Goal: Task Accomplishment & Management: Complete application form

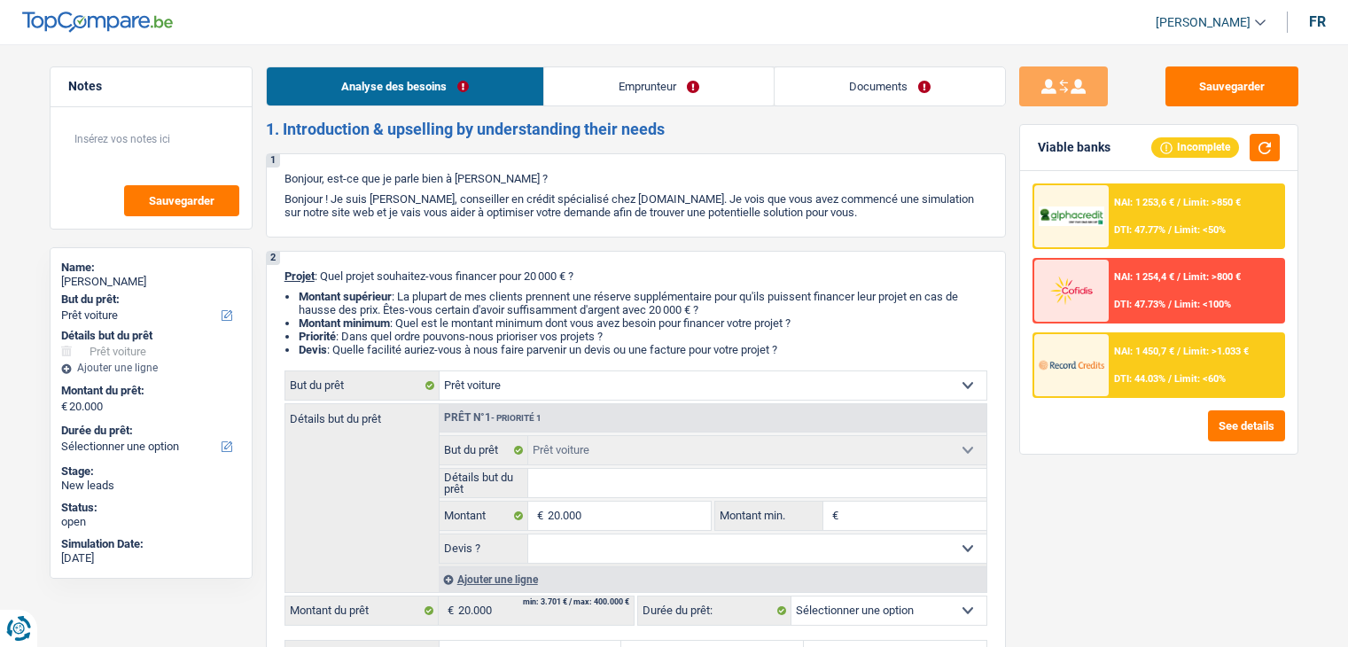
select select "car"
select select "publicEmployee"
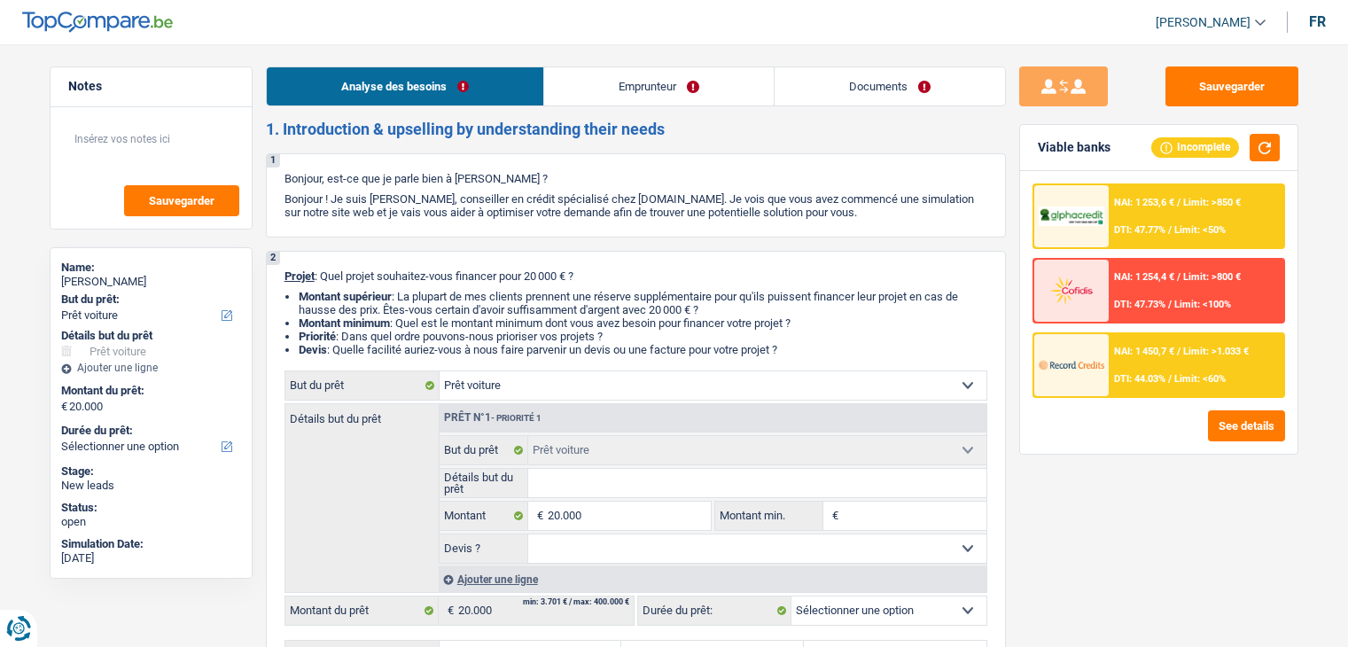
select select "netSalary"
select select "mealVouchers"
select select "rents"
select select "car"
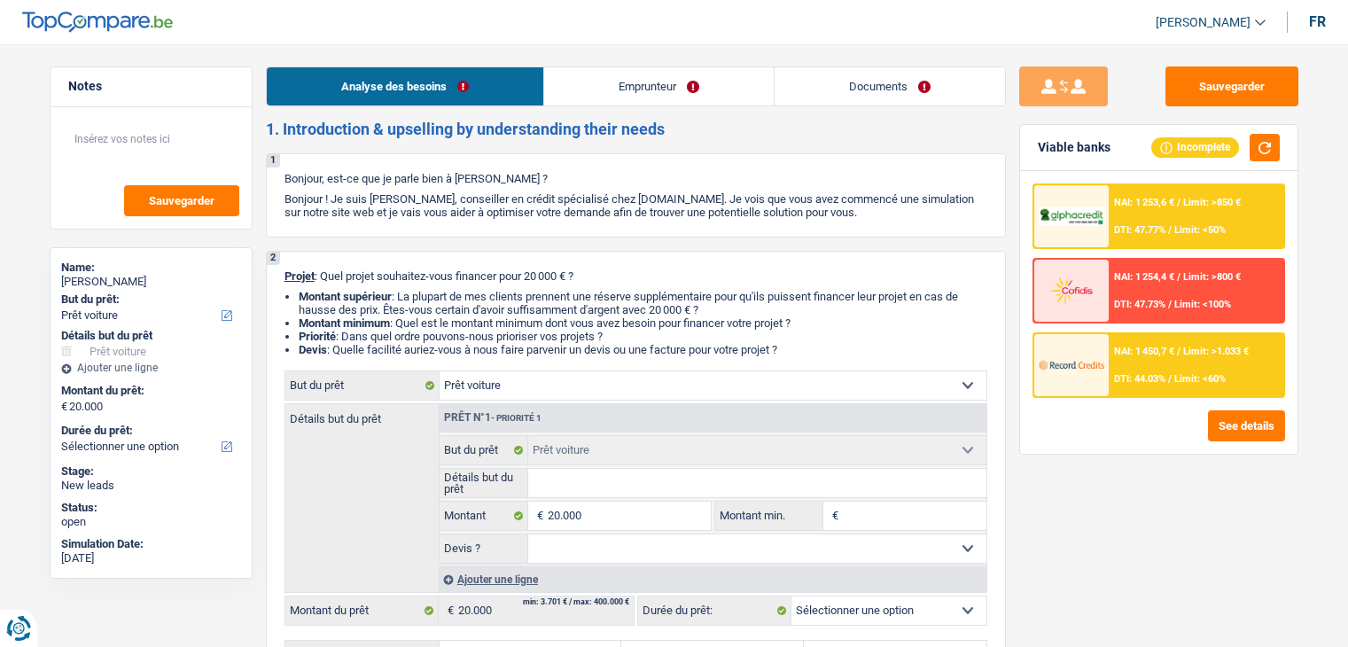
select select "publicEmployee"
select select "netSalary"
select select "mealVouchers"
select select "BE"
select select "industry"
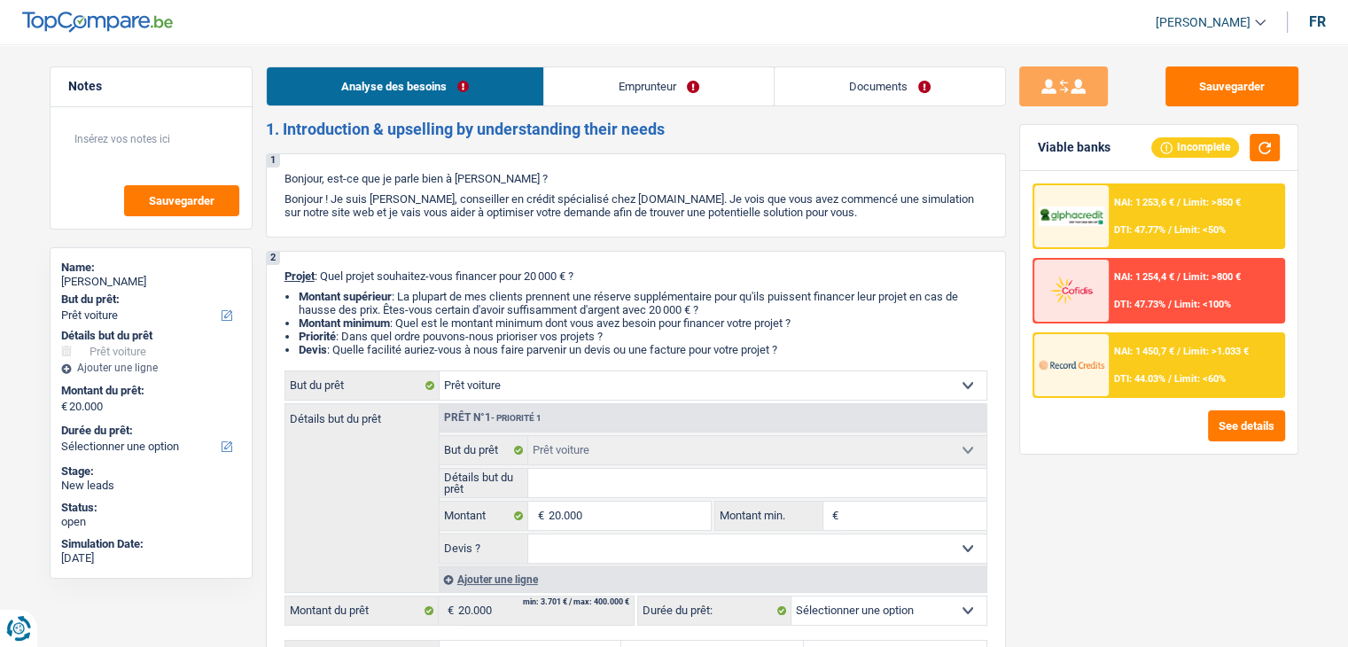
click at [660, 82] on link "Emprunteur" at bounding box center [658, 86] width 229 height 38
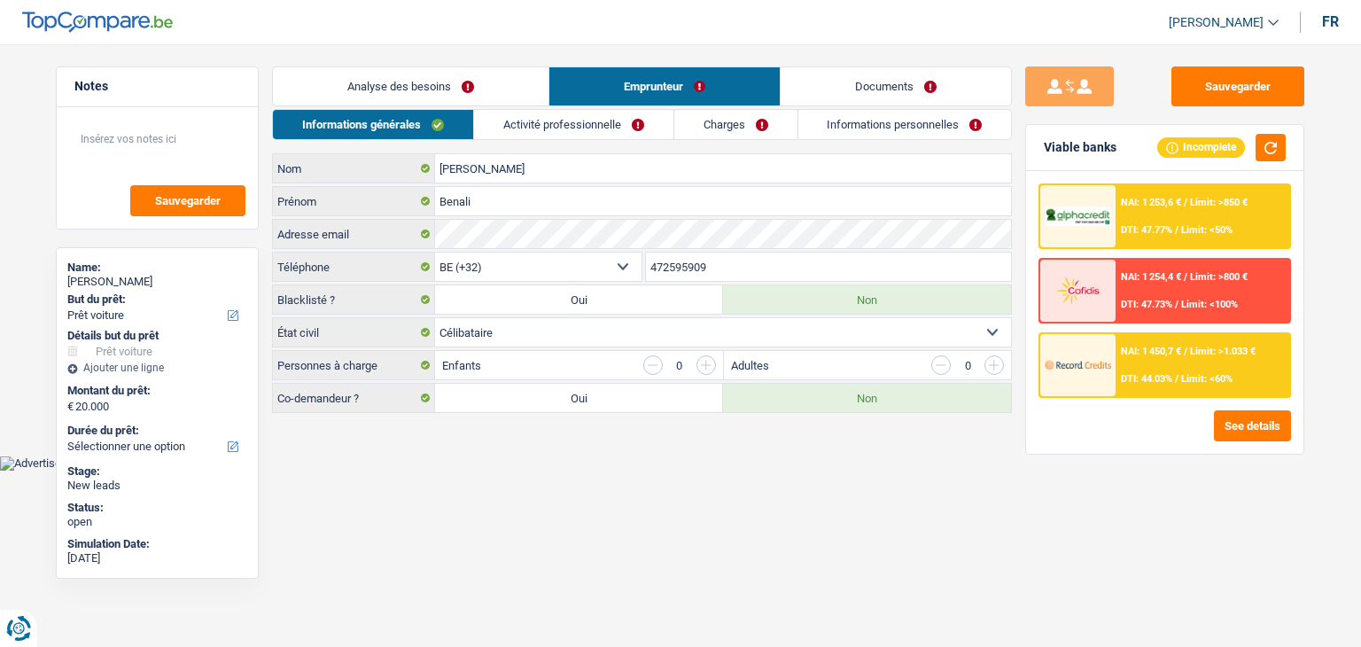
click at [610, 117] on link "Activité professionnelle" at bounding box center [573, 124] width 199 height 29
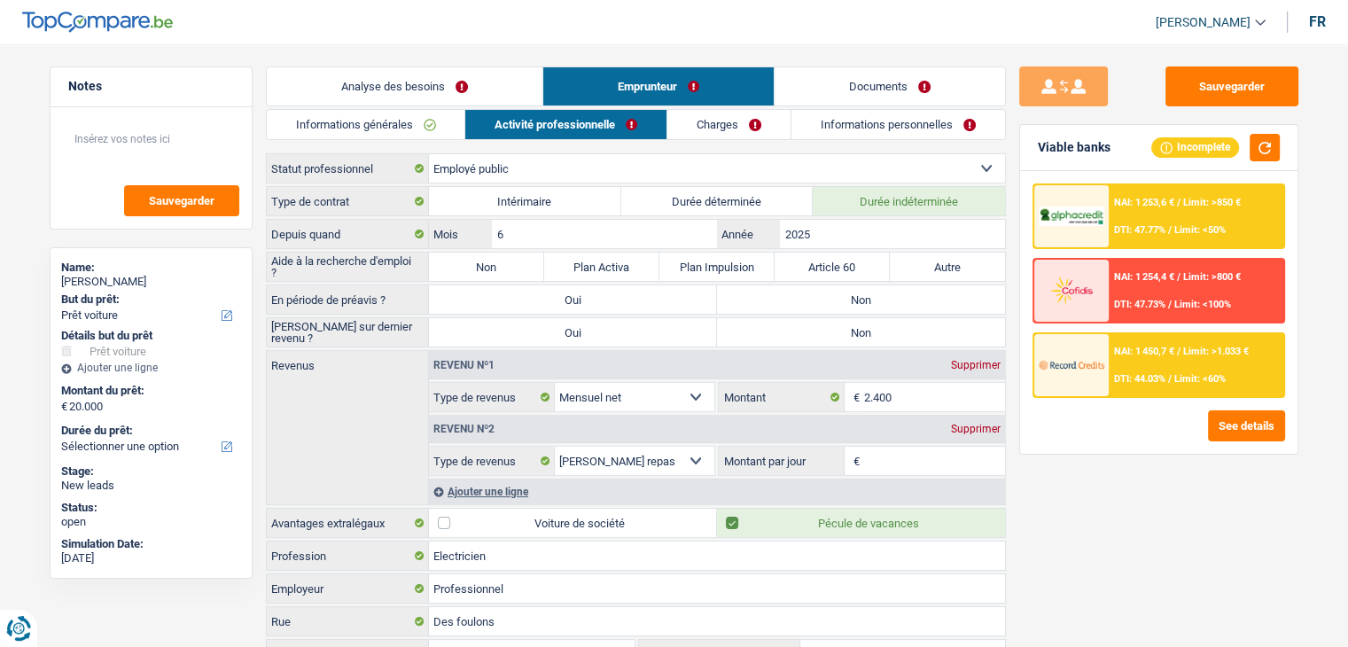
click at [913, 125] on link "Informations personnelles" at bounding box center [898, 124] width 214 height 29
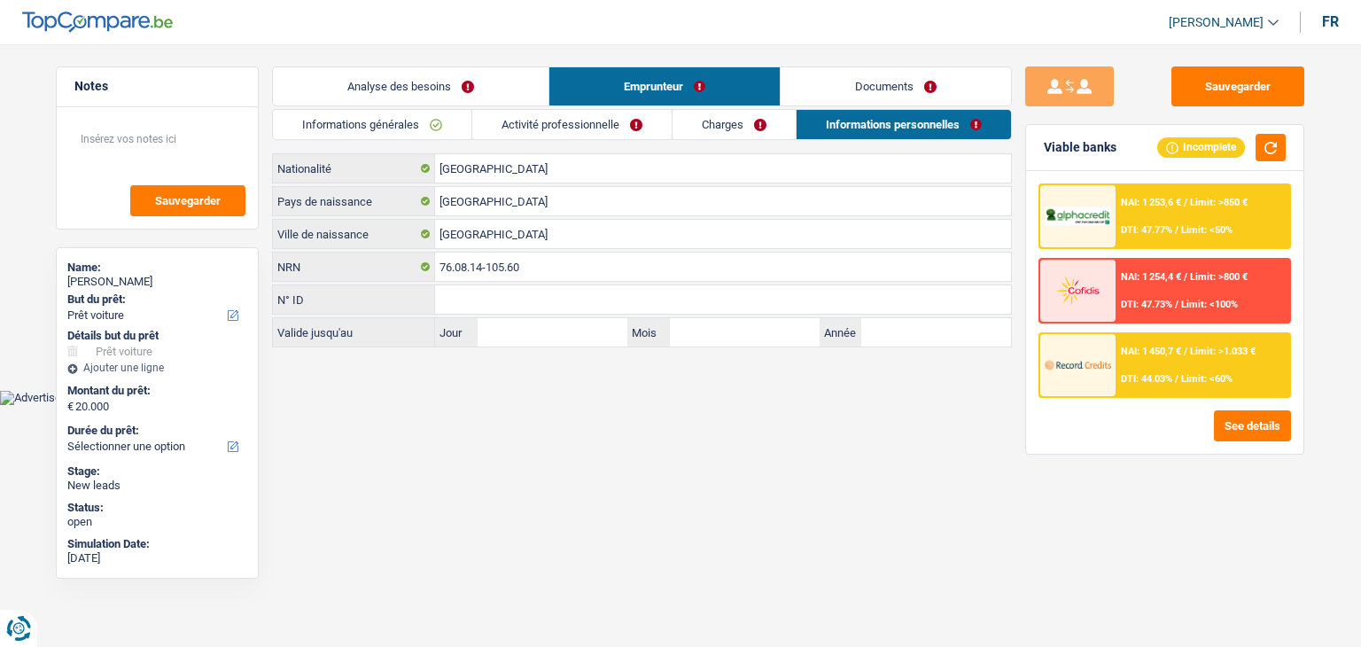
click at [863, 83] on link "Documents" at bounding box center [896, 86] width 230 height 38
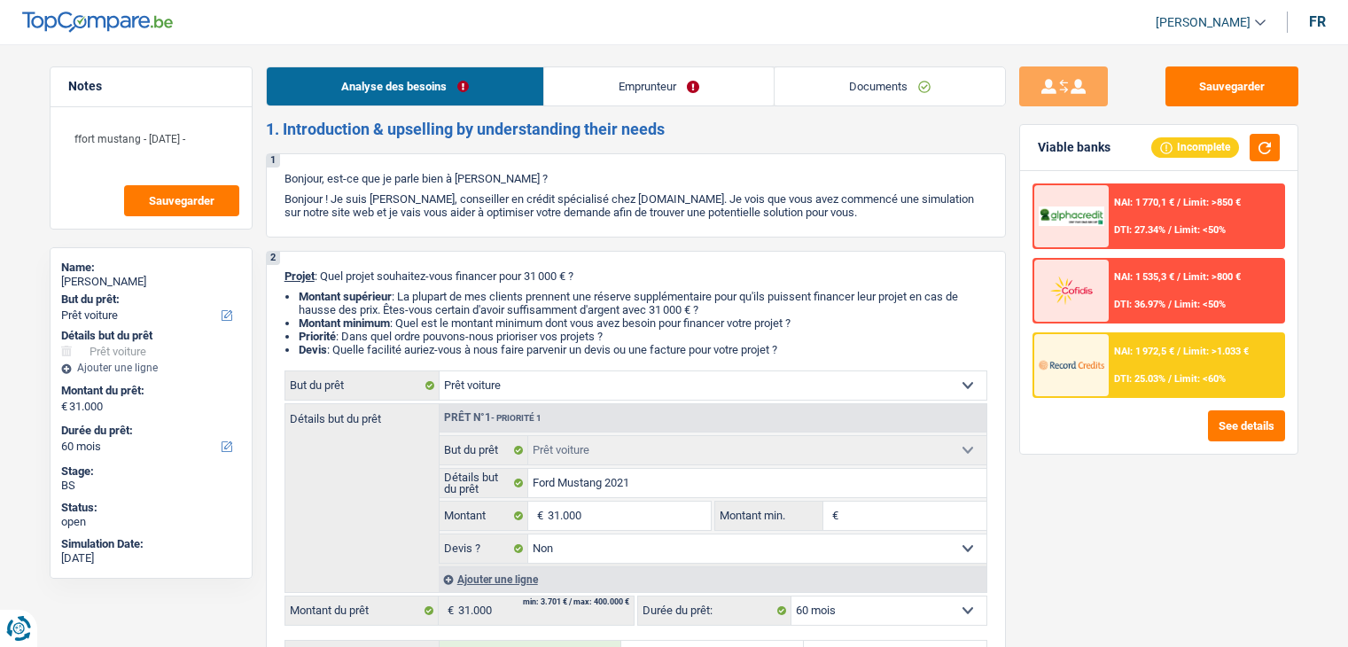
select select "car"
select select "60"
select select "car"
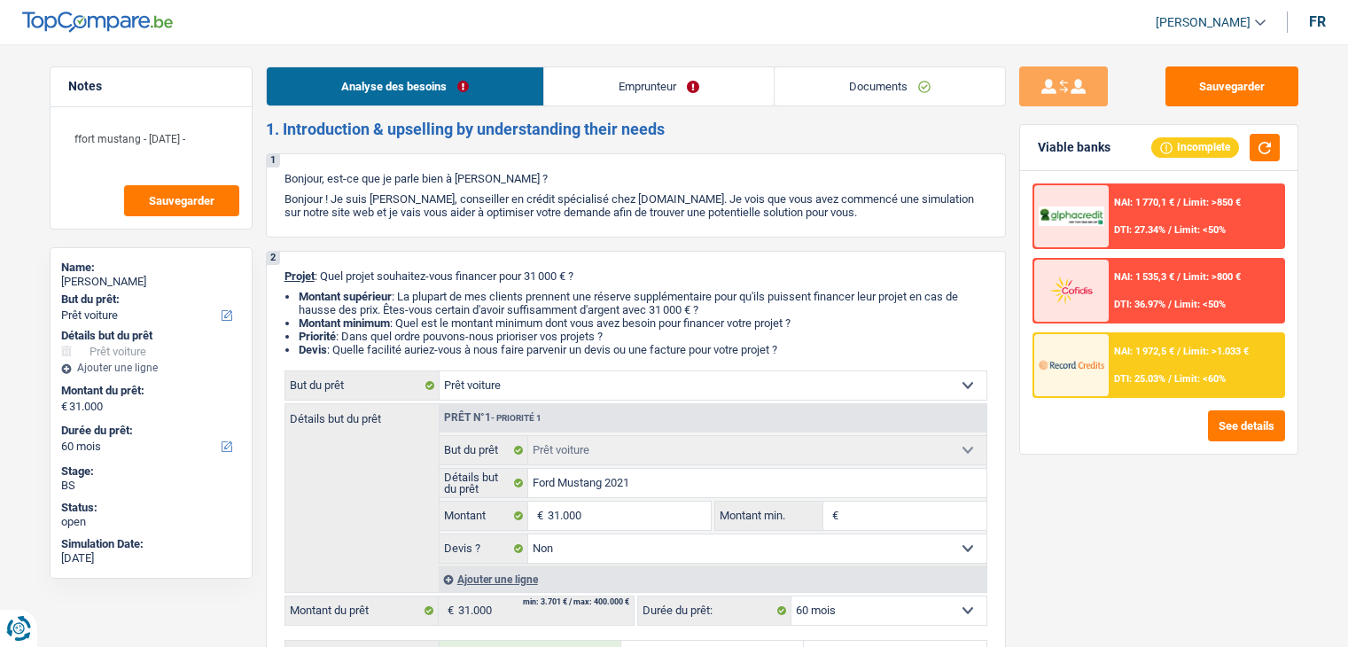
select select "false"
select select "60"
select select "worker"
select select "netSalary"
select select "liveWithParents"
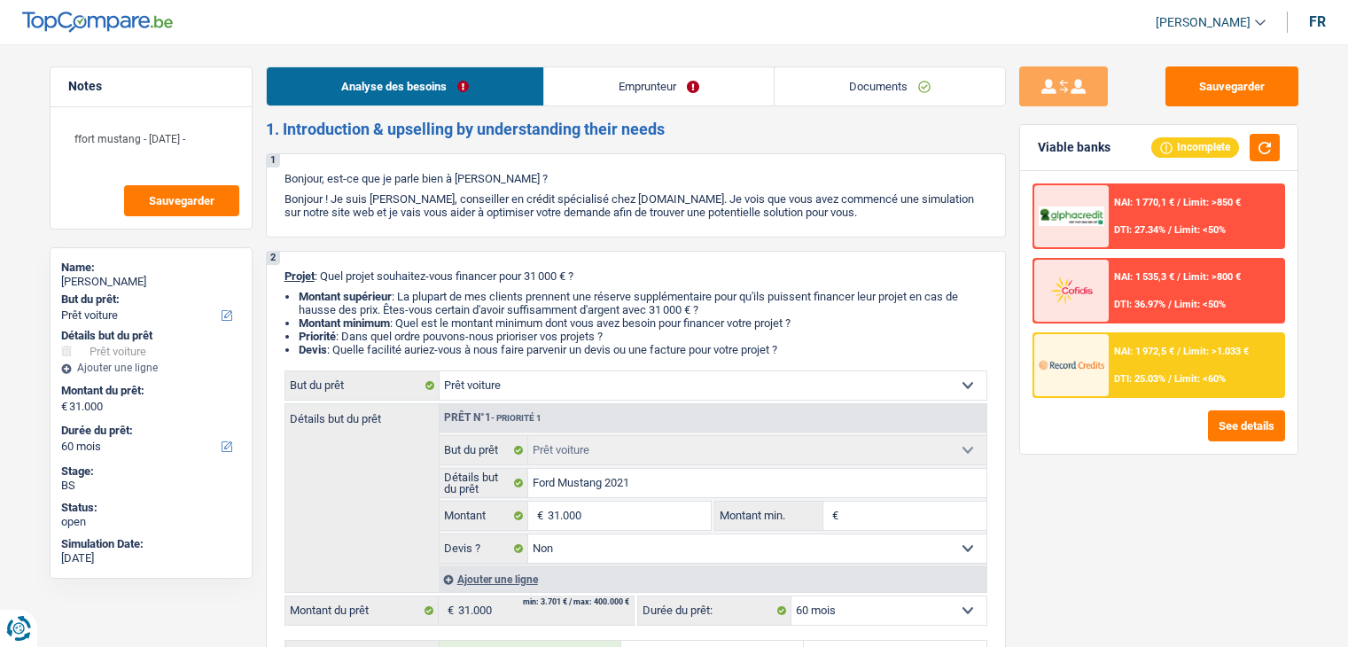
select select "car"
select select "false"
select select "60"
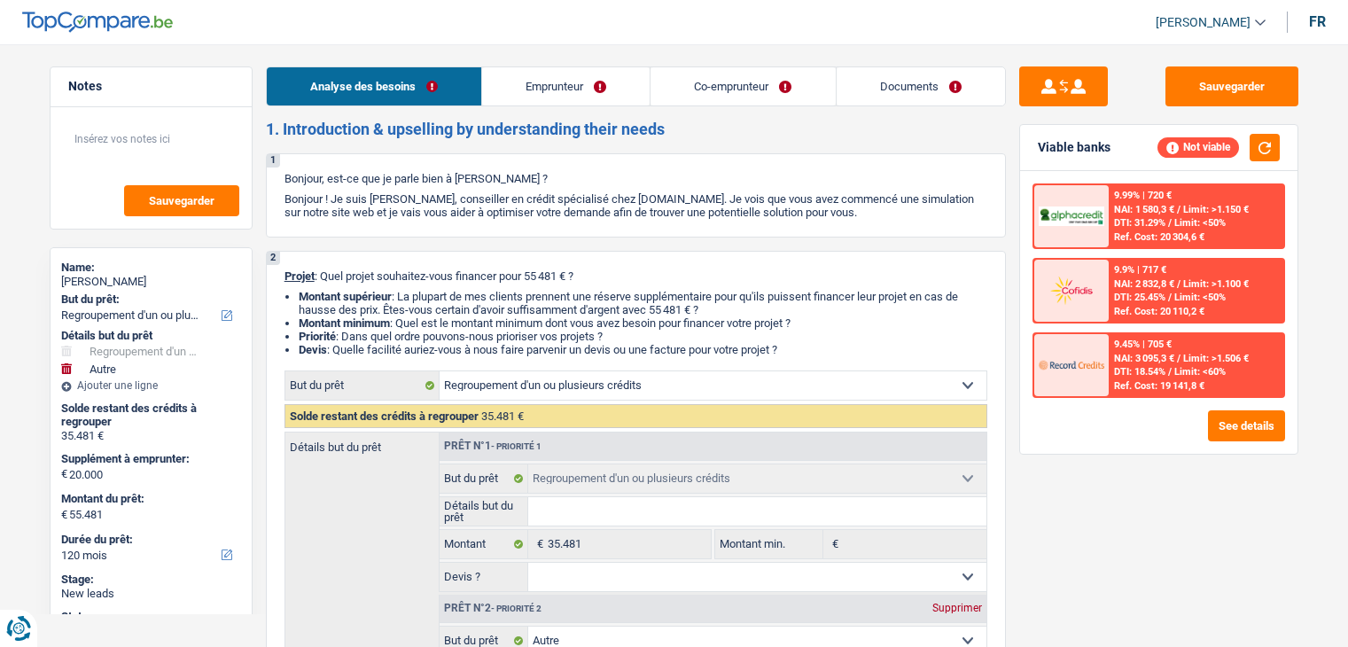
select select "refinancing"
select select "other"
select select "120"
select select "refinancing"
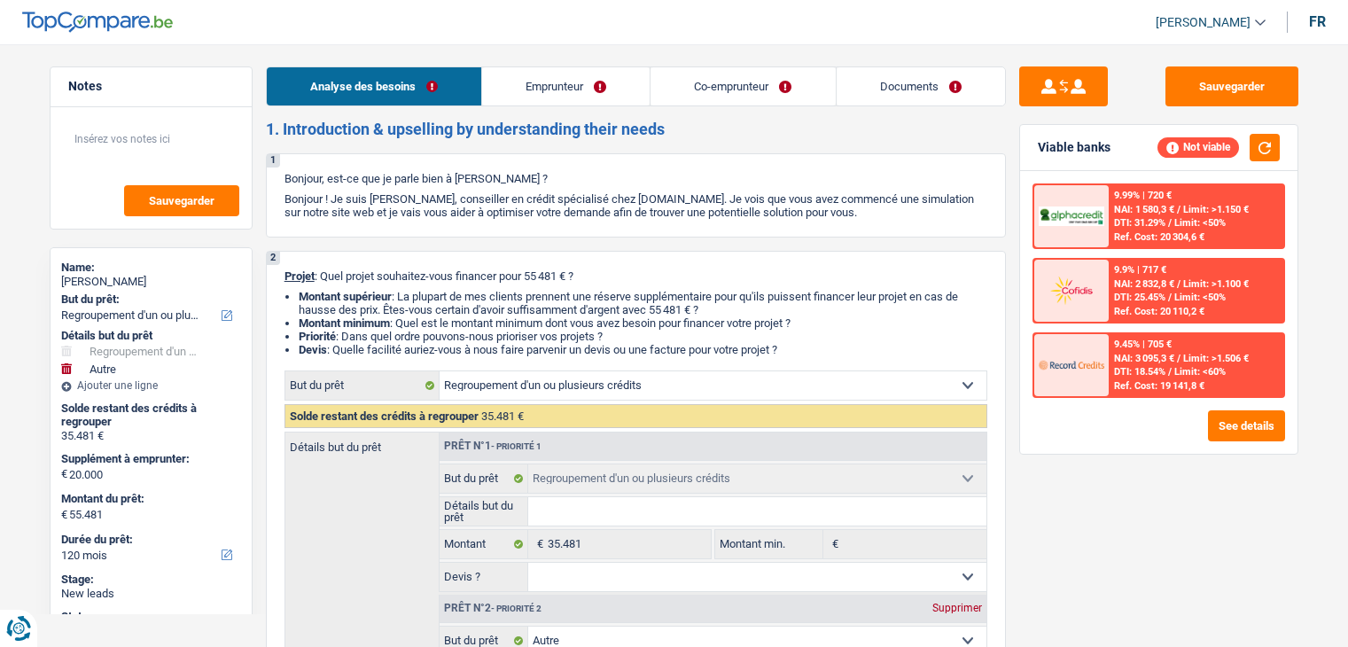
select select "refinancing"
select select "other"
select select "120"
select select "invalid"
select select "retired"
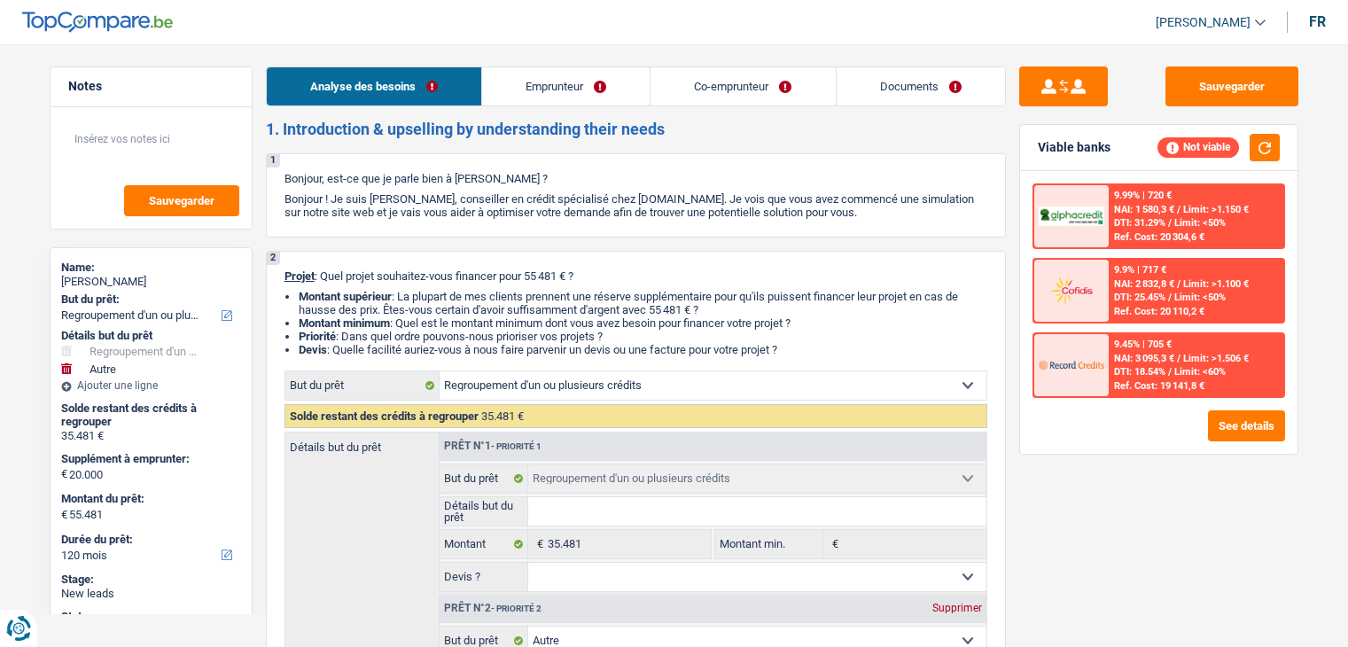
select select "disabilityPension"
select select "pension"
select select "liveWithParents"
select select "creditConsolidation"
select select "60"
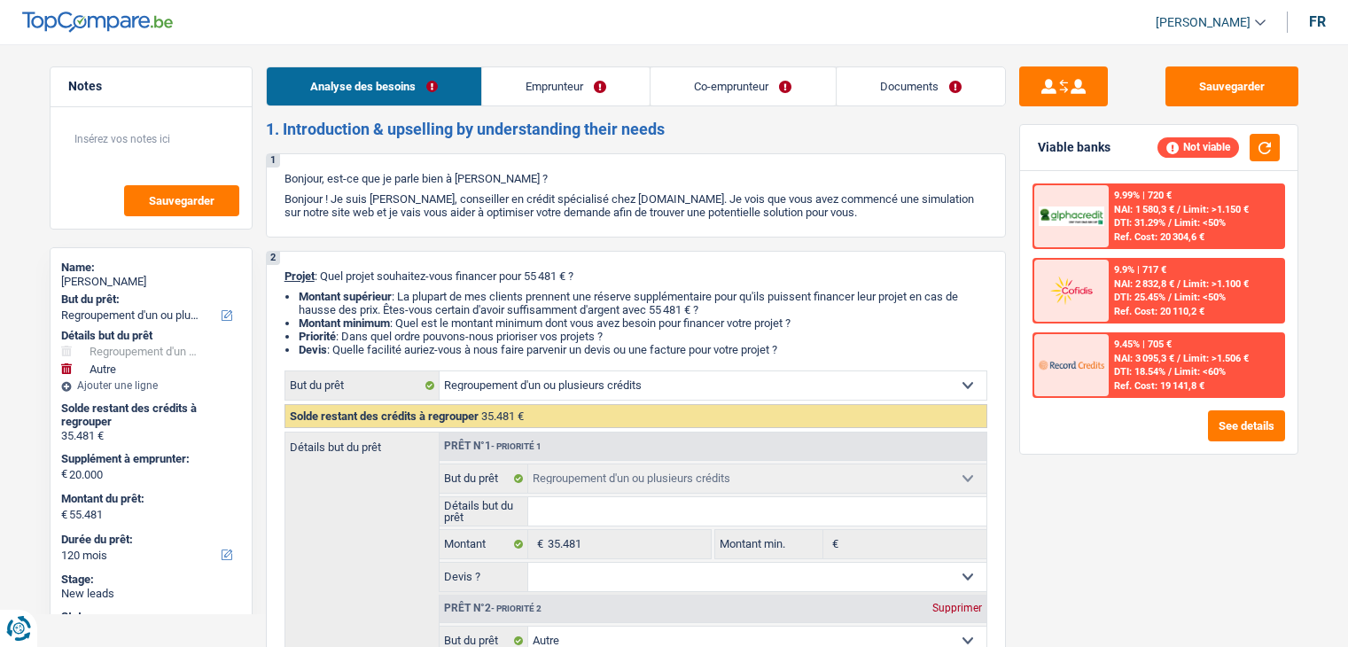
select select "refinancing"
select select "other"
select select "120"
click at [585, 93] on link "Emprunteur" at bounding box center [565, 86] width 167 height 38
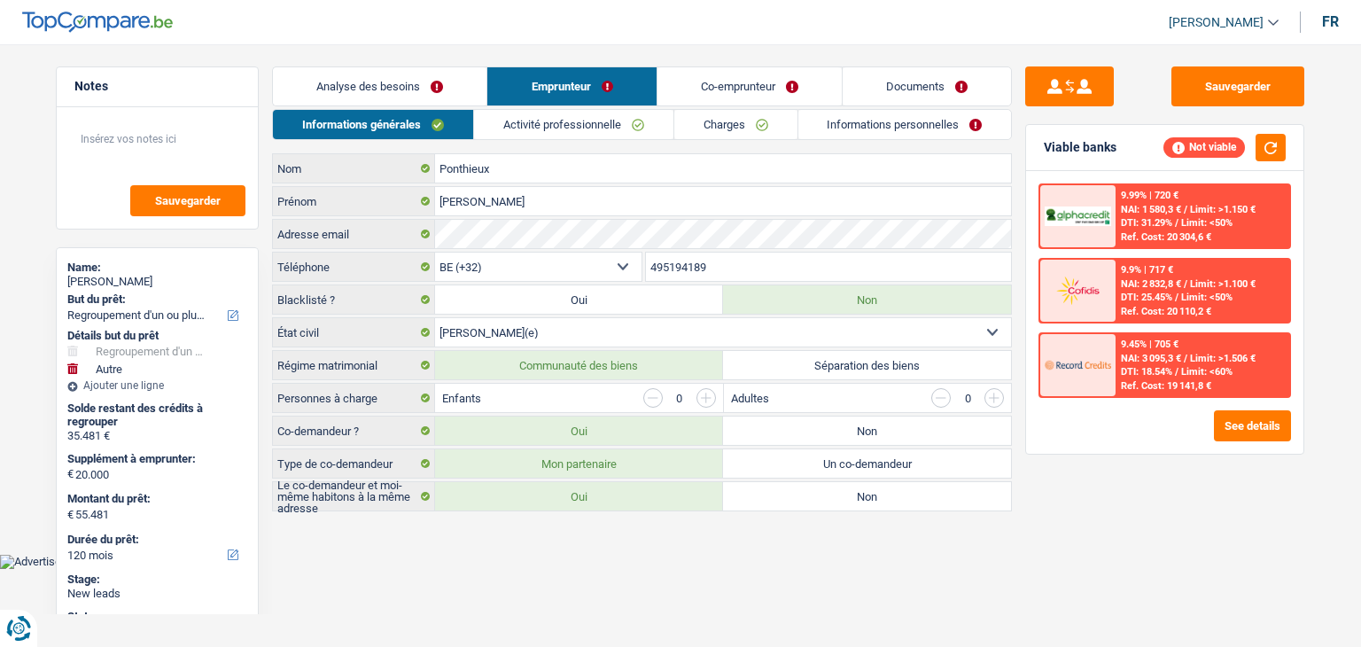
click at [518, 125] on link "Activité professionnelle" at bounding box center [573, 124] width 199 height 29
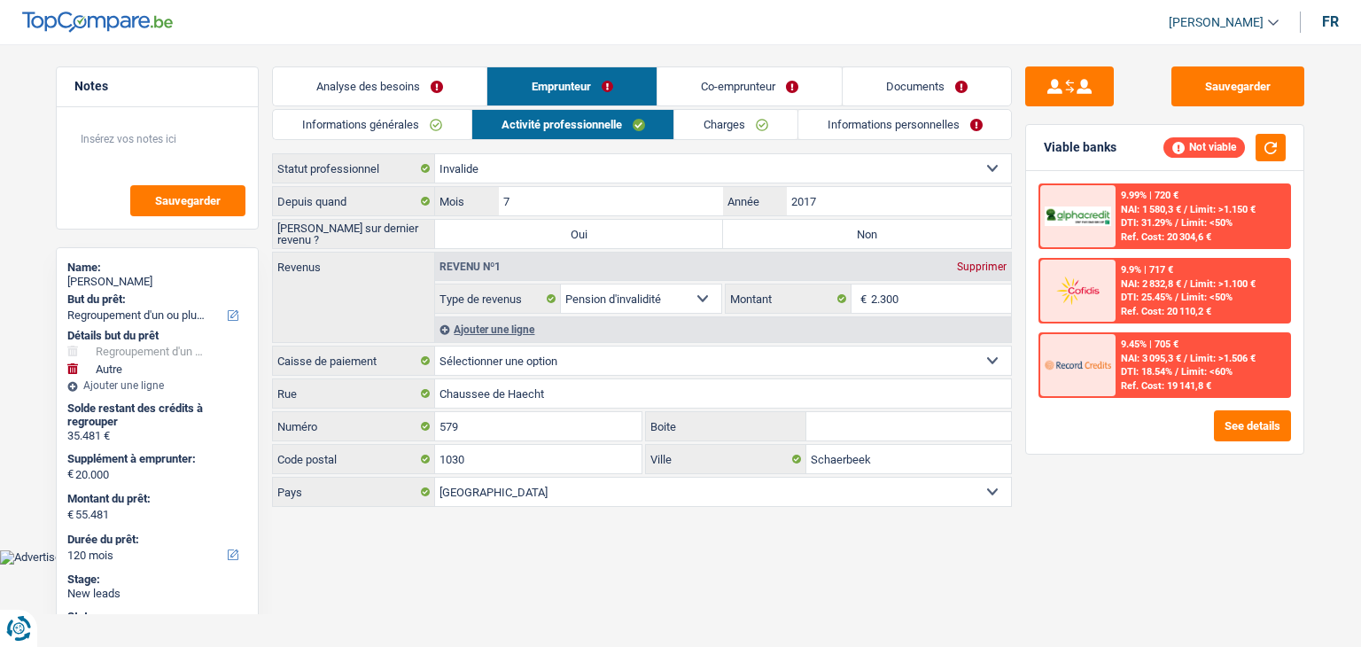
click at [719, 128] on link "Charges" at bounding box center [735, 124] width 123 height 29
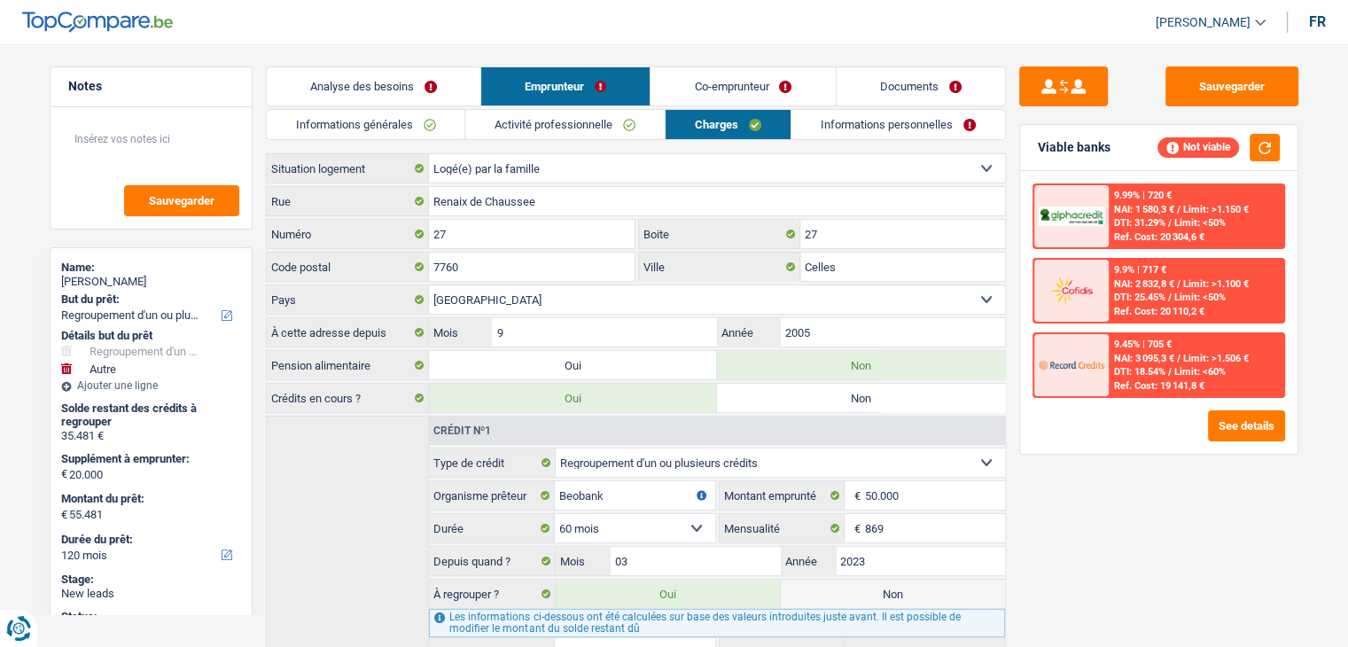
click at [838, 126] on link "Informations personnelles" at bounding box center [898, 124] width 214 height 29
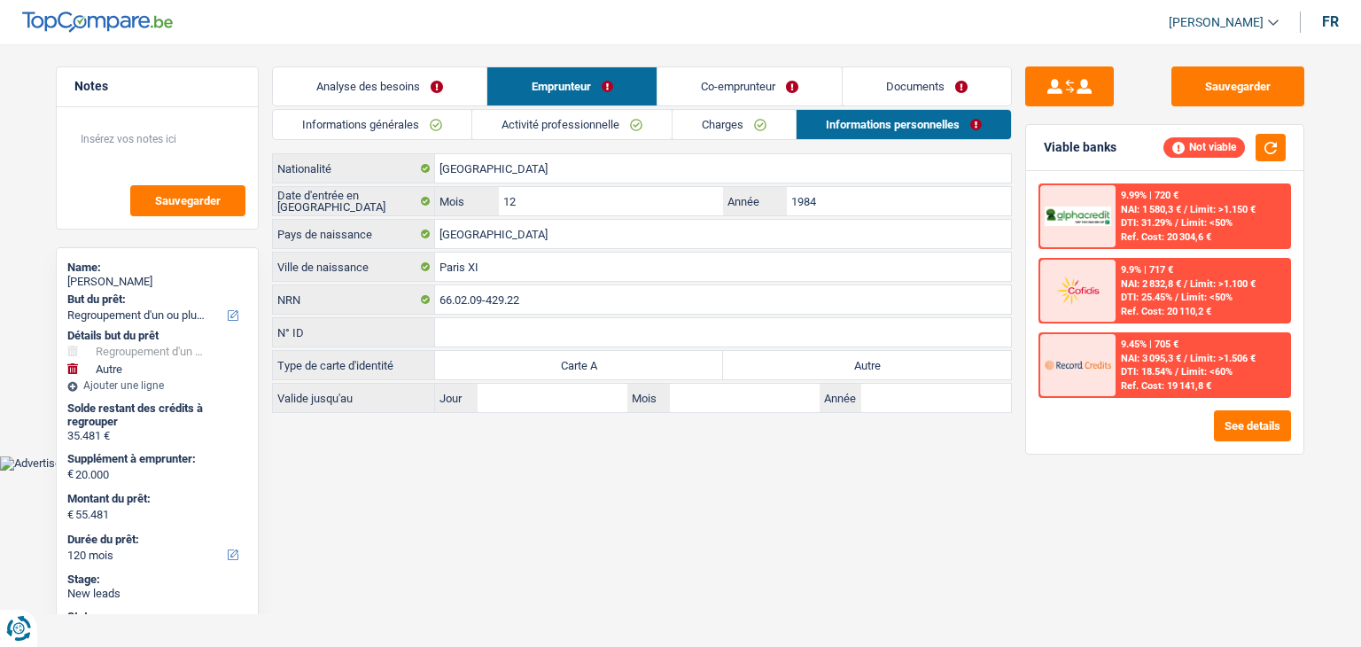
click at [791, 95] on link "Co-emprunteur" at bounding box center [749, 86] width 184 height 38
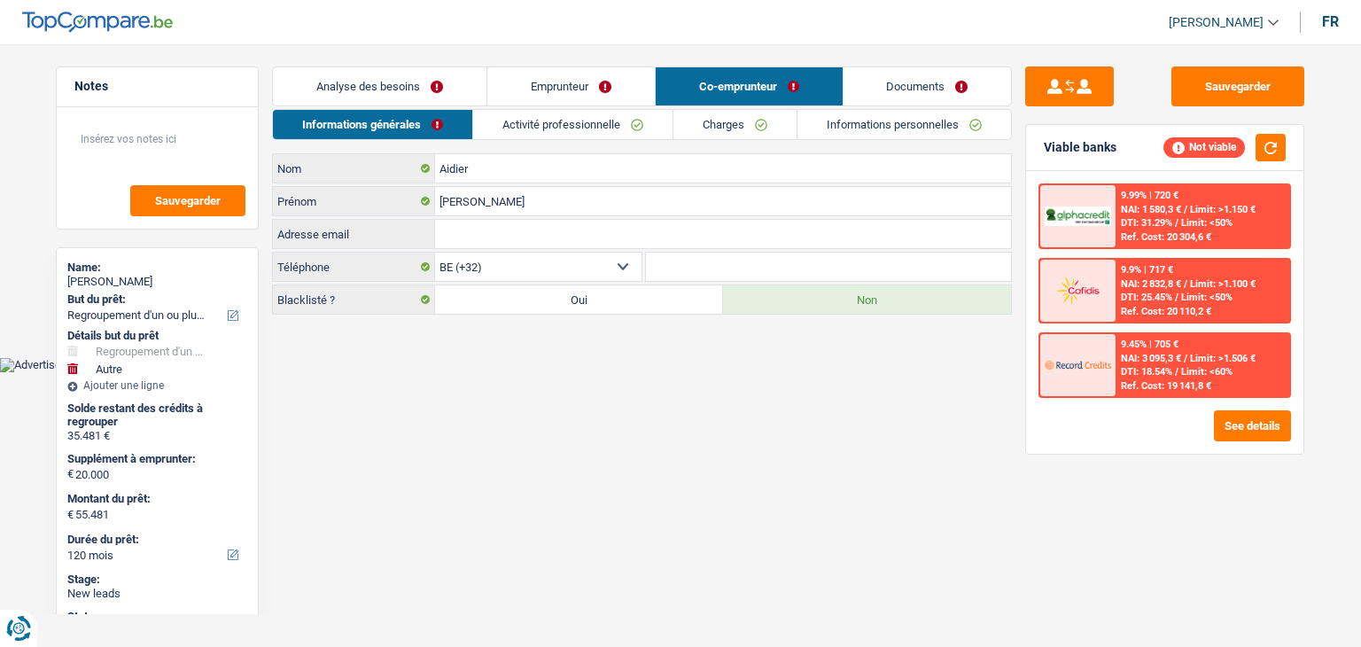
click at [400, 92] on link "Analyse des besoins" at bounding box center [380, 86] width 214 height 38
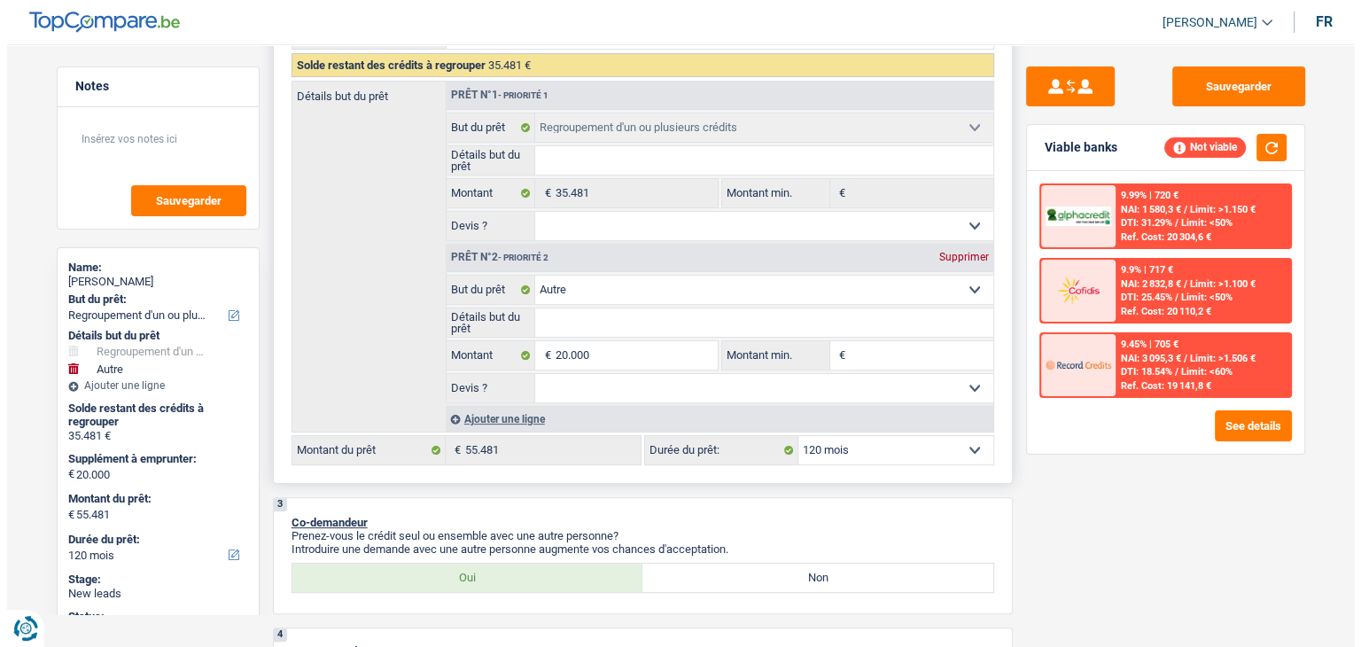
scroll to position [354, 0]
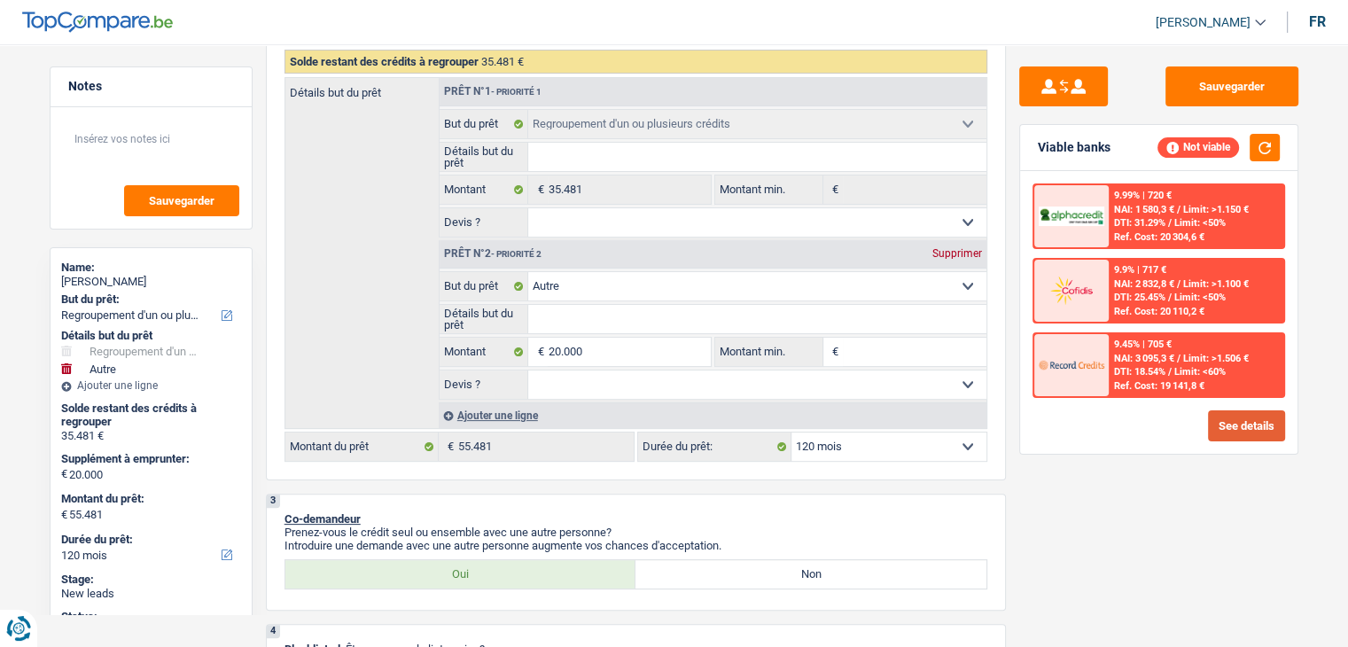
click at [1255, 430] on button "See details" at bounding box center [1246, 425] width 77 height 31
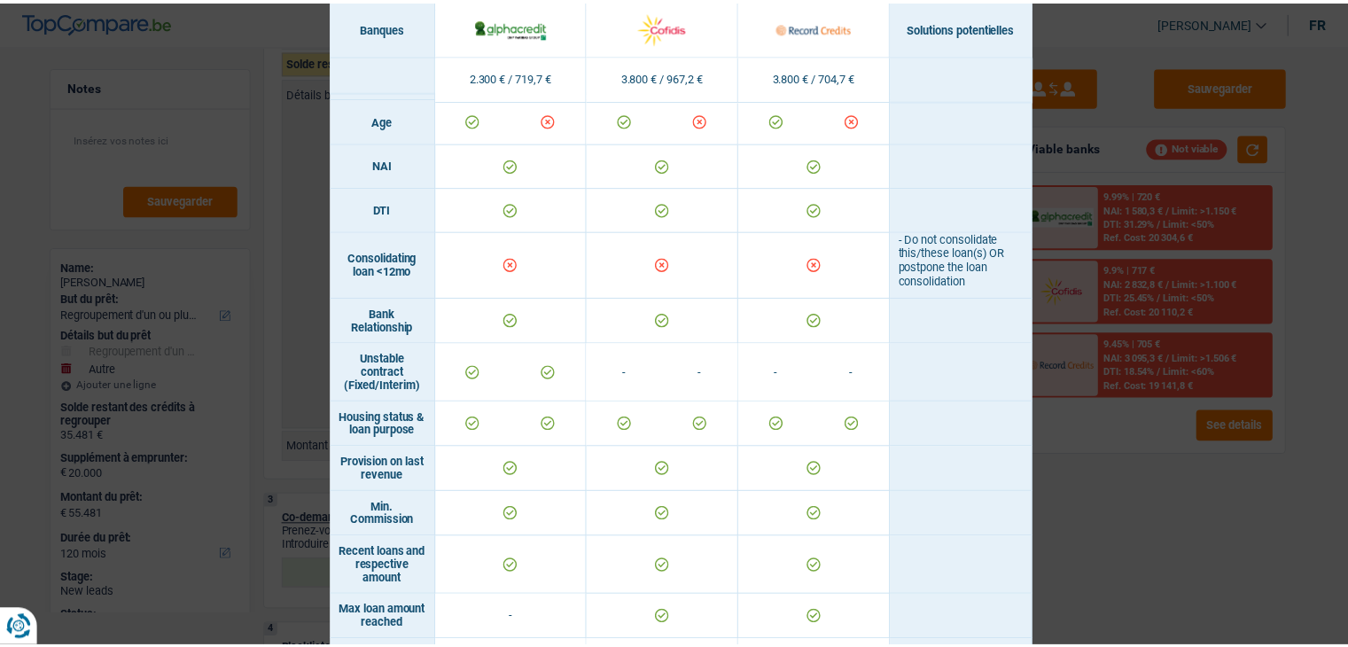
scroll to position [975, 0]
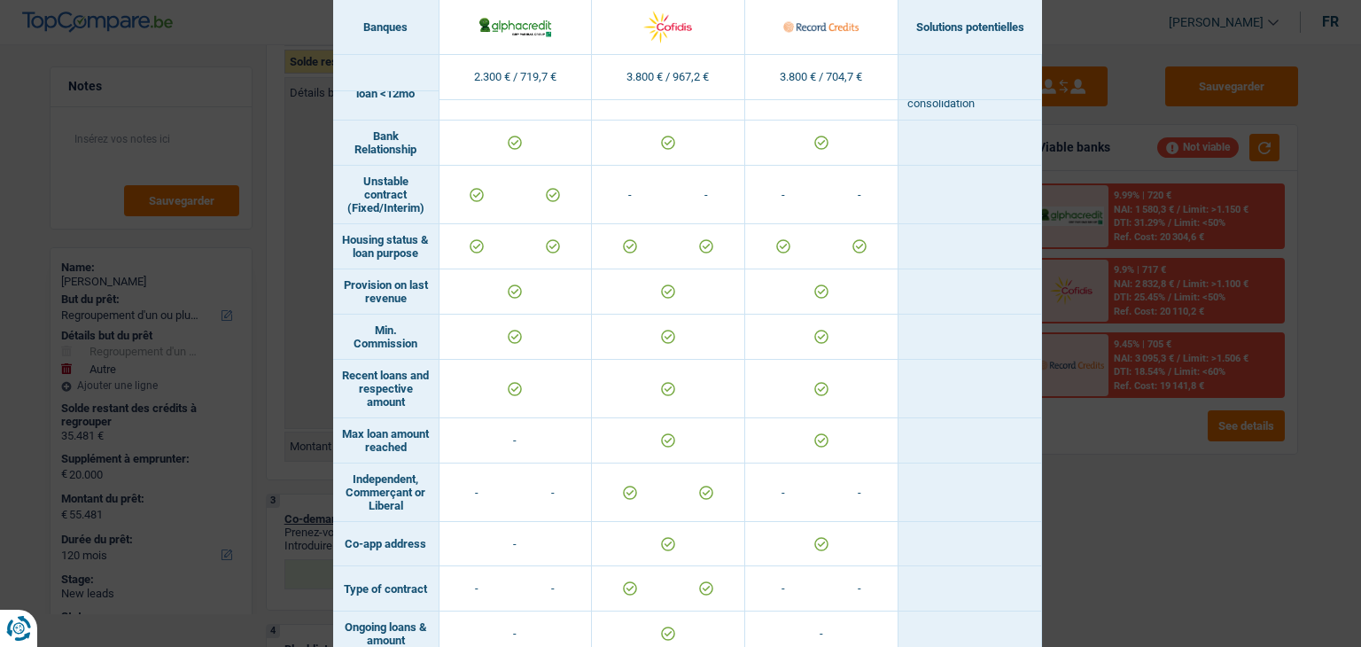
click at [1053, 463] on div "Banks conditions × Banques Solutions potentielles Revenus / Charges 2.300 € / 7…" at bounding box center [680, 323] width 1361 height 647
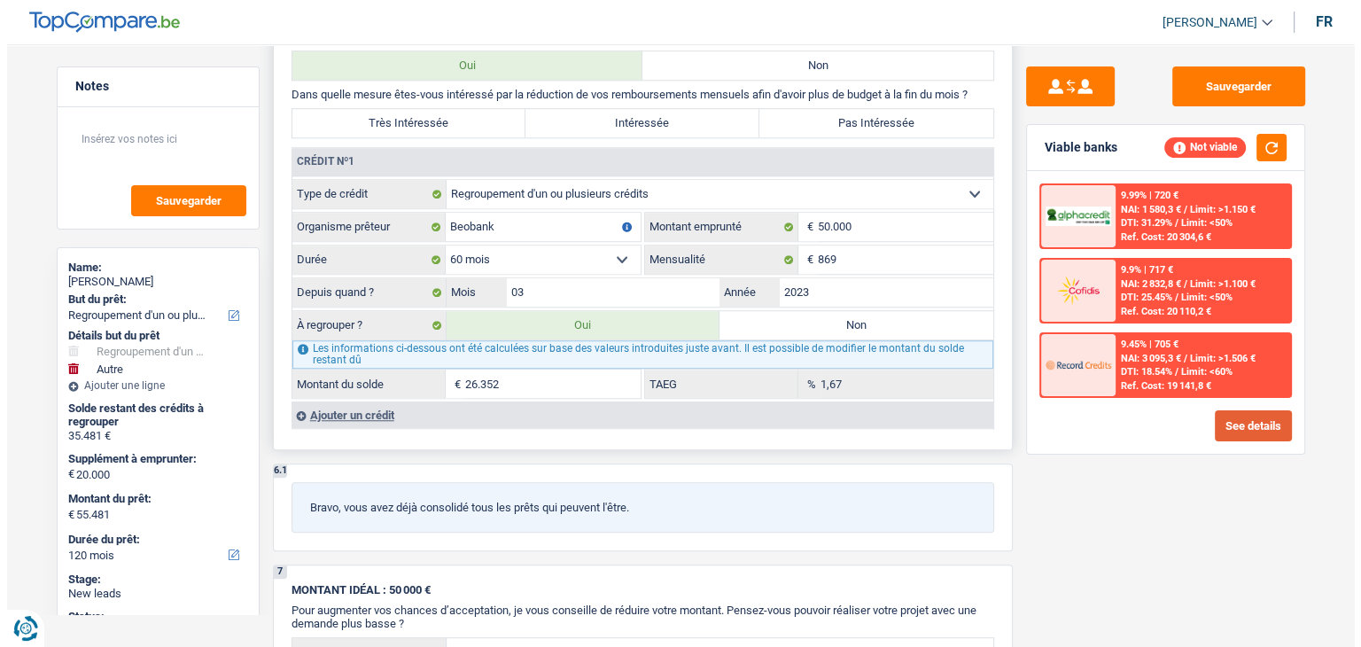
scroll to position [1418, 0]
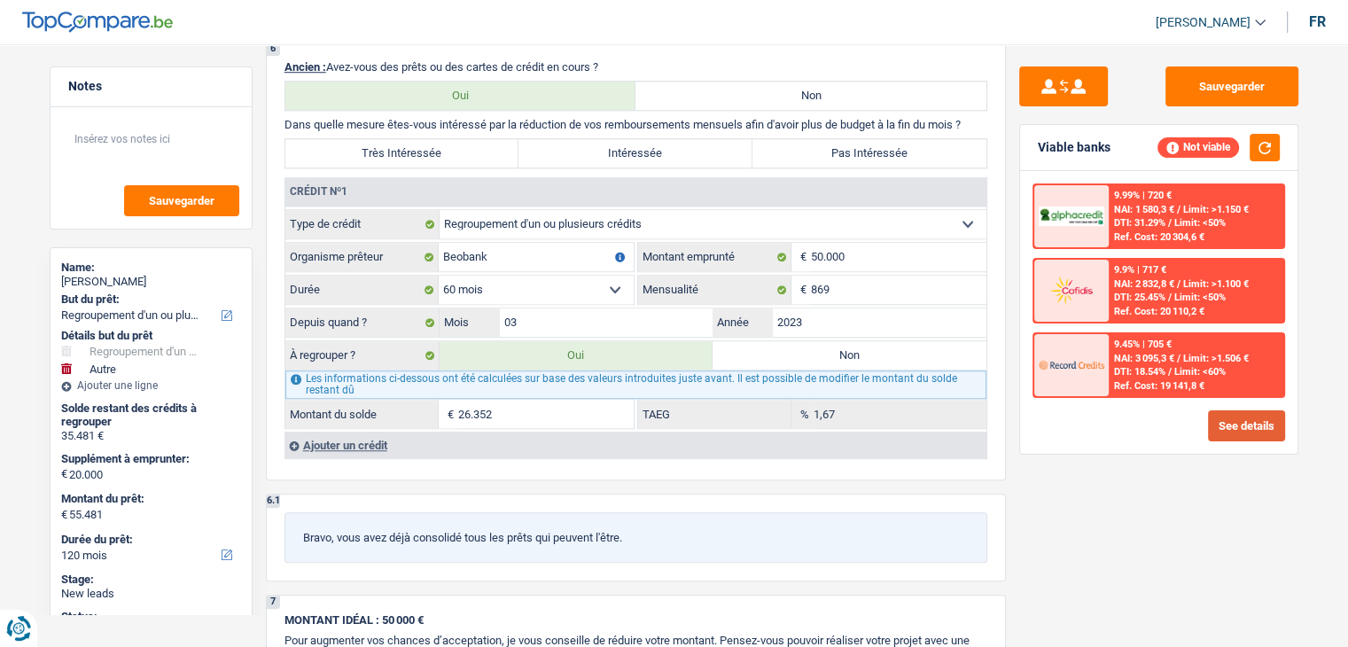
click at [1229, 415] on button "See details" at bounding box center [1246, 425] width 77 height 31
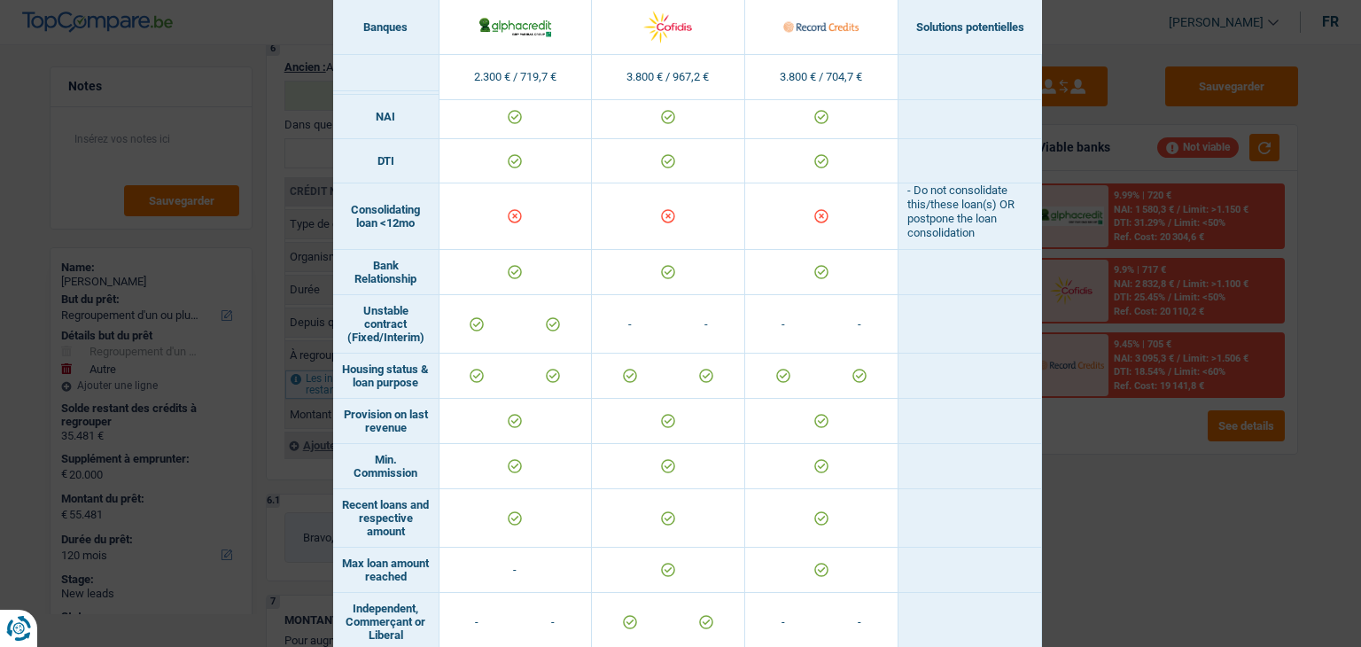
scroll to position [583, 0]
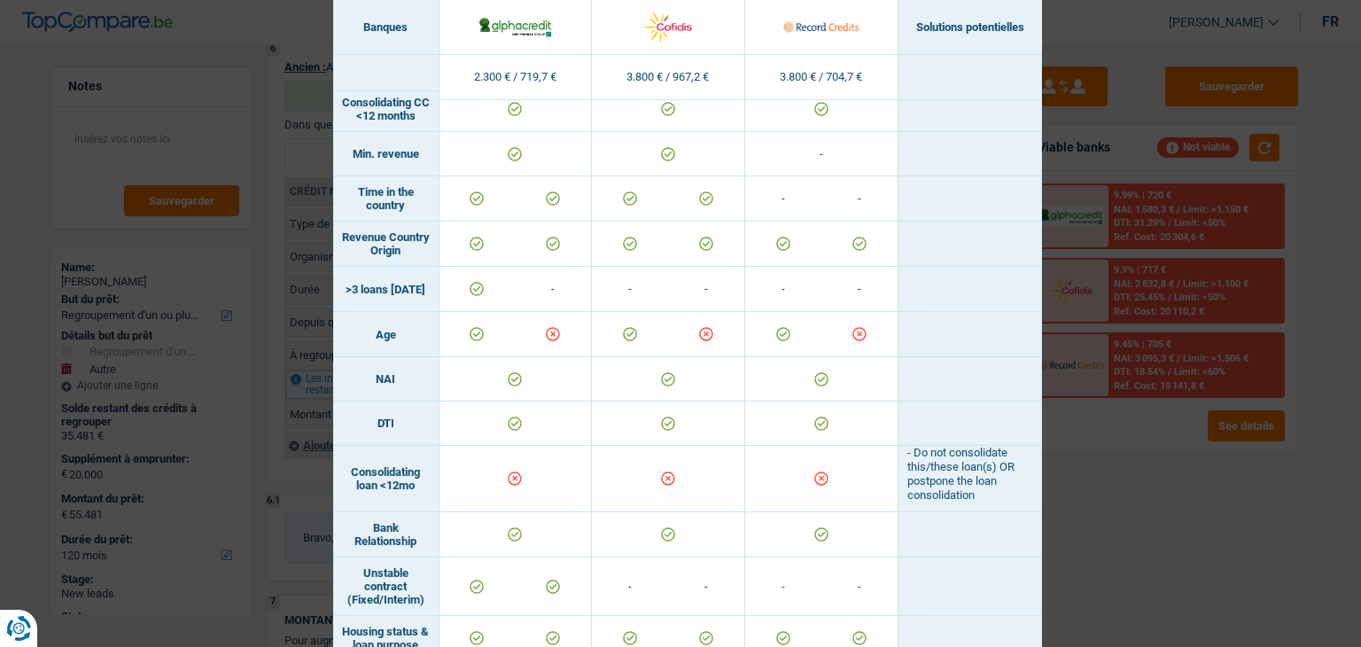
click at [1098, 516] on div "Banks conditions × Banques Solutions potentielles Revenus / Charges 2.300 € / 7…" at bounding box center [680, 323] width 1361 height 647
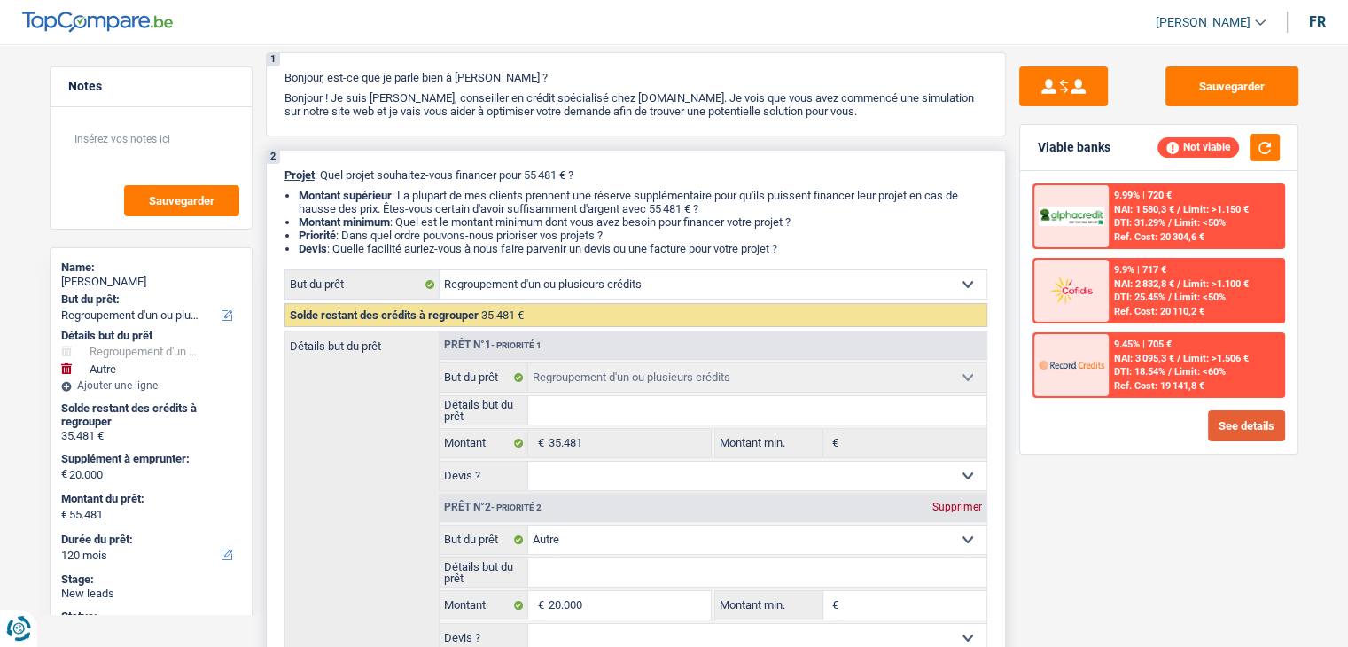
scroll to position [0, 0]
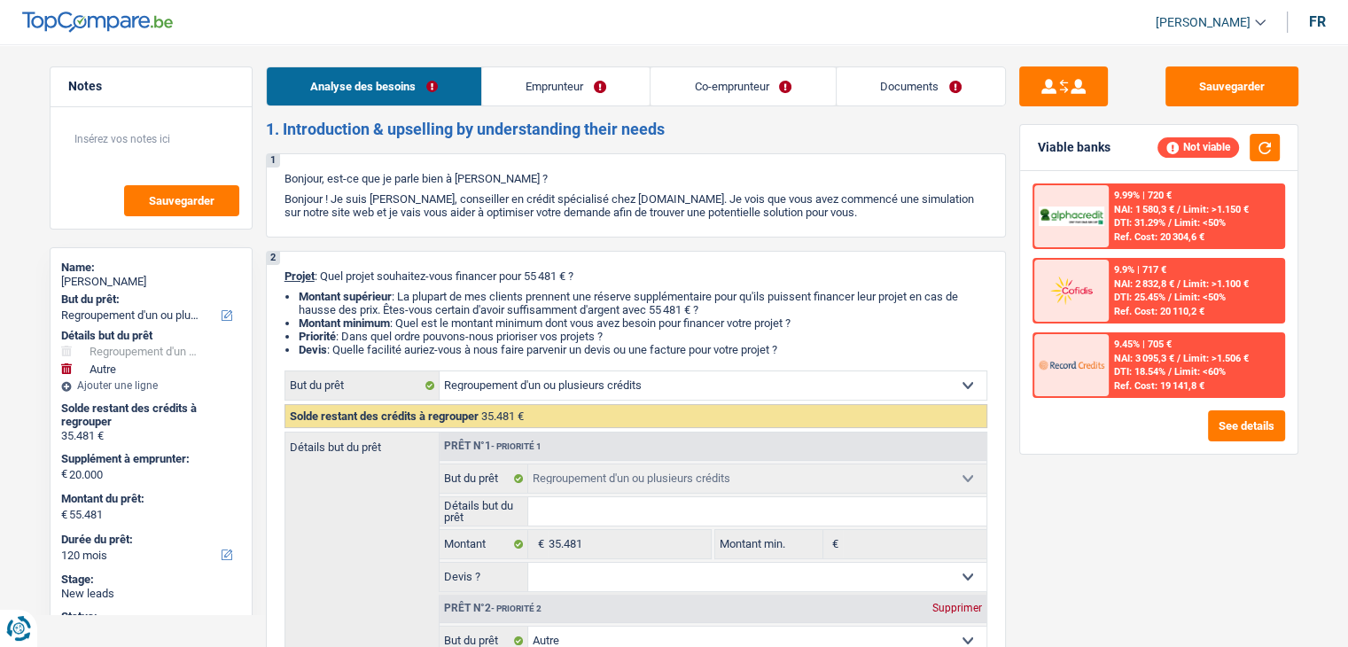
click at [860, 83] on link "Documents" at bounding box center [920, 86] width 168 height 38
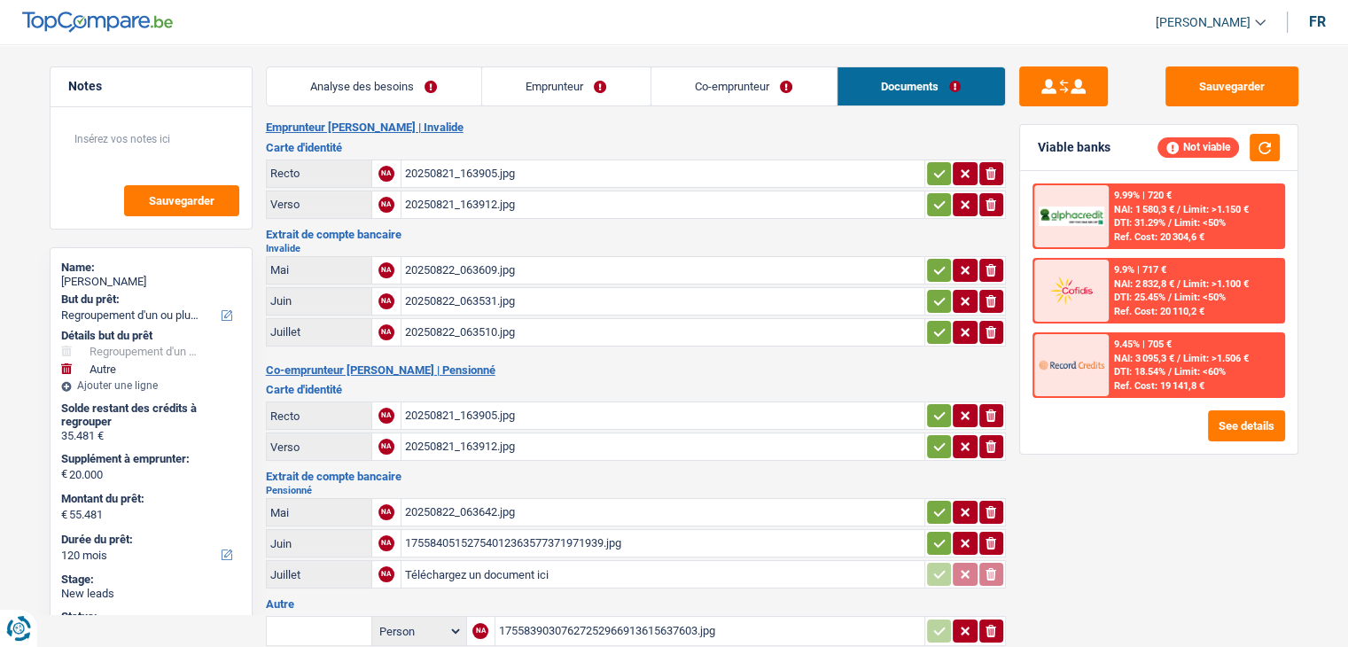
click at [755, 84] on link "Co-emprunteur" at bounding box center [743, 86] width 185 height 38
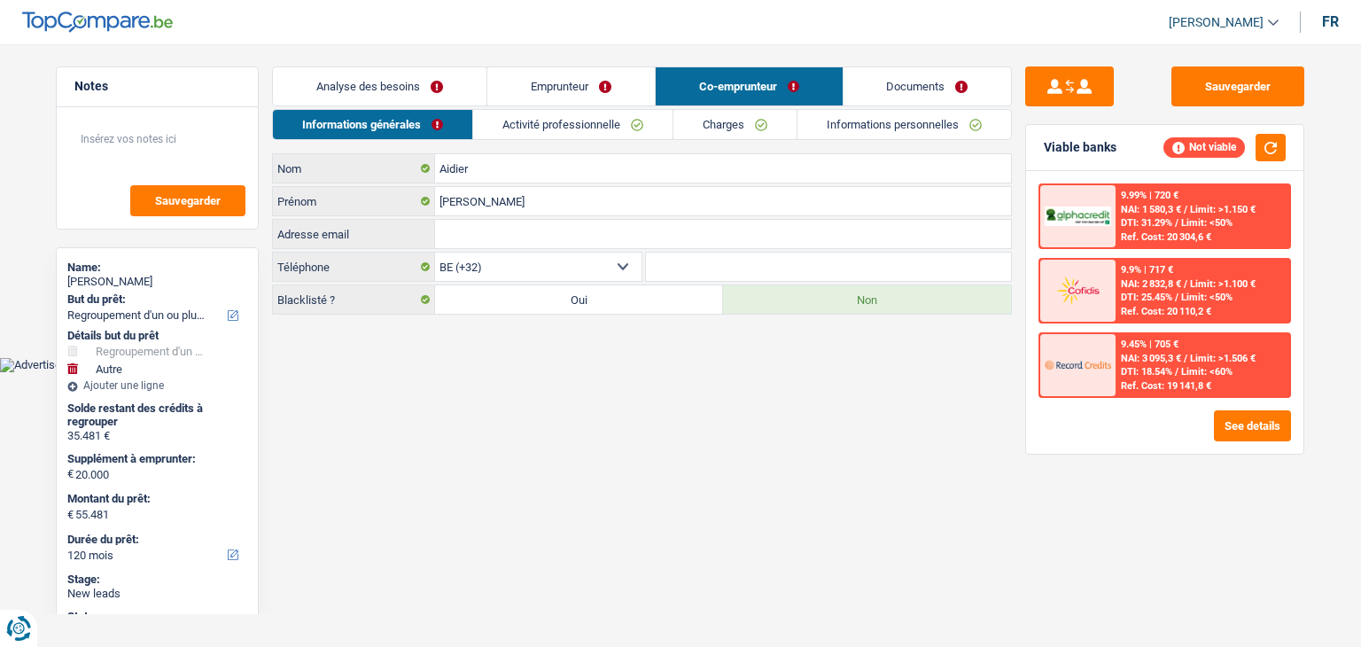
click at [879, 132] on link "Informations personnelles" at bounding box center [904, 124] width 214 height 29
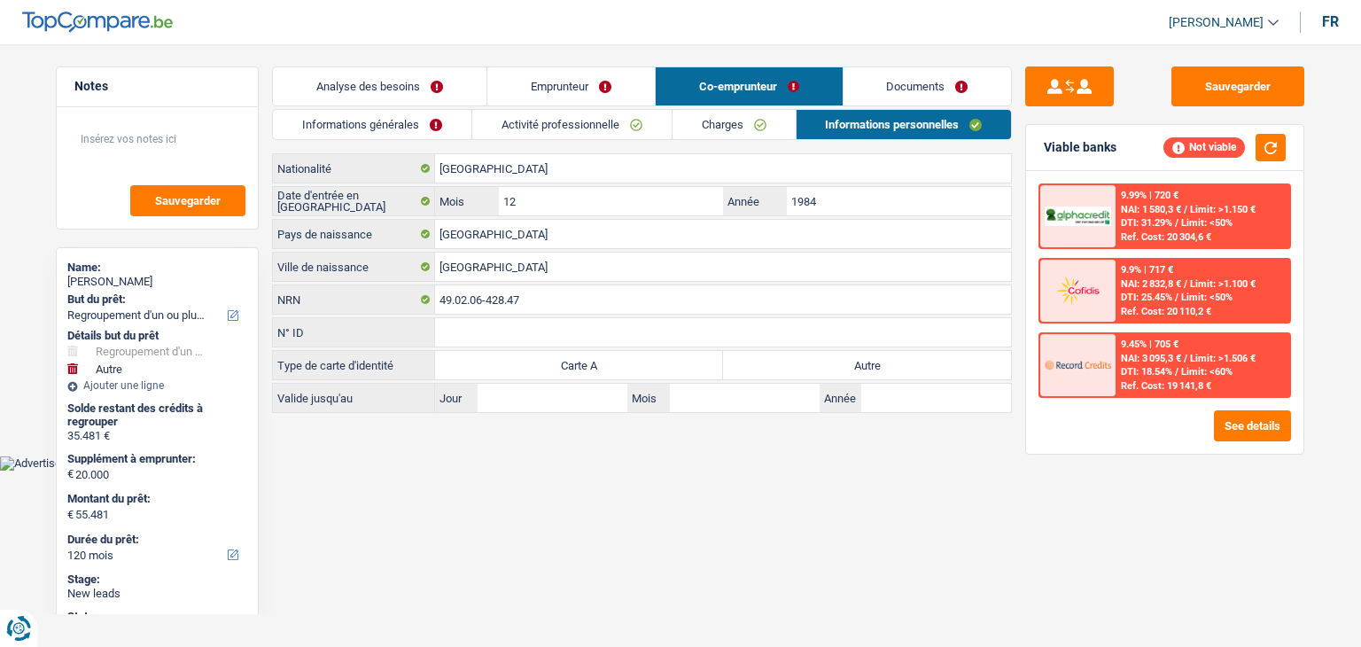
click at [753, 131] on link "Charges" at bounding box center [733, 124] width 123 height 29
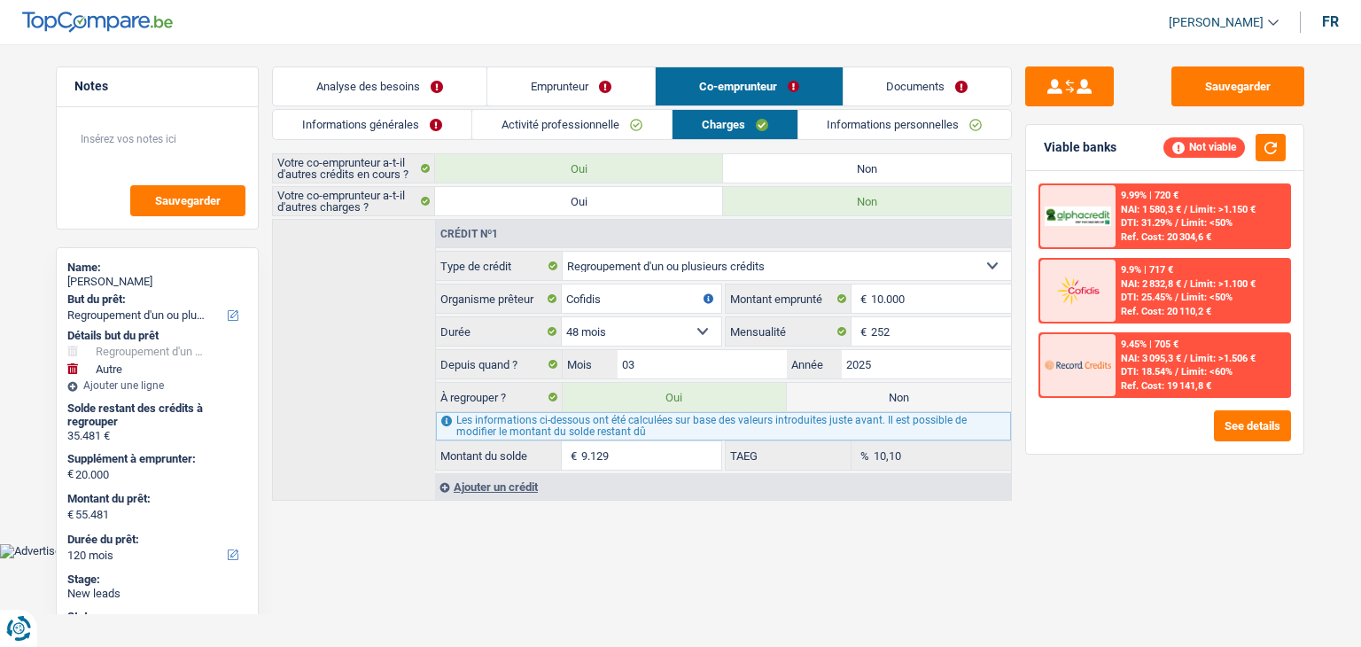
click at [521, 82] on link "Emprunteur" at bounding box center [570, 86] width 167 height 38
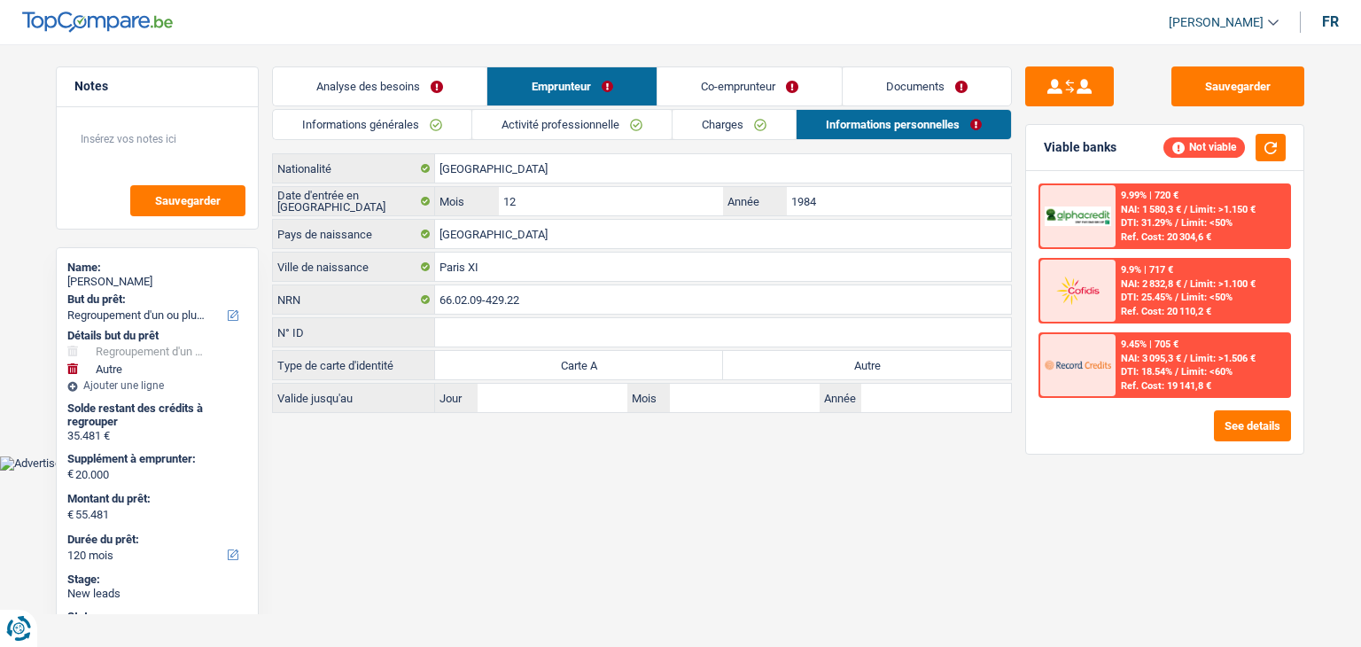
click at [716, 128] on link "Charges" at bounding box center [733, 124] width 123 height 29
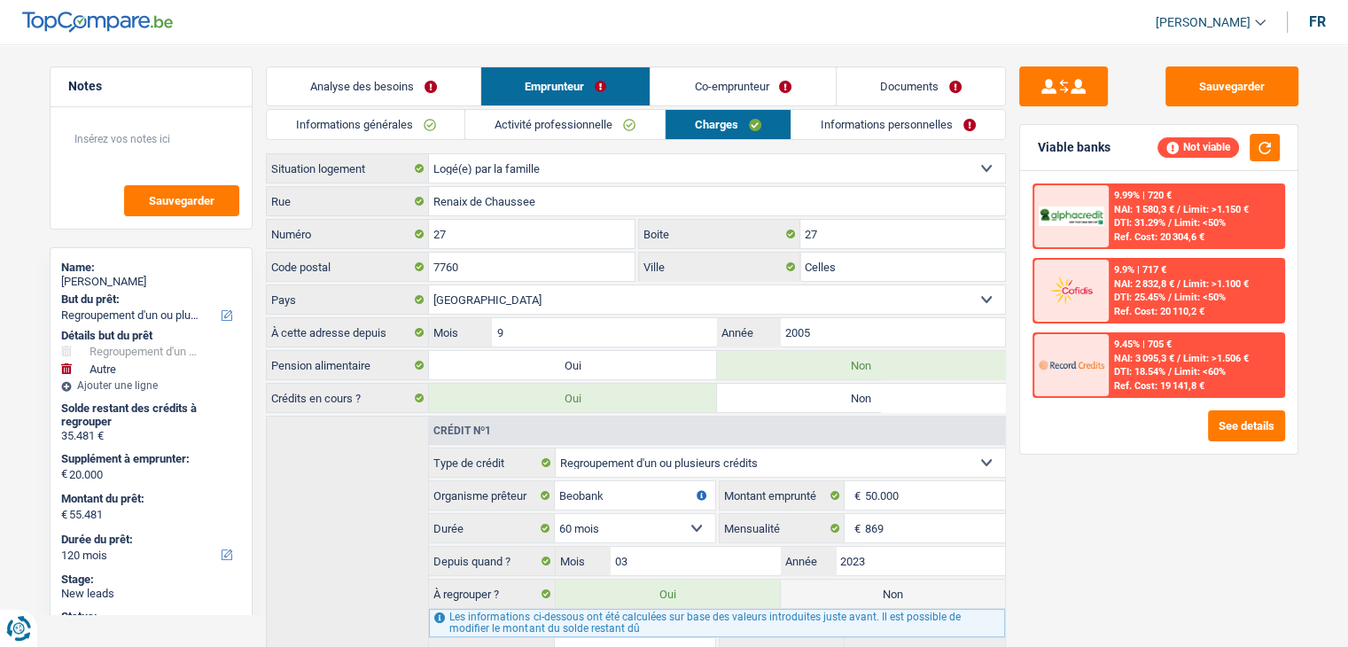
click at [685, 97] on link "Co-emprunteur" at bounding box center [742, 86] width 184 height 38
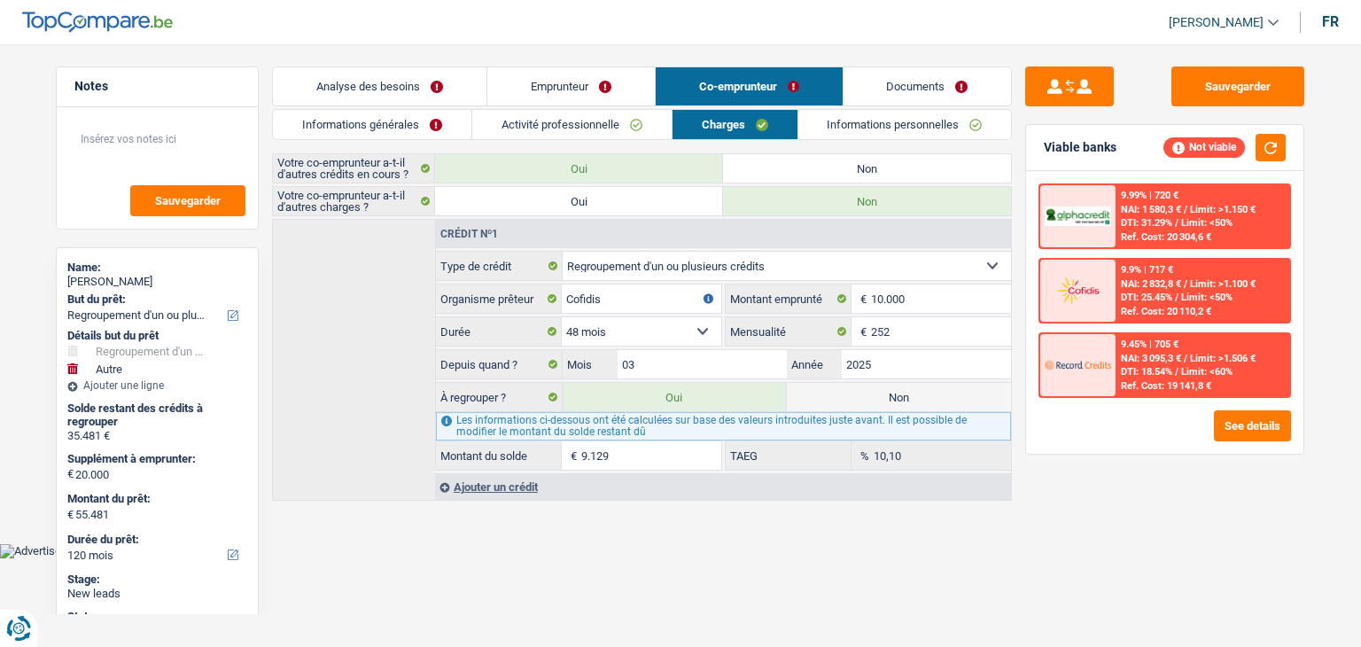
click at [378, 100] on link "Analyse des besoins" at bounding box center [380, 86] width 214 height 38
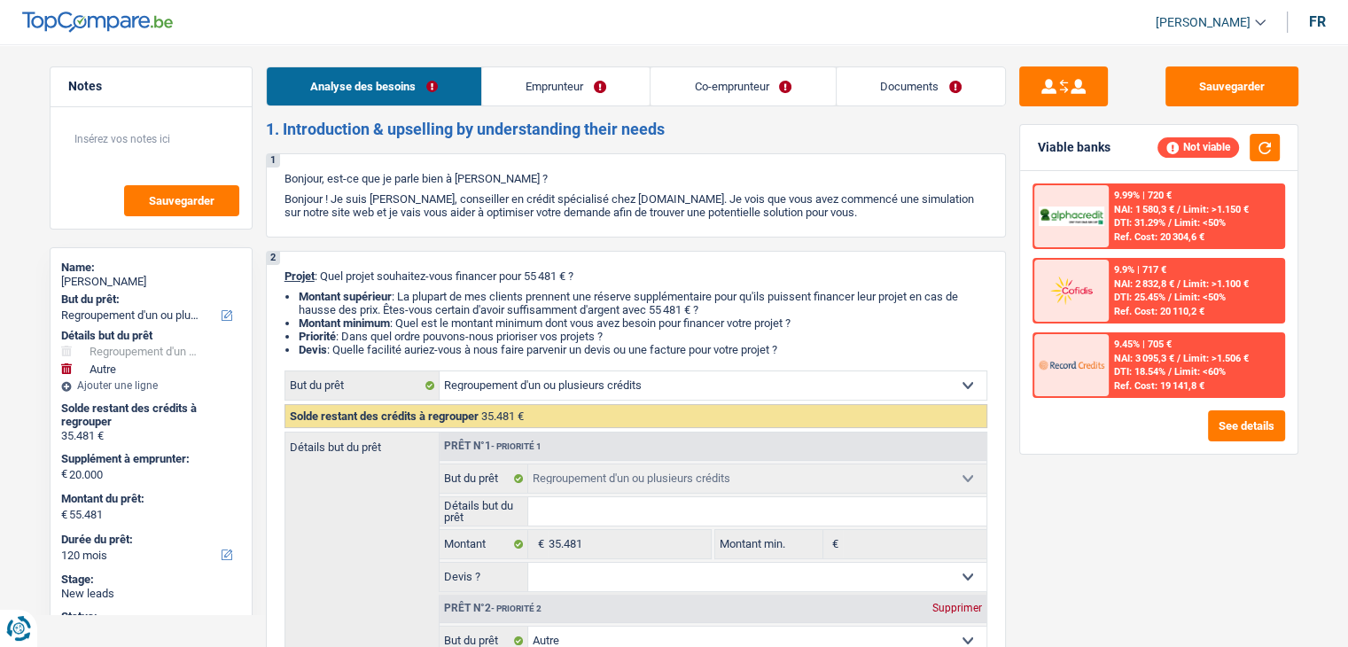
click at [533, 94] on link "Emprunteur" at bounding box center [565, 86] width 167 height 38
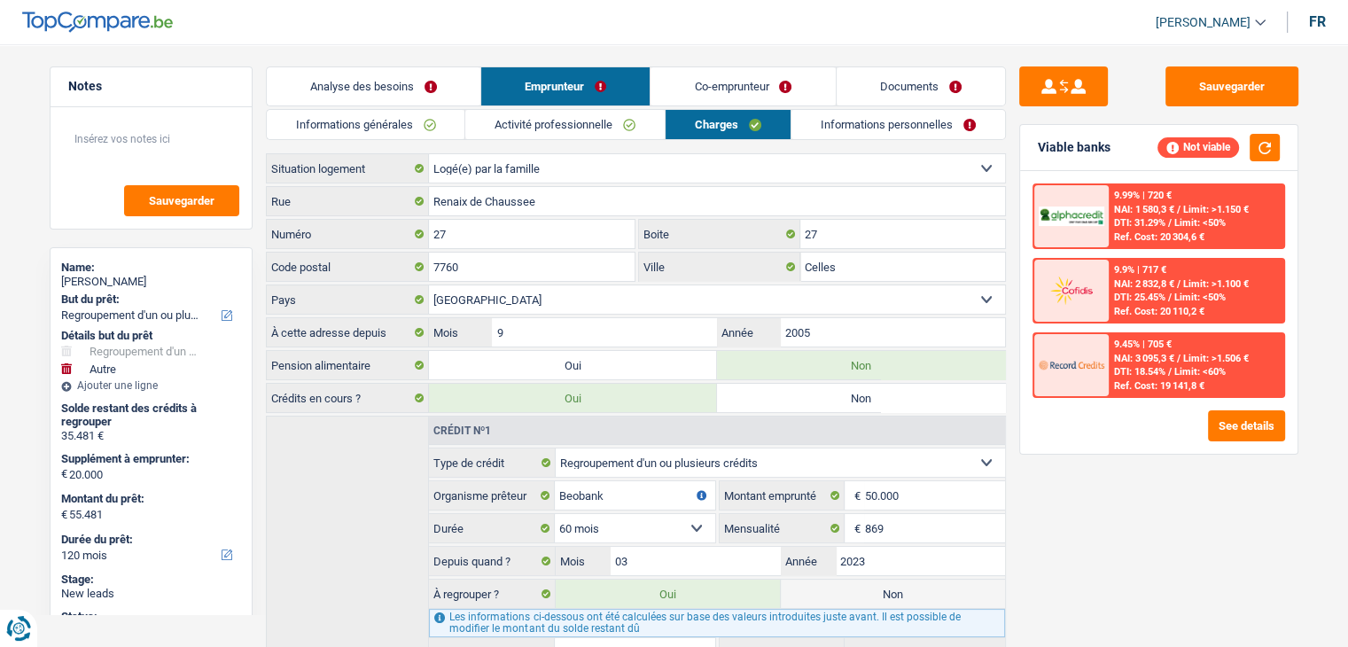
click at [355, 132] on link "Informations générales" at bounding box center [366, 124] width 198 height 29
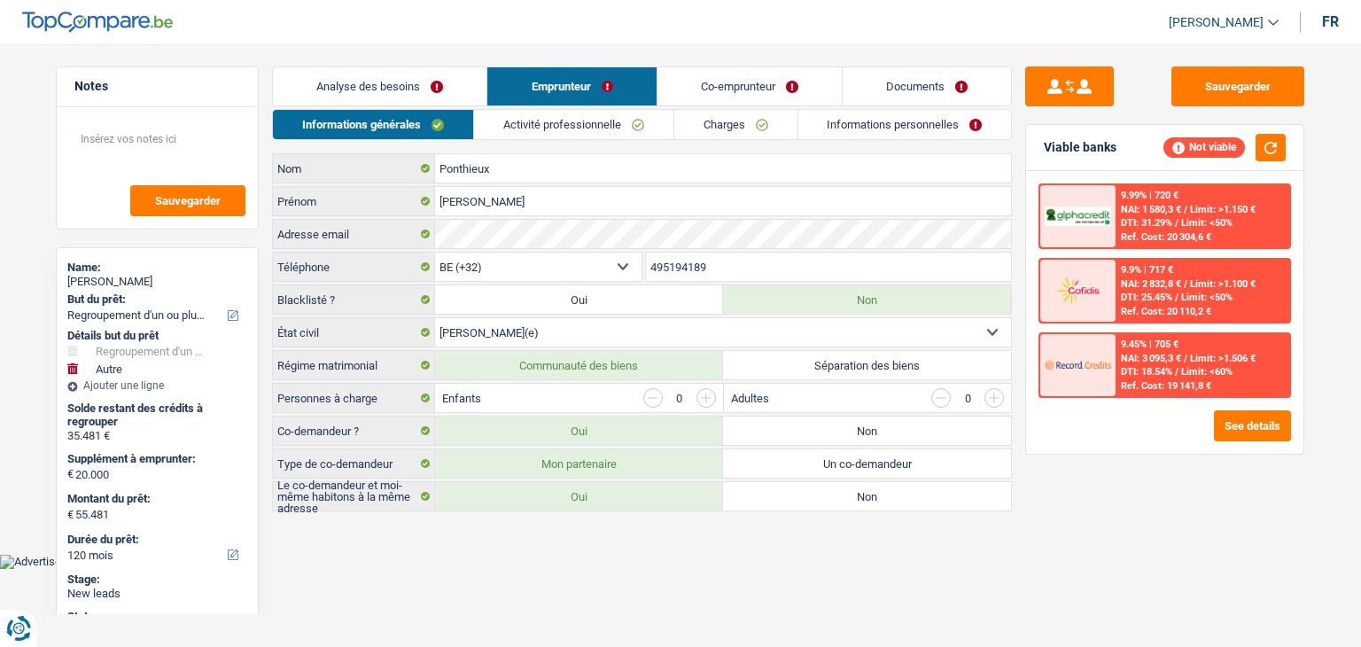
click at [728, 79] on link "Co-emprunteur" at bounding box center [749, 86] width 184 height 38
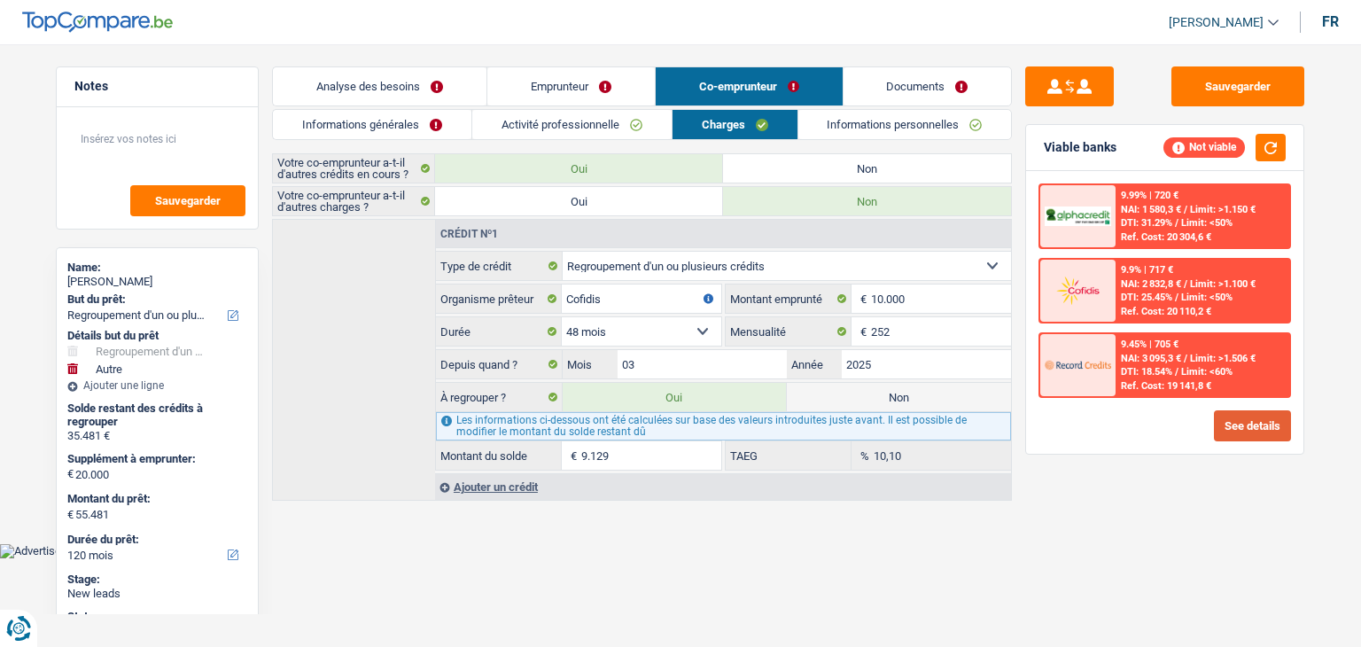
click at [1232, 420] on button "See details" at bounding box center [1252, 425] width 77 height 31
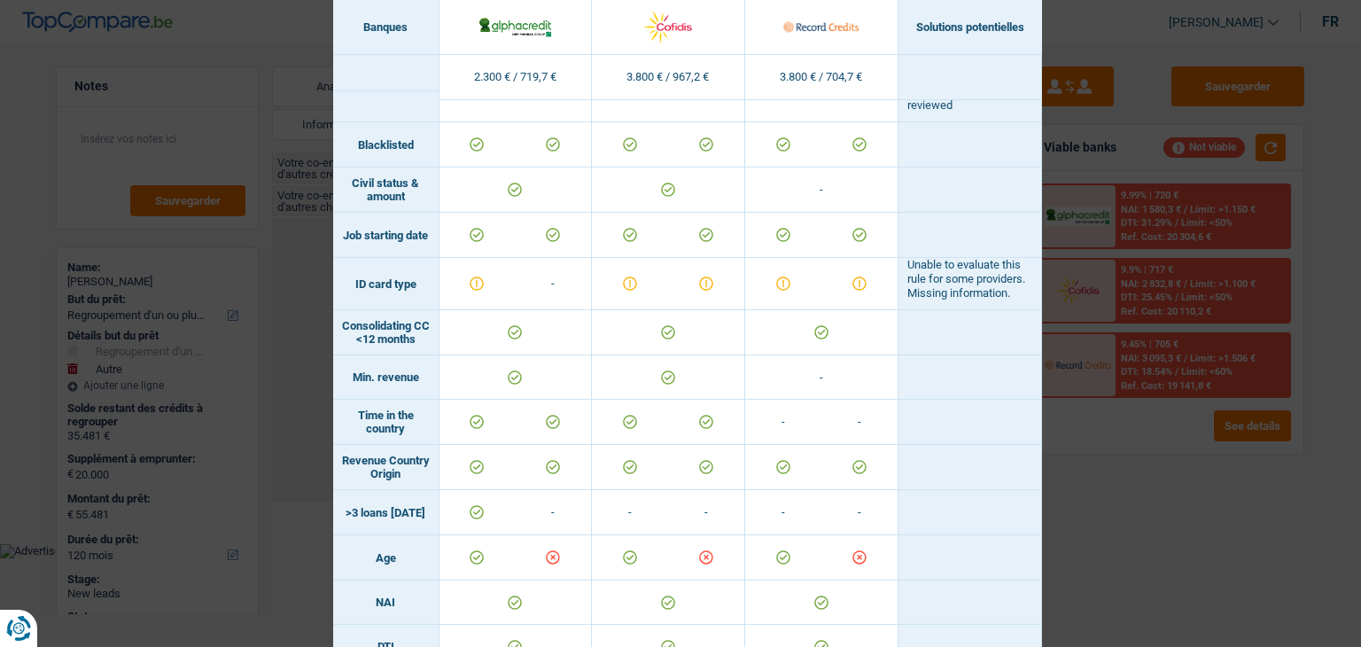
scroll to position [354, 0]
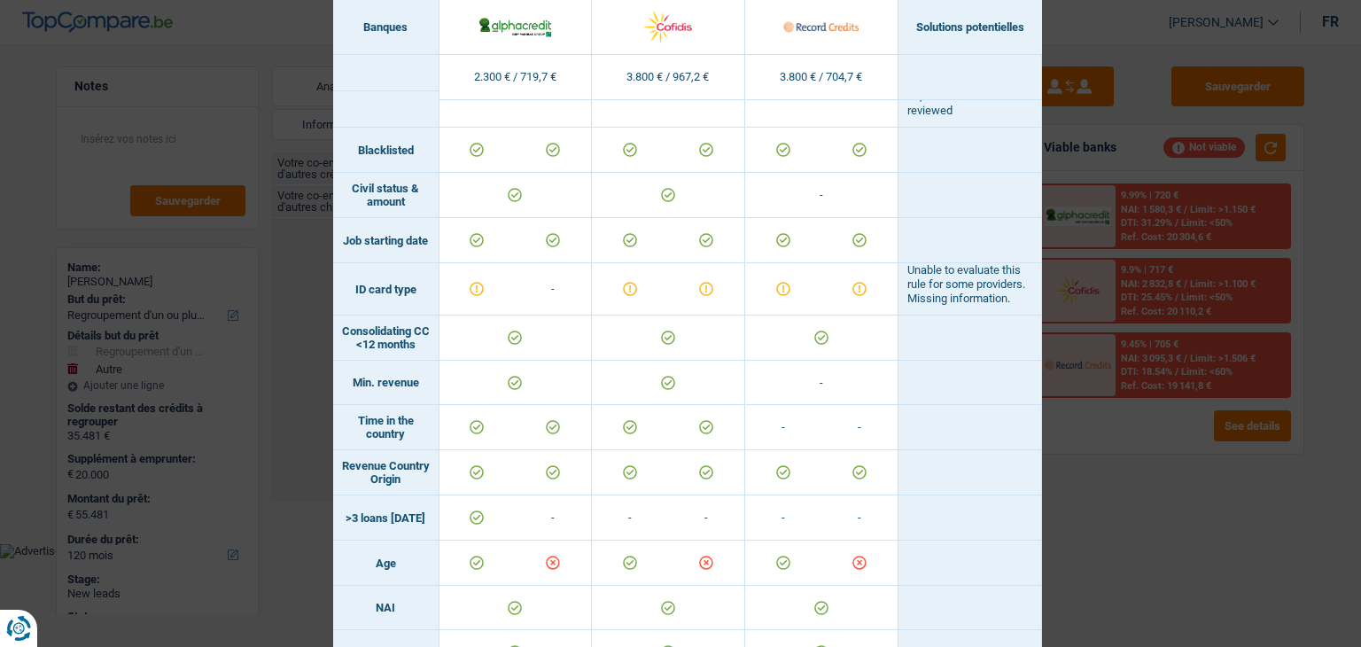
click at [1108, 493] on div "Banks conditions × Banques Solutions potentielles Revenus / Charges 2.300 € / 7…" at bounding box center [680, 323] width 1361 height 647
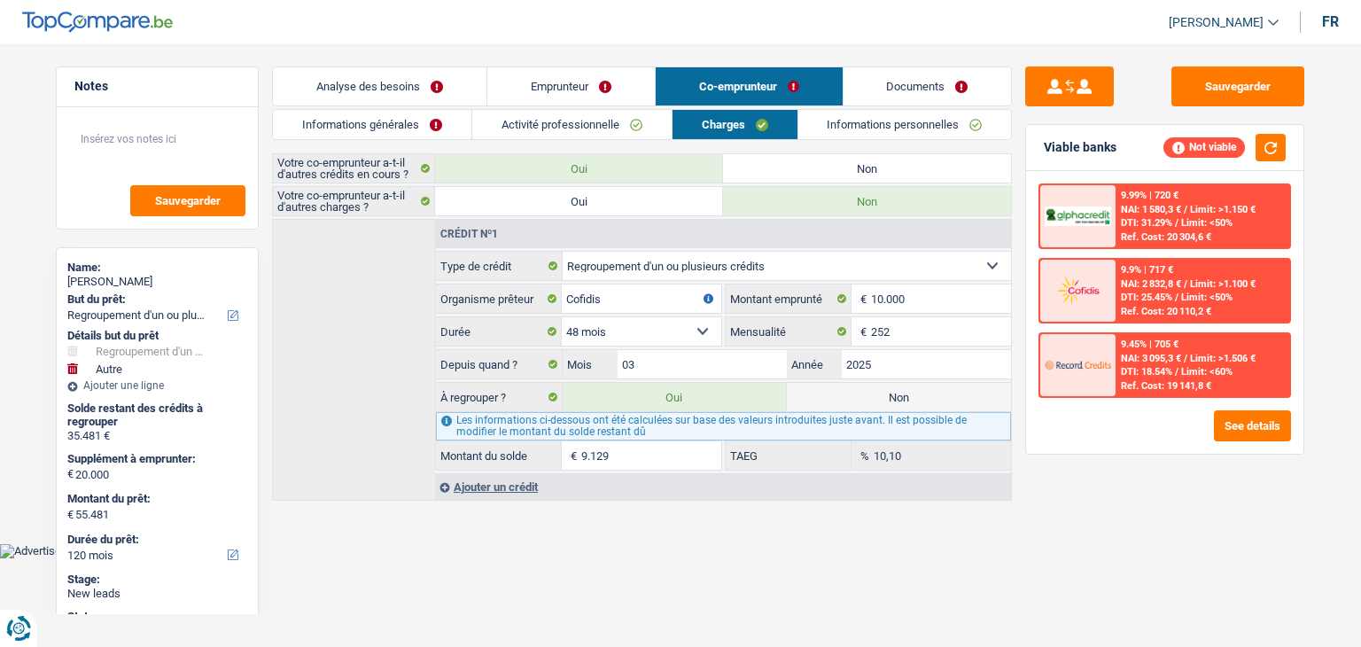
click at [1122, 503] on div "Sauvegarder Viable banks Not viable 9.99% | 720 € NAI: 1 580,3 € / Limit: >1.15…" at bounding box center [1165, 340] width 306 height 548
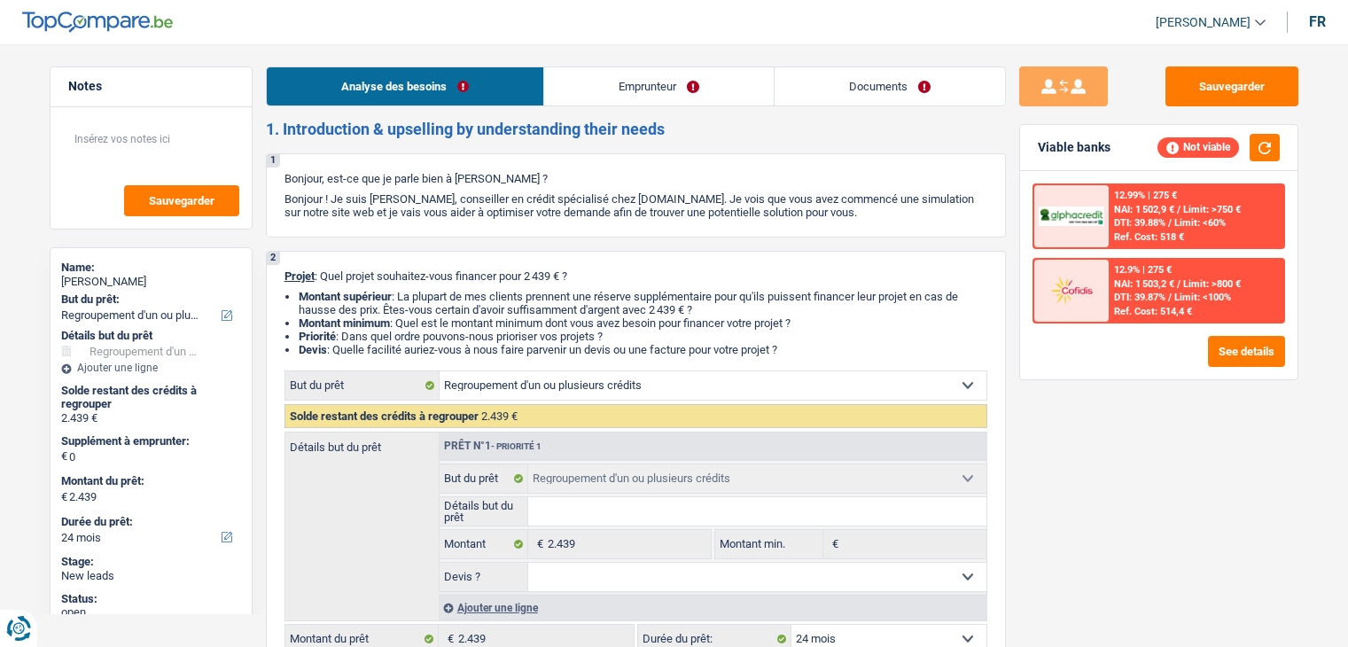
select select "refinancing"
select select "24"
select select "refinancing"
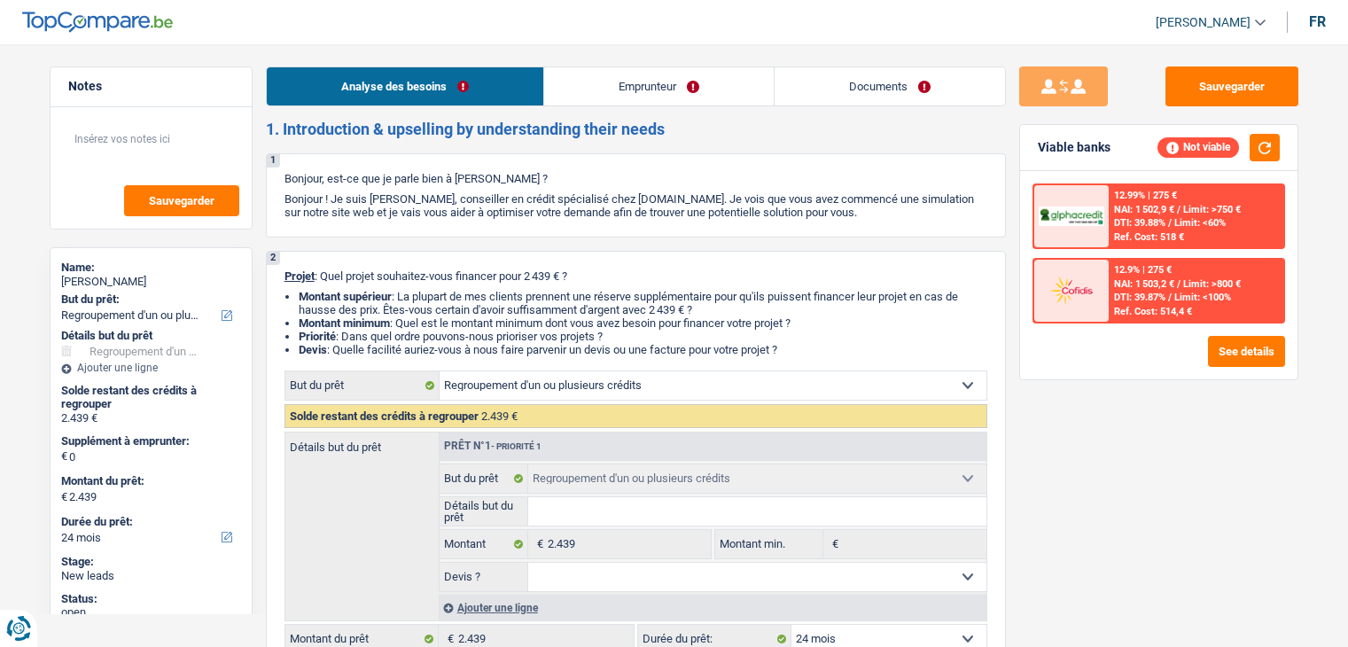
select select "24"
select select "independent"
select select "netSalary"
select select "ownerWithMortgage"
select select "mortgage"
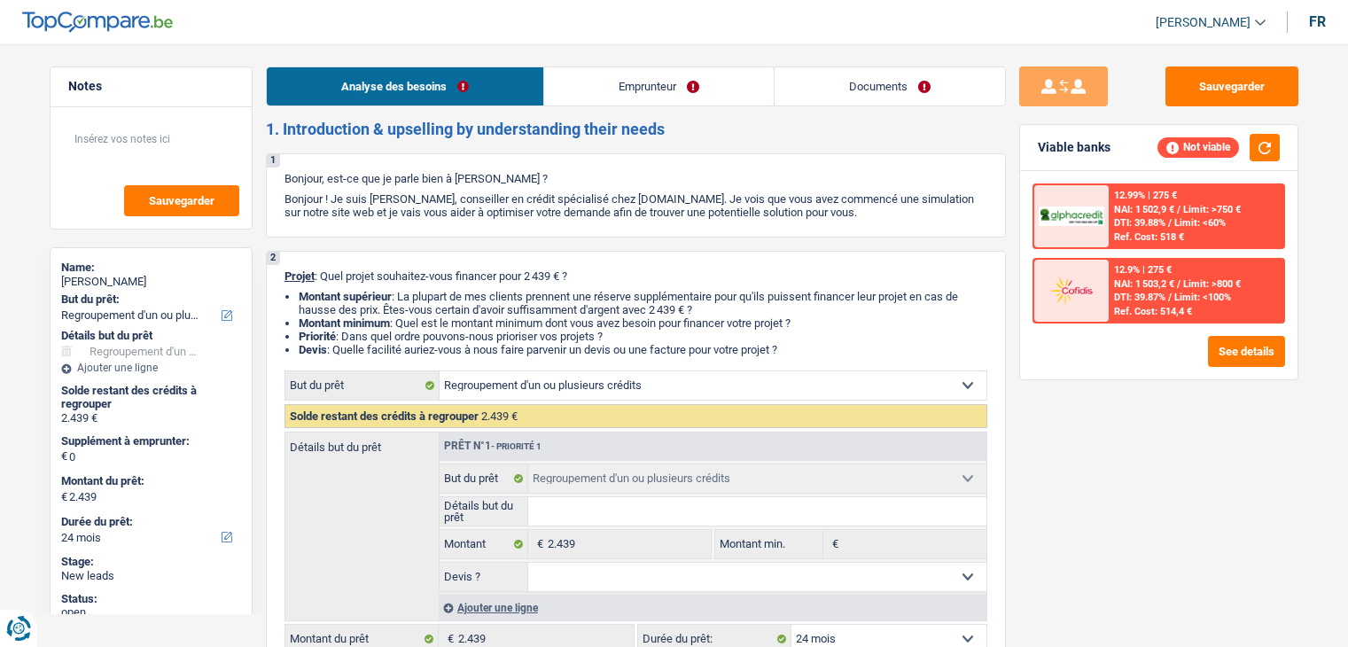
select select "300"
select select "personalLoan"
select select "smallWorks"
select select "24"
select select "refinancing"
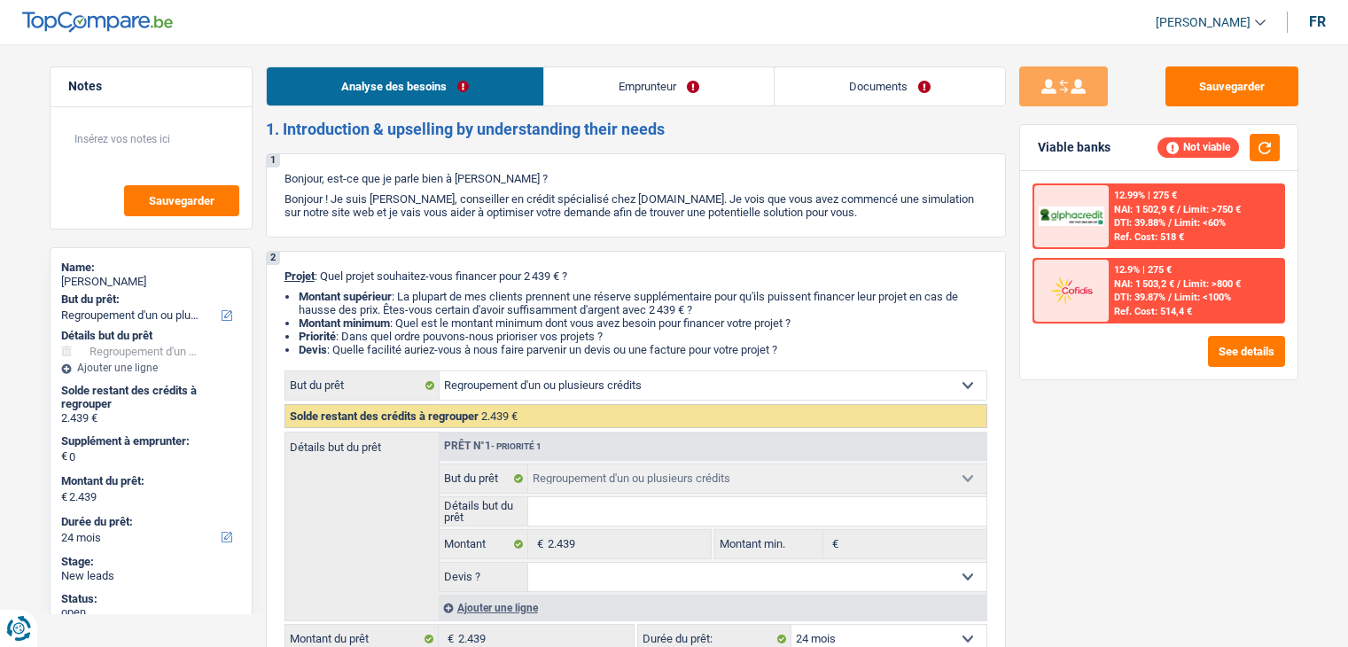
select select "refinancing"
select select "24"
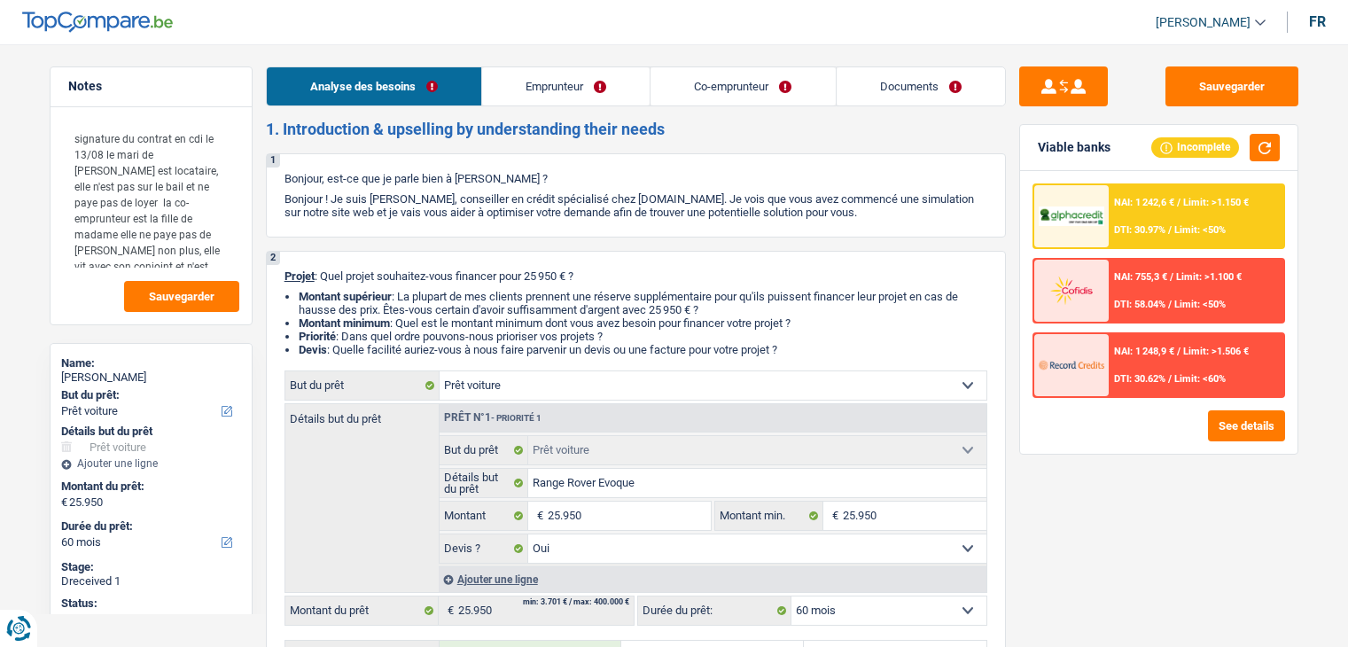
select select "car"
select select "60"
select select "car"
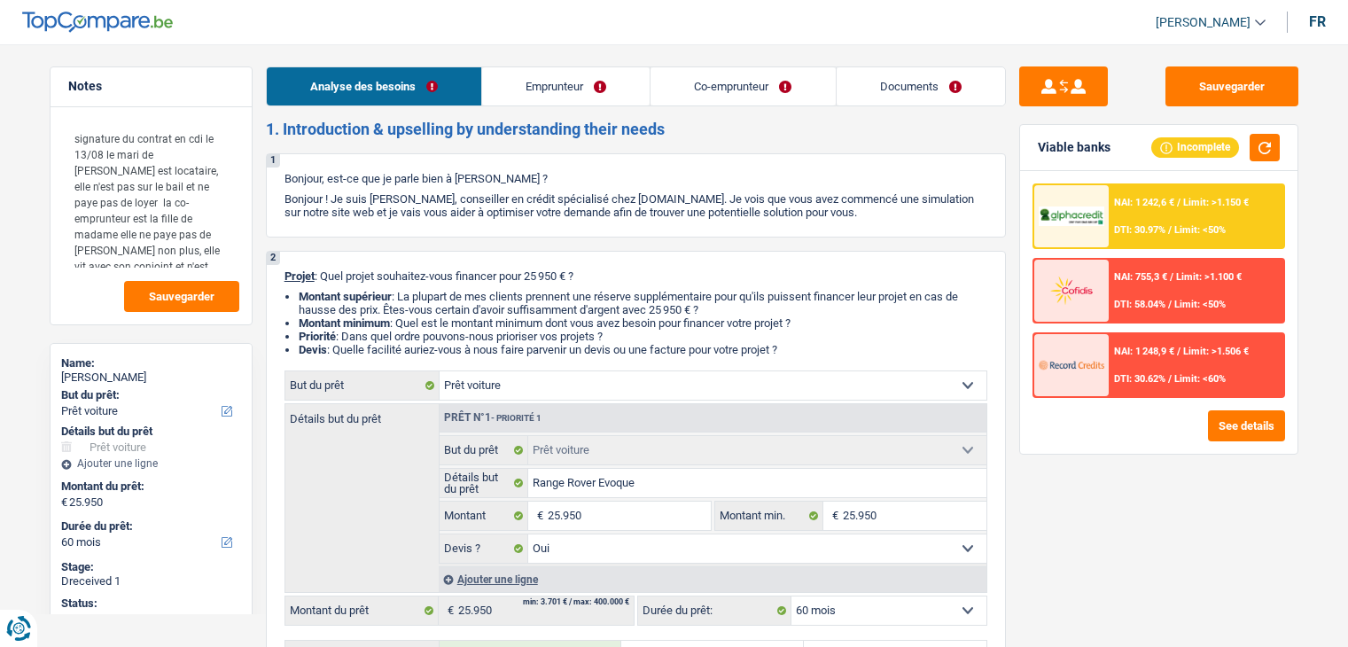
select select "yes"
select select "60"
select select "worker"
select select "netSalary"
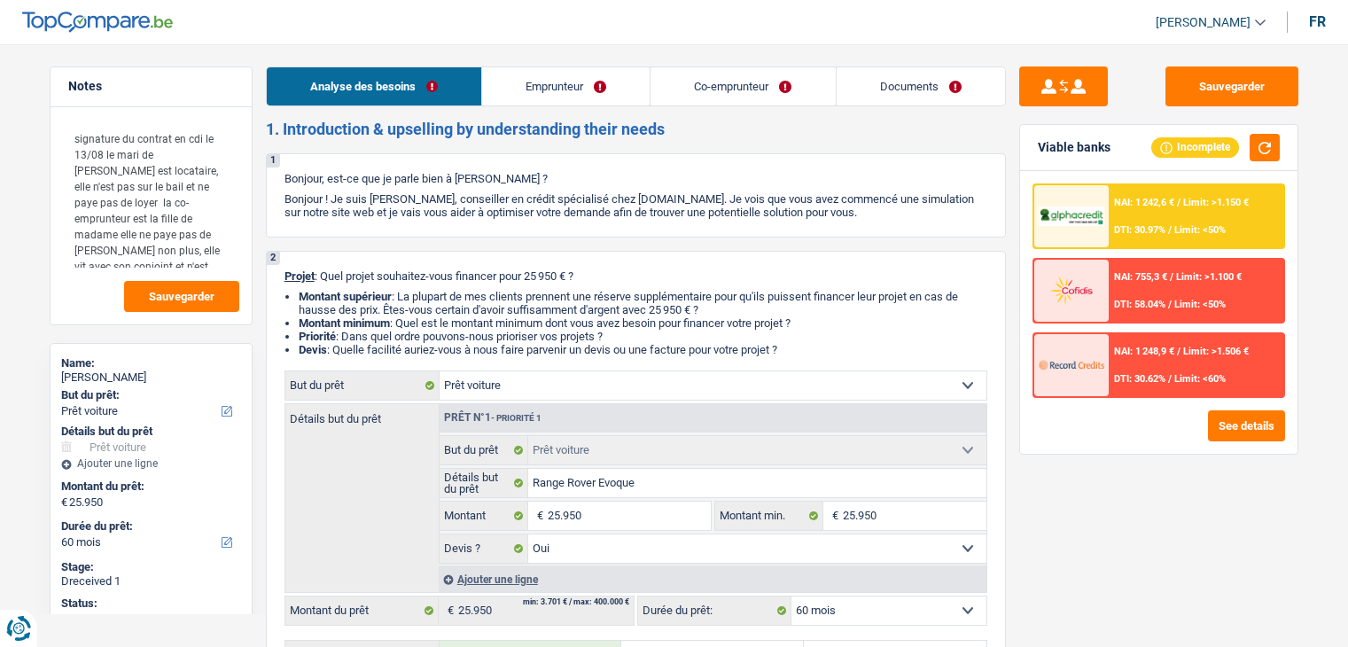
select select "netSalary"
select select "liveWithParents"
select select "car"
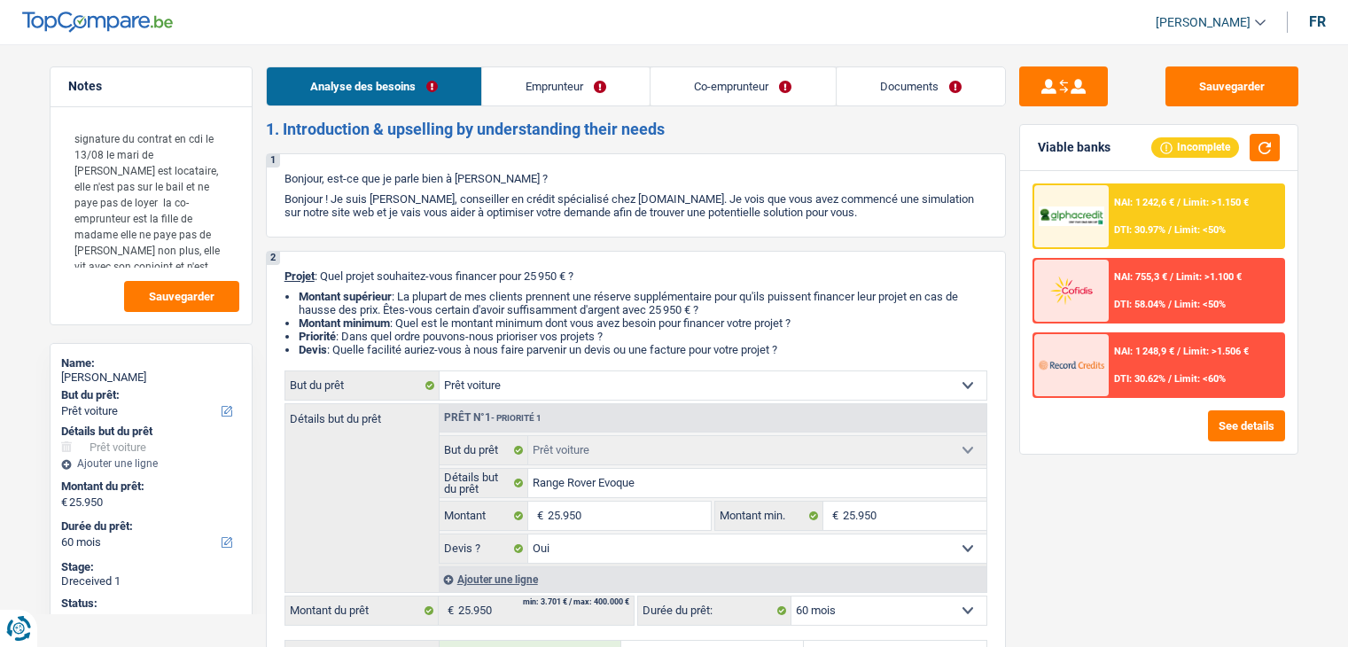
select select "yes"
select select "60"
click at [1156, 306] on span "DTI: 58.04%" at bounding box center [1139, 305] width 51 height 12
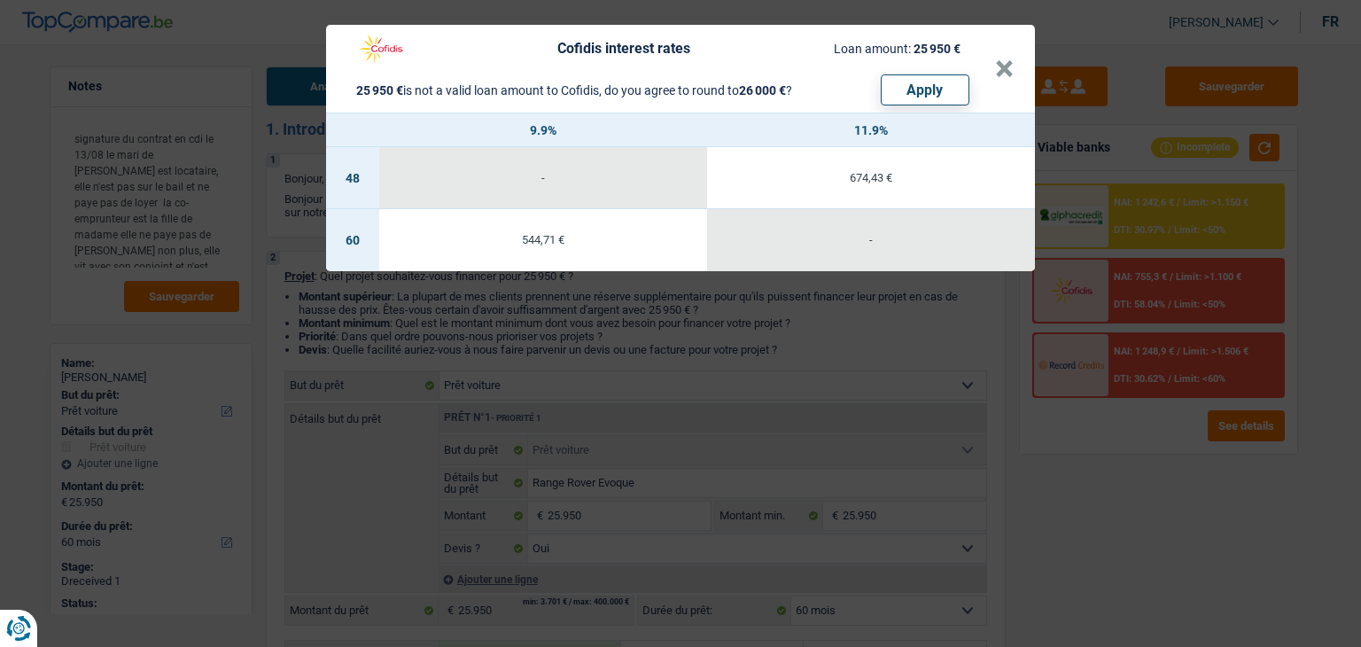
click at [920, 371] on div "Cofidis interest rates Loan amount: 25 950 € 25 950 € is not a valid loan amoun…" at bounding box center [680, 323] width 1361 height 647
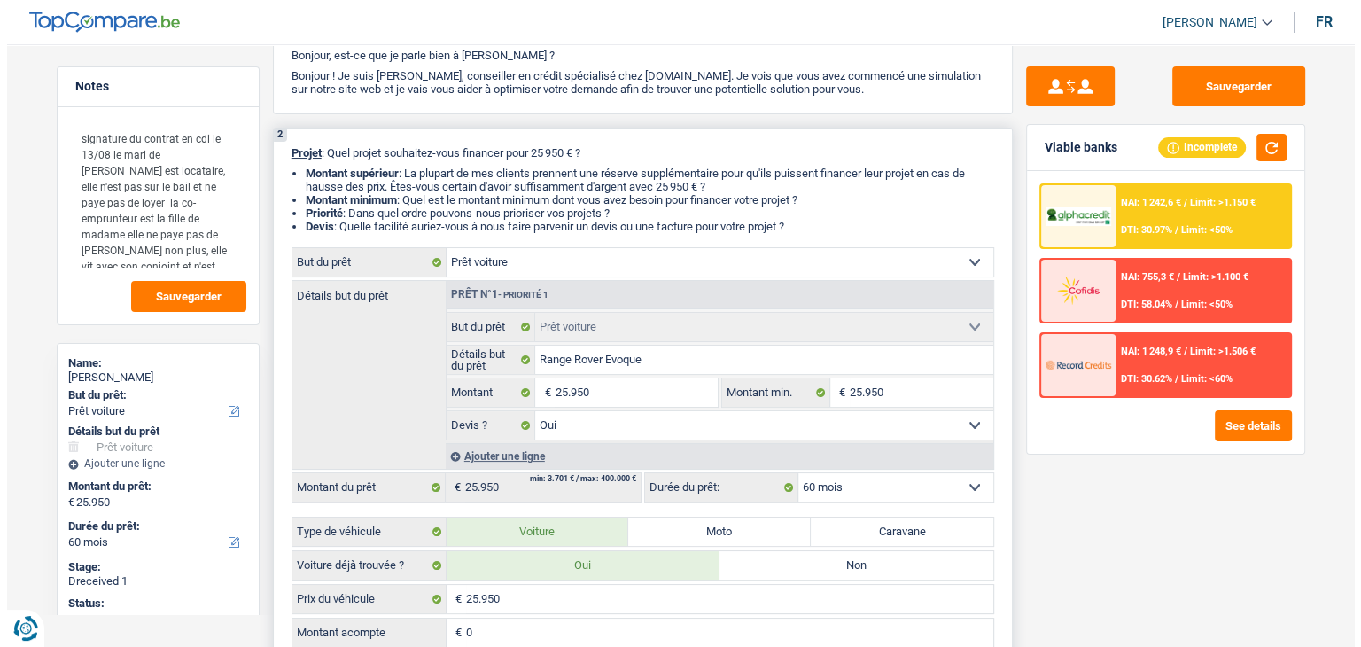
scroll to position [266, 0]
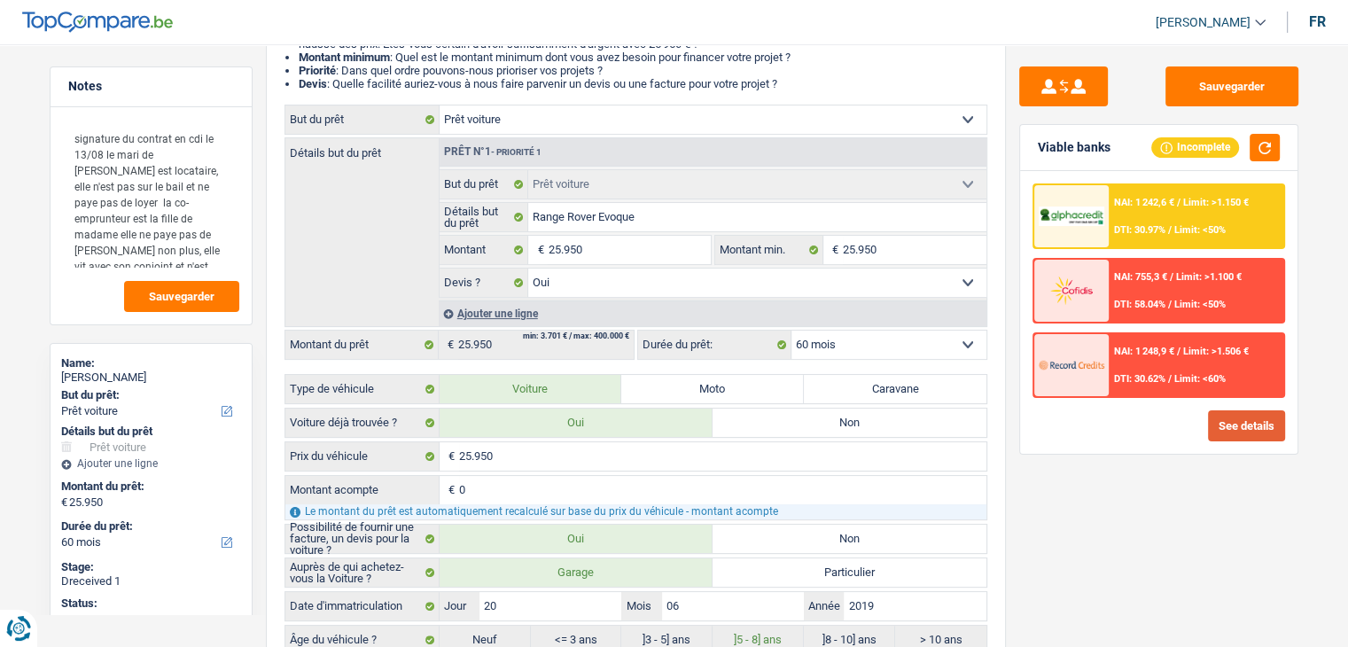
click at [1222, 427] on button "See details" at bounding box center [1246, 425] width 77 height 31
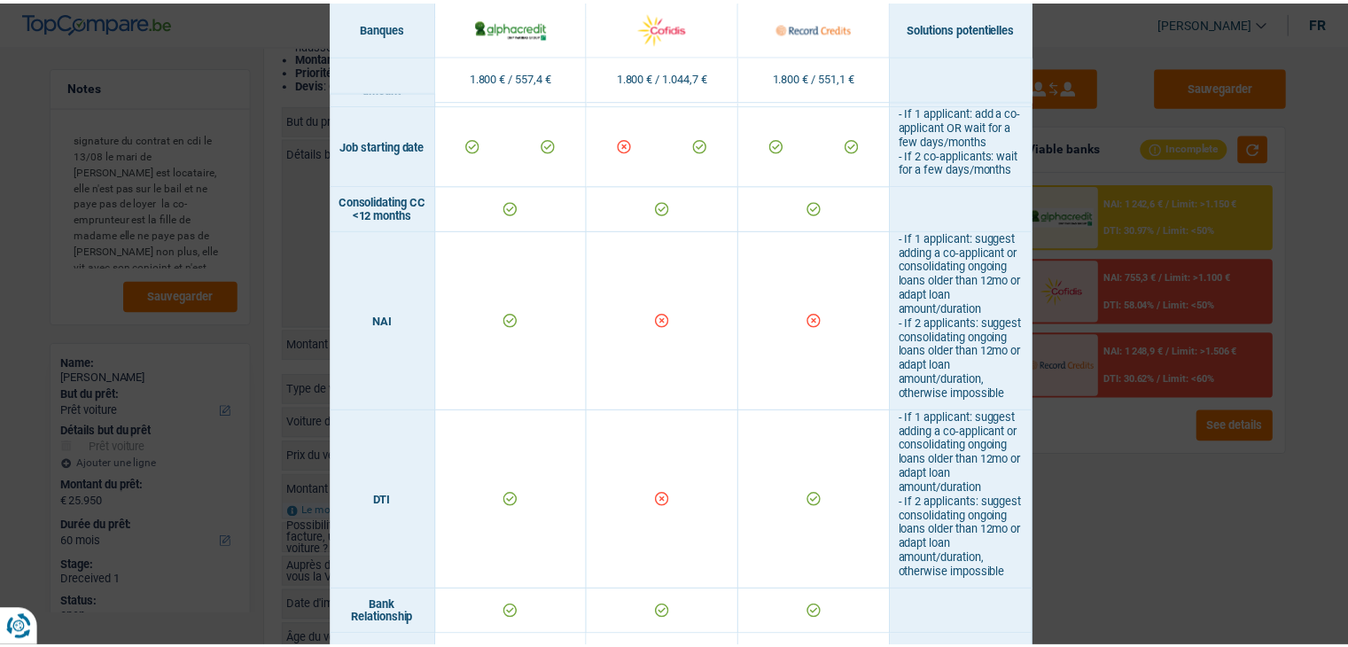
scroll to position [797, 0]
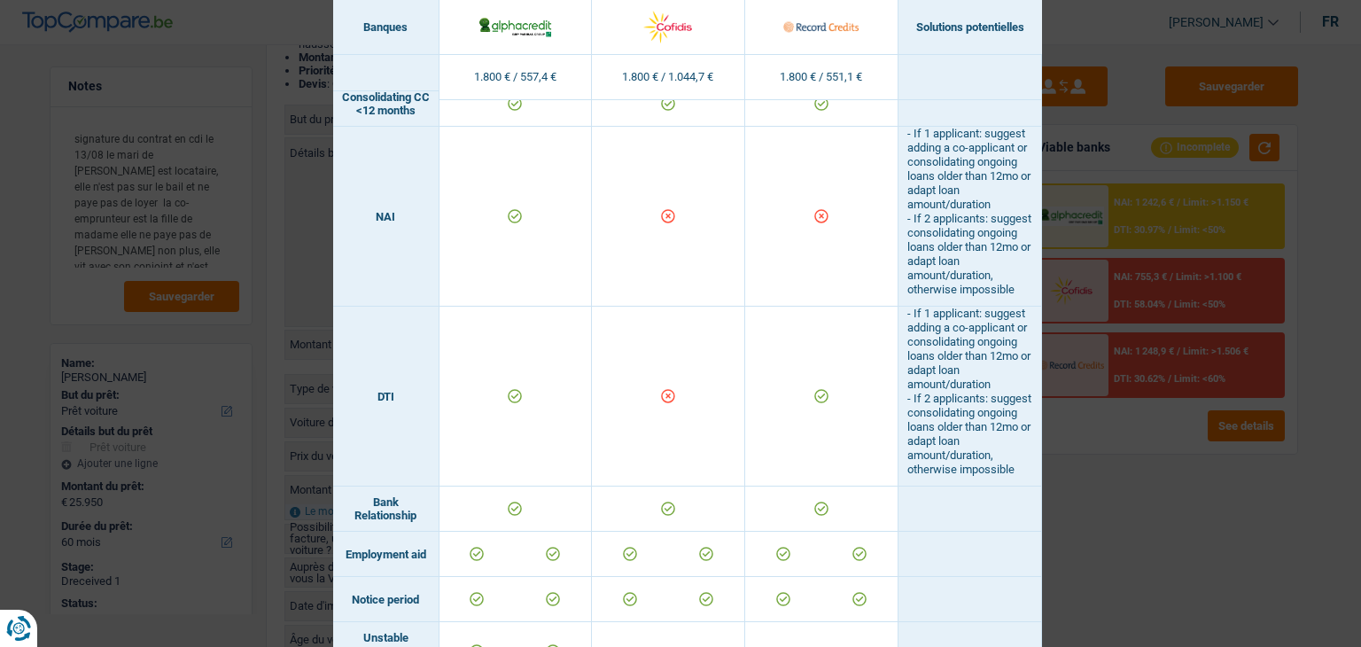
click at [1123, 532] on div "Banks conditions × Banques Solutions potentielles Revenus / Charges 1.800 € / 5…" at bounding box center [680, 323] width 1361 height 647
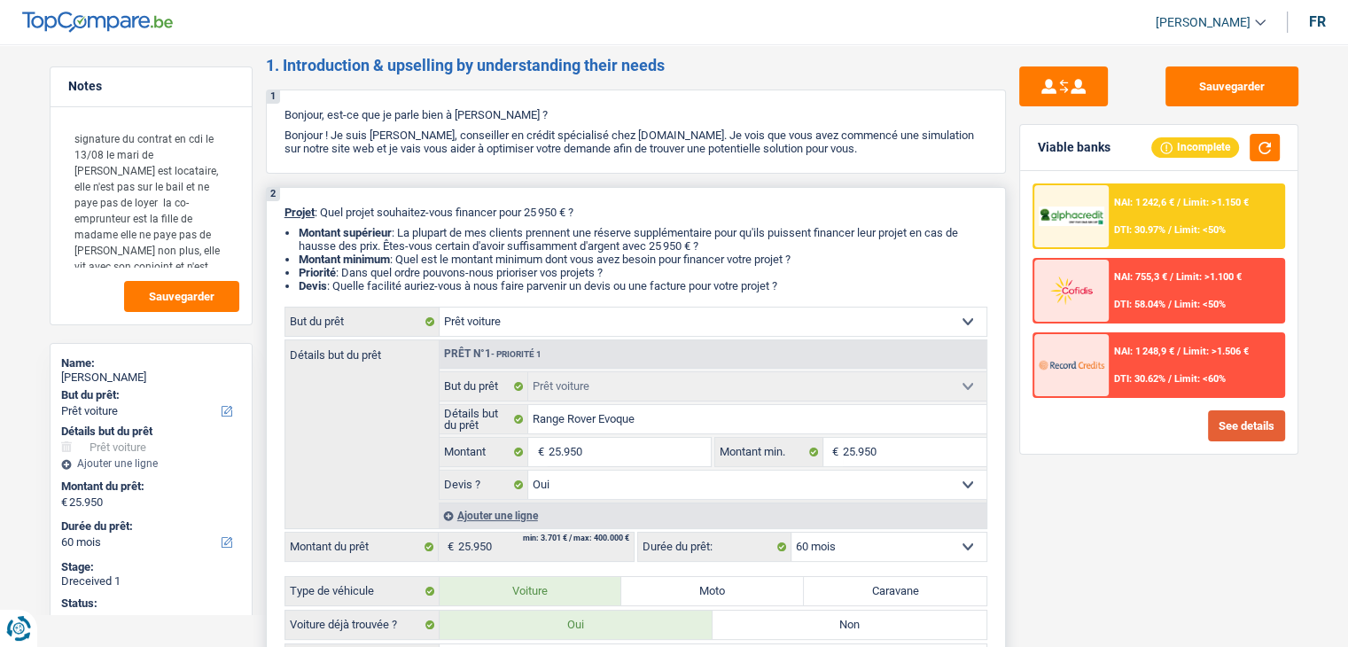
scroll to position [0, 0]
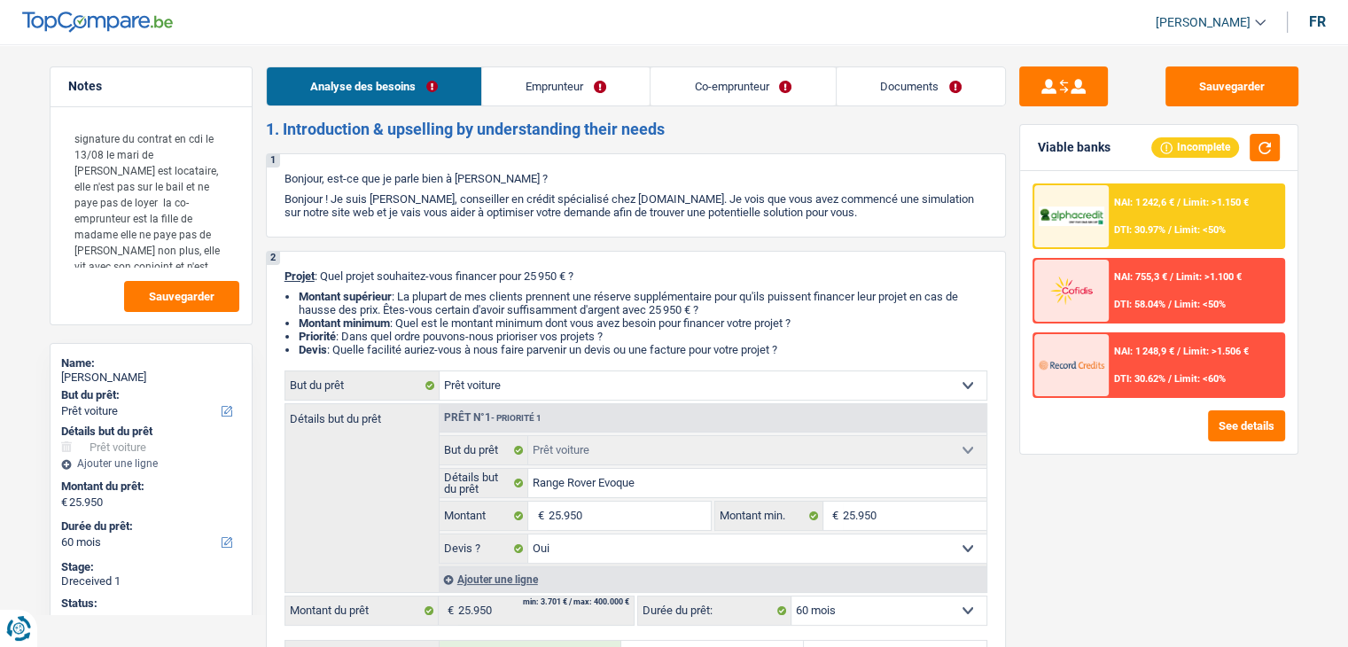
click at [567, 91] on link "Emprunteur" at bounding box center [565, 86] width 167 height 38
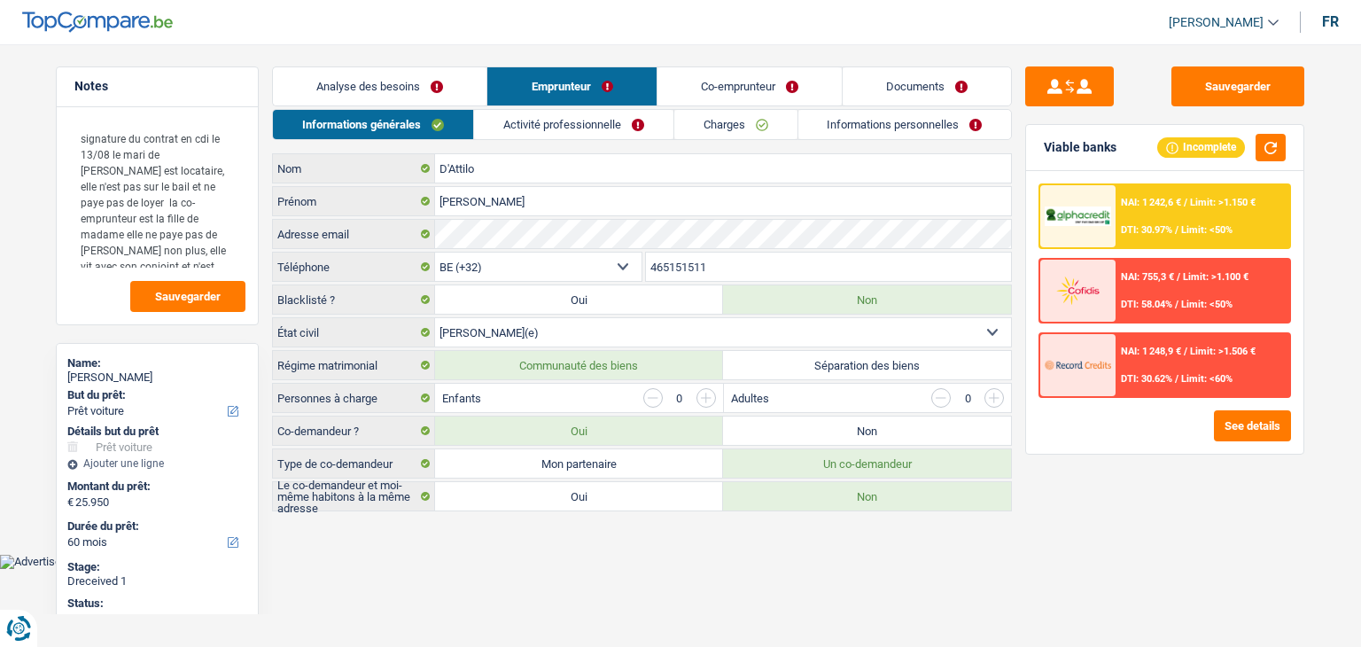
click at [639, 122] on link "Activité professionnelle" at bounding box center [573, 124] width 199 height 29
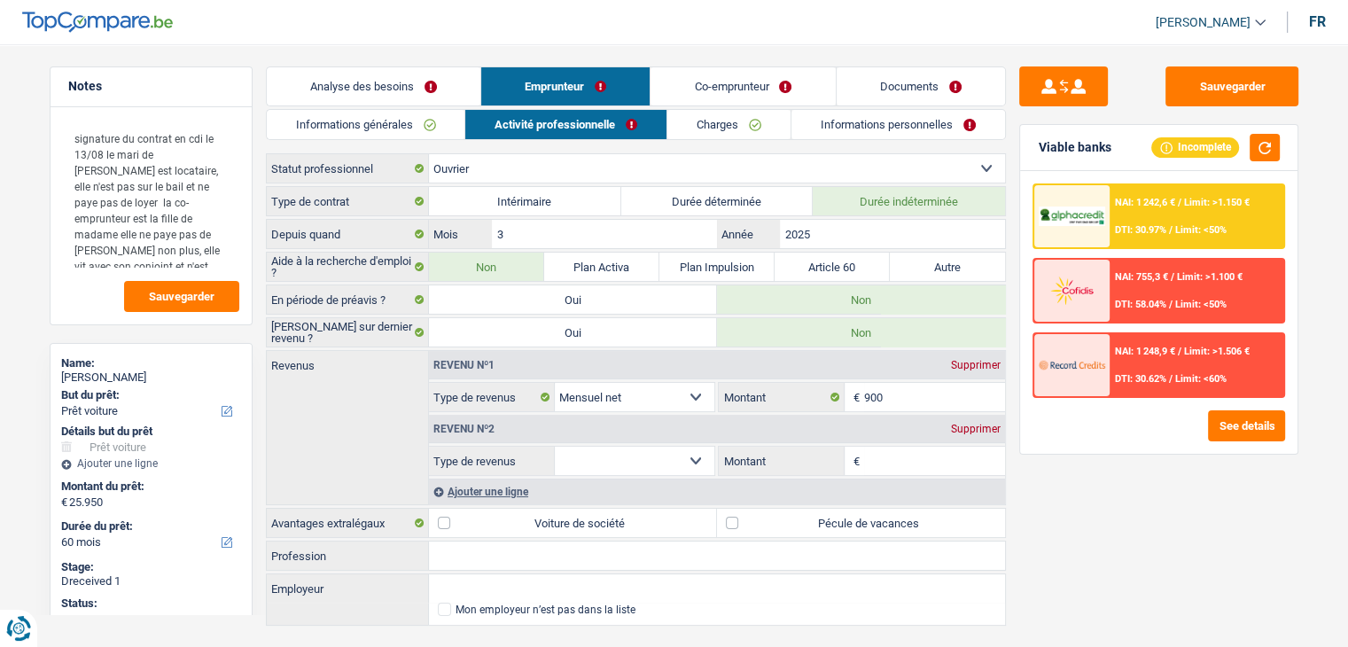
click at [728, 134] on link "Charges" at bounding box center [728, 124] width 123 height 29
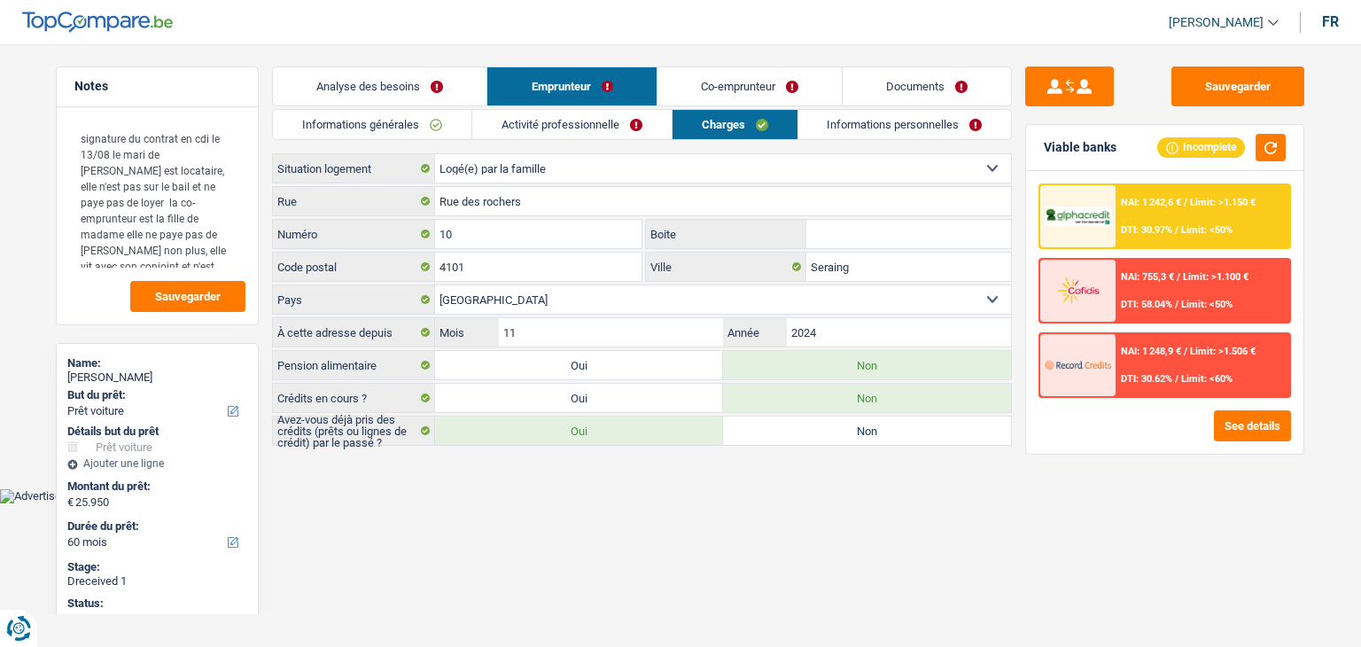
click at [848, 136] on link "Informations personnelles" at bounding box center [905, 124] width 214 height 29
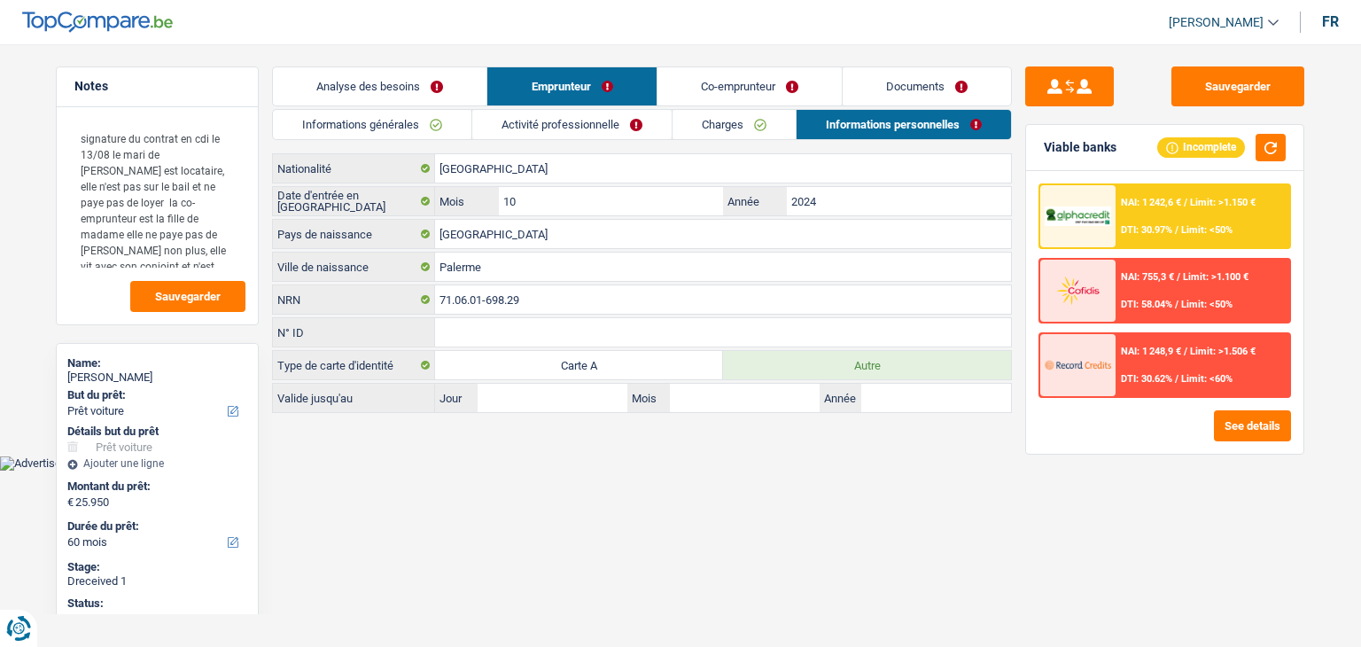
click at [766, 83] on link "Co-emprunteur" at bounding box center [749, 86] width 184 height 38
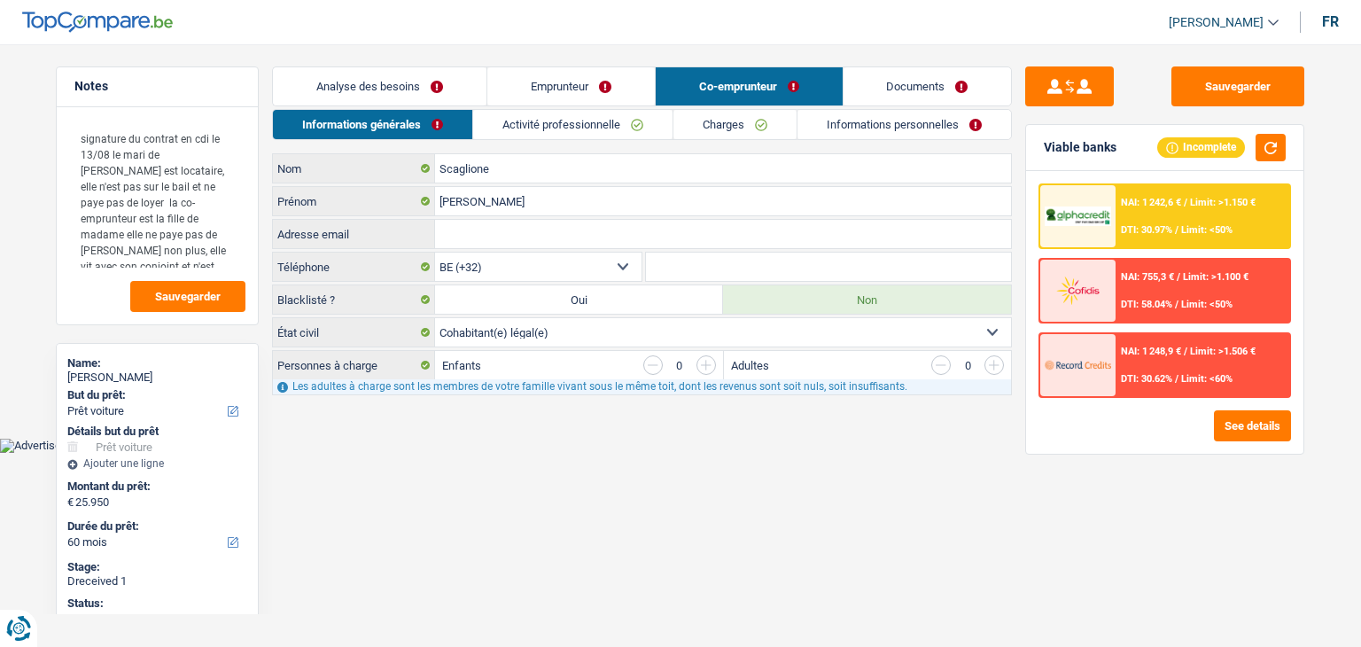
click at [879, 80] on link "Documents" at bounding box center [927, 86] width 168 height 38
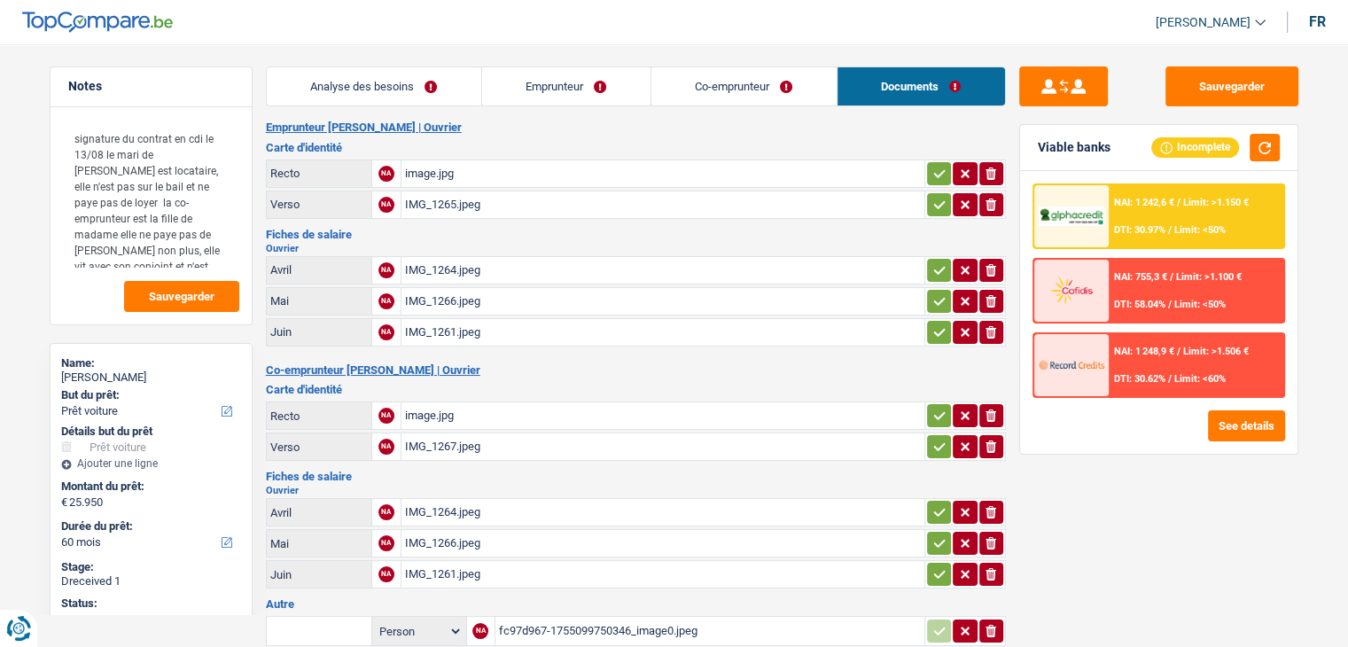
click at [397, 94] on link "Analyse des besoins" at bounding box center [374, 86] width 214 height 38
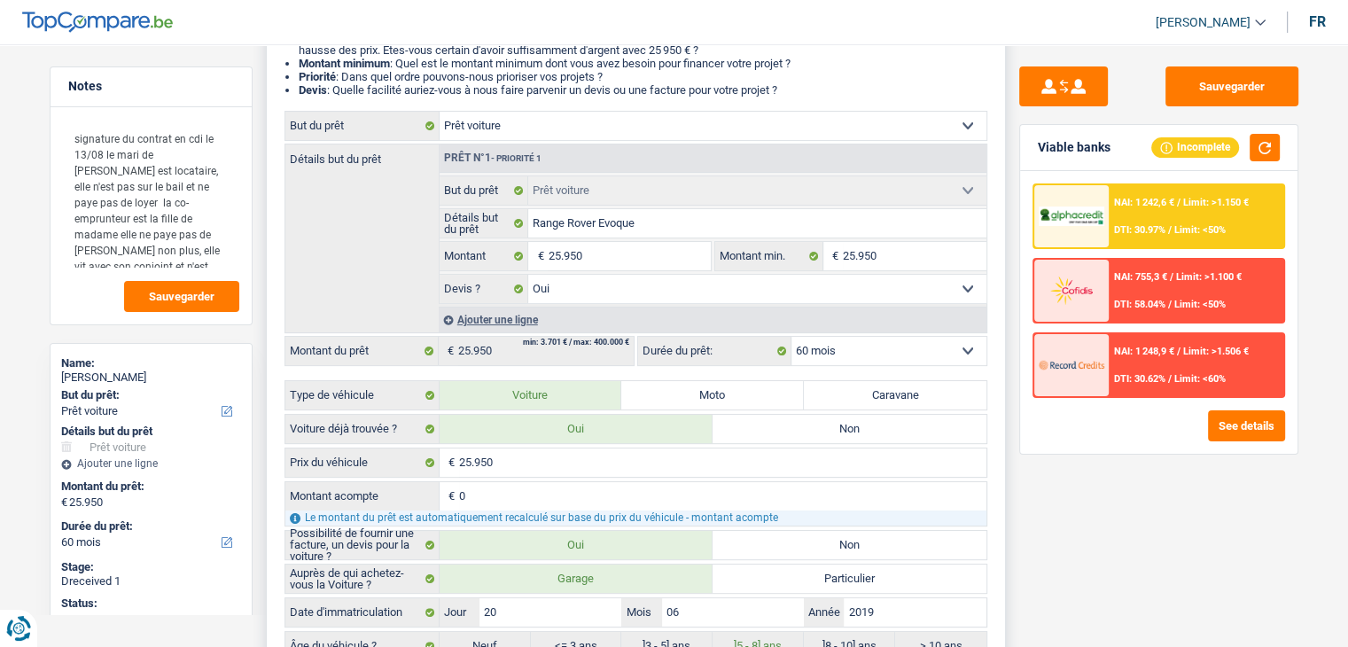
scroll to position [266, 0]
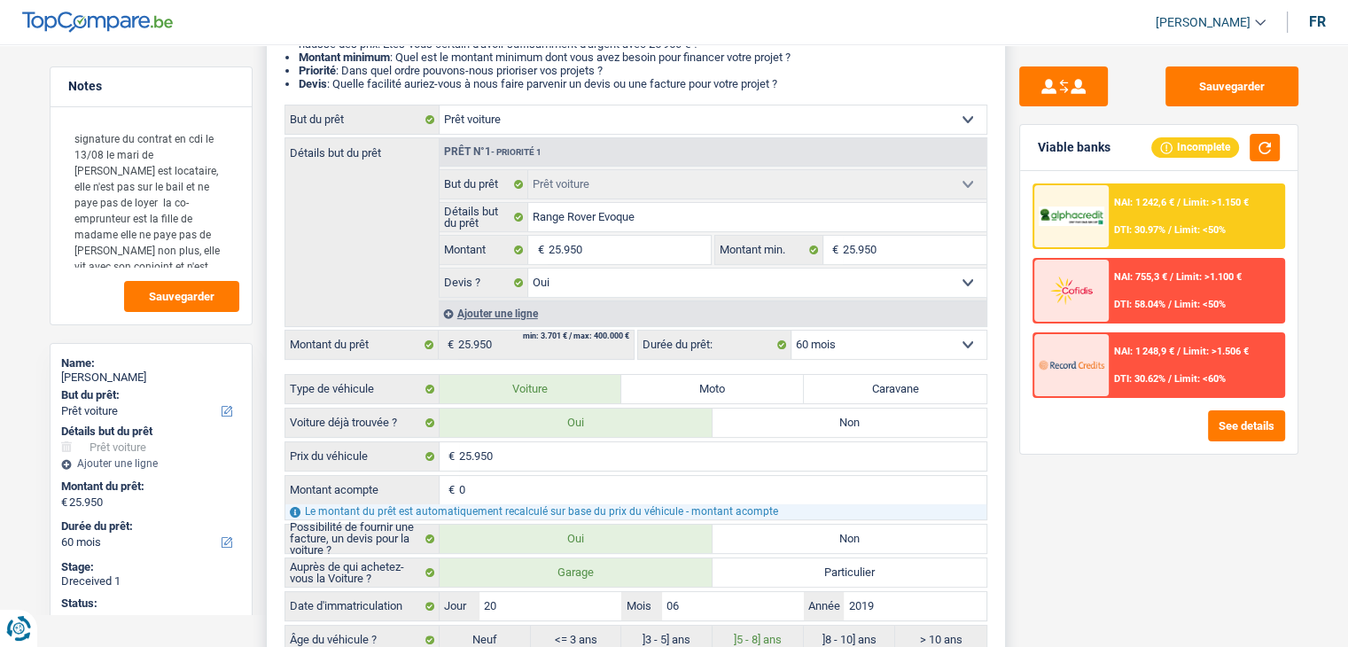
click at [829, 349] on select "12 mois 18 mois 24 mois 30 mois 36 mois 42 mois 48 mois 60 mois Sélectionner un…" at bounding box center [888, 344] width 195 height 28
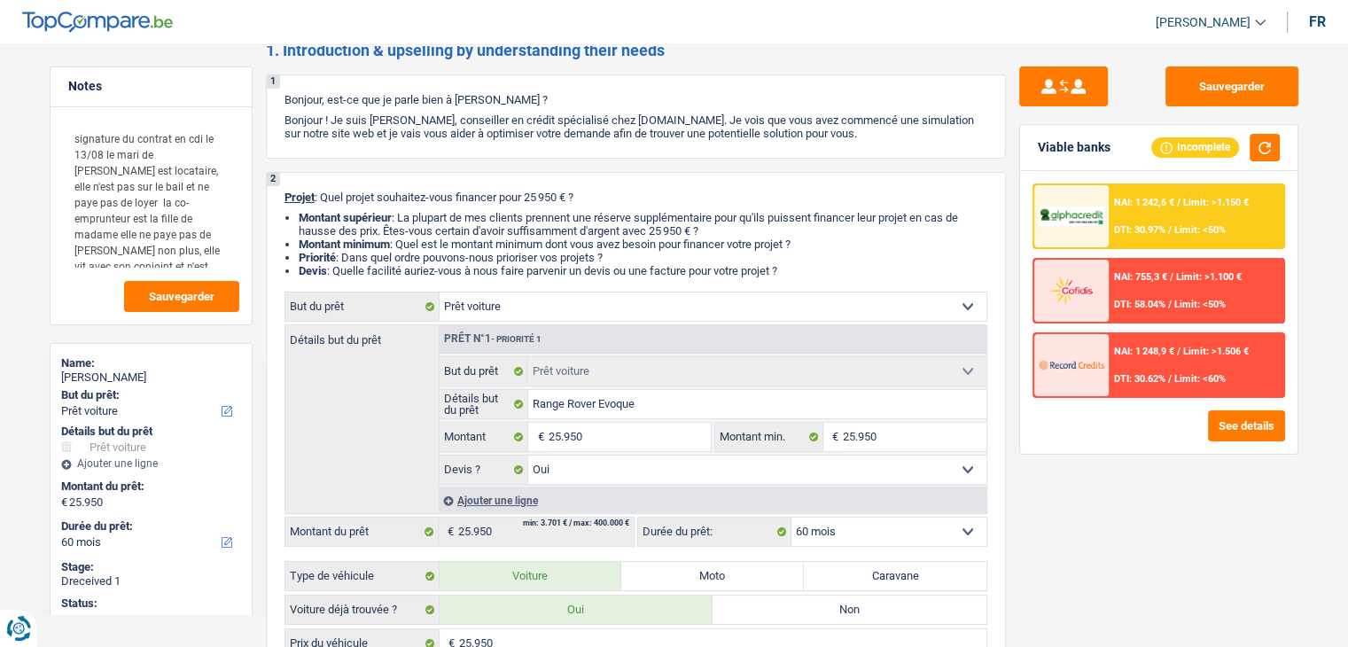
scroll to position [0, 0]
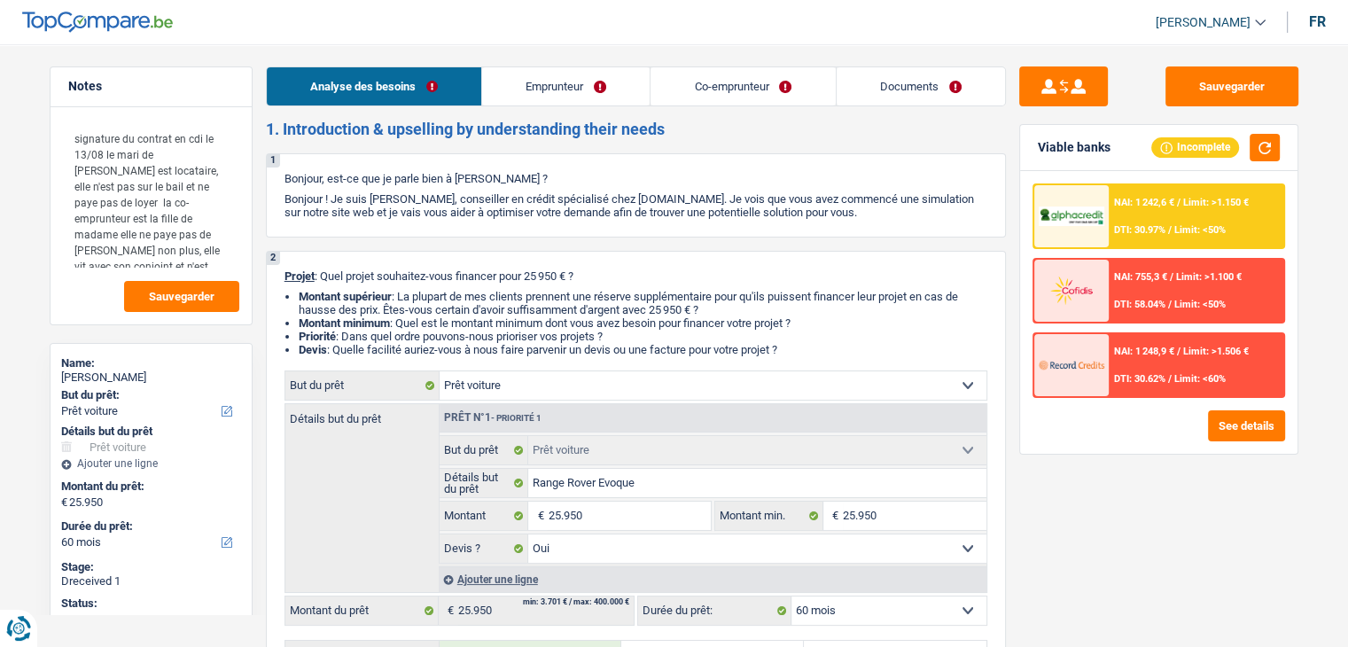
click at [528, 86] on link "Emprunteur" at bounding box center [565, 86] width 167 height 38
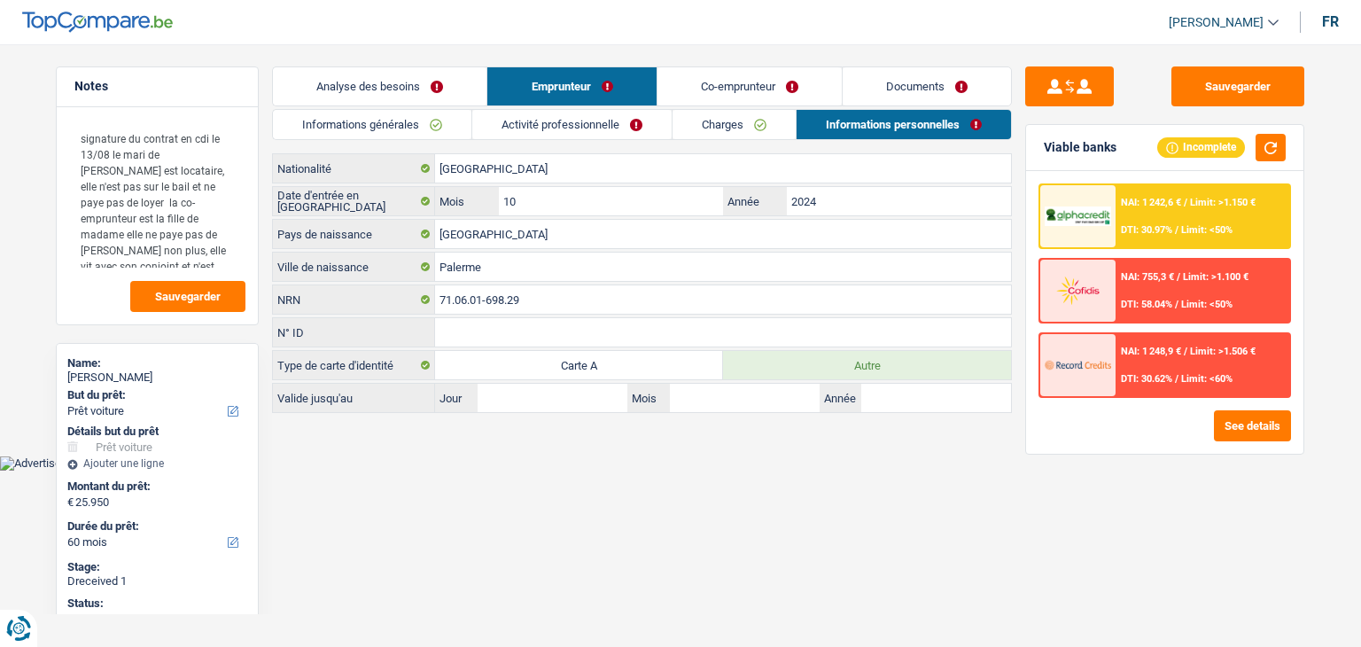
click at [422, 120] on link "Informations générales" at bounding box center [372, 124] width 198 height 29
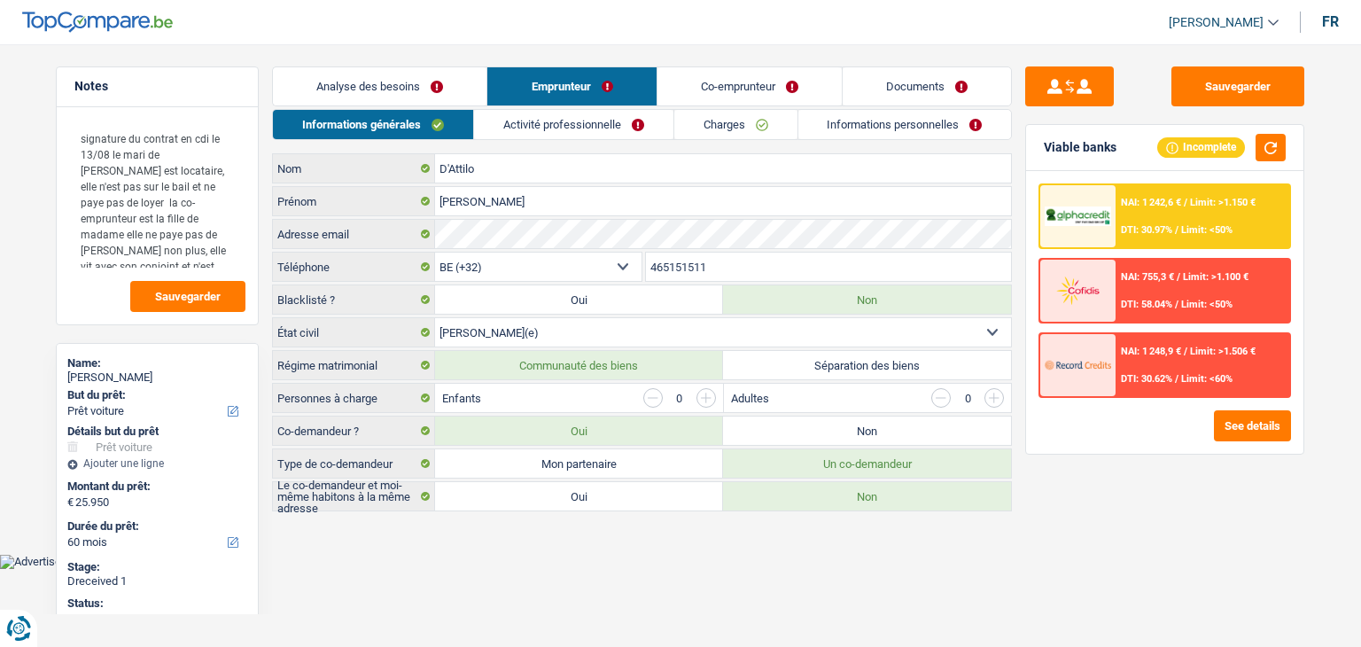
click at [541, 130] on link "Activité professionnelle" at bounding box center [573, 124] width 199 height 29
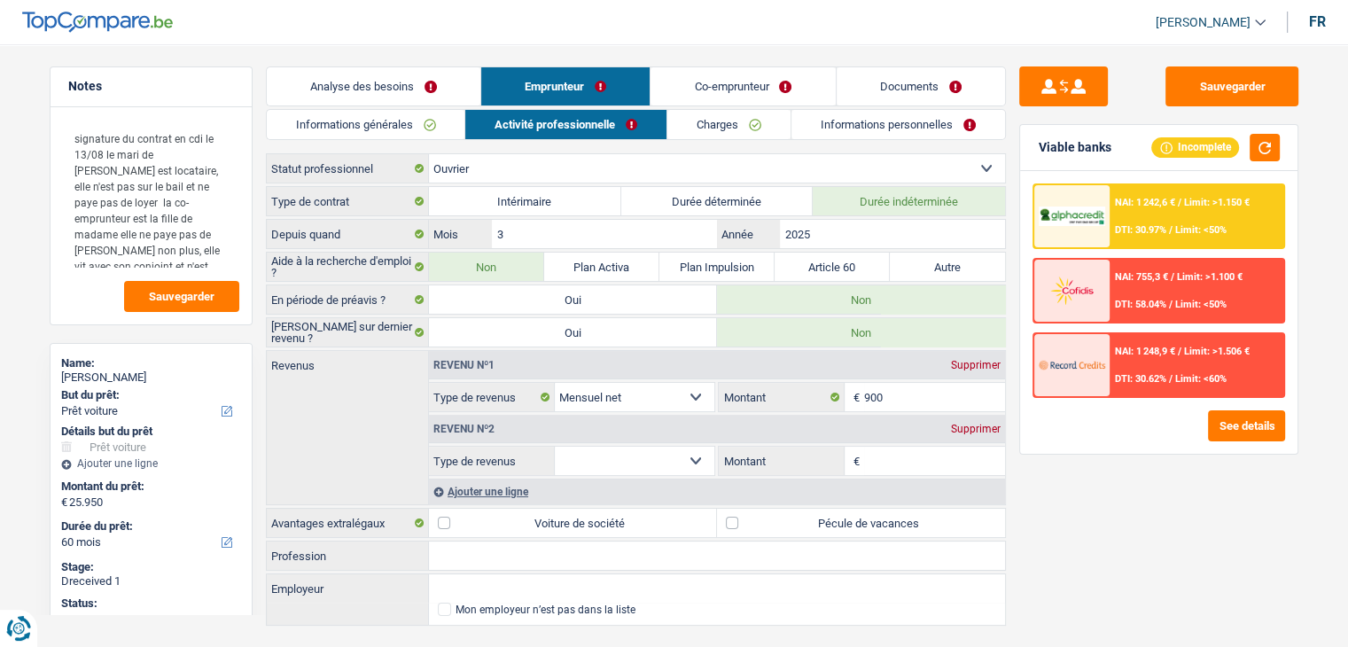
click at [442, 114] on link "Informations générales" at bounding box center [366, 124] width 198 height 29
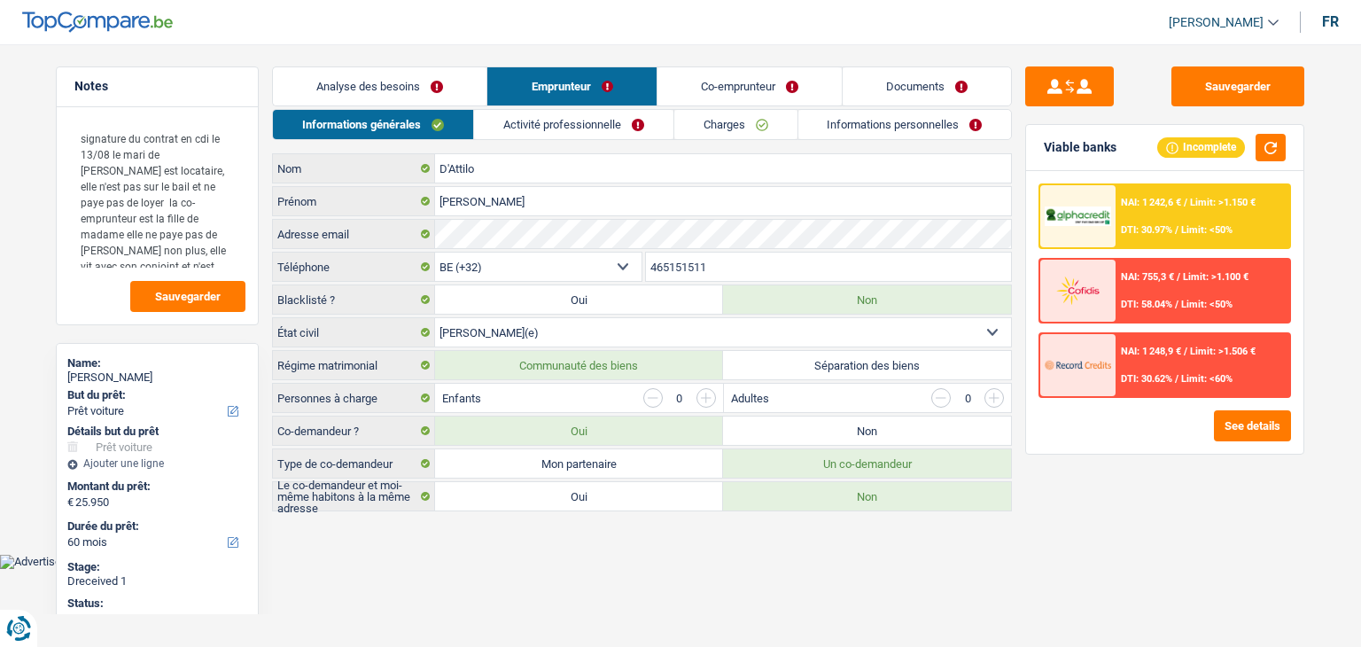
click at [707, 93] on link "Co-emprunteur" at bounding box center [749, 86] width 184 height 38
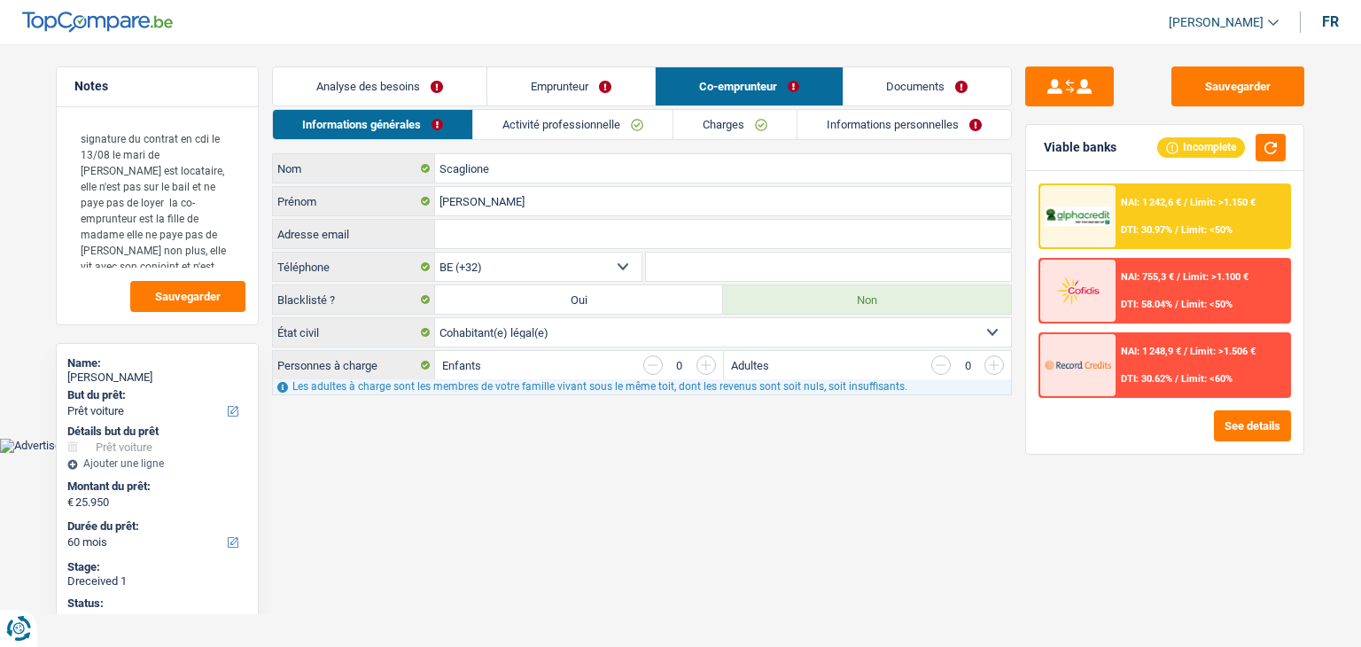
click at [567, 127] on link "Activité professionnelle" at bounding box center [572, 124] width 199 height 29
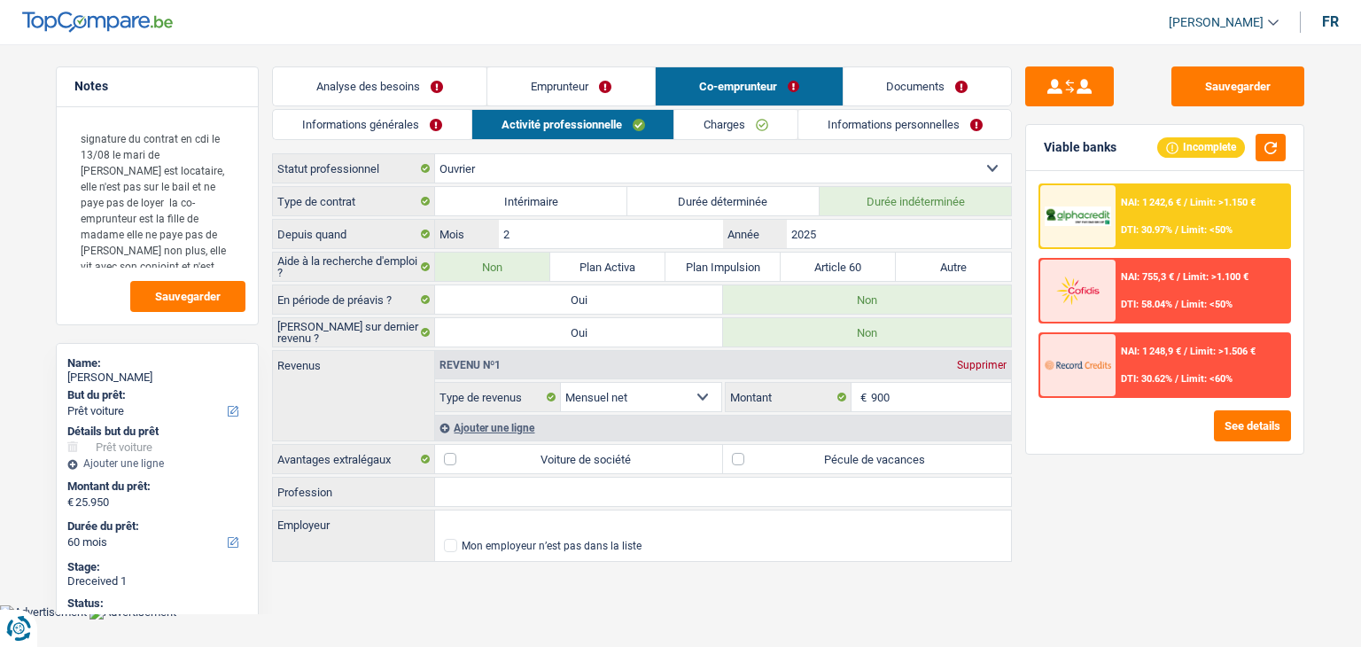
click at [710, 122] on link "Charges" at bounding box center [735, 124] width 123 height 29
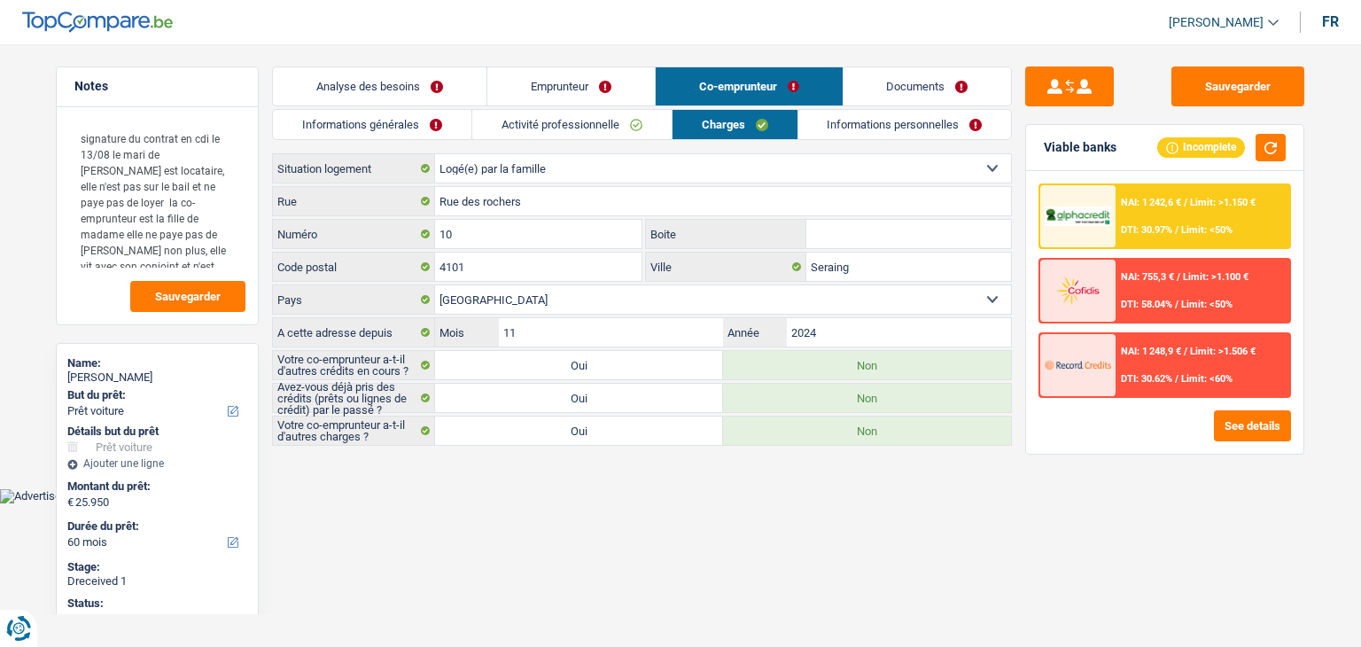
click at [634, 138] on link "Activité professionnelle" at bounding box center [571, 124] width 199 height 29
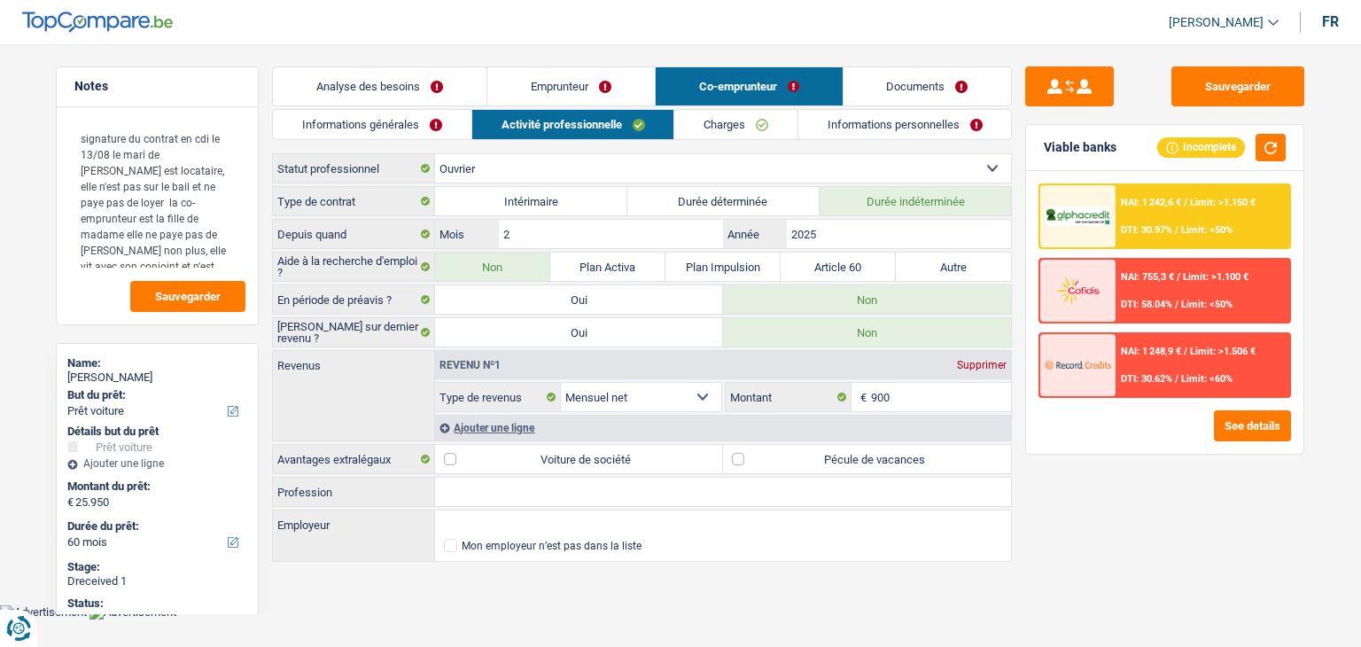
click at [579, 75] on link "Emprunteur" at bounding box center [570, 86] width 167 height 38
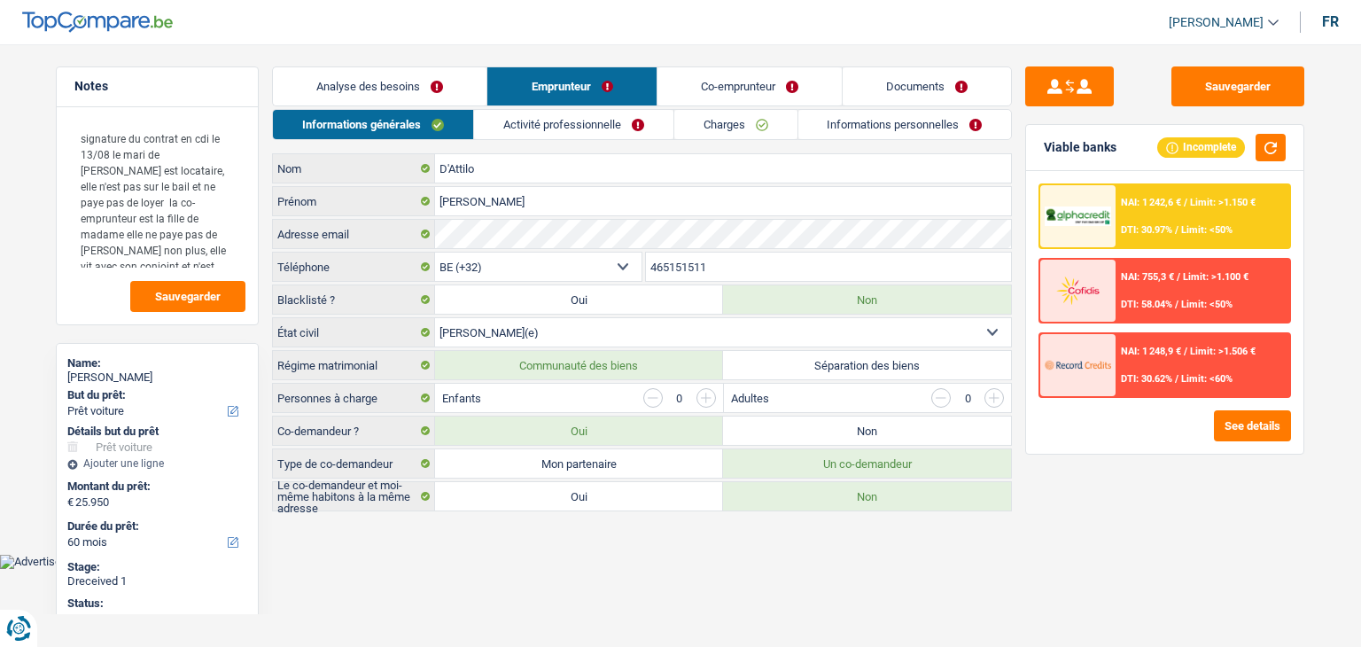
click at [581, 118] on link "Activité professionnelle" at bounding box center [573, 124] width 199 height 29
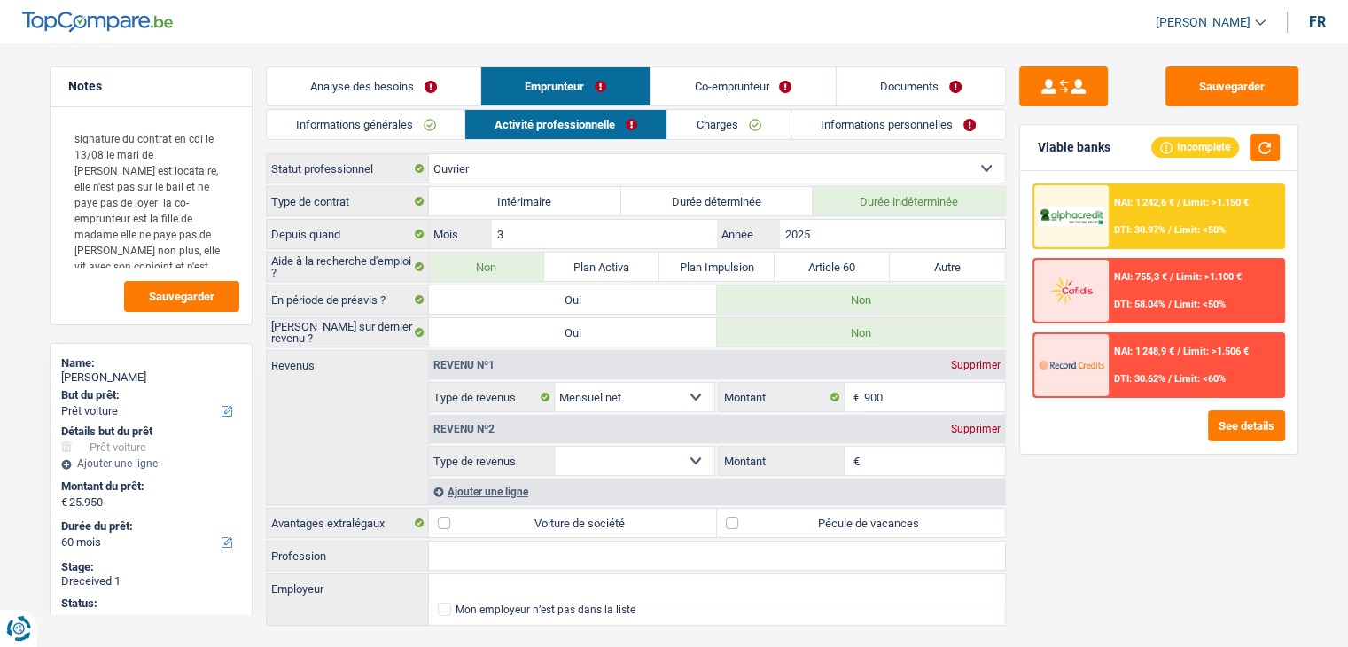
click at [734, 117] on link "Charges" at bounding box center [728, 124] width 123 height 29
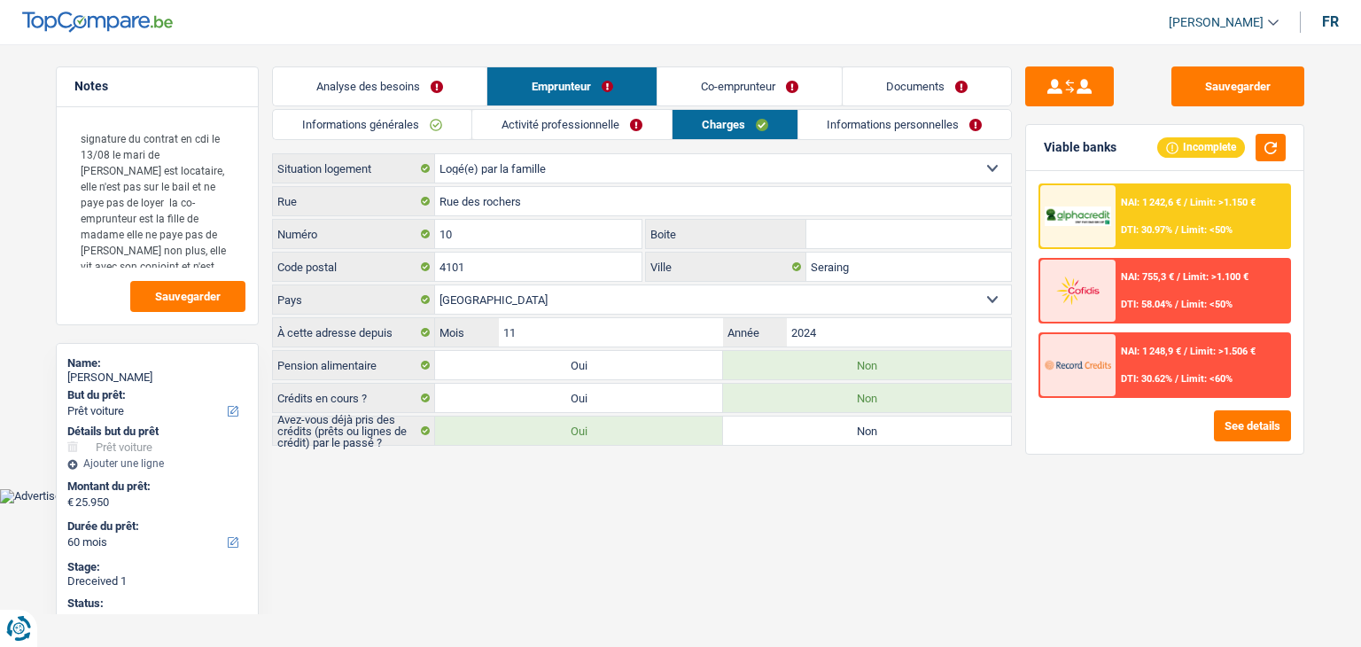
click at [716, 82] on link "Co-emprunteur" at bounding box center [749, 86] width 184 height 38
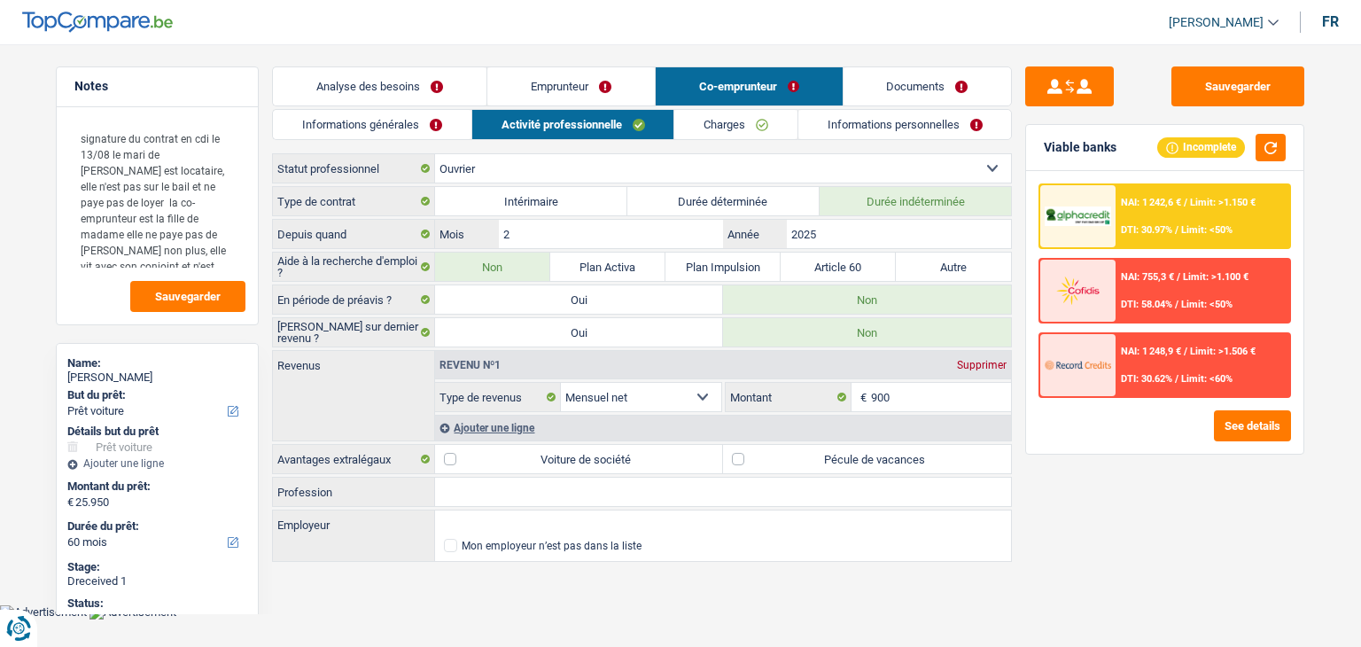
click at [844, 94] on link "Documents" at bounding box center [927, 86] width 168 height 38
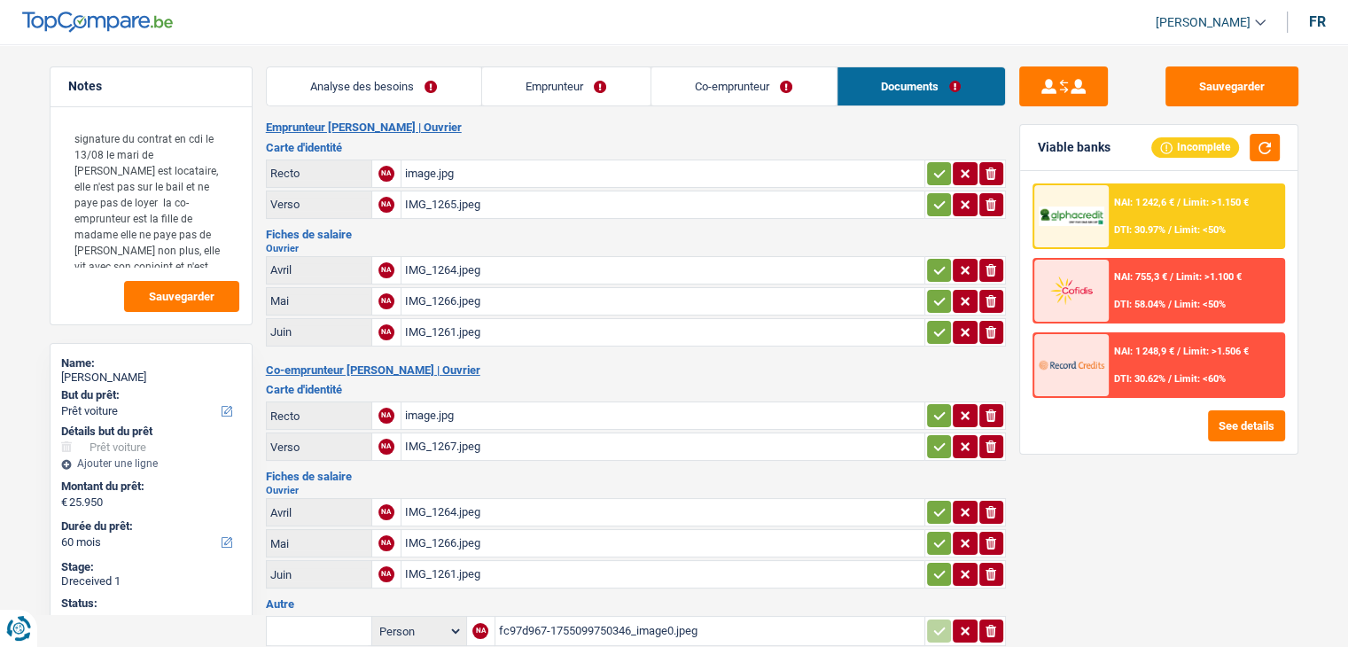
click at [447, 267] on div "IMG_1264.jpeg" at bounding box center [663, 270] width 516 height 27
click at [744, 87] on link "Co-emprunteur" at bounding box center [743, 86] width 185 height 38
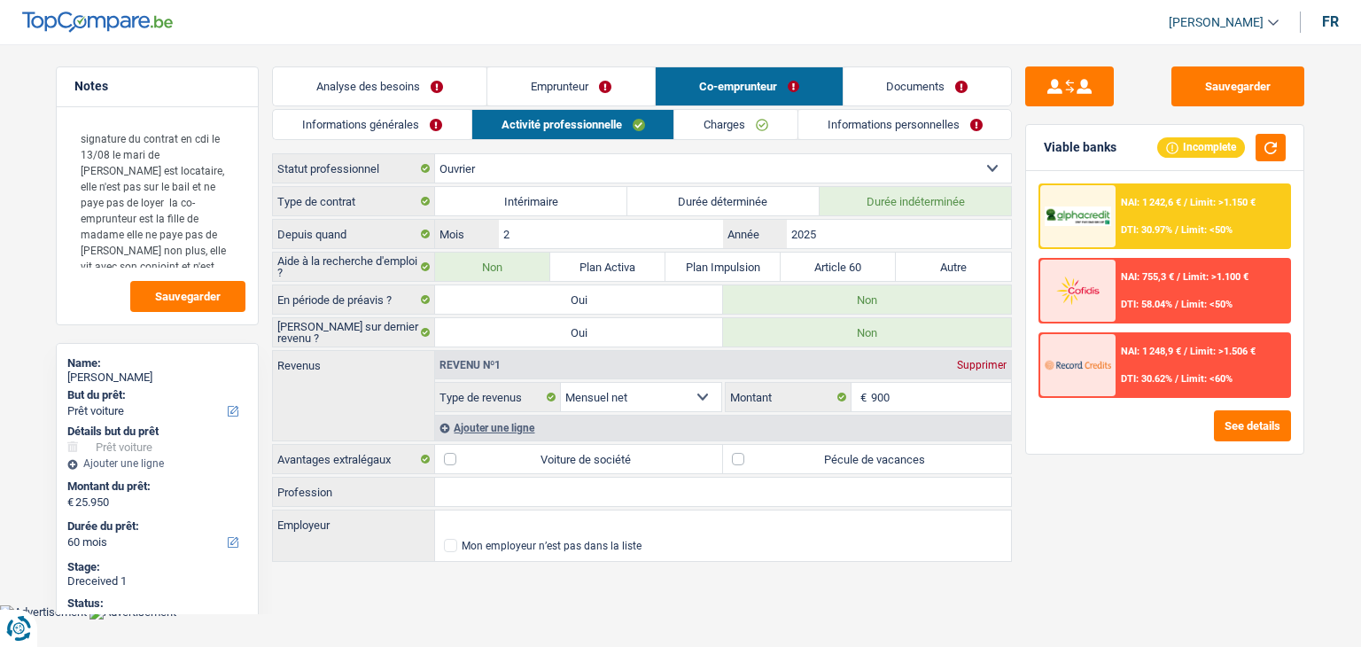
click at [600, 83] on link "Emprunteur" at bounding box center [570, 86] width 167 height 38
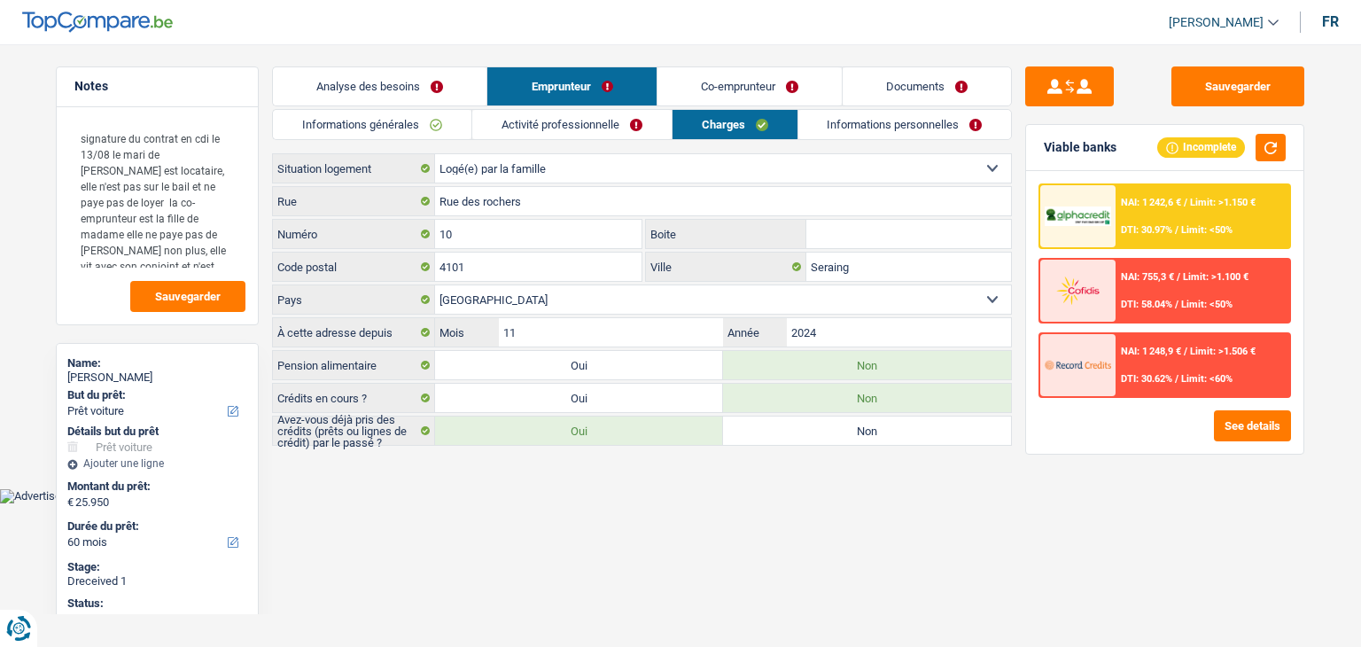
click at [407, 86] on link "Analyse des besoins" at bounding box center [380, 86] width 214 height 38
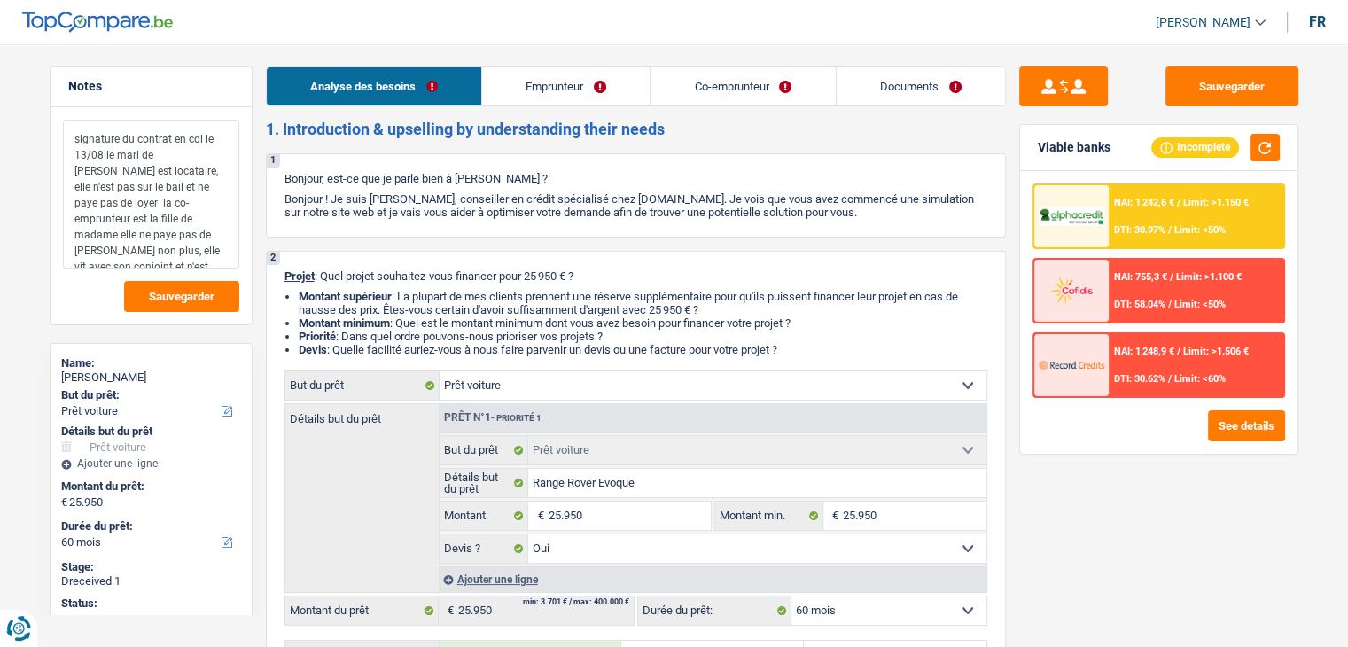
drag, startPoint x: 74, startPoint y: 139, endPoint x: 229, endPoint y: 264, distance: 199.8
click at [229, 264] on textarea "signature du contrat en cdi le 13/08 le mari de madame est locataire, elle n'es…" at bounding box center [151, 194] width 176 height 149
click at [1178, 90] on button "Sauvegarder" at bounding box center [1231, 86] width 133 height 40
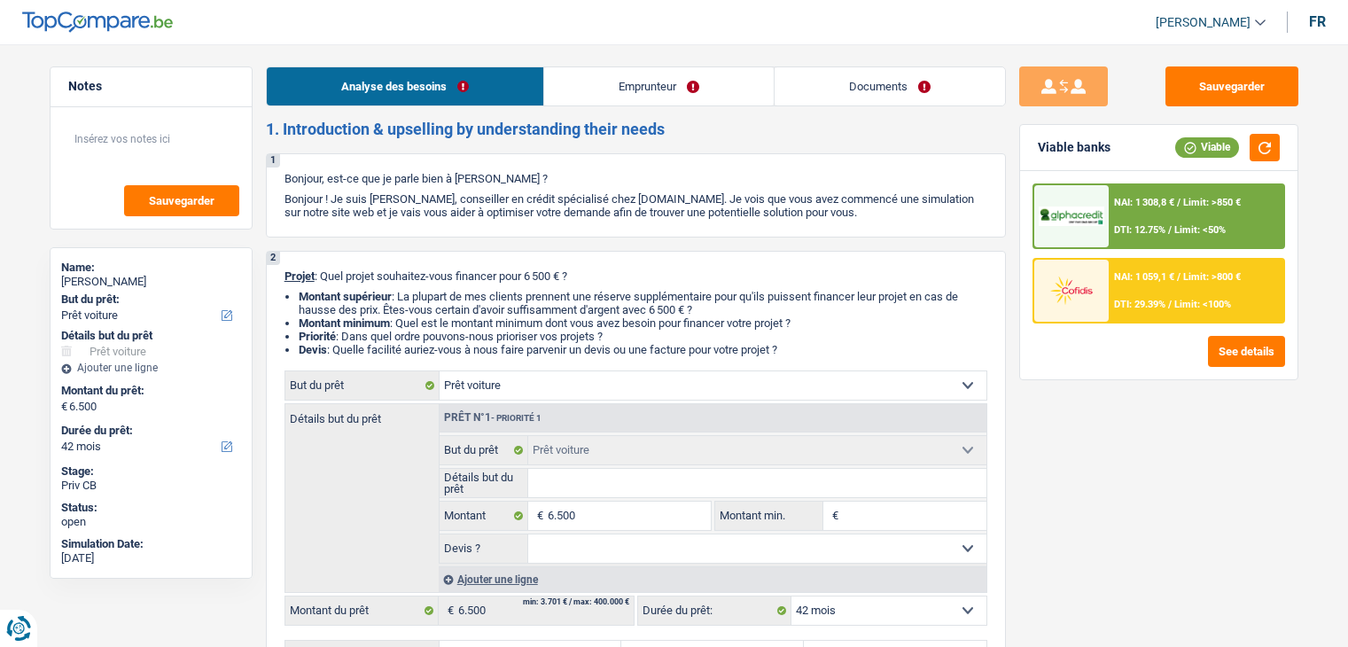
select select "car"
select select "42"
select select "car"
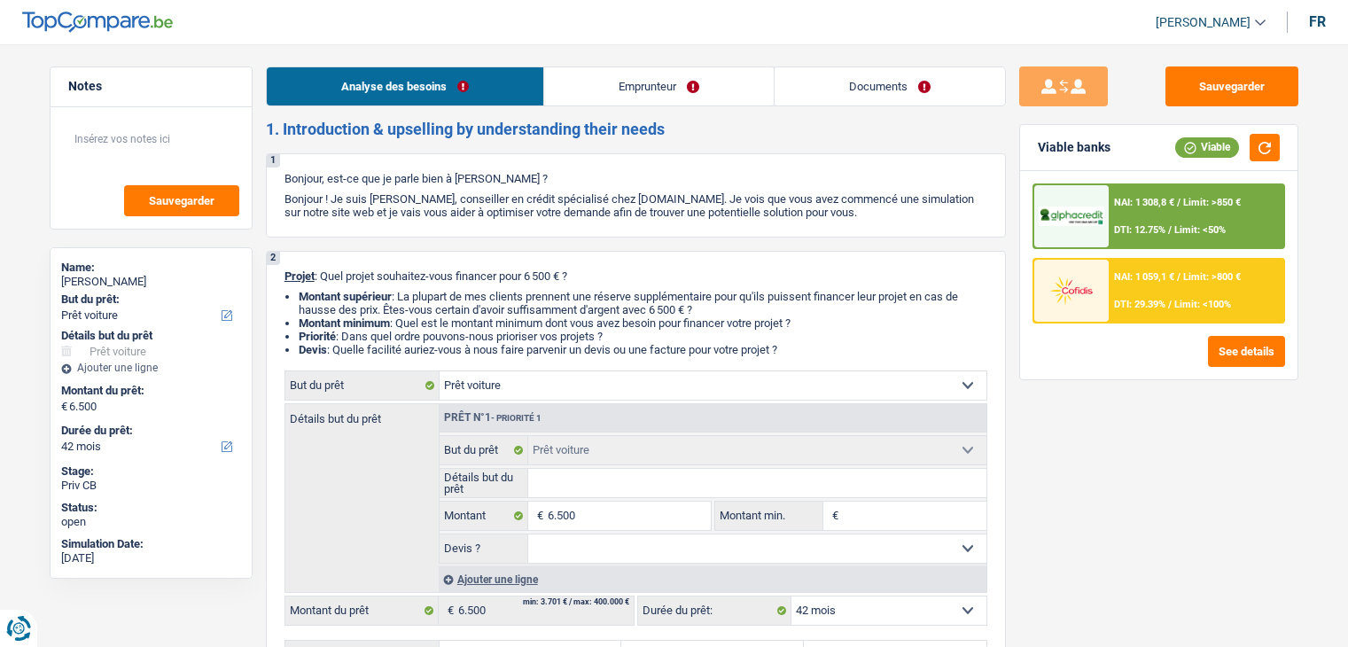
select select "42"
select select "worker"
select select "netSalary"
select select "liveWithParents"
select select "car"
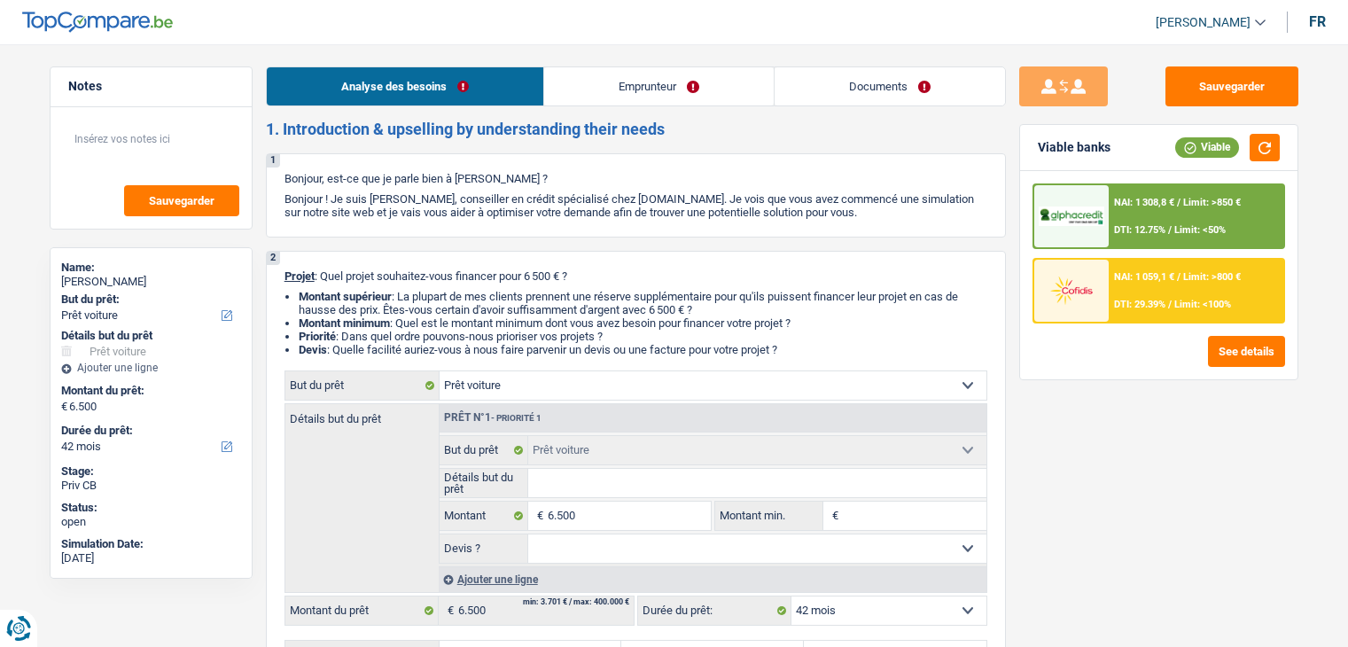
select select "car"
select select "42"
click at [680, 121] on h2 "1. Introduction & upselling by understanding their needs" at bounding box center [636, 129] width 740 height 19
click at [592, 97] on link "Emprunteur" at bounding box center [658, 86] width 229 height 38
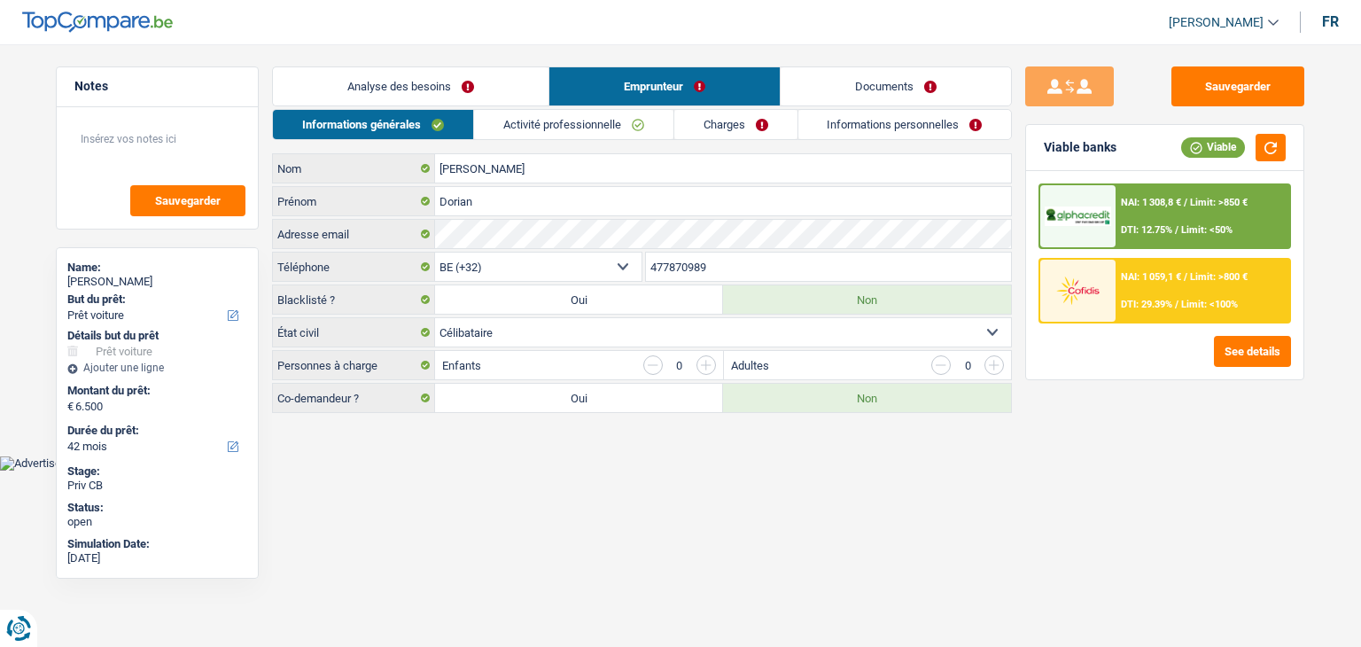
click at [581, 125] on link "Activité professionnelle" at bounding box center [573, 124] width 199 height 29
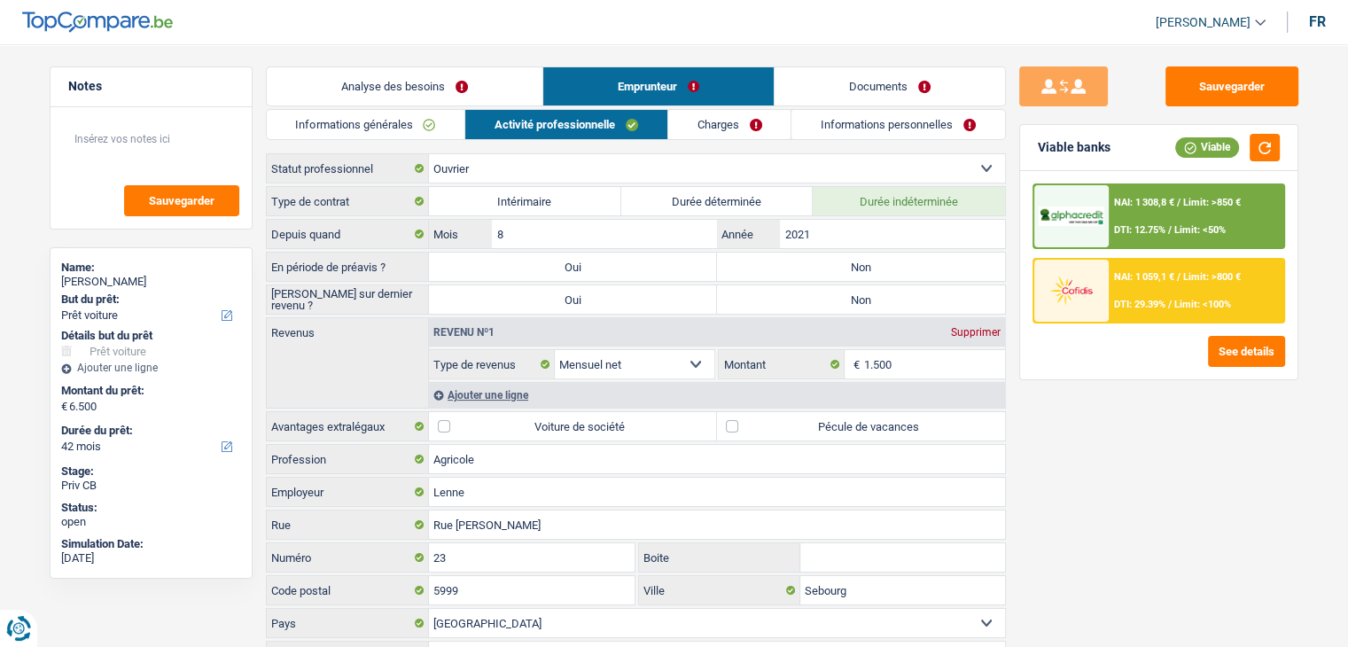
click at [419, 121] on link "Informations générales" at bounding box center [366, 124] width 198 height 29
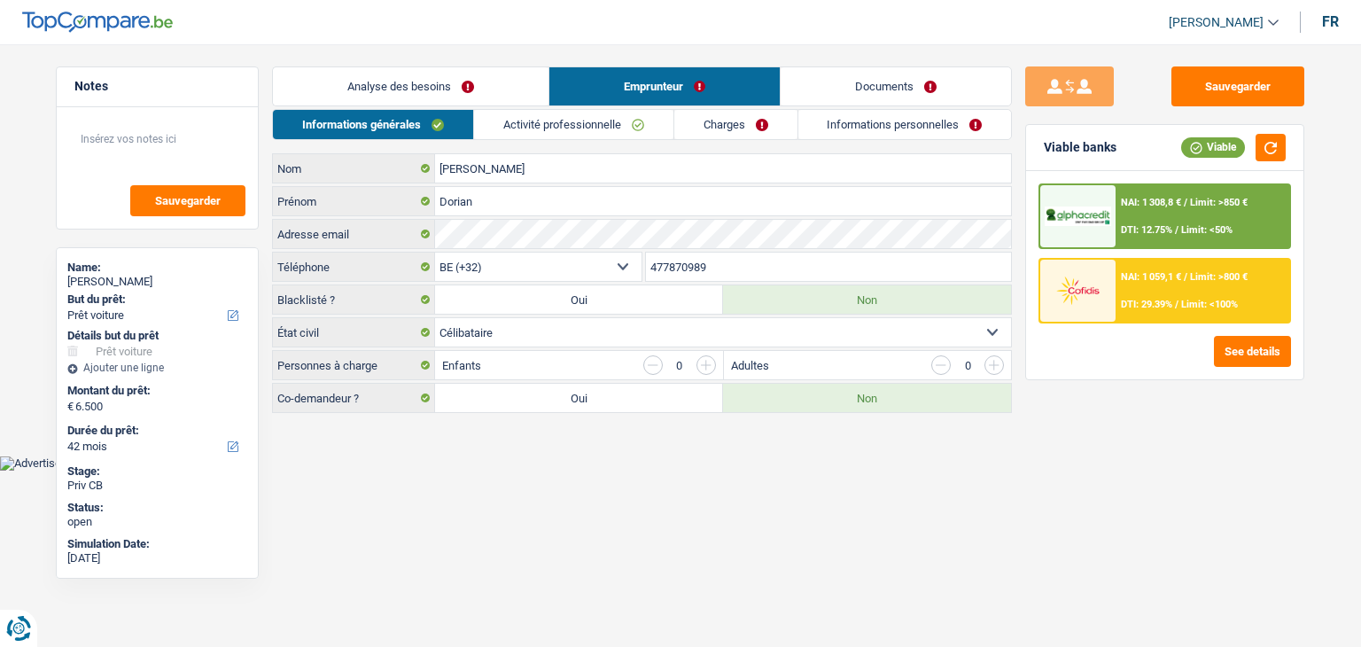
click at [419, 94] on link "Analyse des besoins" at bounding box center [411, 86] width 276 height 38
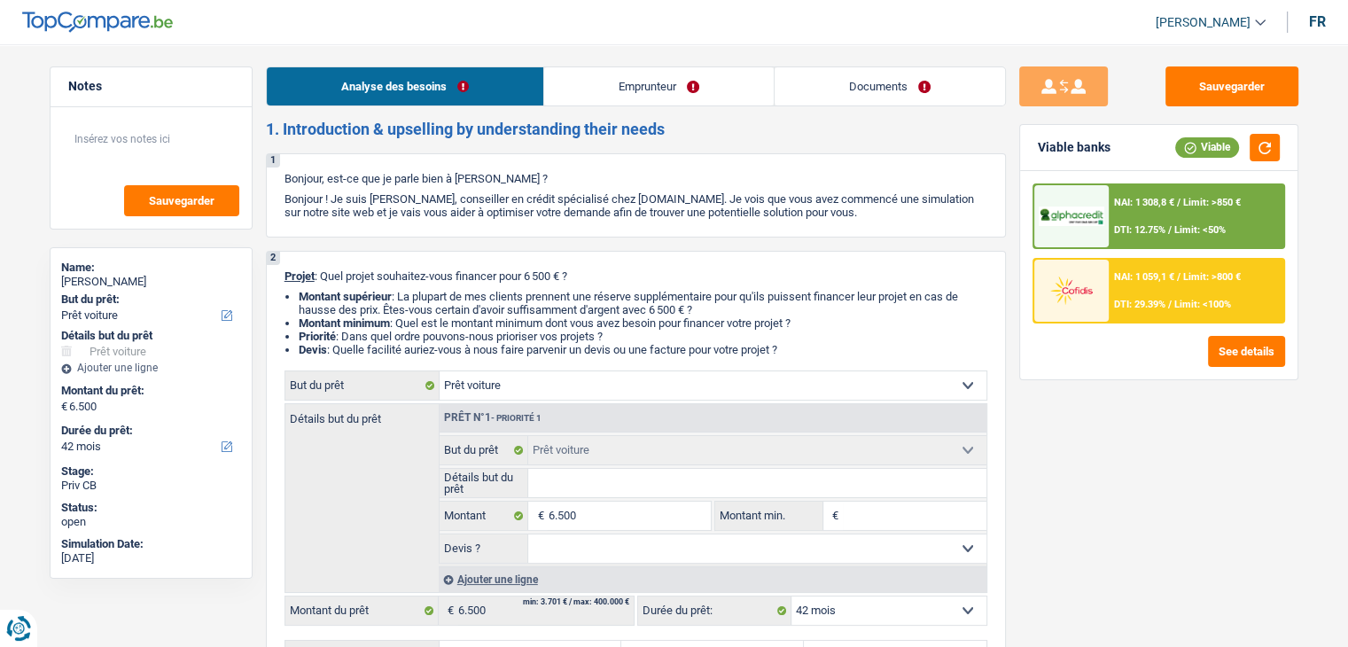
click at [845, 73] on link "Documents" at bounding box center [889, 86] width 230 height 38
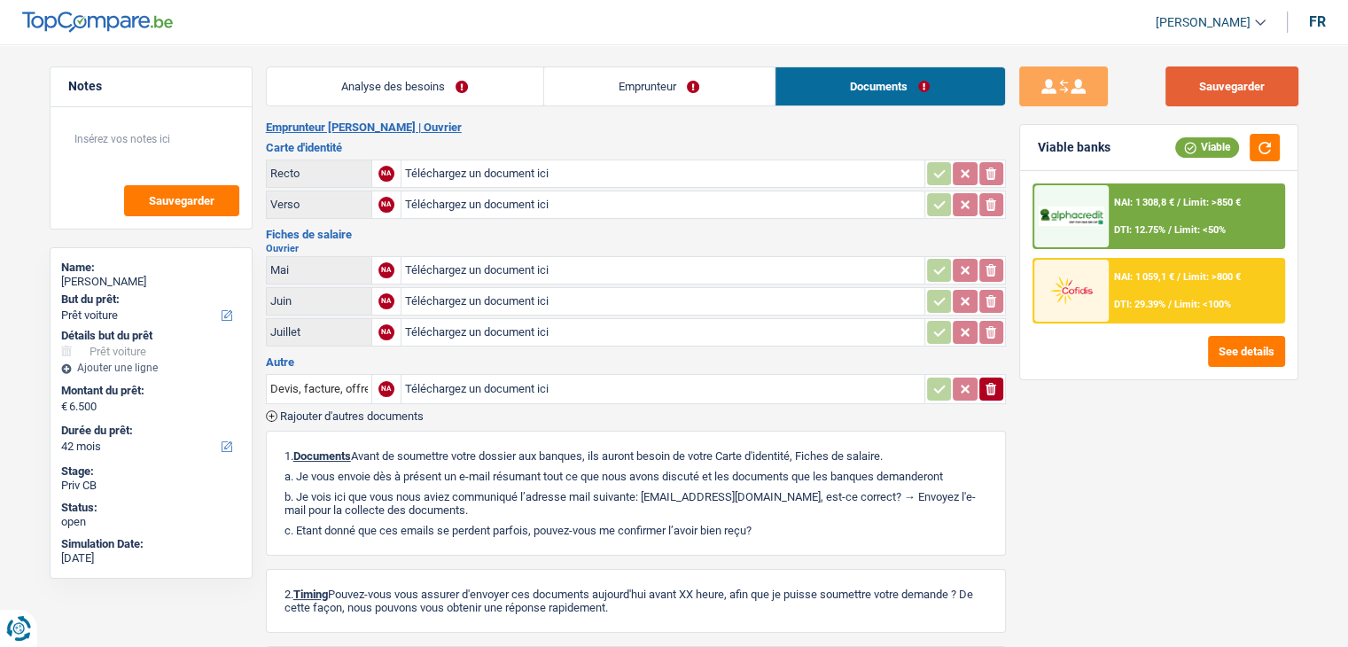
click at [1201, 84] on button "Sauvegarder" at bounding box center [1231, 86] width 133 height 40
click at [1199, 83] on button "Sauvegarder" at bounding box center [1231, 86] width 133 height 40
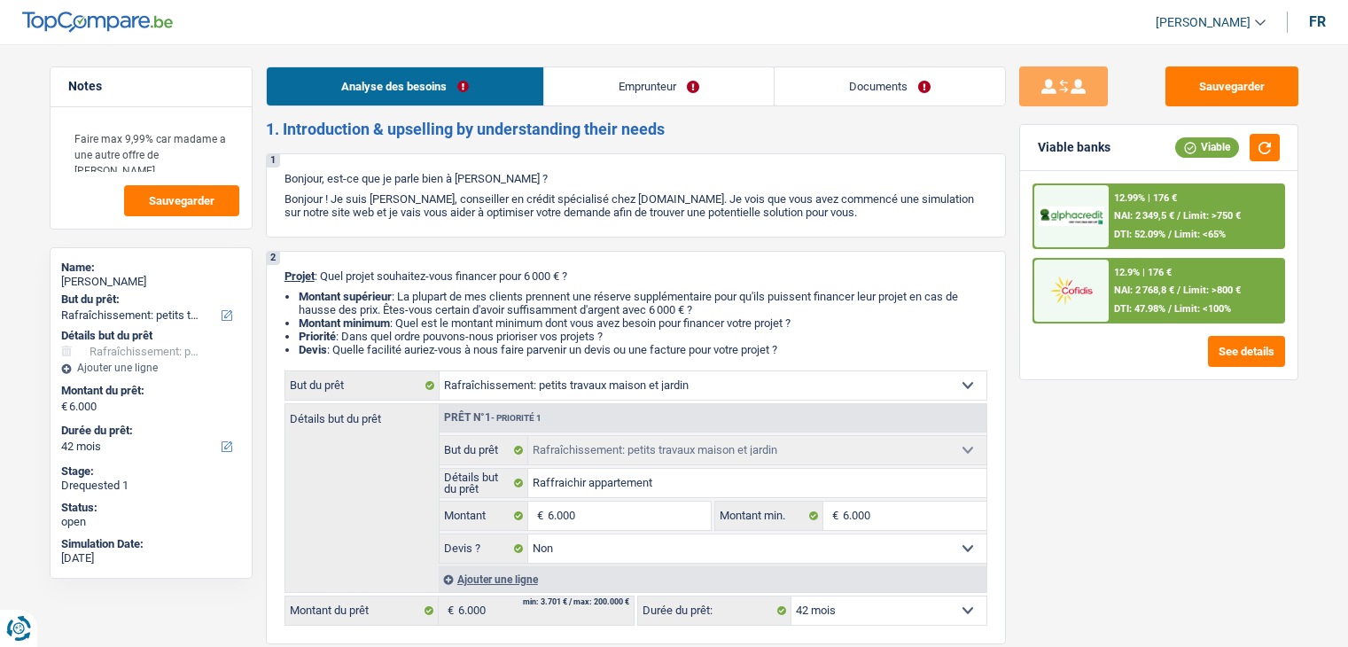
select select "houseOrGarden"
select select "42"
select select "houseOrGarden"
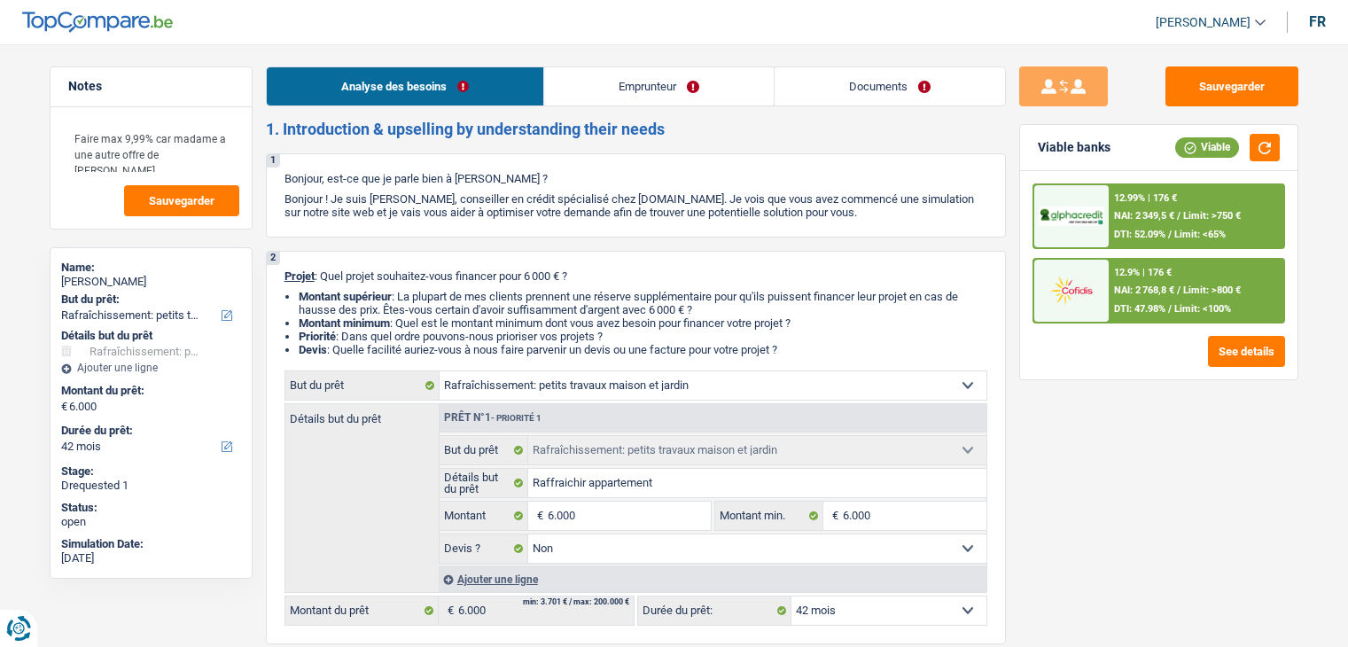
select select "false"
select select "42"
select select "privateEmployee"
select select "netSalary"
select select "familyAllowances"
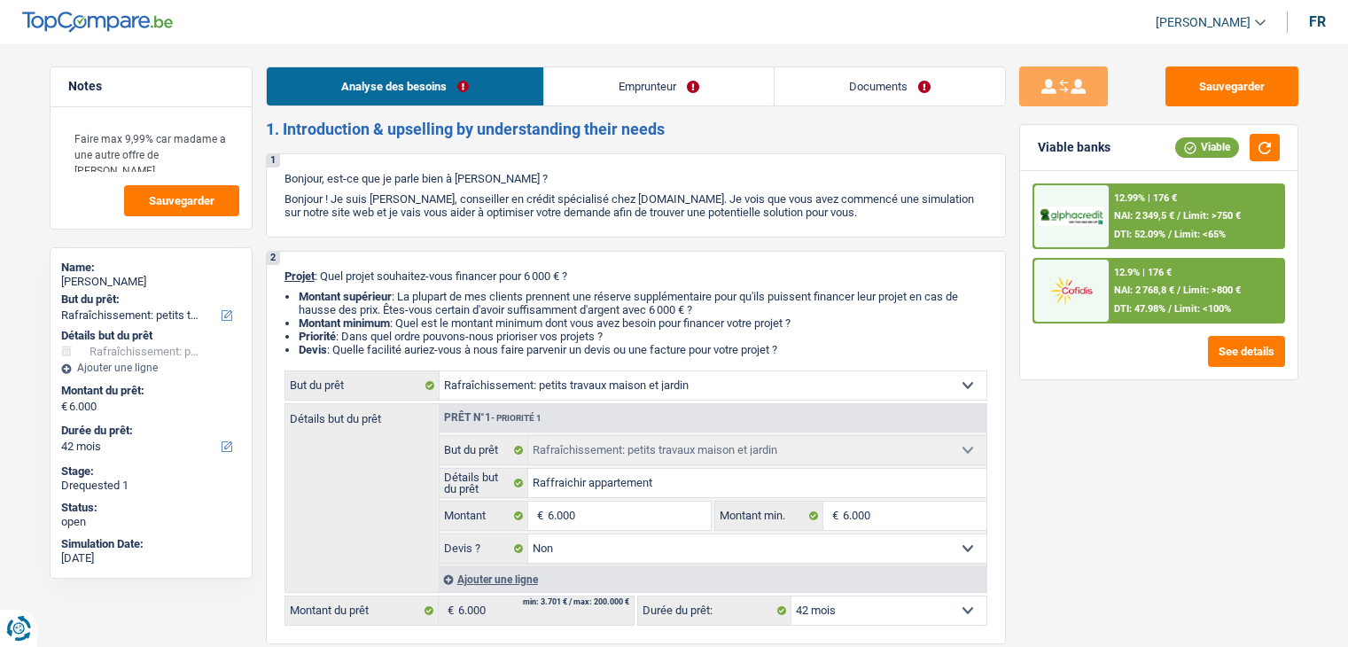
select select "rentalIncome"
select select "mealVouchers"
select select "ownerWithMortgage"
select select "mortgage"
select select "300"
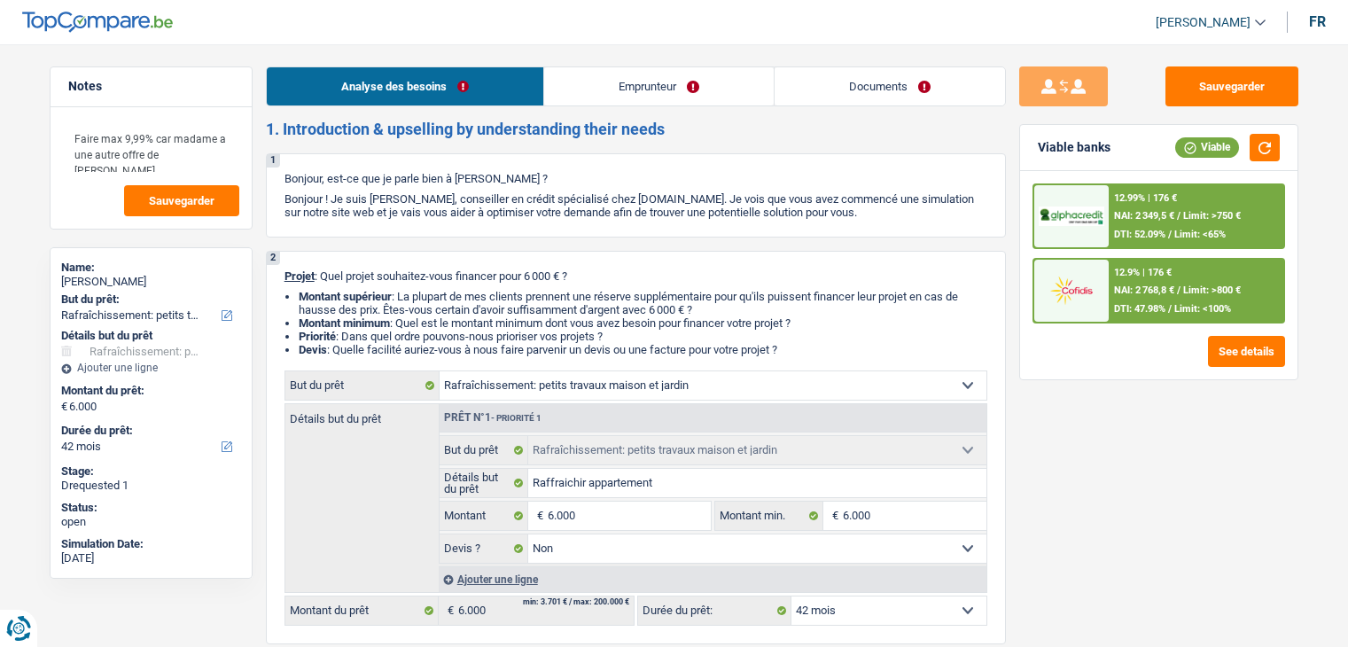
select select "mortgage"
select select "300"
select select "cardOrCredit"
select select "houseOrGarden"
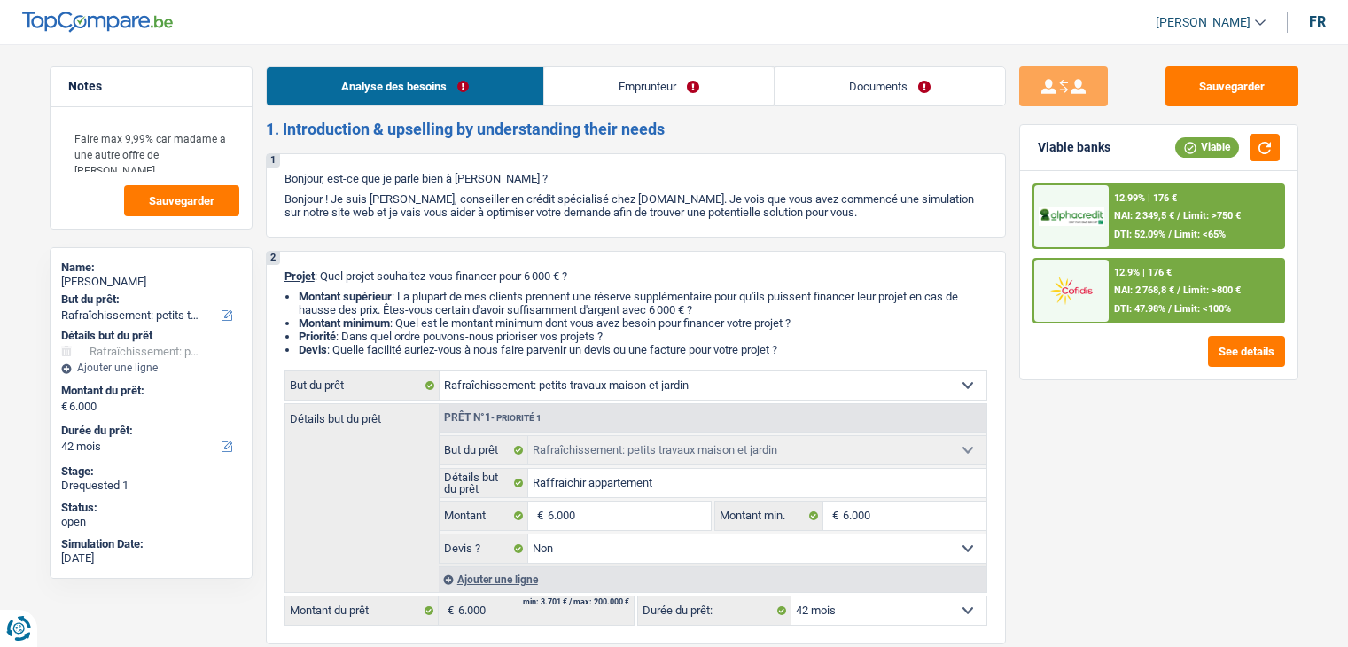
select select "houseOrGarden"
select select "false"
select select "42"
click at [1123, 298] on div "12.9% | 176 € NAI: 2 768,8 € / Limit: >800 € DTI: 47.98% / Limit: <100%" at bounding box center [1195, 291] width 175 height 62
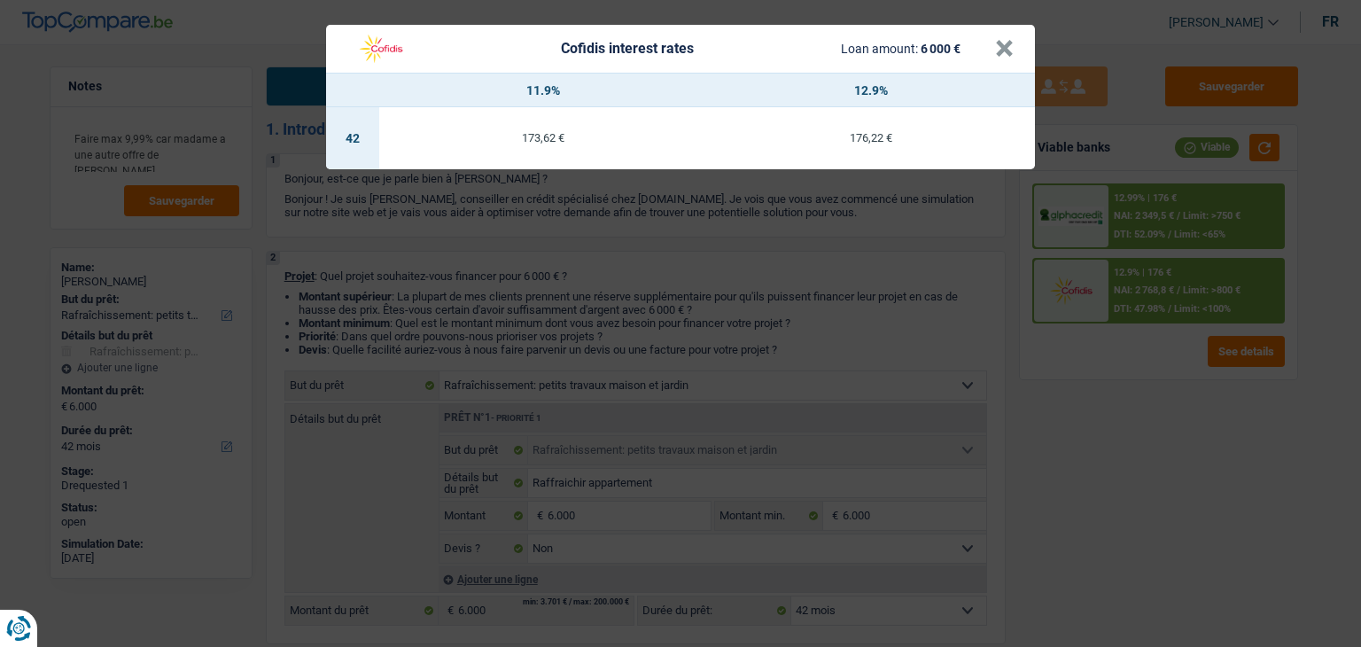
click at [1120, 372] on div "Cofidis interest rates Loan amount: 6 000 € × 11.9% 12.9% 42 173,62 € 176,22 €" at bounding box center [680, 323] width 1361 height 647
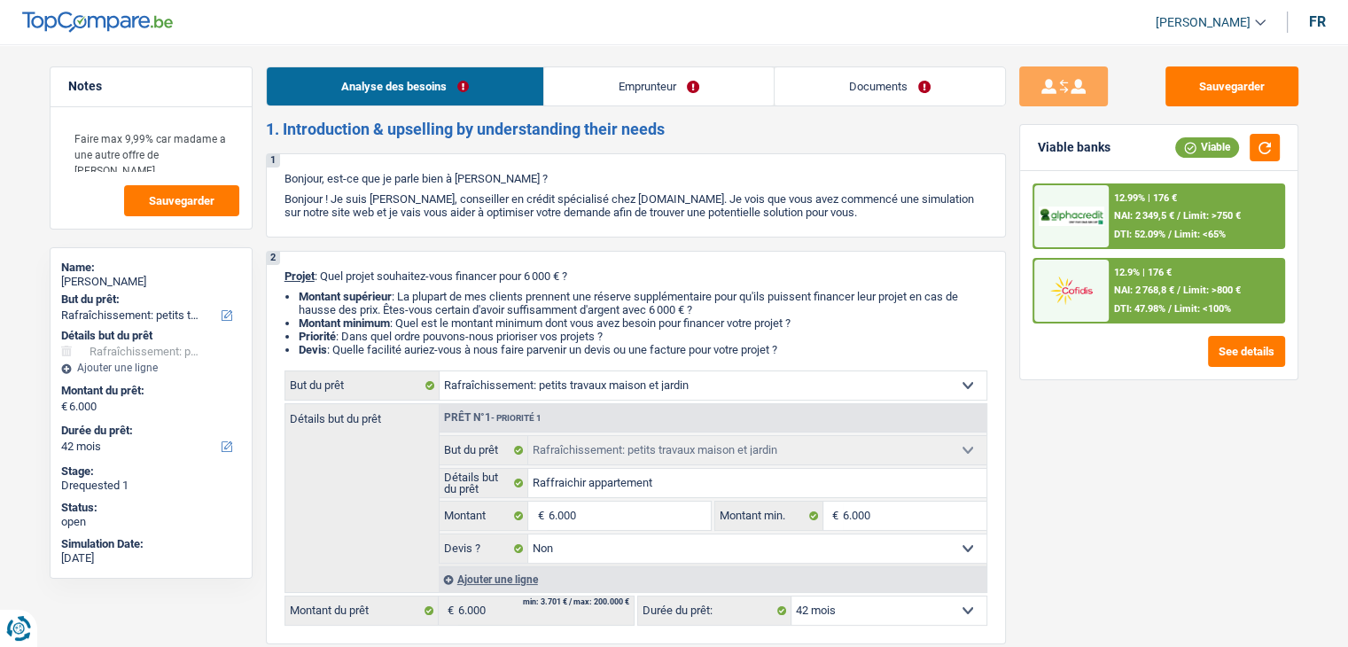
click at [1128, 243] on div "12.99% | 176 € NAI: 2 349,5 € / Limit: >750 € DTI: 52.09% / Limit: <65%" at bounding box center [1195, 216] width 175 height 62
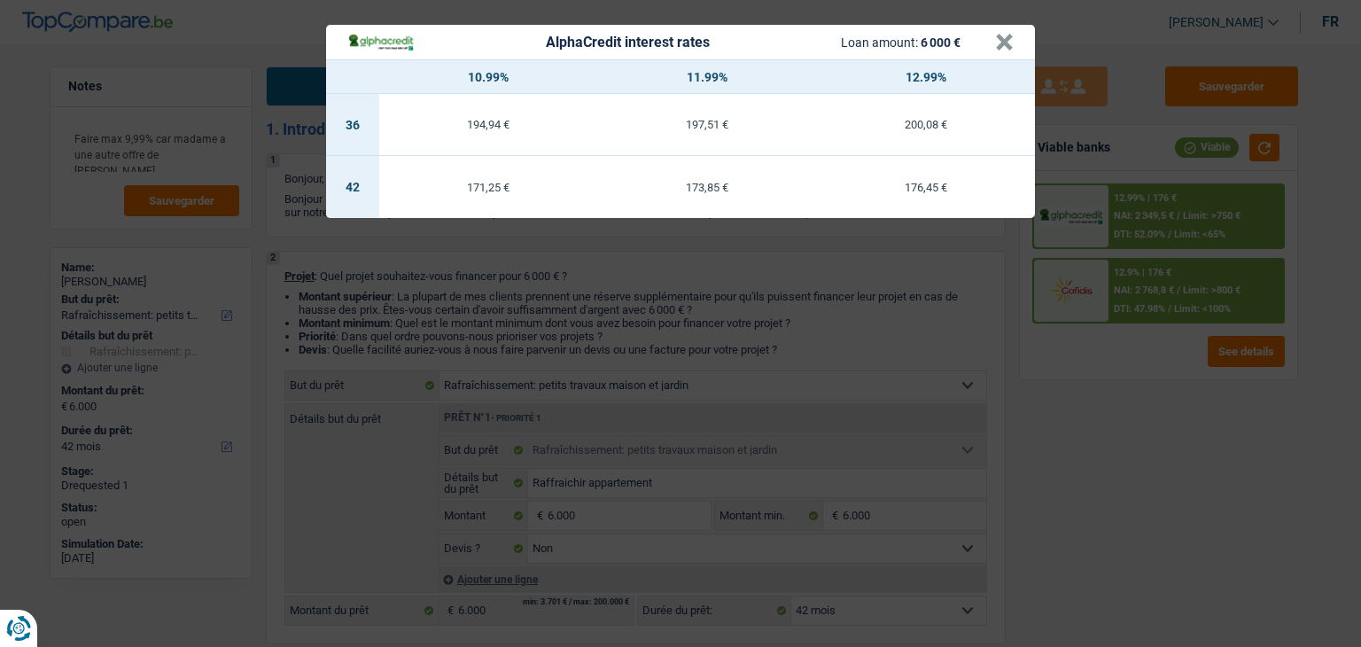
click at [1145, 366] on div "AlphaCredit interest rates Loan amount: 6 000 € × 10.99% 11.99% 12.99% 36 194,9…" at bounding box center [680, 323] width 1361 height 647
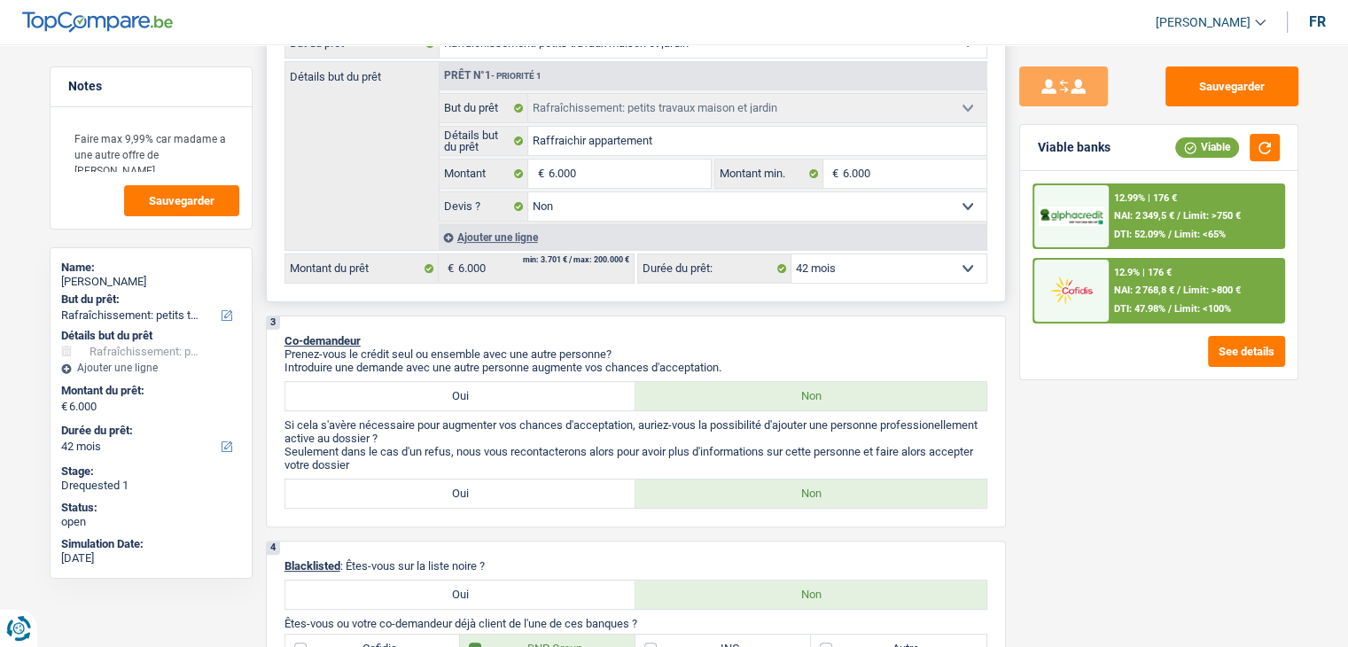
scroll to position [266, 0]
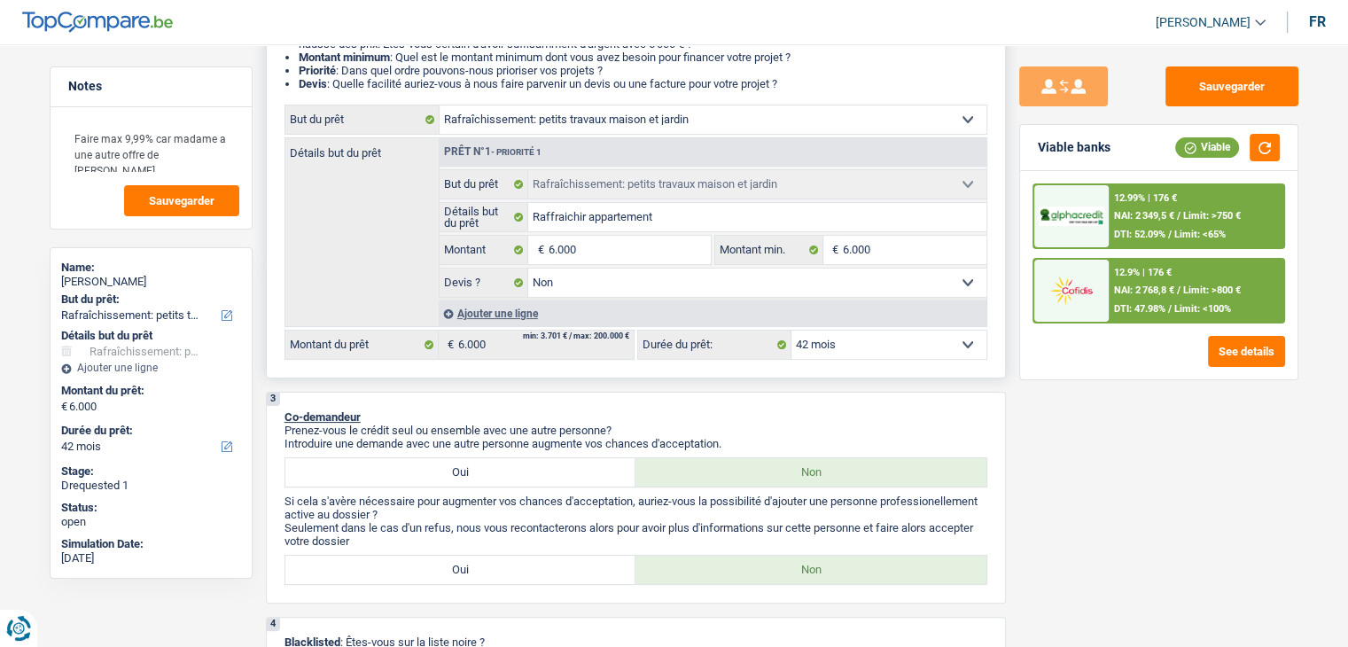
click at [915, 355] on select "12 mois 18 mois 24 mois 30 mois 36 mois 42 mois Sélectionner une option" at bounding box center [888, 344] width 195 height 28
click at [911, 348] on select "12 mois 18 mois 24 mois 30 mois 36 mois 42 mois Sélectionner une option" at bounding box center [888, 344] width 195 height 28
click at [1131, 297] on div "12.9% | 176 € NAI: 2 768,8 € / Limit: >800 € DTI: 47.98% / Limit: <100%" at bounding box center [1195, 291] width 175 height 62
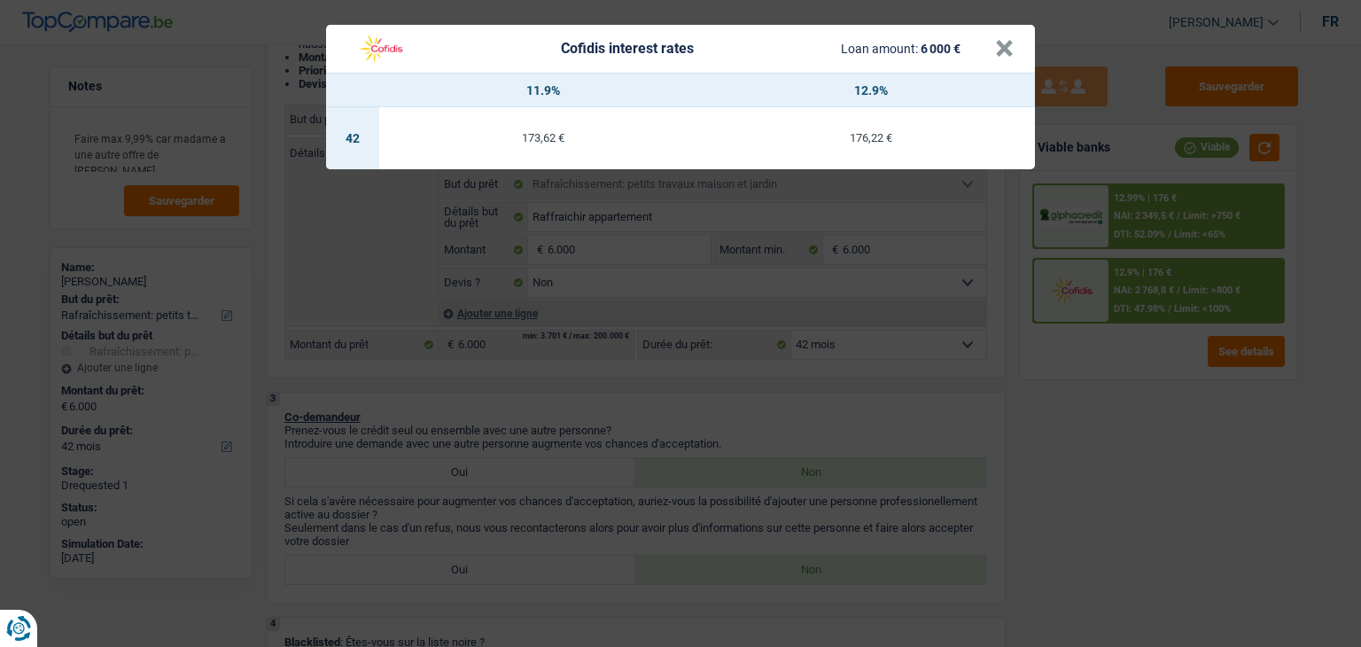
click at [1154, 394] on div "Cofidis interest rates Loan amount: 6 000 € × 11.9% 12.9% 42 173,62 € 176,22 €" at bounding box center [680, 323] width 1361 height 647
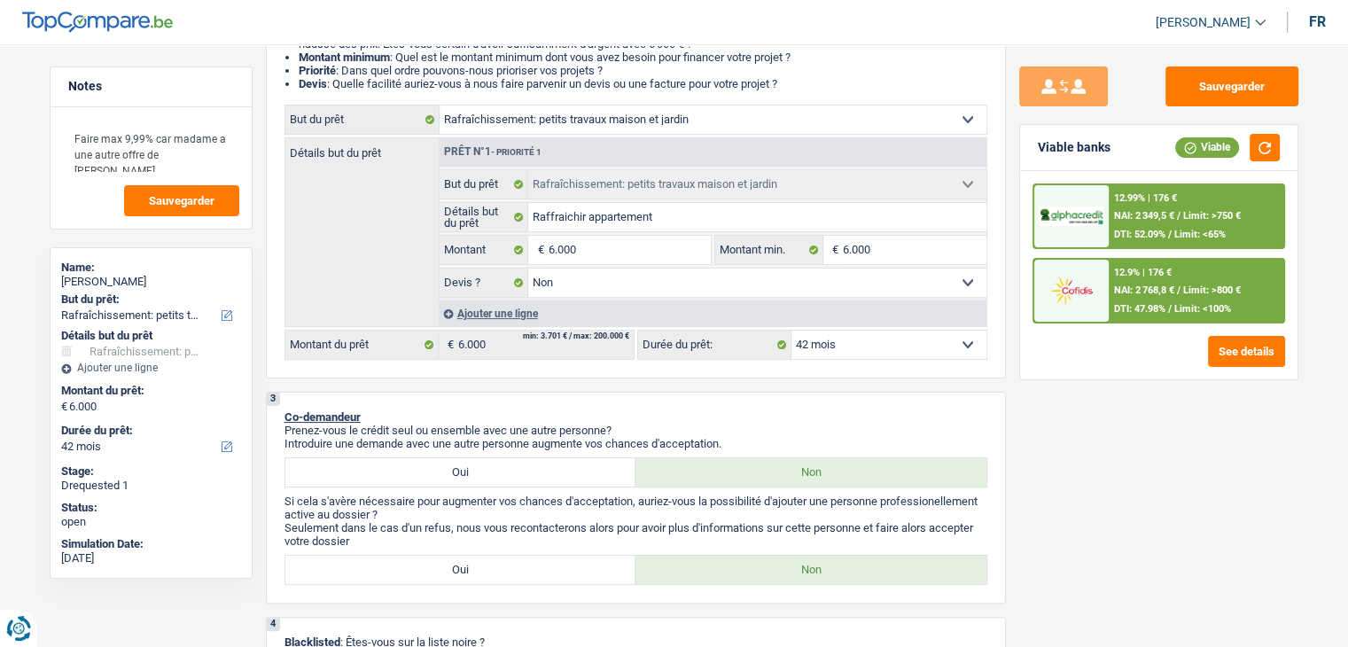
click at [1085, 236] on div at bounding box center [1071, 216] width 74 height 62
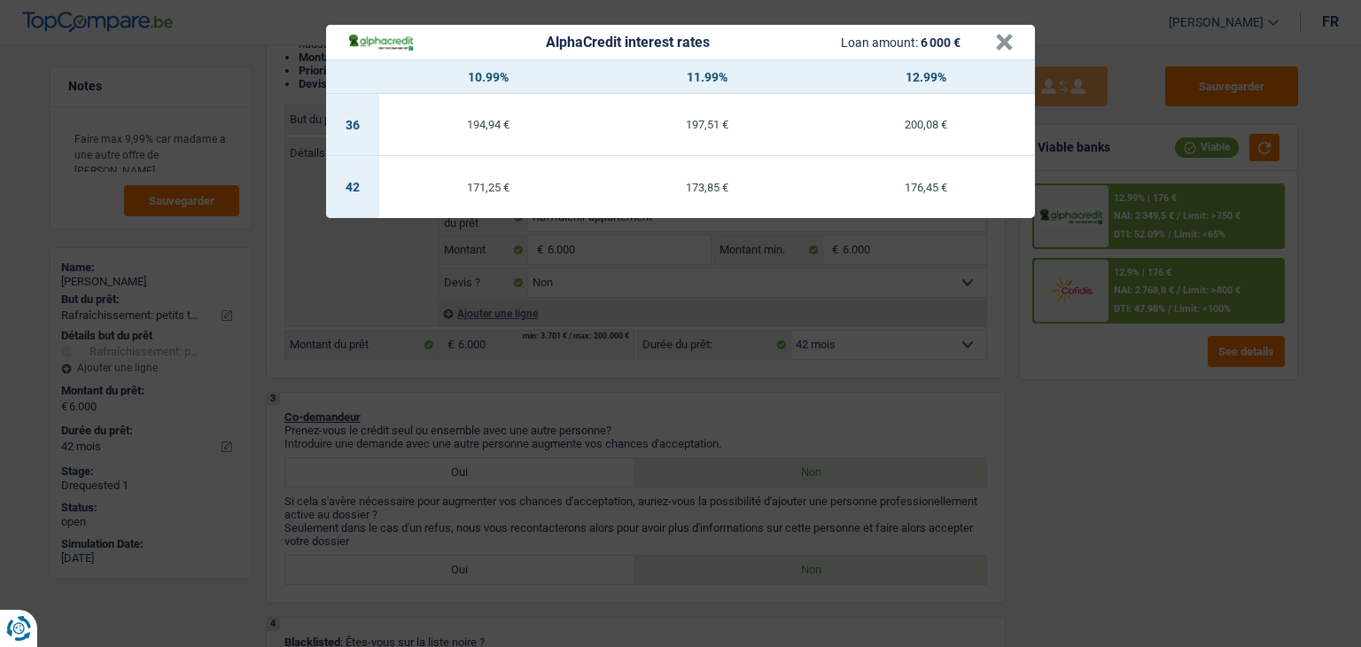
click at [1116, 370] on div "AlphaCredit interest rates Loan amount: 6 000 € × 10.99% 11.99% 12.99% 36 194,9…" at bounding box center [680, 323] width 1361 height 647
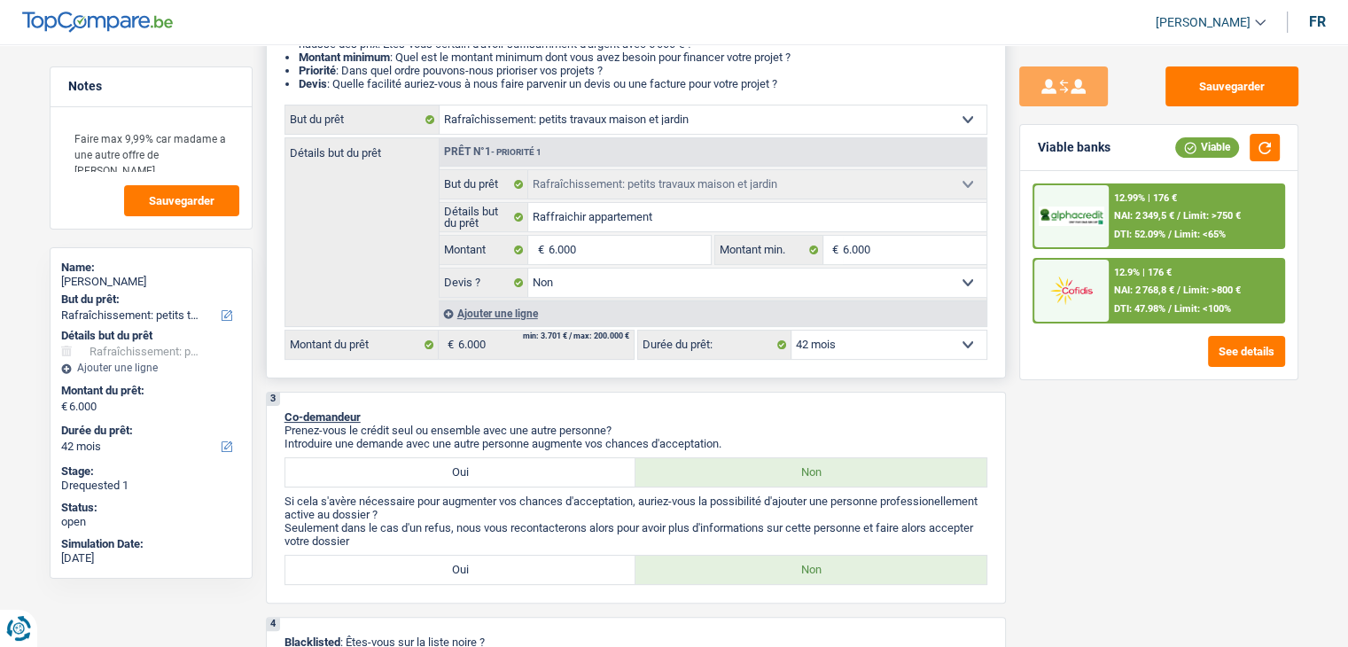
click at [902, 350] on select "12 mois 18 mois 24 mois 30 mois 36 mois 42 mois Sélectionner une option" at bounding box center [888, 344] width 195 height 28
select select "36"
click at [791, 330] on select "12 mois 18 mois 24 mois 30 mois 36 mois 42 mois Sélectionner une option" at bounding box center [888, 344] width 195 height 28
select select "36"
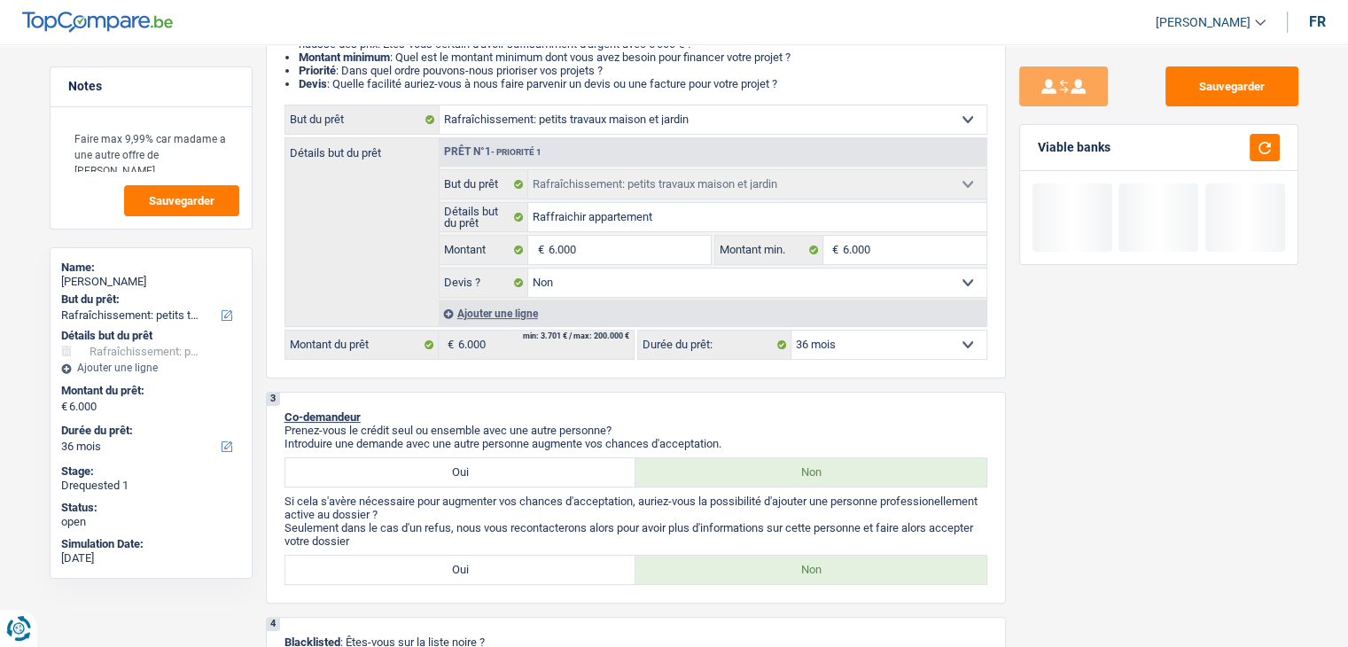
click at [1248, 153] on div at bounding box center [1259, 147] width 41 height 27
click at [1255, 153] on button "button" at bounding box center [1264, 147] width 30 height 27
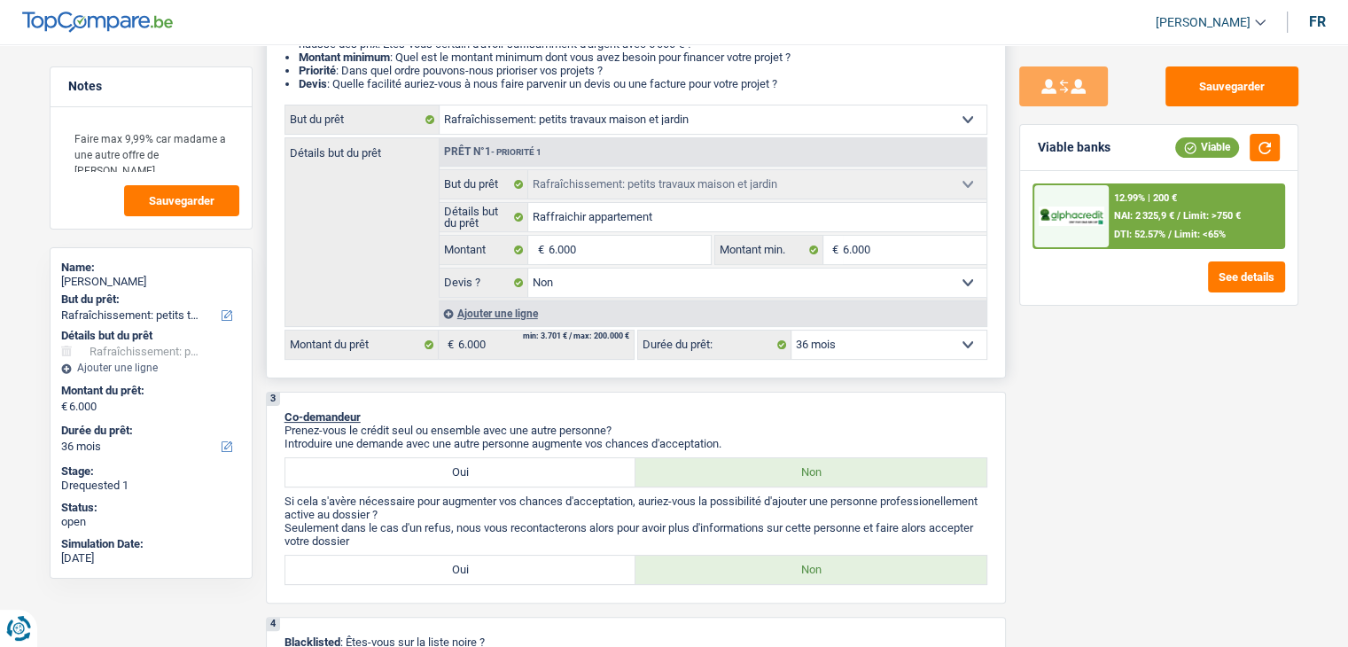
click at [840, 341] on select "12 mois 18 mois 24 mois 30 mois 36 mois 42 mois Sélectionner une option" at bounding box center [888, 344] width 195 height 28
select select "42"
click at [791, 330] on select "12 mois 18 mois 24 mois 30 mois 36 mois 42 mois Sélectionner une option" at bounding box center [888, 344] width 195 height 28
select select "42"
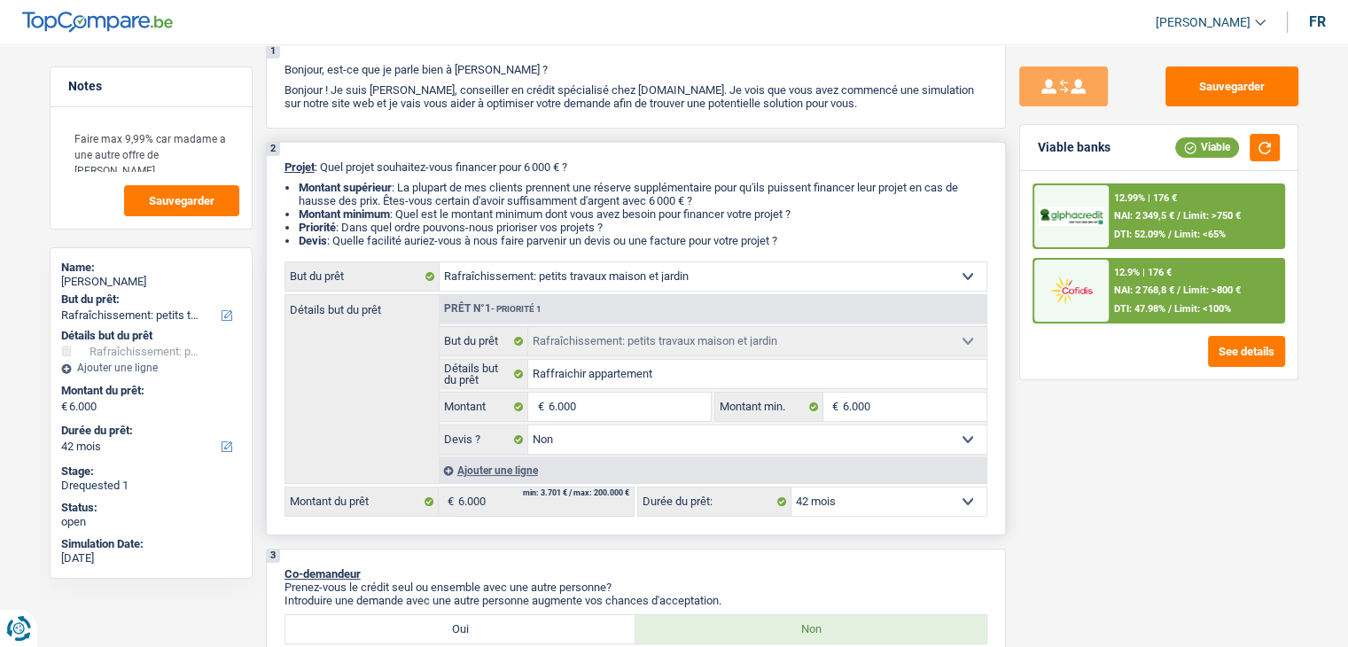
scroll to position [0, 0]
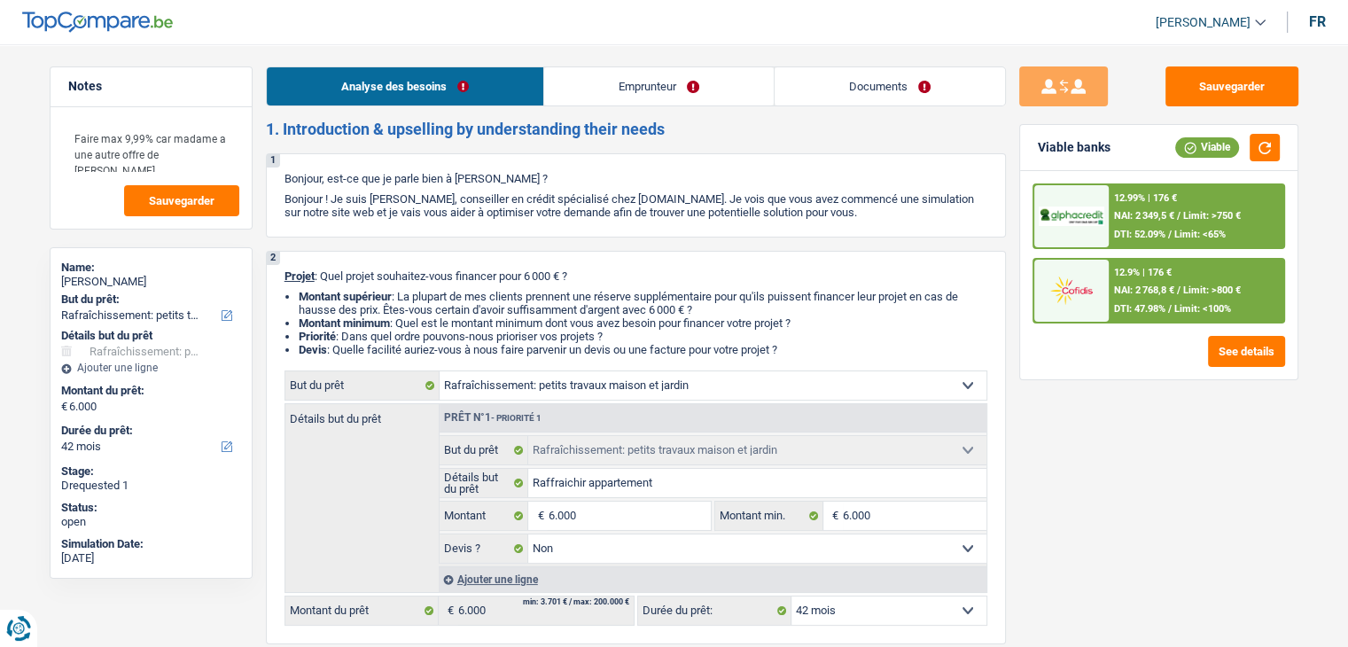
drag, startPoint x: 653, startPoint y: 86, endPoint x: 720, endPoint y: 105, distance: 70.1
click at [653, 86] on link "Emprunteur" at bounding box center [658, 86] width 229 height 38
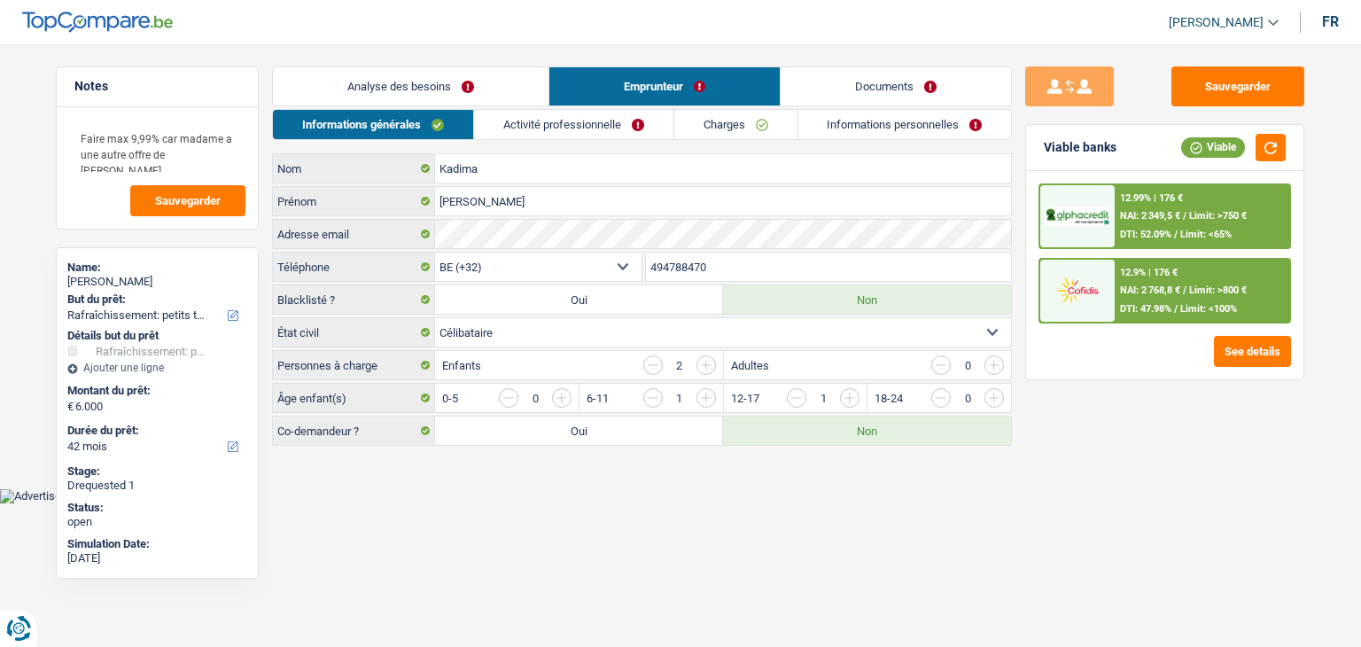
click at [856, 94] on link "Documents" at bounding box center [896, 86] width 230 height 38
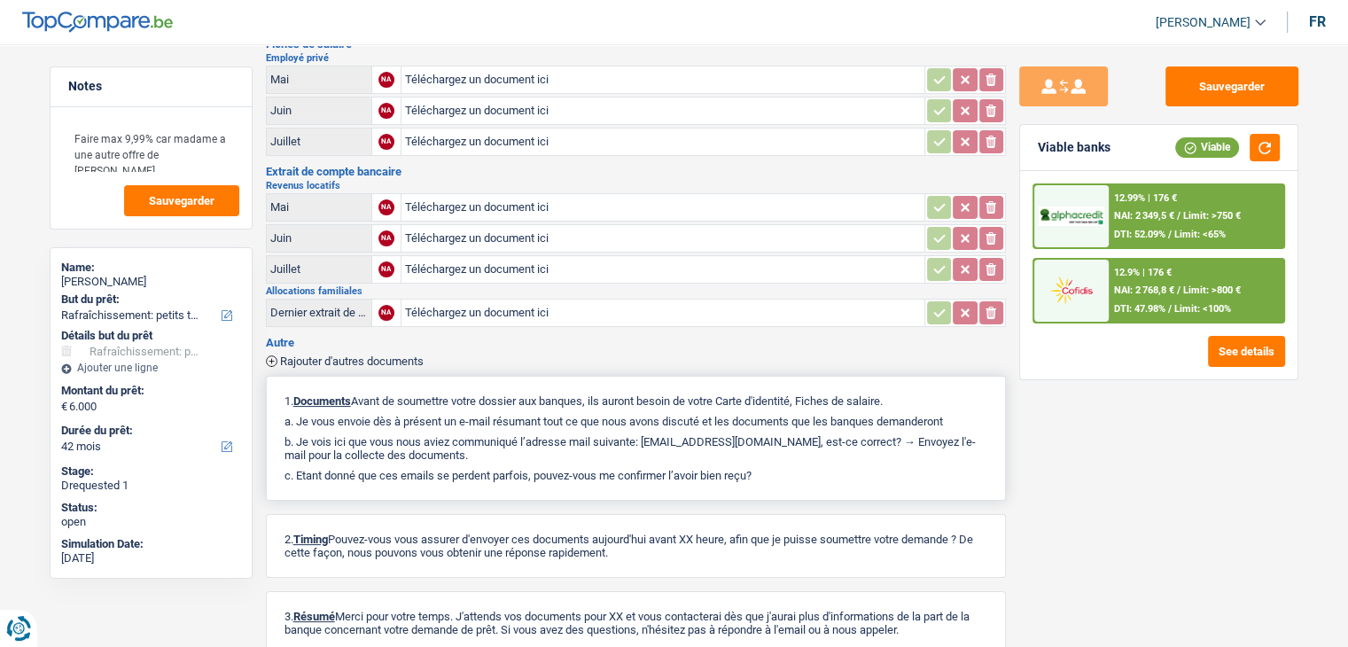
scroll to position [287, 0]
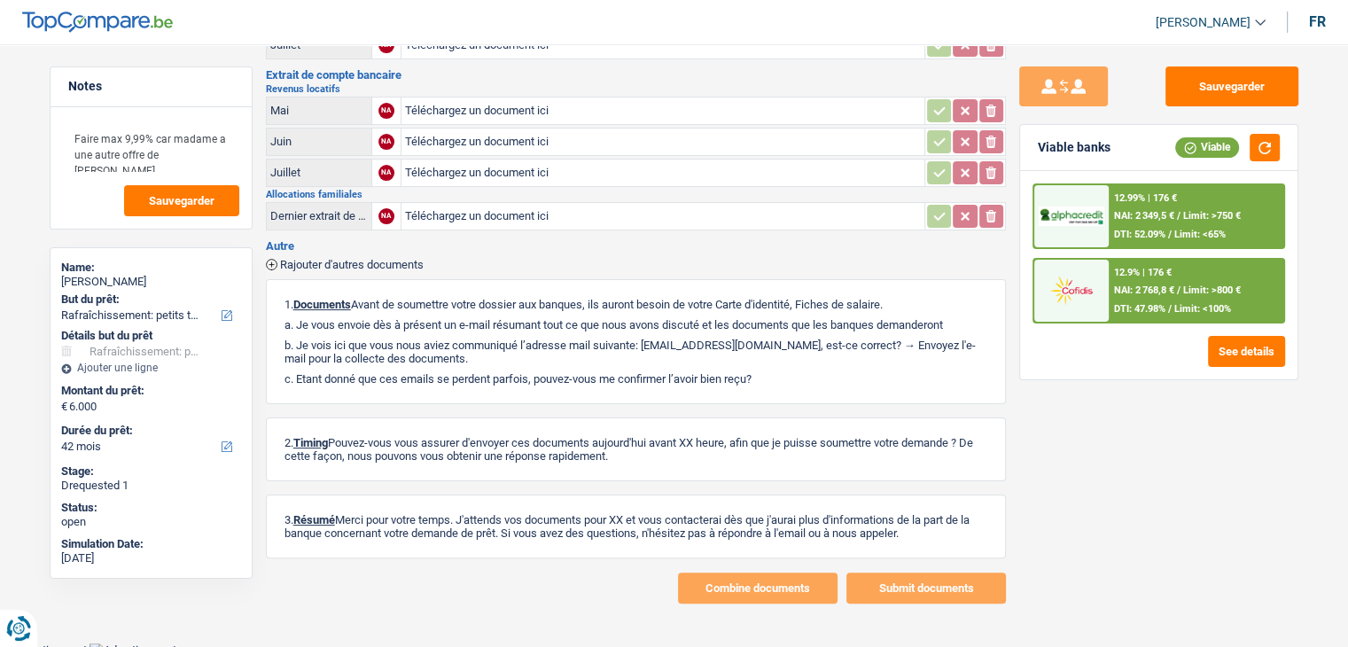
click at [1092, 295] on img at bounding box center [1071, 290] width 66 height 33
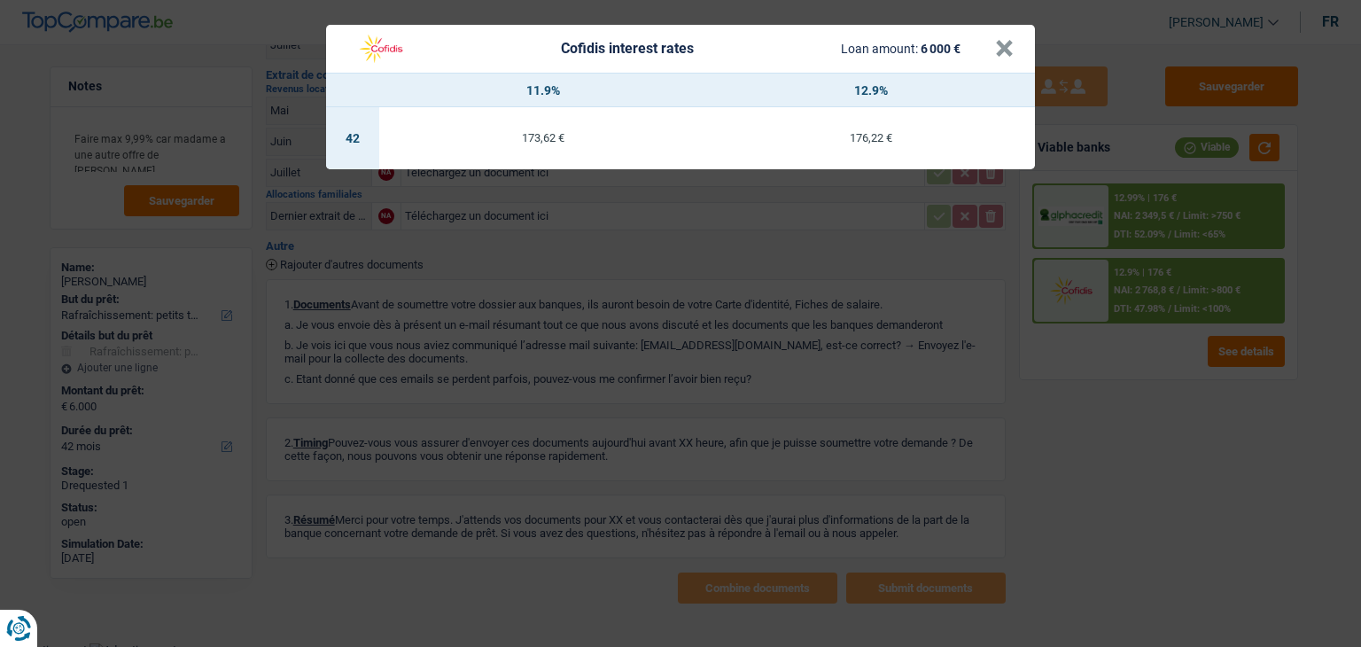
click at [1085, 426] on div "Cofidis interest rates Loan amount: 6 000 € × 11.9% 12.9% 42 173,62 € 176,22 €" at bounding box center [680, 323] width 1361 height 647
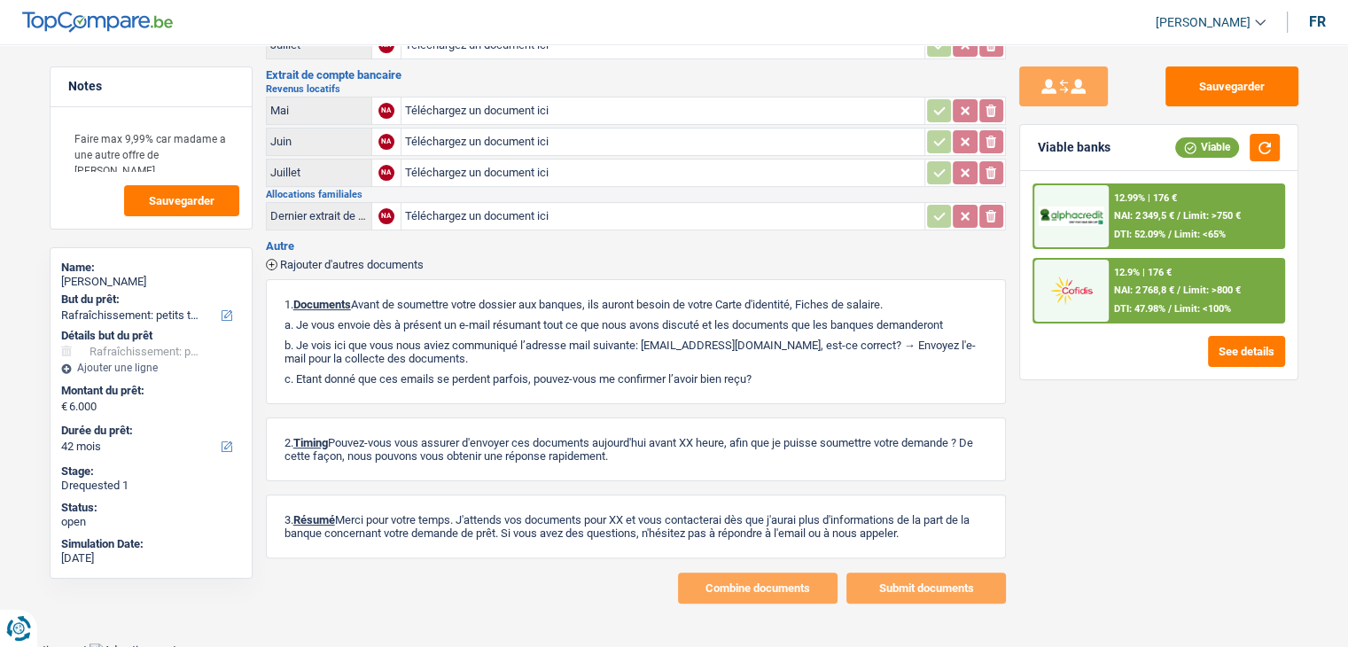
click at [1158, 276] on div "12.9% | 176 € NAI: 2 768,8 € / Limit: >800 € DTI: 47.98% / Limit: <100%" at bounding box center [1195, 291] width 175 height 62
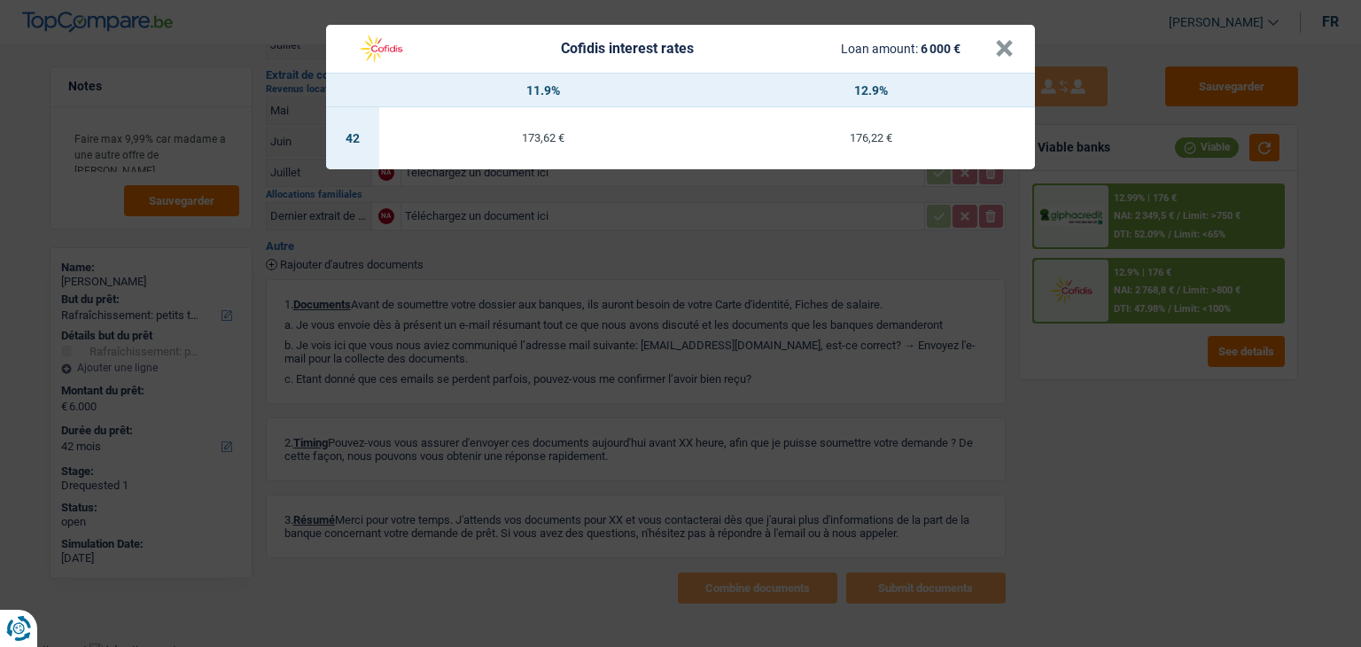
click at [685, 309] on div "Cofidis interest rates Loan amount: 6 000 € × 11.9% 12.9% 42 173,62 € 176,22 €" at bounding box center [680, 323] width 1361 height 647
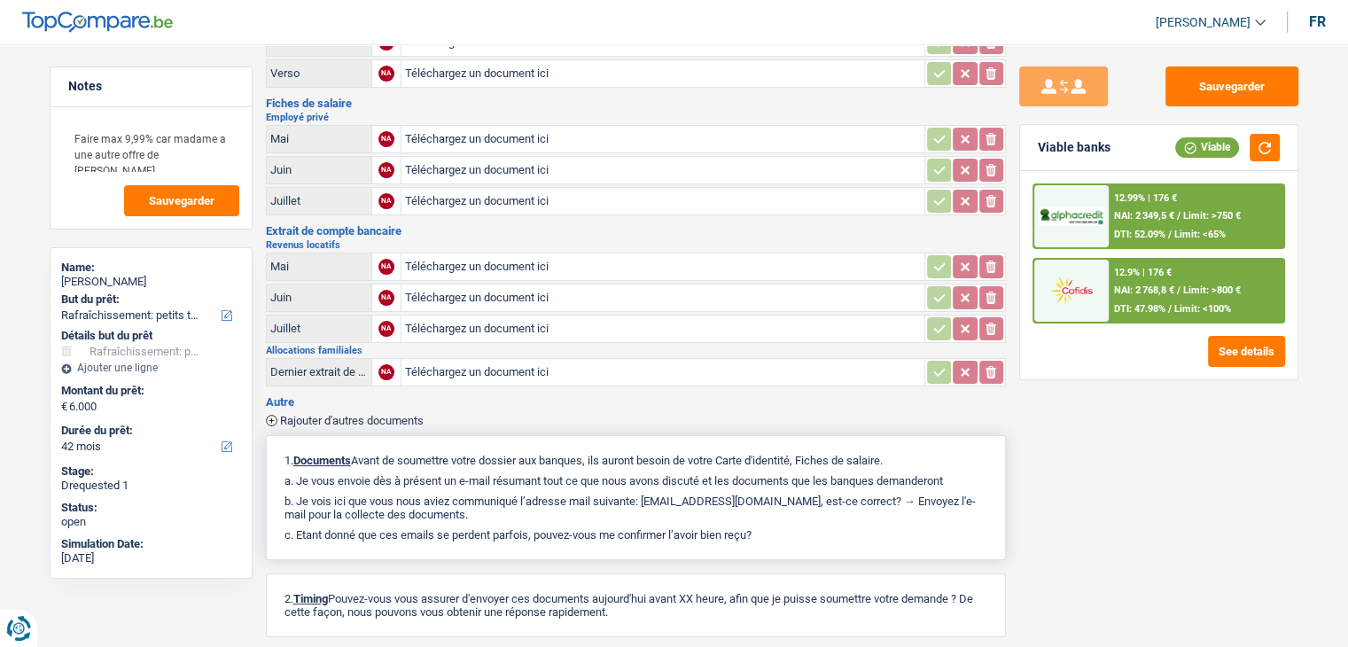
scroll to position [0, 0]
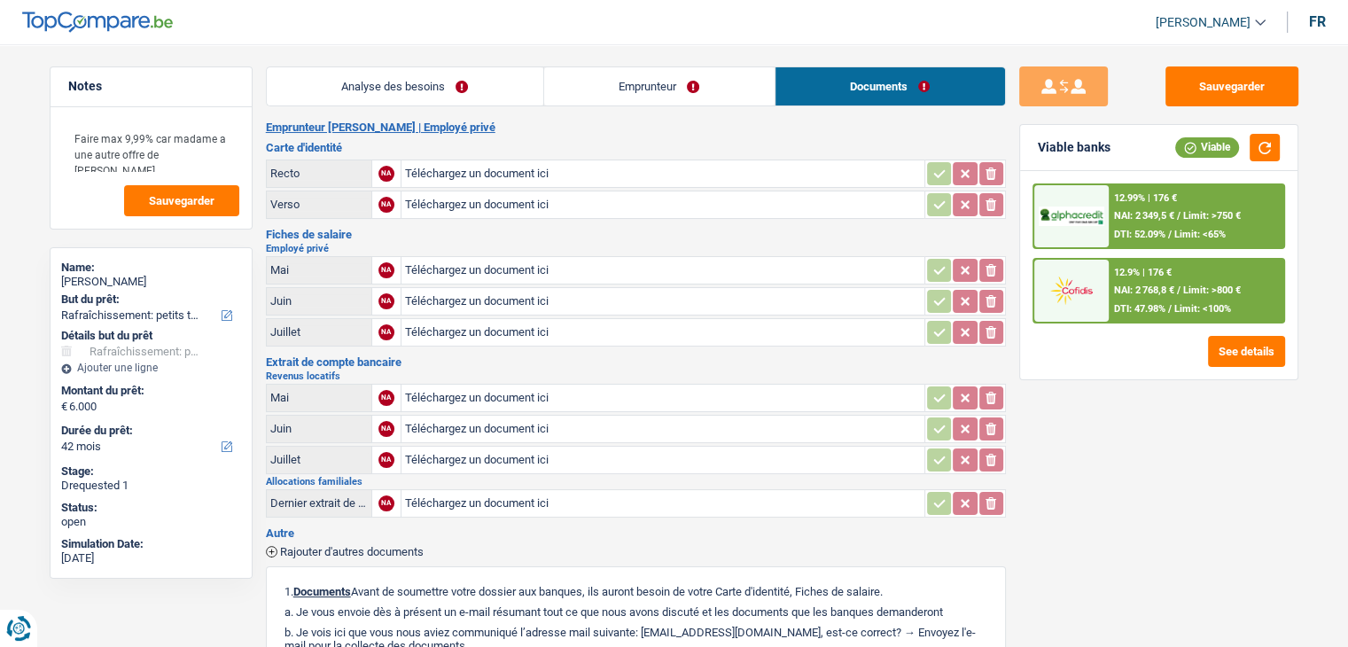
click at [665, 58] on main "Notes Faire max 9,99% car madame a une autre offre de Buyway Sauvegarder Name: …" at bounding box center [674, 479] width 1348 height 904
click at [1170, 89] on button "Sauvegarder" at bounding box center [1231, 86] width 133 height 40
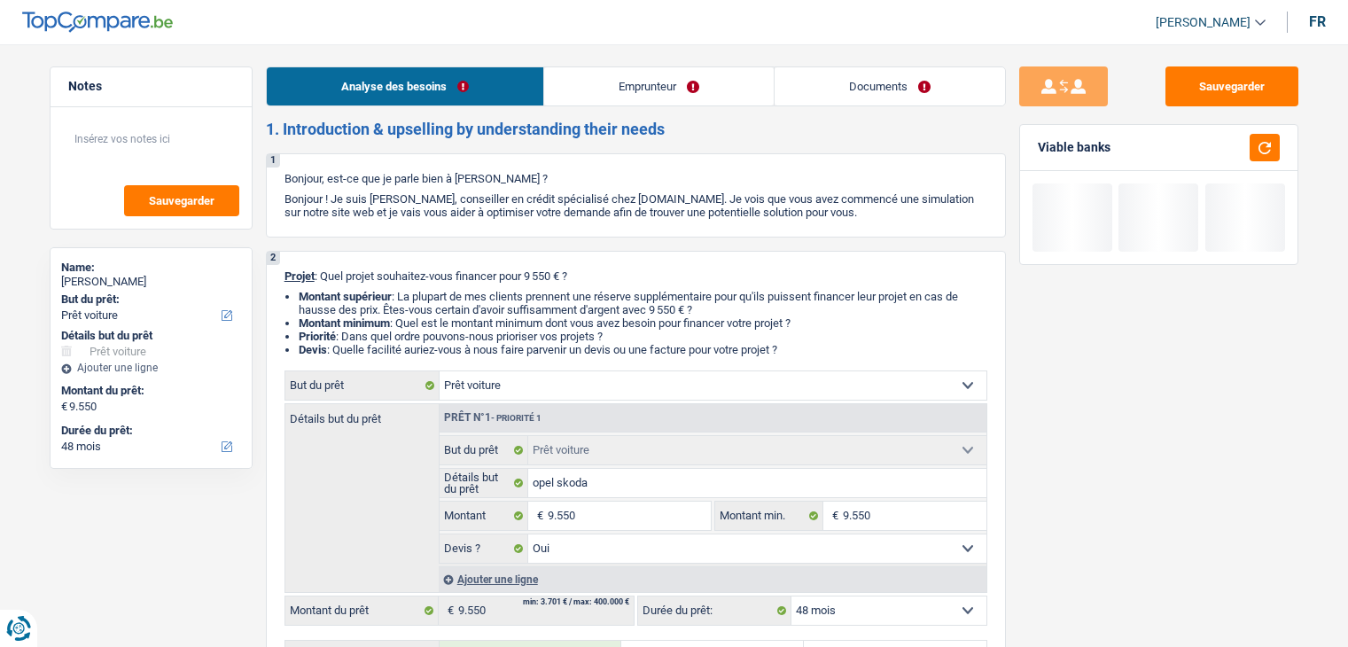
select select "car"
select select "48"
select select "car"
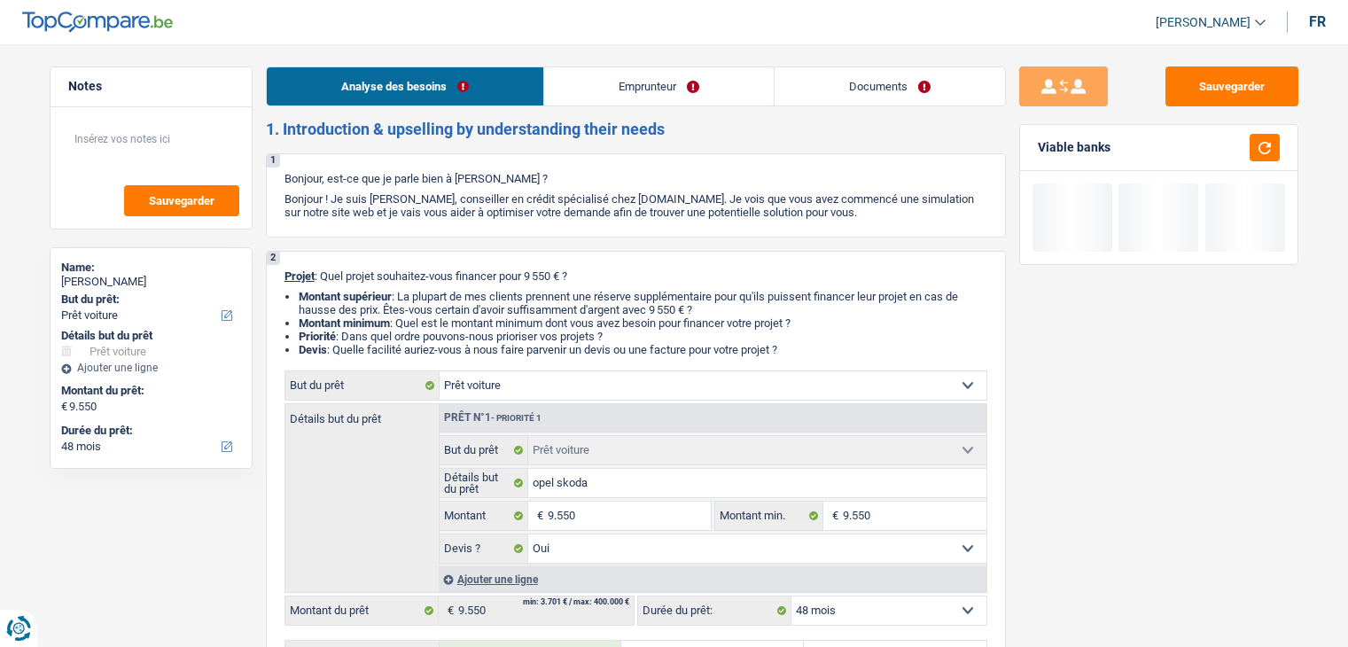
select select "yes"
select select "48"
select select "retired"
select select "pension"
select select "ownerWithoutMortgage"
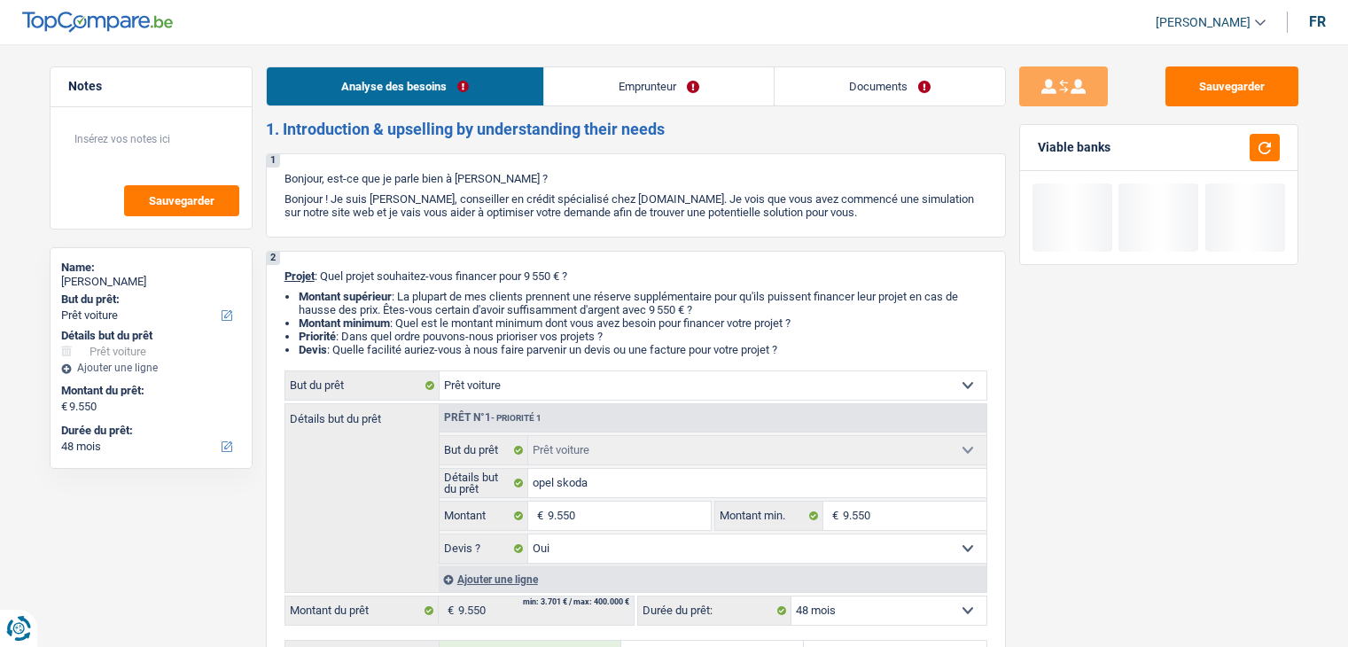
select select "car"
select select "yes"
select select "48"
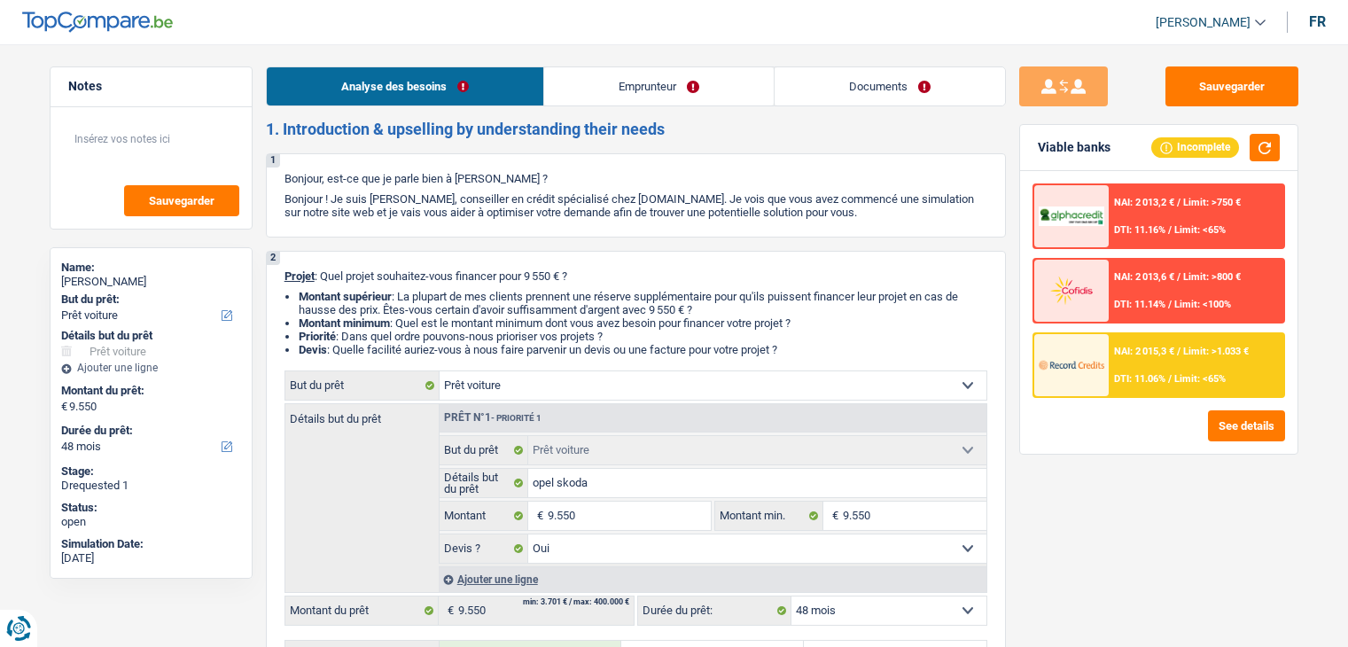
select select "car"
select select "48"
select select "car"
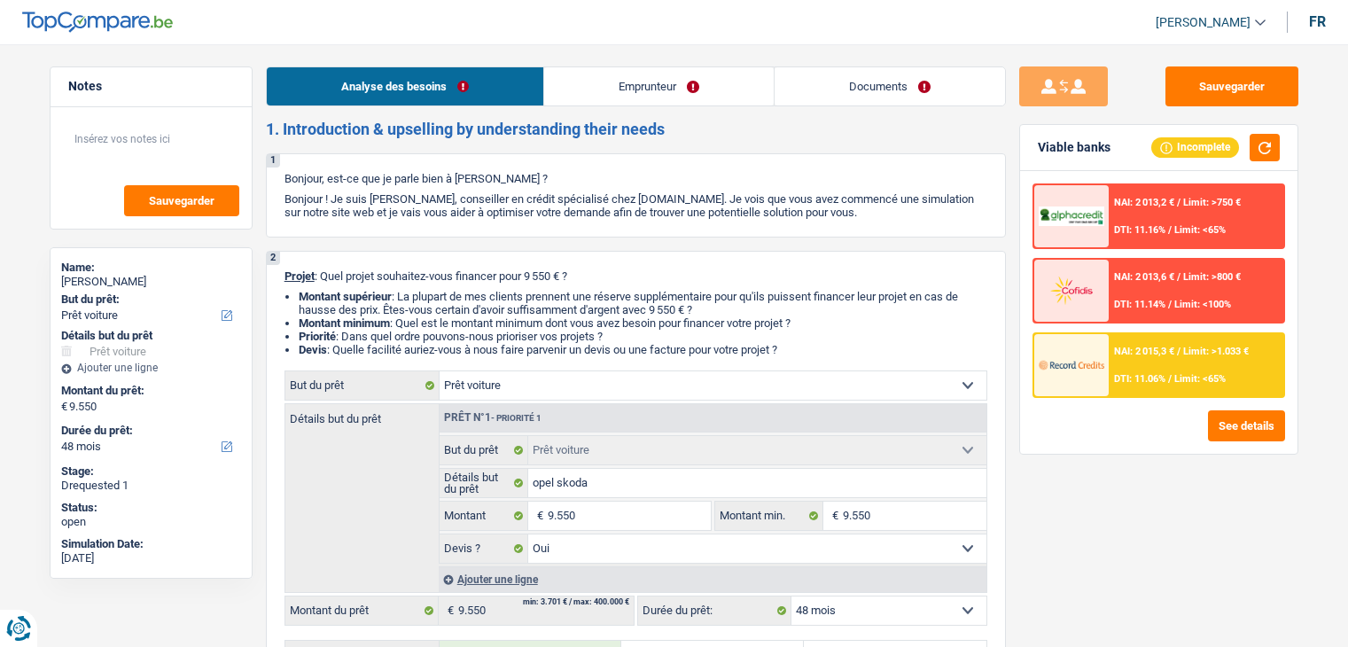
select select "yes"
select select "48"
select select "retired"
select select "pension"
select select "ownerWithoutMortgage"
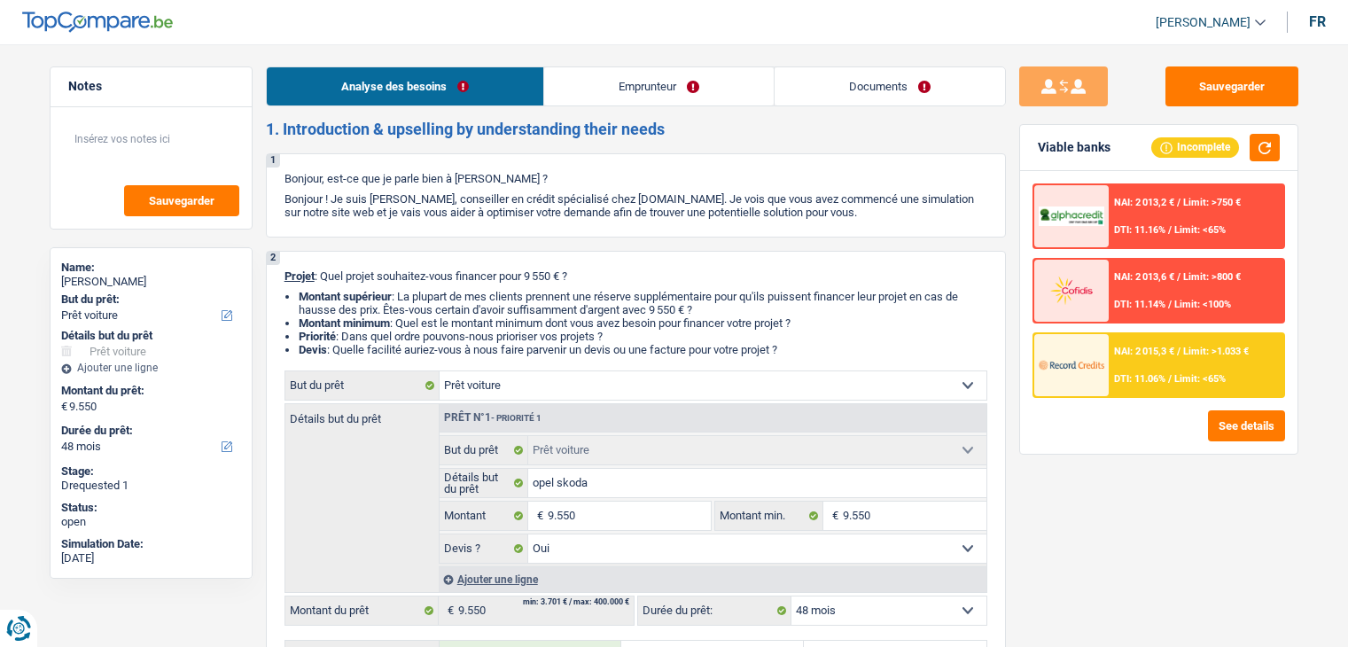
select select "car"
select select "yes"
select select "48"
select select "32"
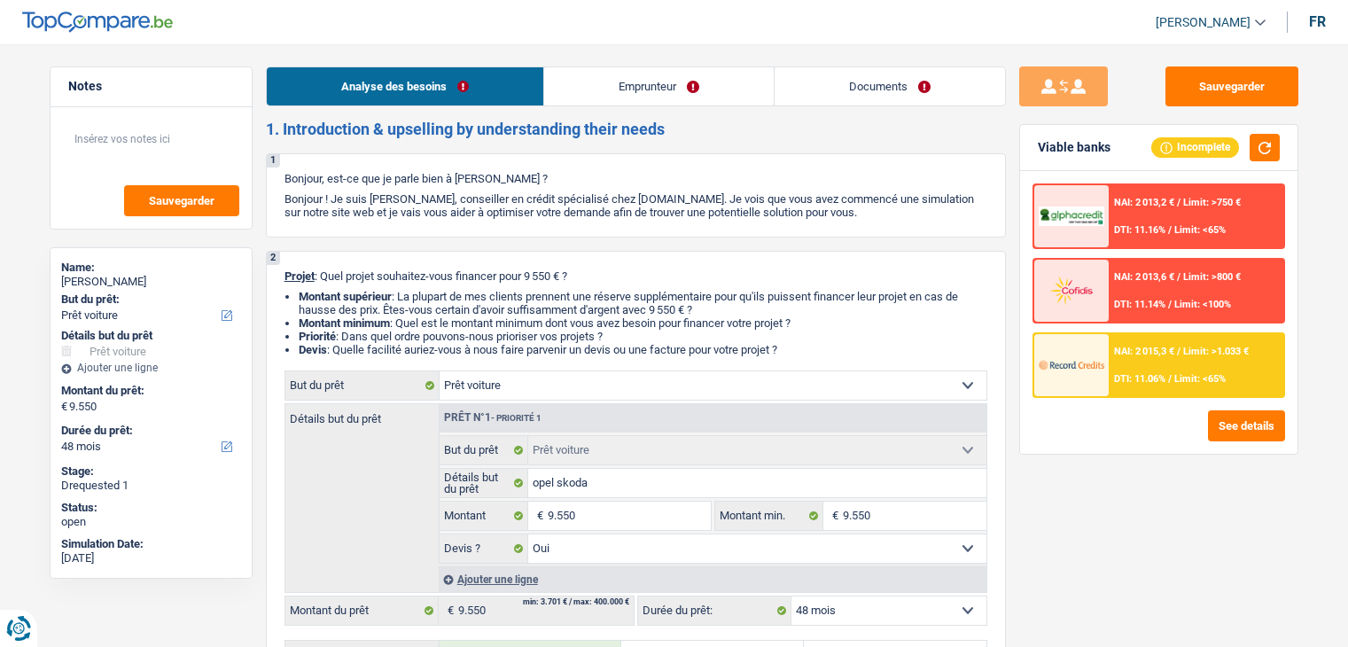
select select "married"
click at [560, 82] on link "Emprunteur" at bounding box center [658, 86] width 229 height 38
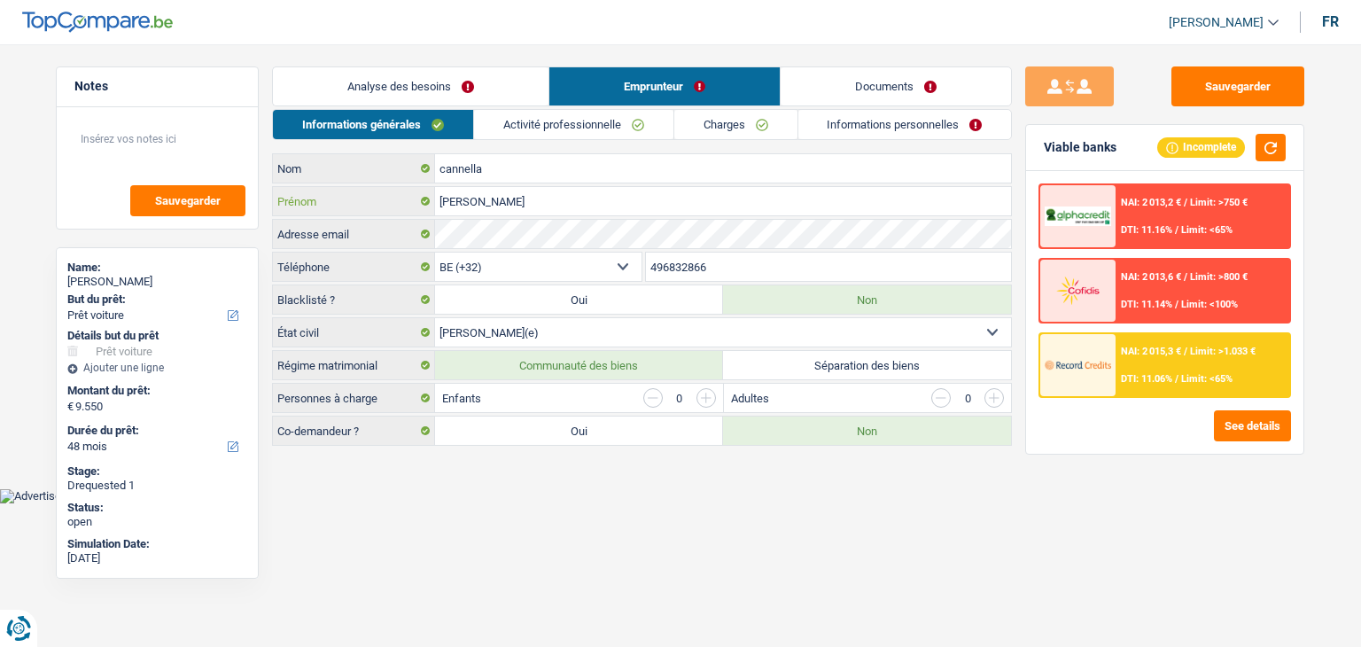
click at [454, 203] on input "[PERSON_NAME]" at bounding box center [723, 201] width 576 height 28
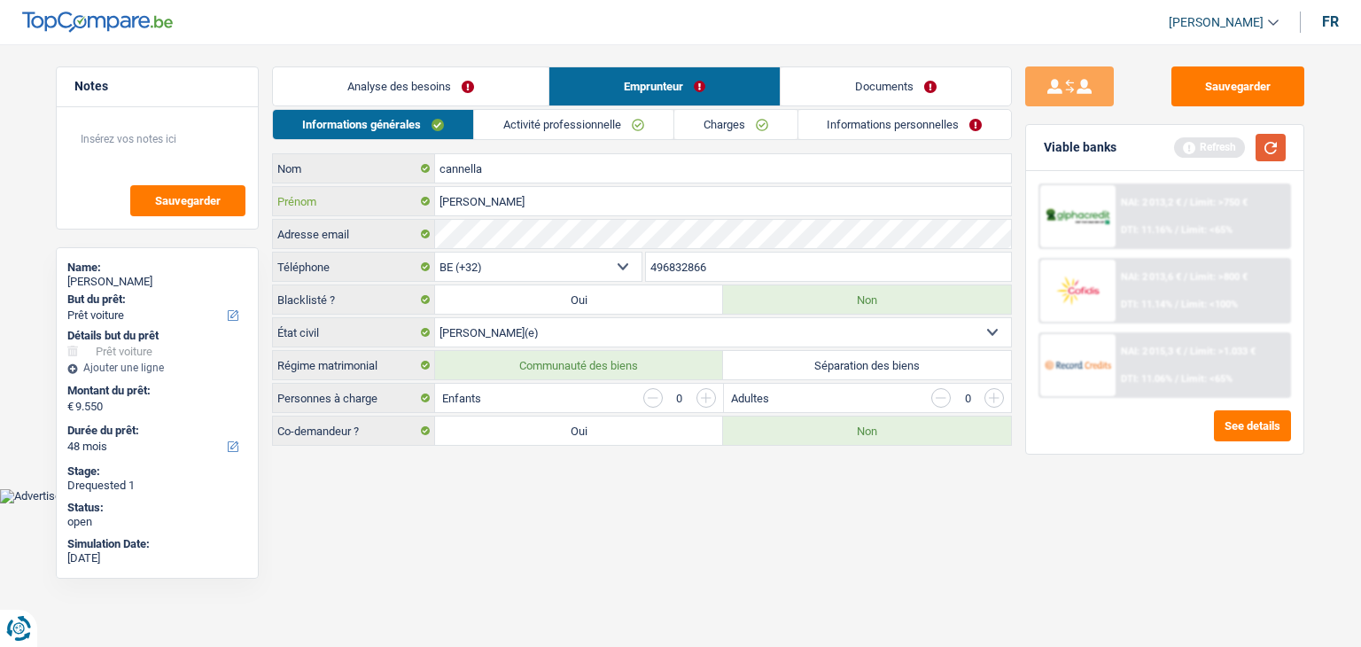
type input "[PERSON_NAME]"
click at [1279, 147] on button "button" at bounding box center [1270, 147] width 30 height 27
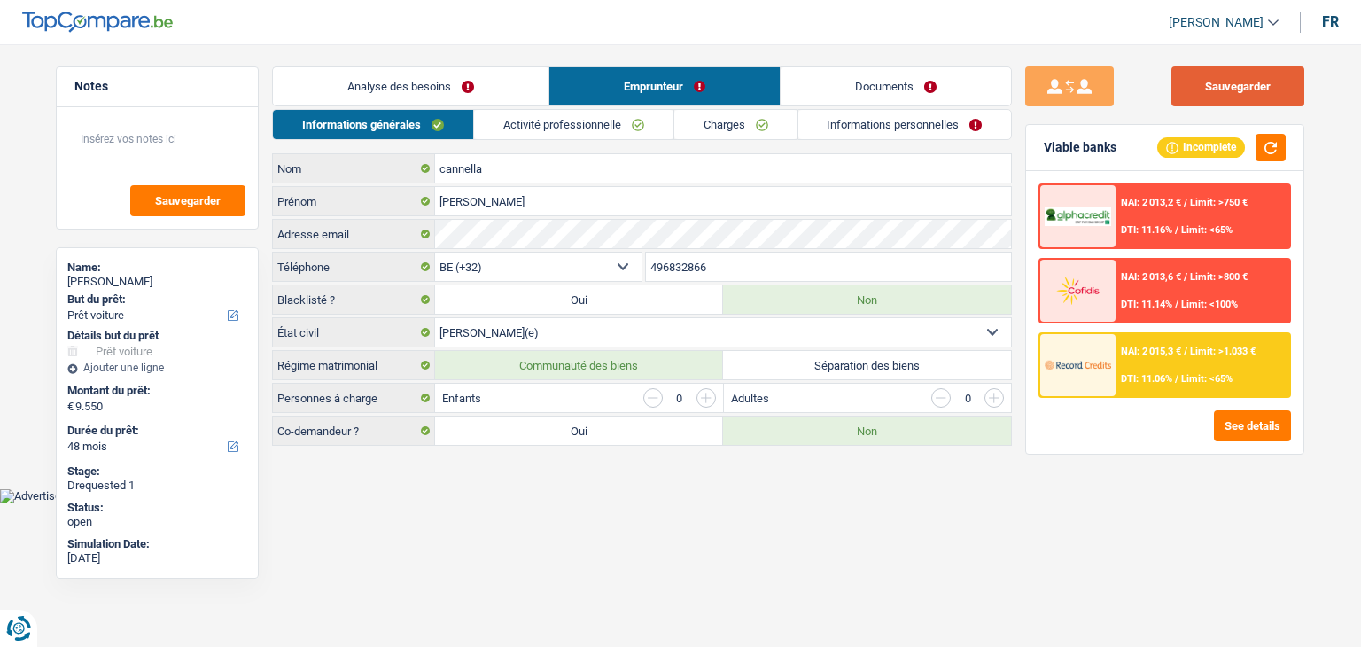
click at [1247, 82] on button "Sauvegarder" at bounding box center [1237, 86] width 133 height 40
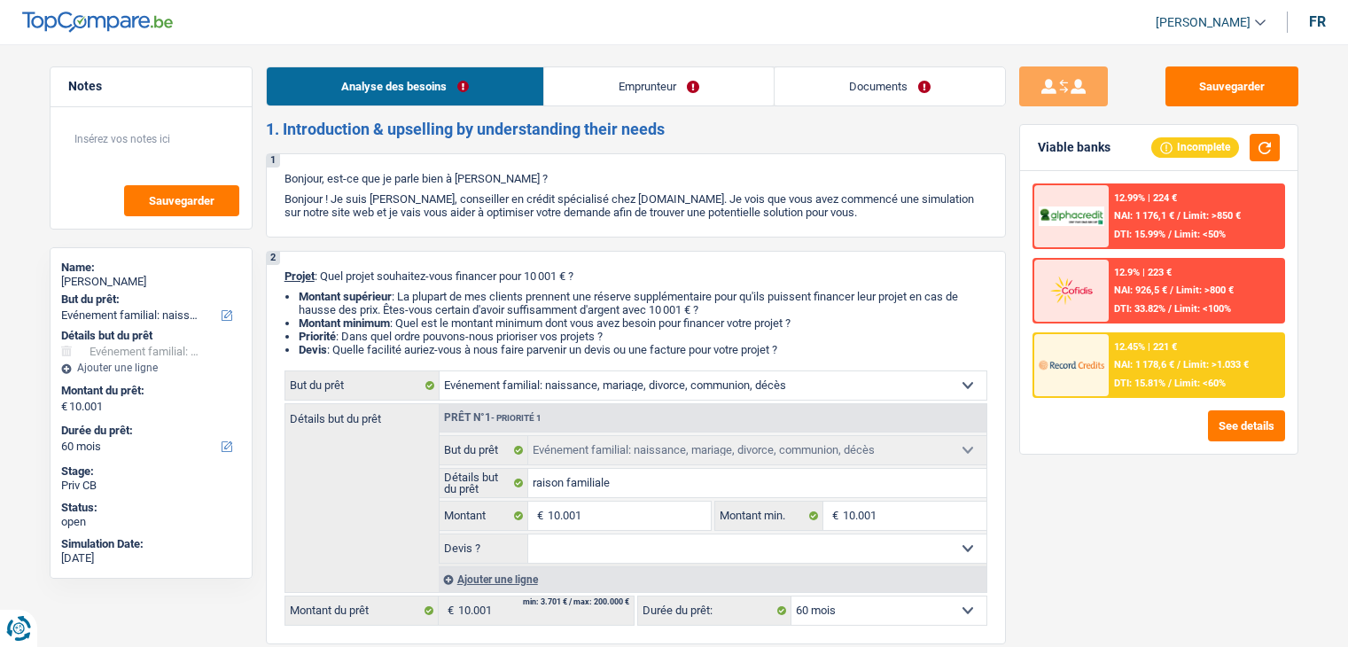
select select "familyEvent"
select select "60"
select select "familyEvent"
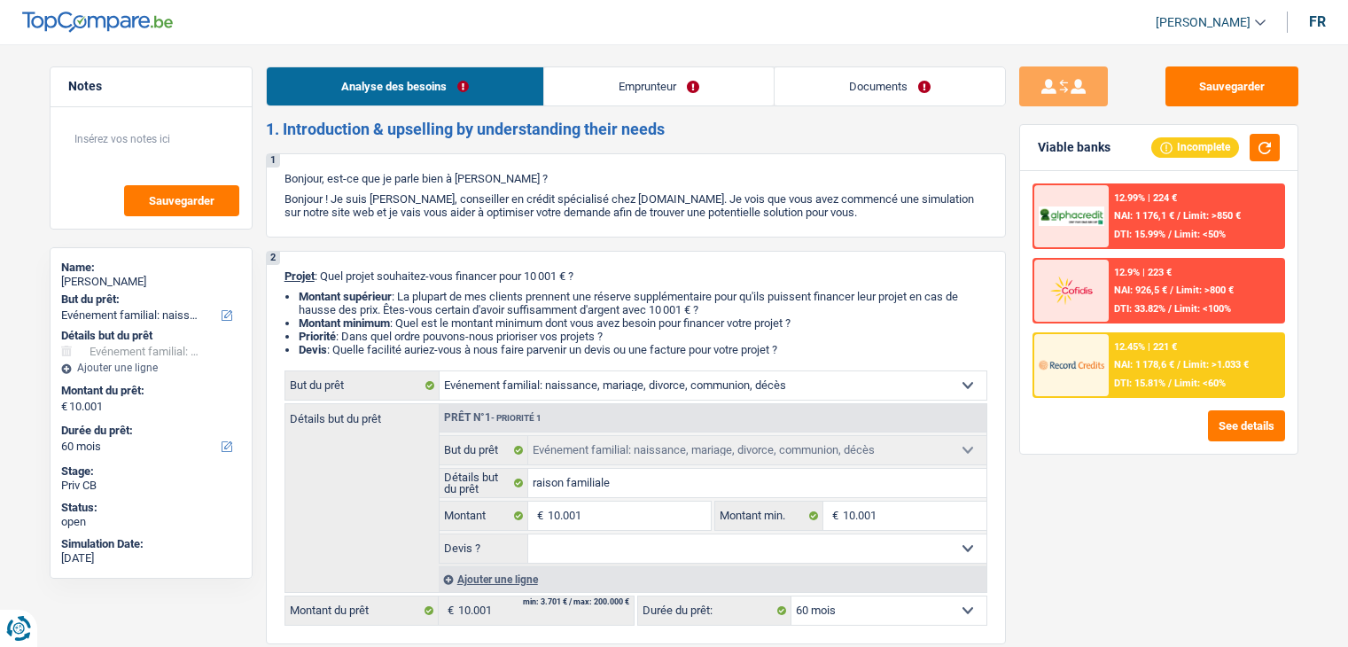
select select "60"
select select "unemployed"
select select "unemployment"
select select "liveWithParents"
select select "familyEvent"
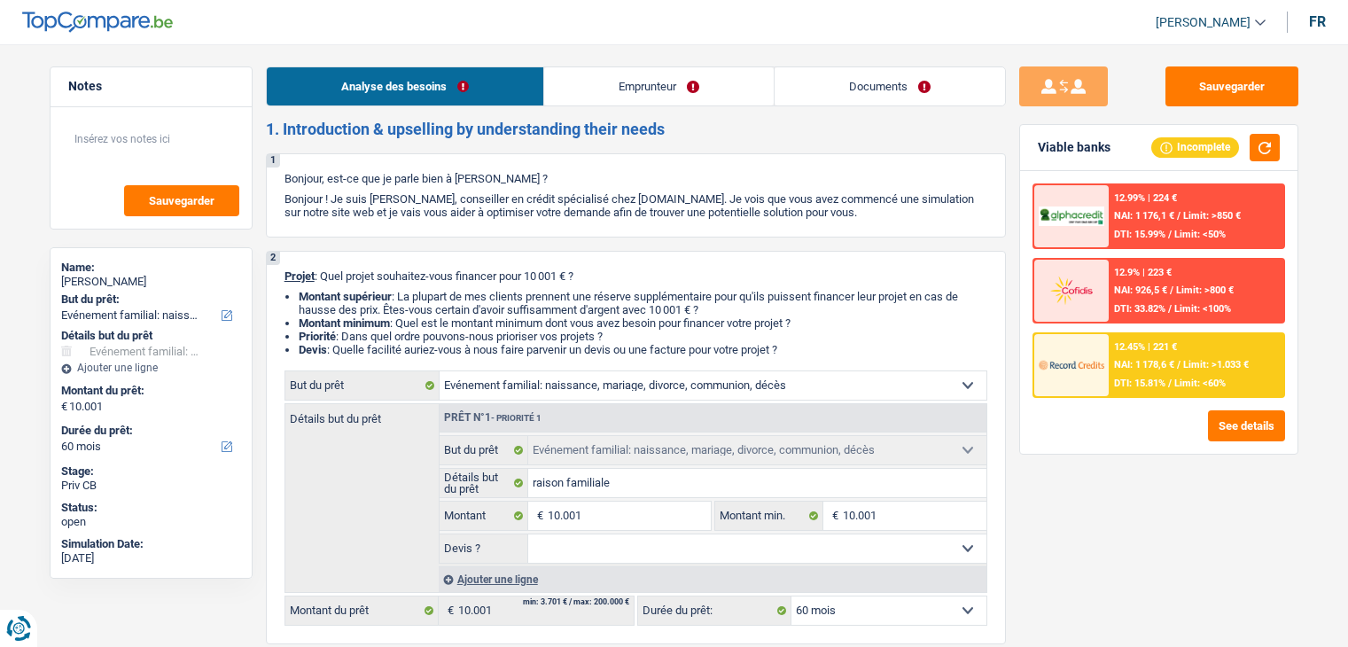
select select "familyEvent"
select select "60"
select select "32"
select select "cohabitation"
click at [666, 97] on link "Emprunteur" at bounding box center [658, 86] width 229 height 38
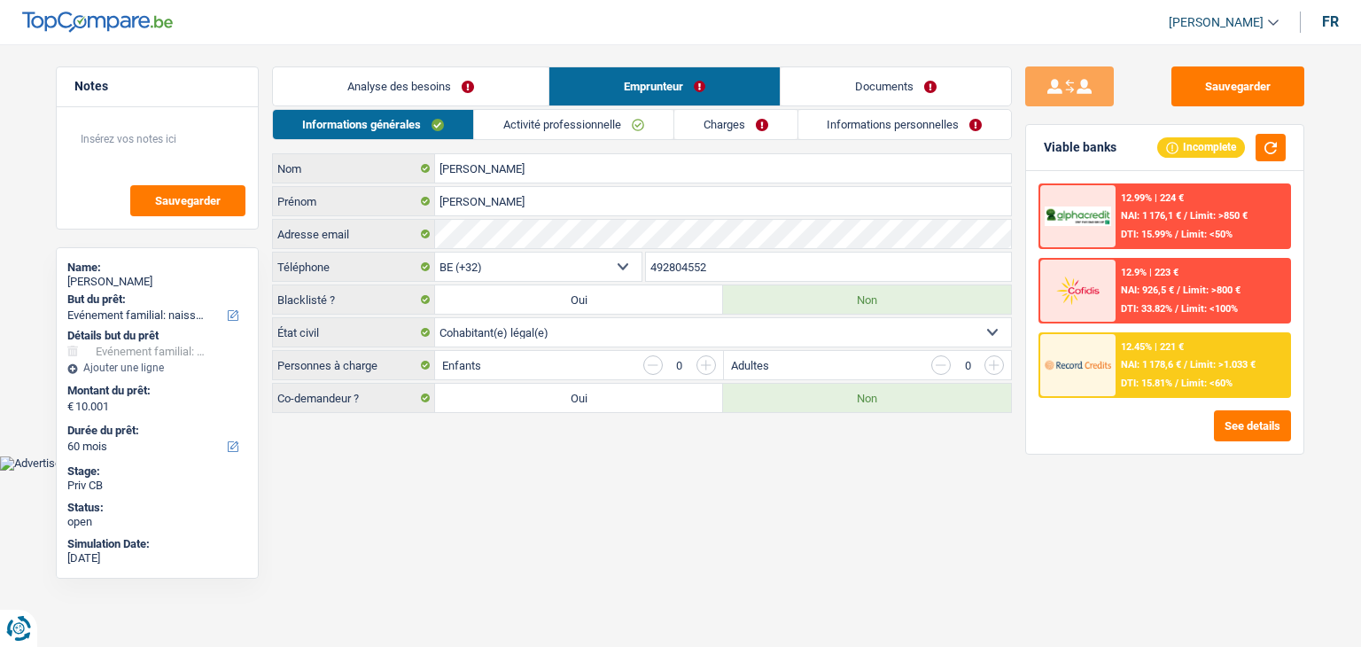
click at [520, 118] on link "Activité professionnelle" at bounding box center [573, 124] width 199 height 29
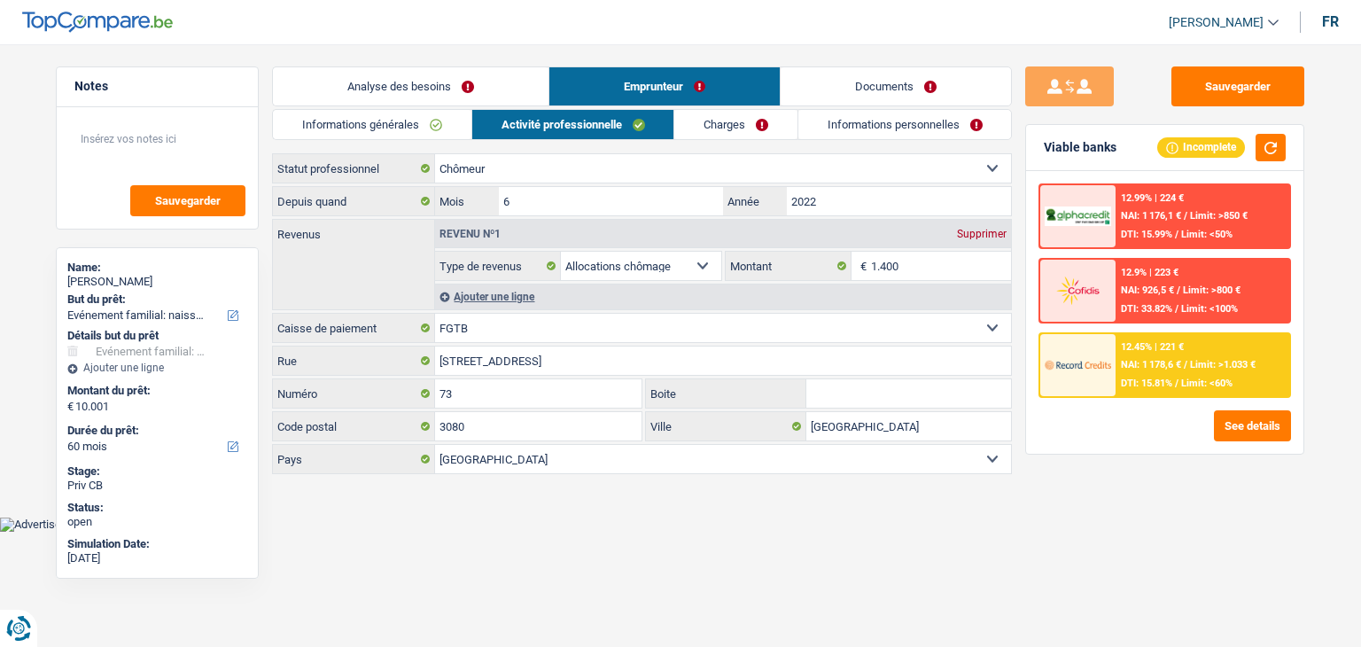
click at [740, 133] on link "Charges" at bounding box center [735, 124] width 123 height 29
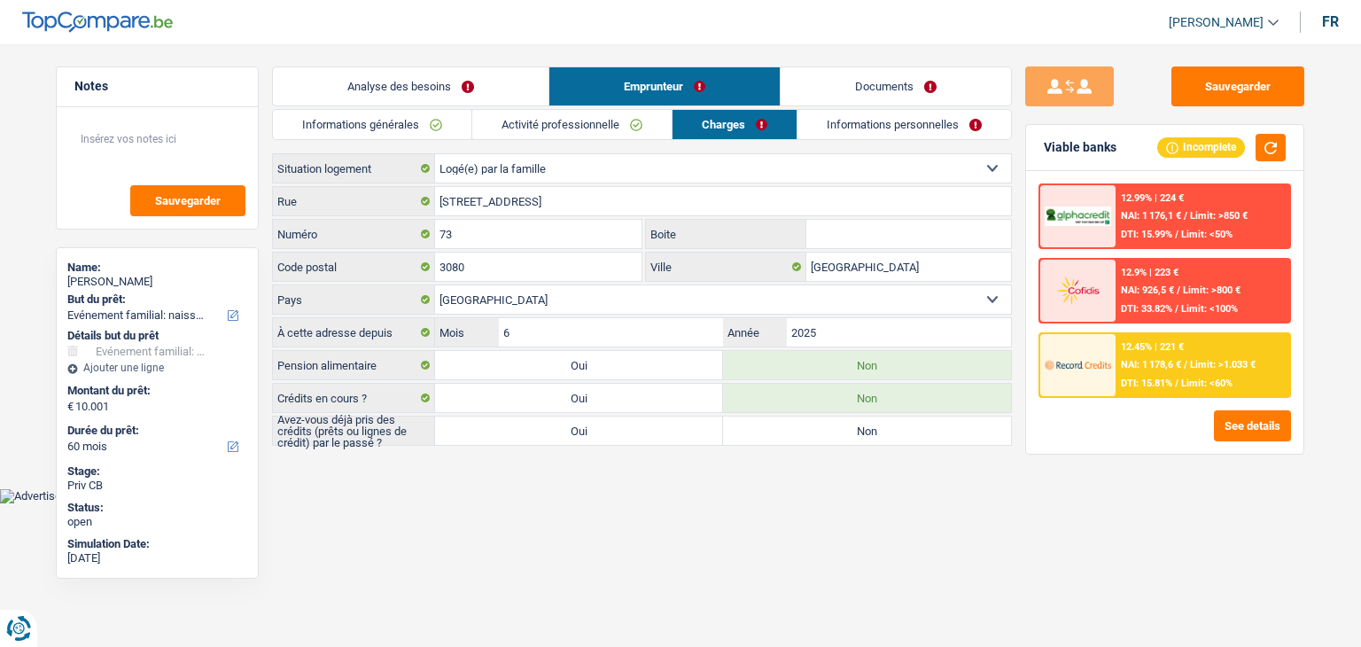
click at [843, 122] on link "Informations personnelles" at bounding box center [904, 124] width 214 height 29
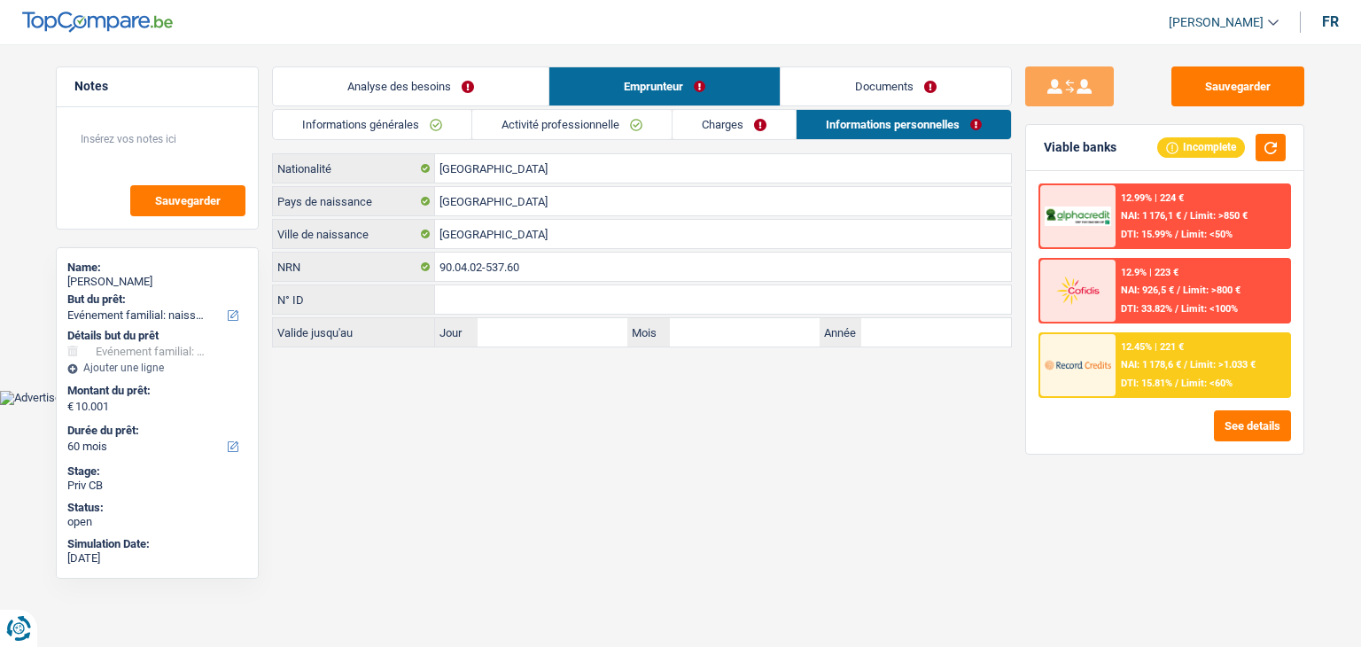
click at [819, 61] on main "Notes Sauvegarder Name: JUAN RIVERA But du prêt: Confort maison: meubles, texti…" at bounding box center [680, 208] width 1361 height 363
click at [812, 75] on link "Documents" at bounding box center [896, 86] width 230 height 38
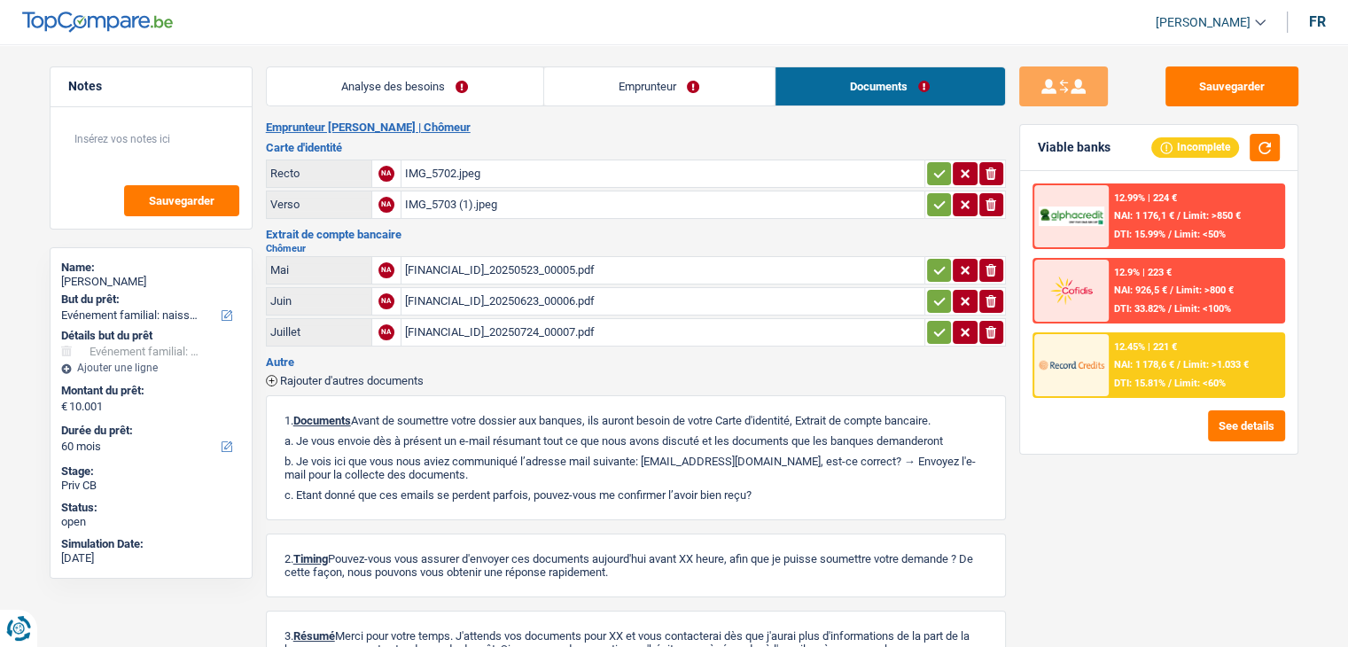
click at [490, 269] on div "BE42063458045654_20250523_00005.pdf" at bounding box center [663, 270] width 516 height 27
click at [486, 292] on div "BE42063458045654_20250623_00006.pdf" at bounding box center [663, 301] width 516 height 27
click at [558, 327] on div "BE42063458045654_20250724_00007.pdf" at bounding box center [663, 332] width 516 height 27
click at [835, 134] on h2 "Emprunteur JUAN RIVERA | Chômeur" at bounding box center [636, 127] width 740 height 14
click at [624, 81] on link "Emprunteur" at bounding box center [659, 86] width 230 height 38
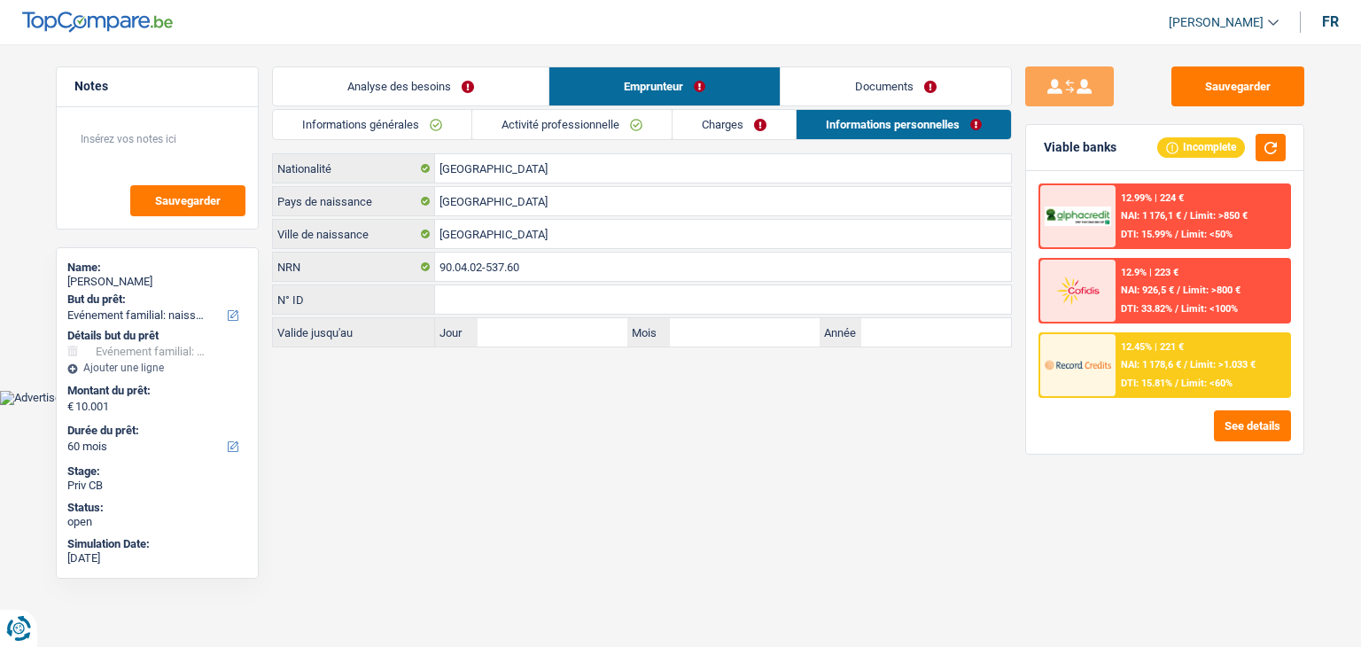
click at [453, 78] on link "Analyse des besoins" at bounding box center [411, 86] width 276 height 38
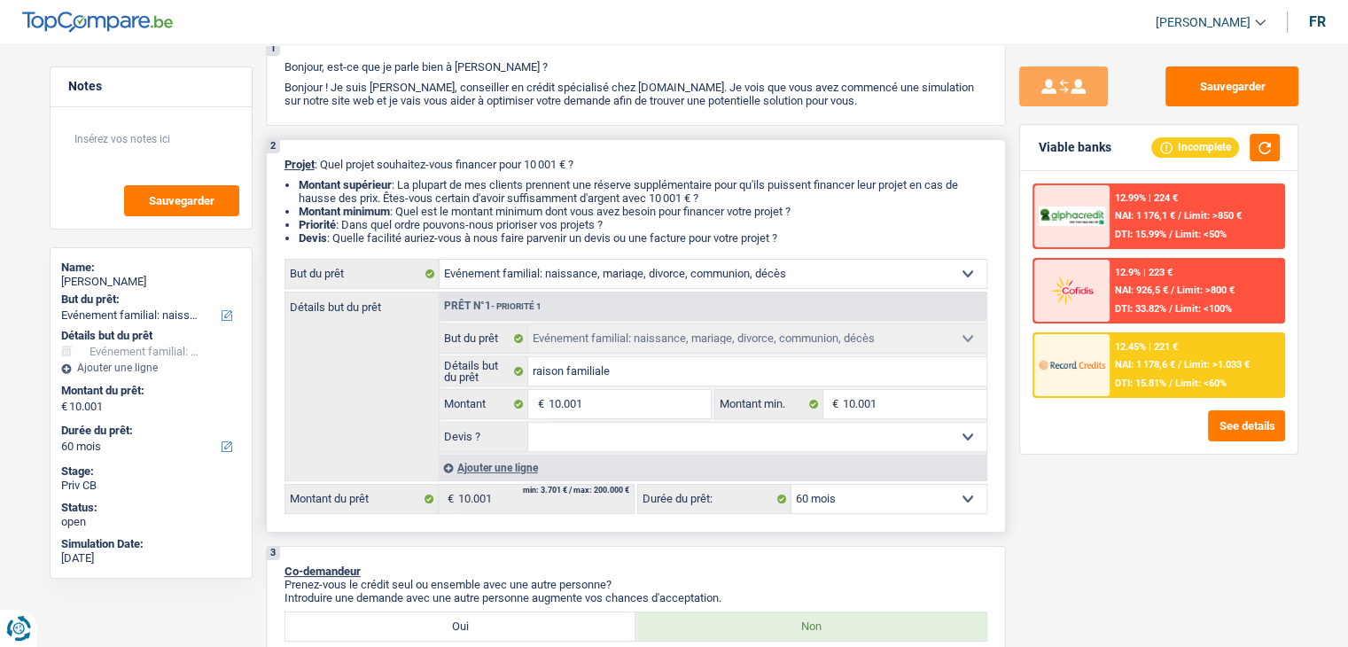
scroll to position [354, 0]
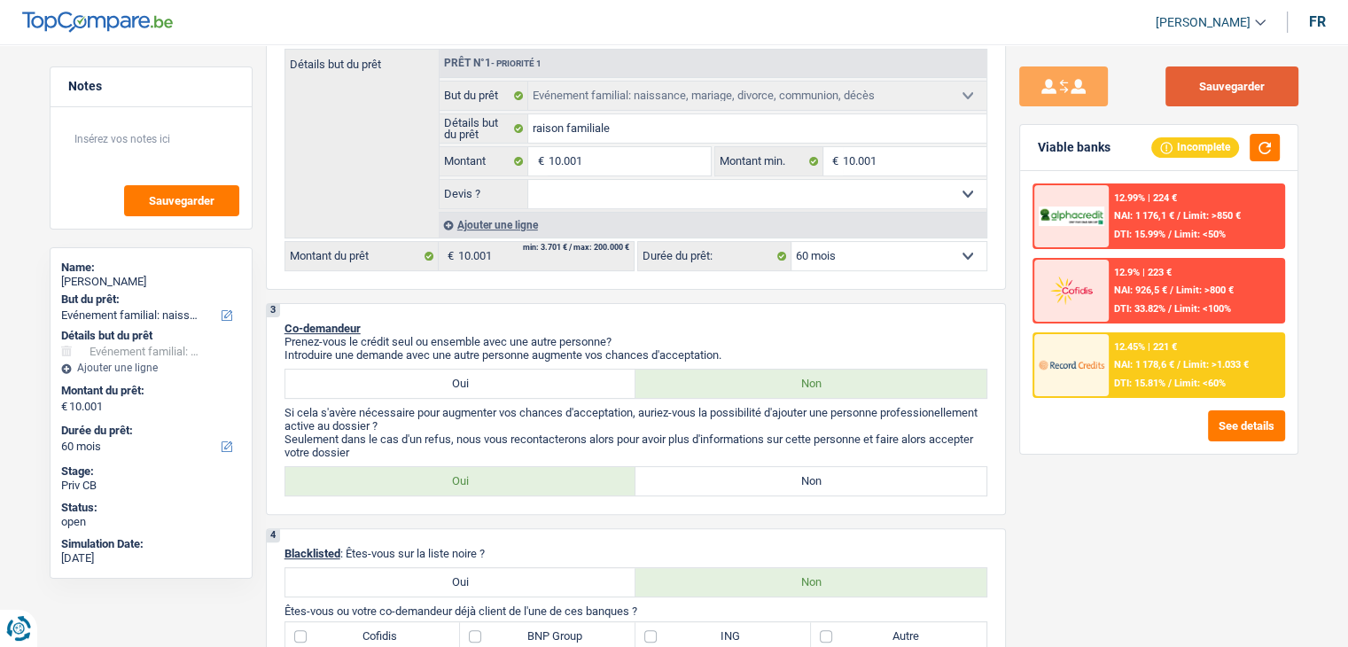
click at [1217, 76] on button "Sauvegarder" at bounding box center [1231, 86] width 133 height 40
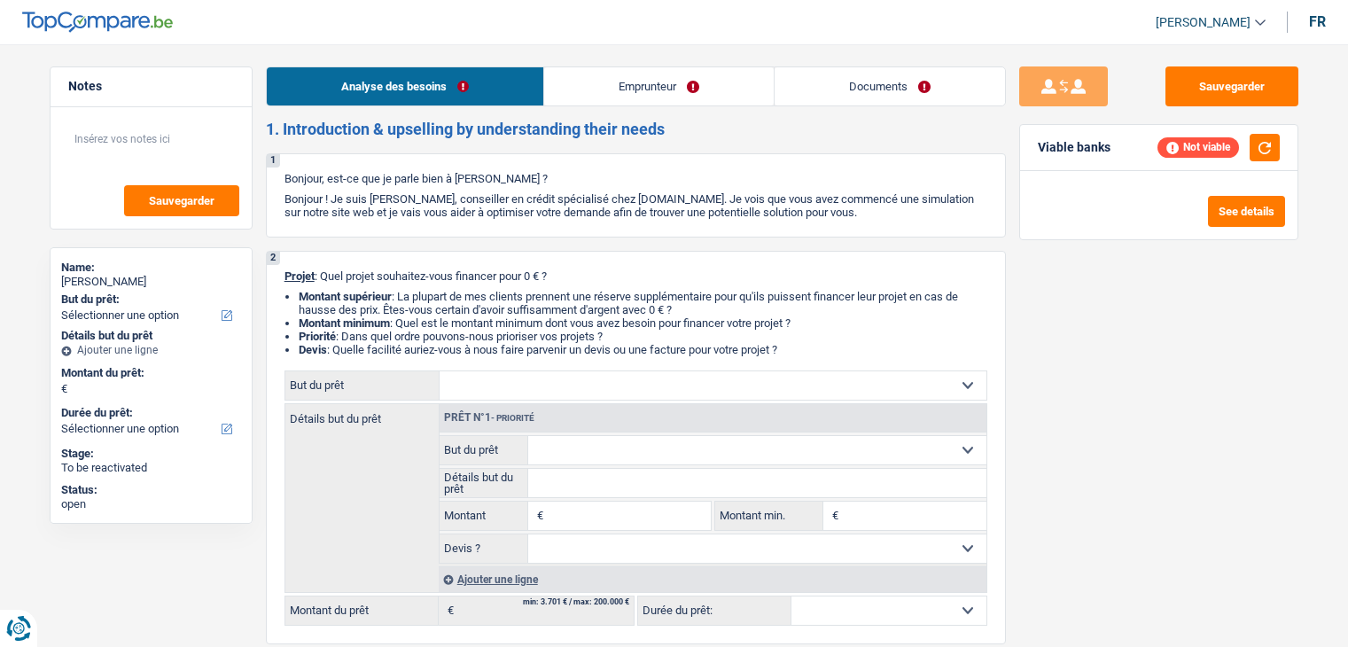
select select "retired"
select select "familyAllowances"
select select "pension"
select select "other"
select select "rents"
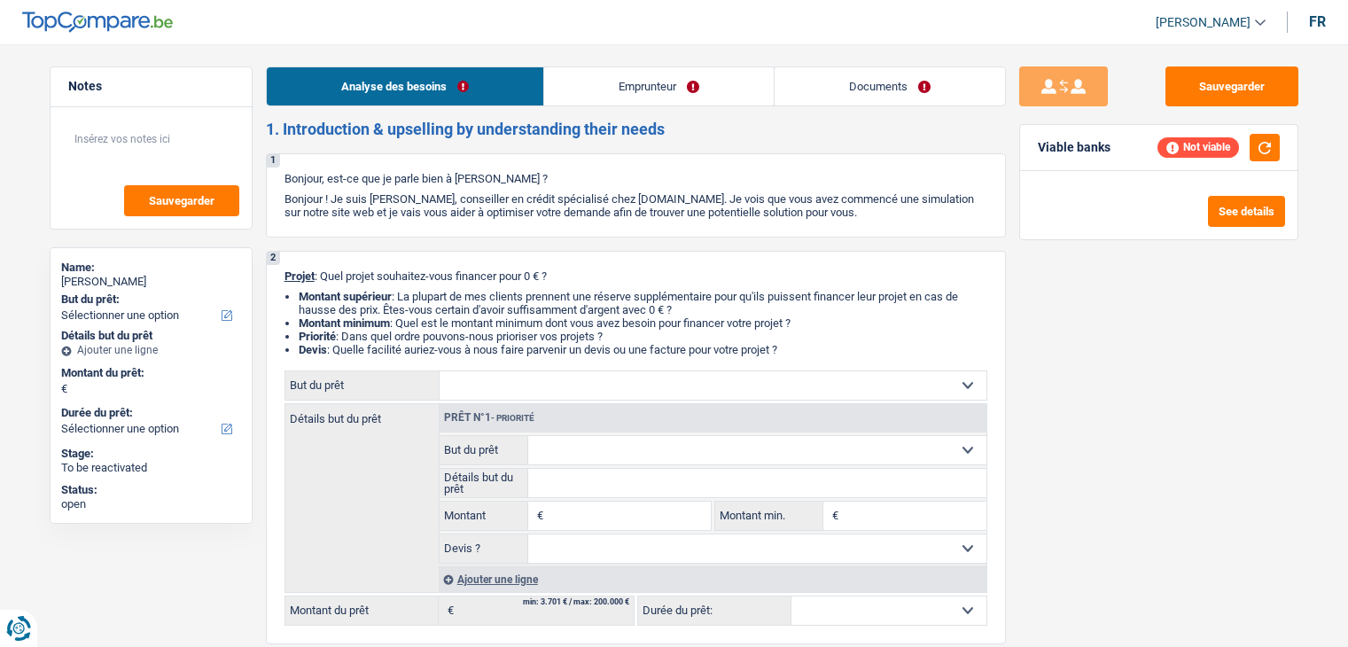
select select "retired"
select select "familyAllowances"
select select "pension"
select select "other"
select select "BE"
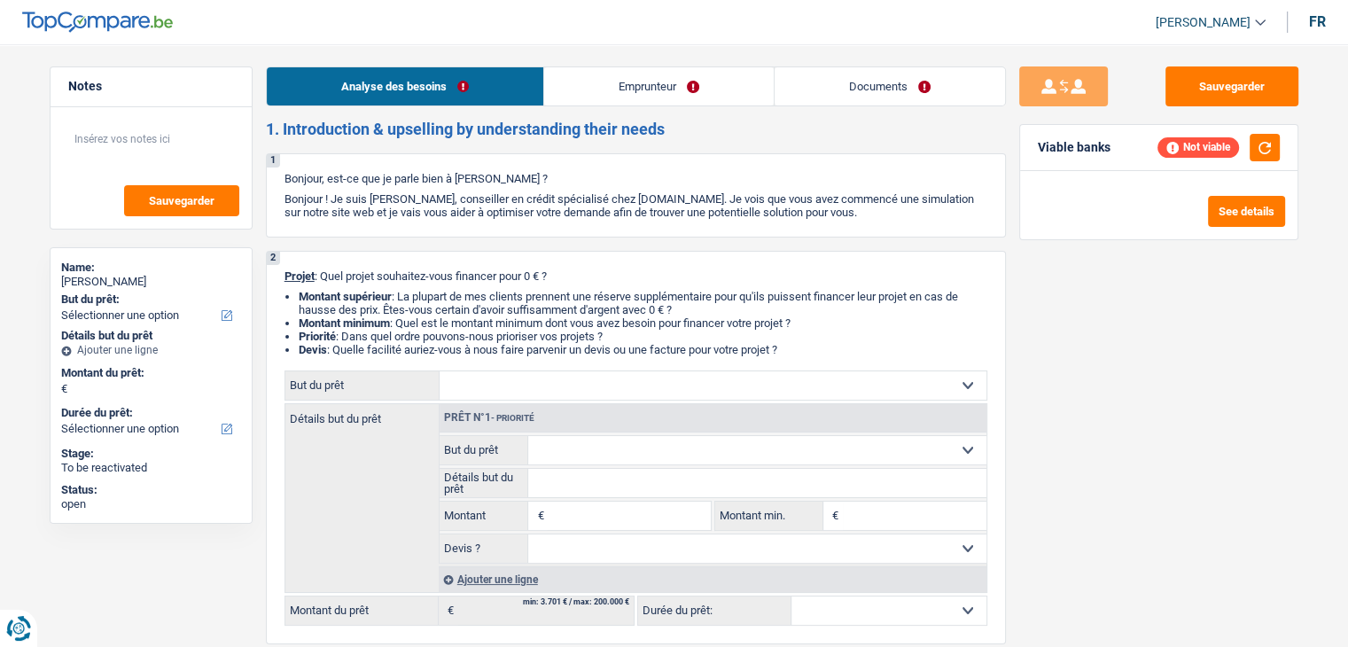
click at [607, 89] on link "Emprunteur" at bounding box center [658, 86] width 229 height 38
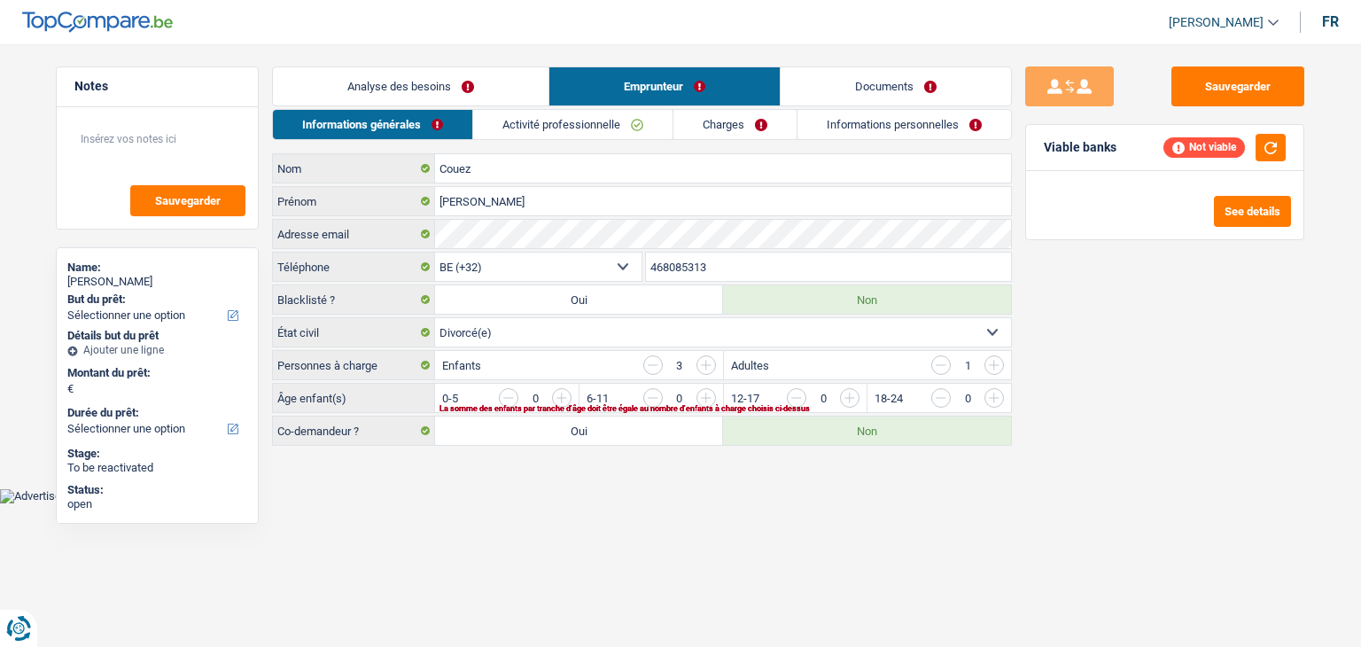
click at [579, 111] on link "Activité professionnelle" at bounding box center [572, 124] width 199 height 29
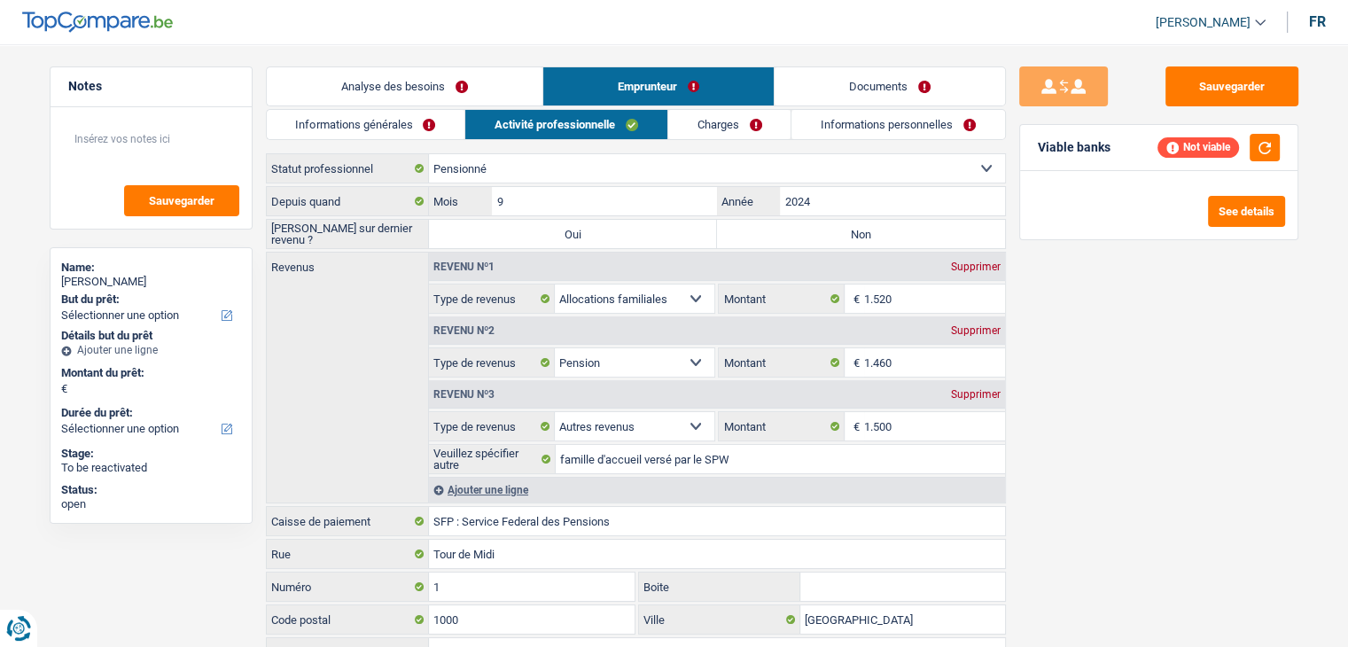
click at [1053, 431] on div "Sauvegarder Viable banks Not viable See details" at bounding box center [1159, 340] width 306 height 548
click at [778, 137] on link "Charges" at bounding box center [729, 124] width 123 height 29
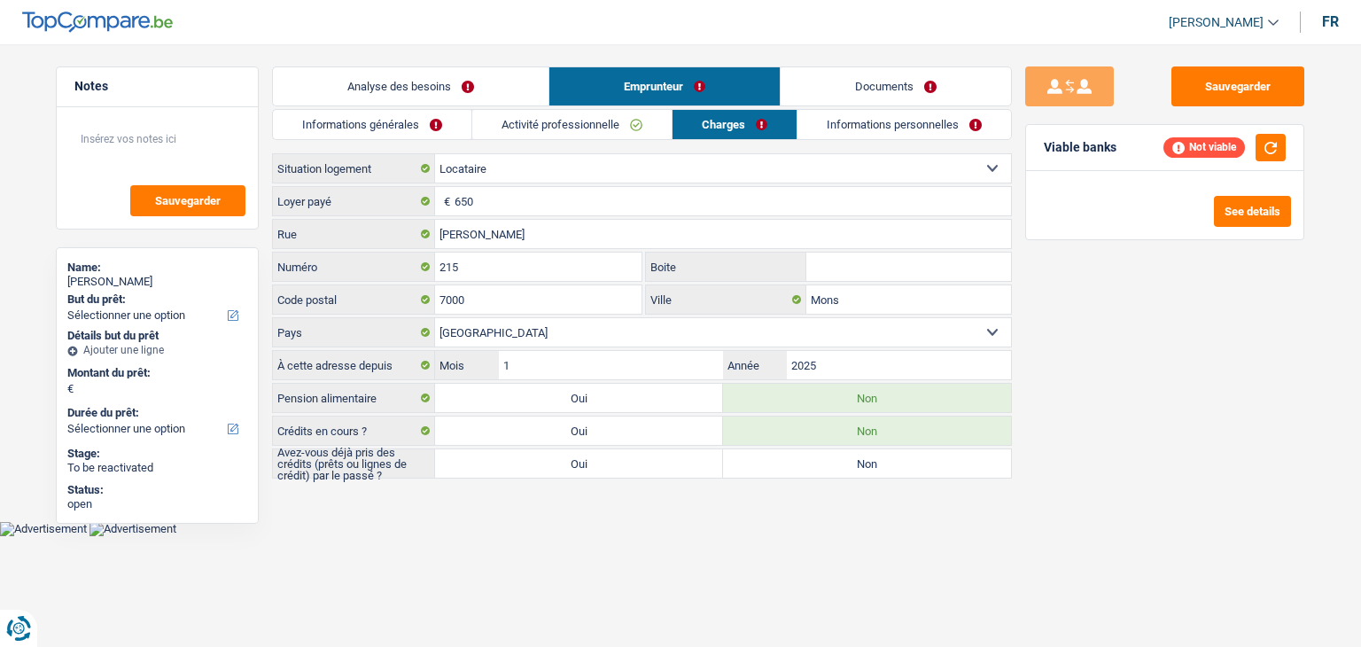
click at [818, 136] on link "Informations personnelles" at bounding box center [904, 124] width 214 height 29
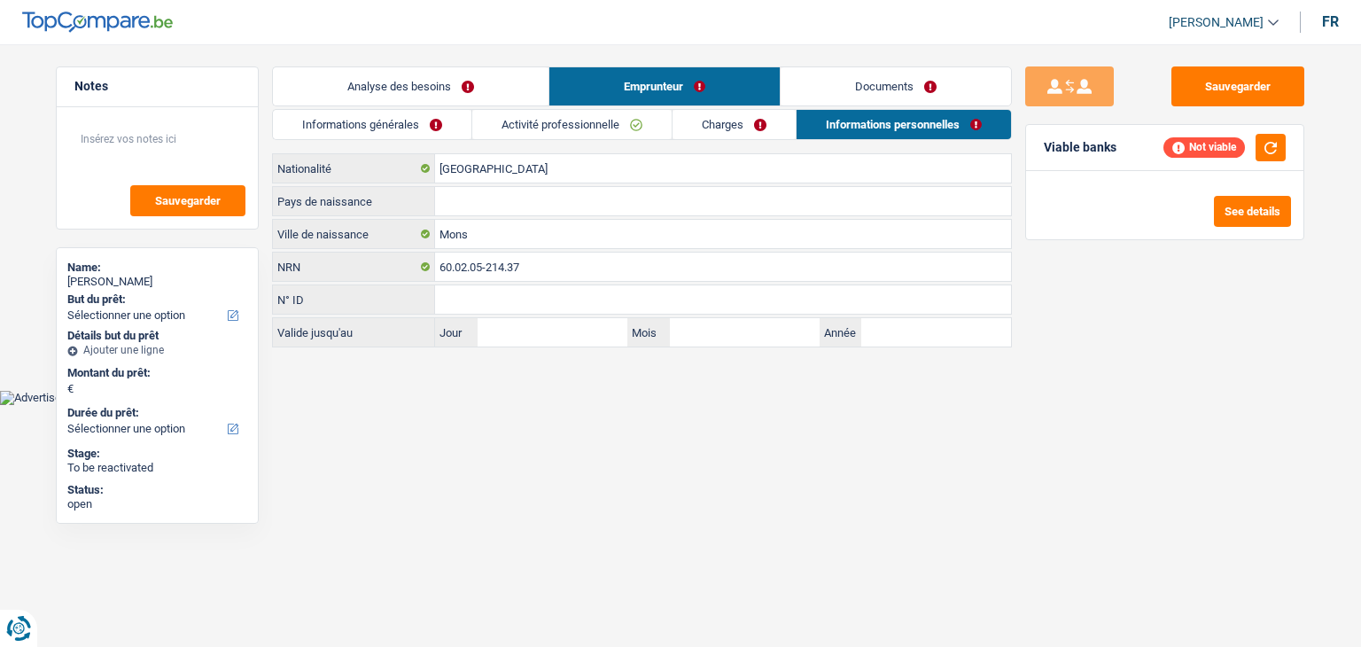
click at [822, 86] on link "Documents" at bounding box center [896, 86] width 230 height 38
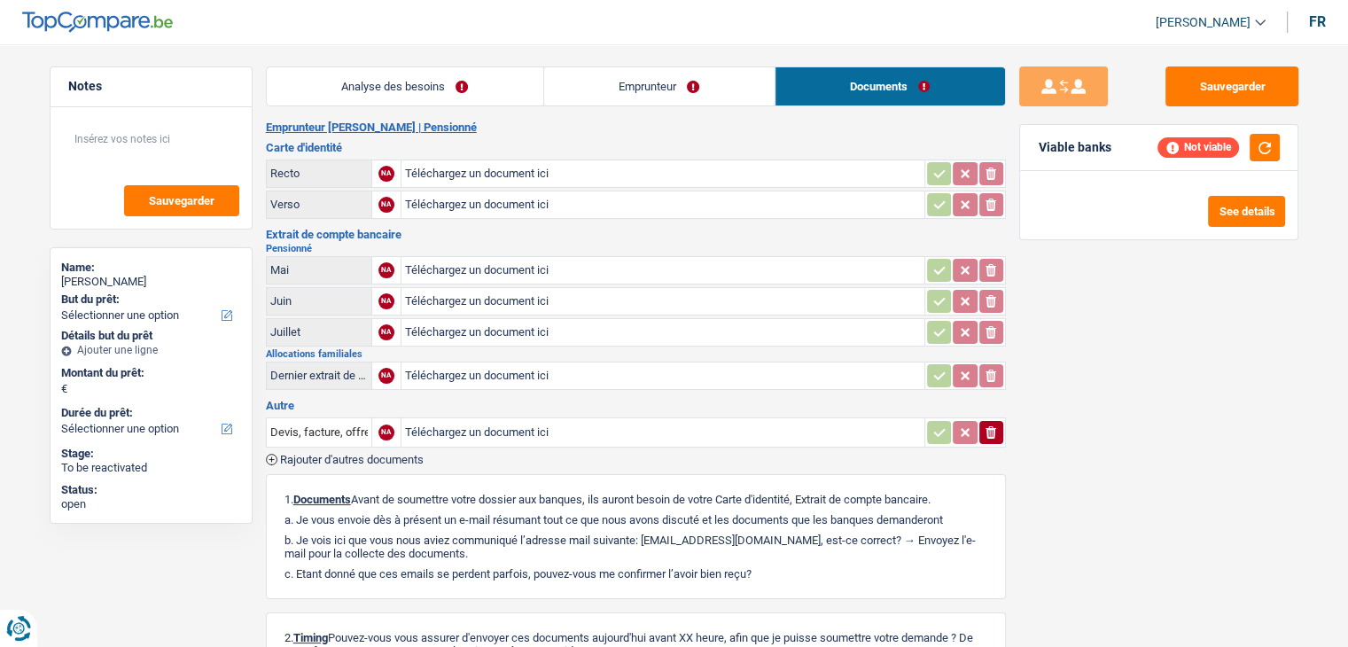
click at [631, 89] on link "Emprunteur" at bounding box center [659, 86] width 230 height 38
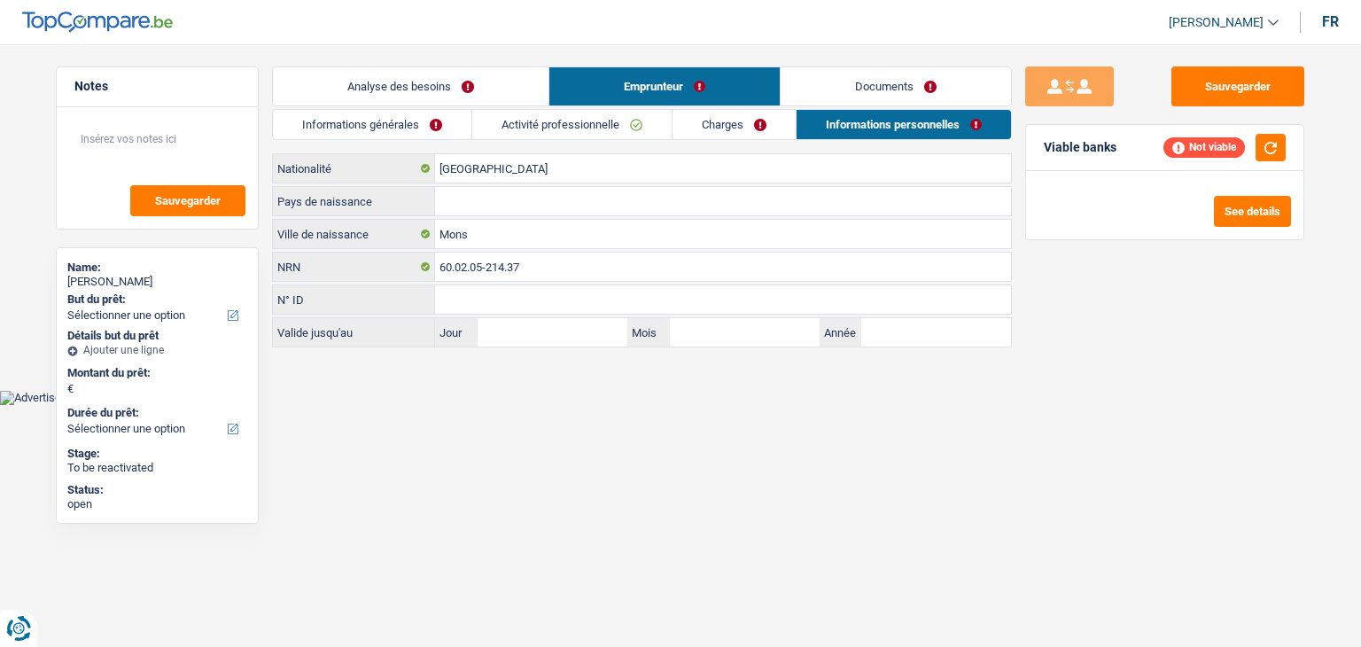
click at [671, 134] on link "Activité professionnelle" at bounding box center [571, 124] width 199 height 29
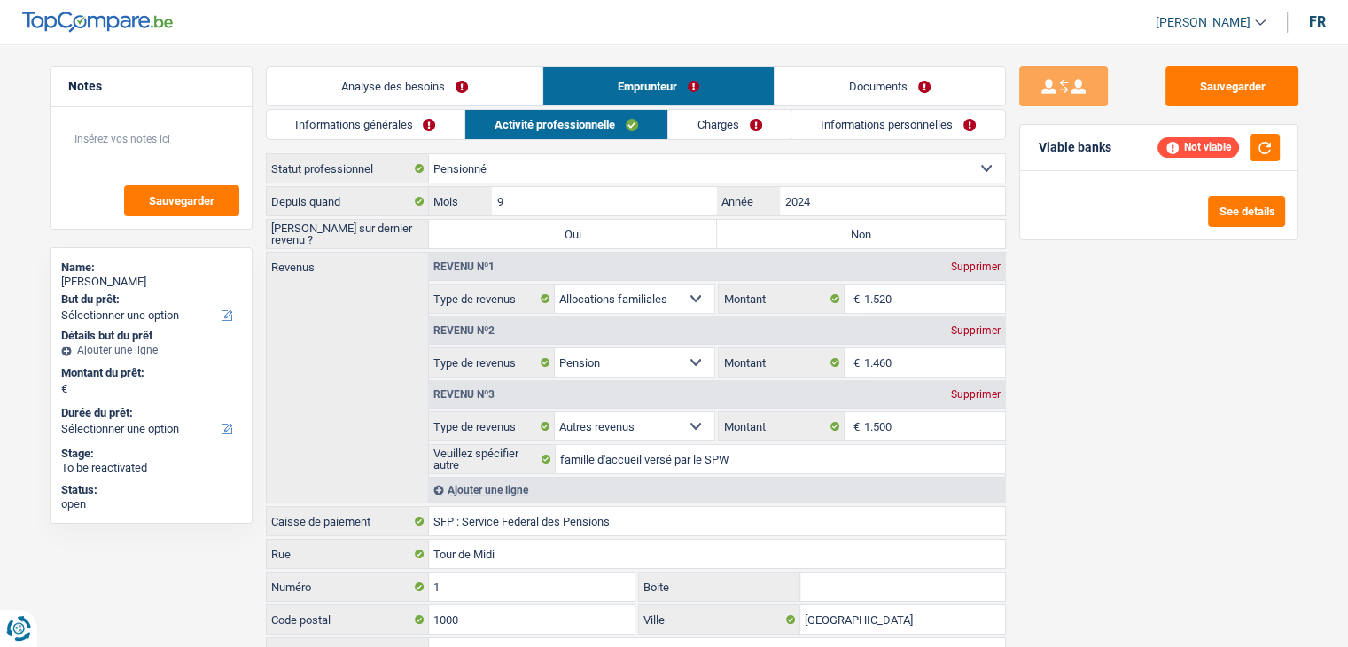
click at [694, 130] on link "Charges" at bounding box center [729, 124] width 123 height 29
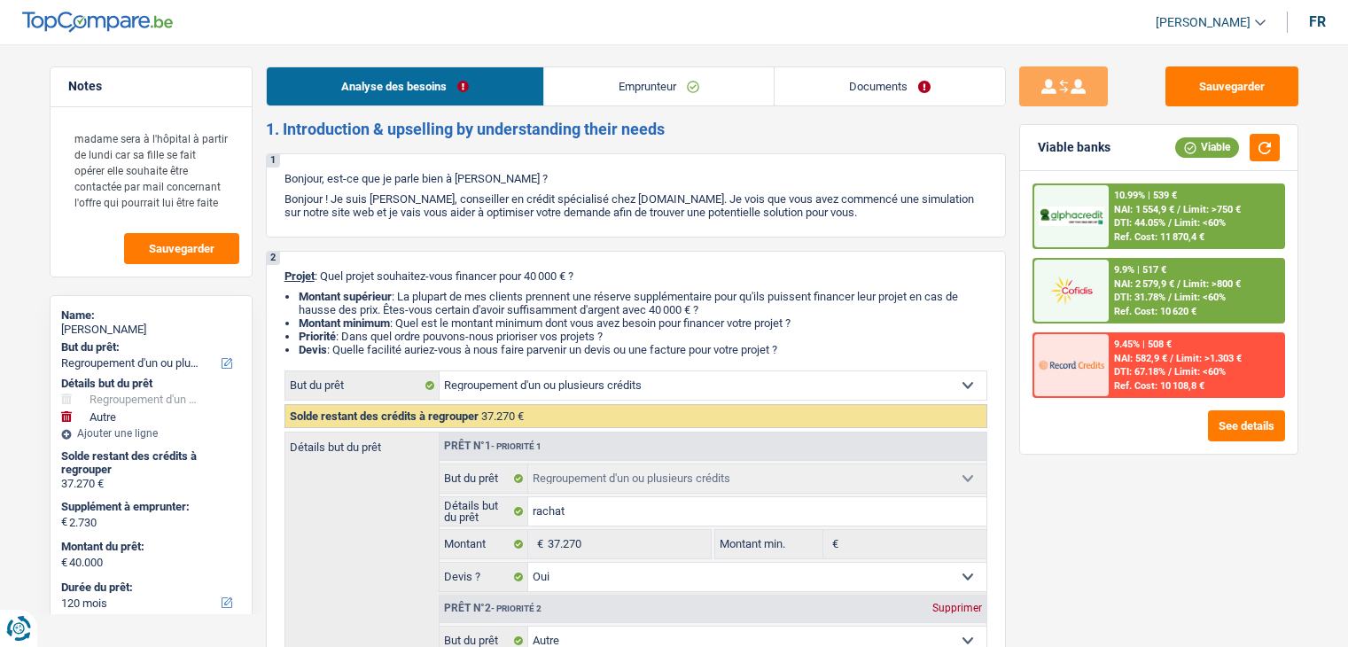
select select "refinancing"
select select "other"
select select "120"
select select "refinancing"
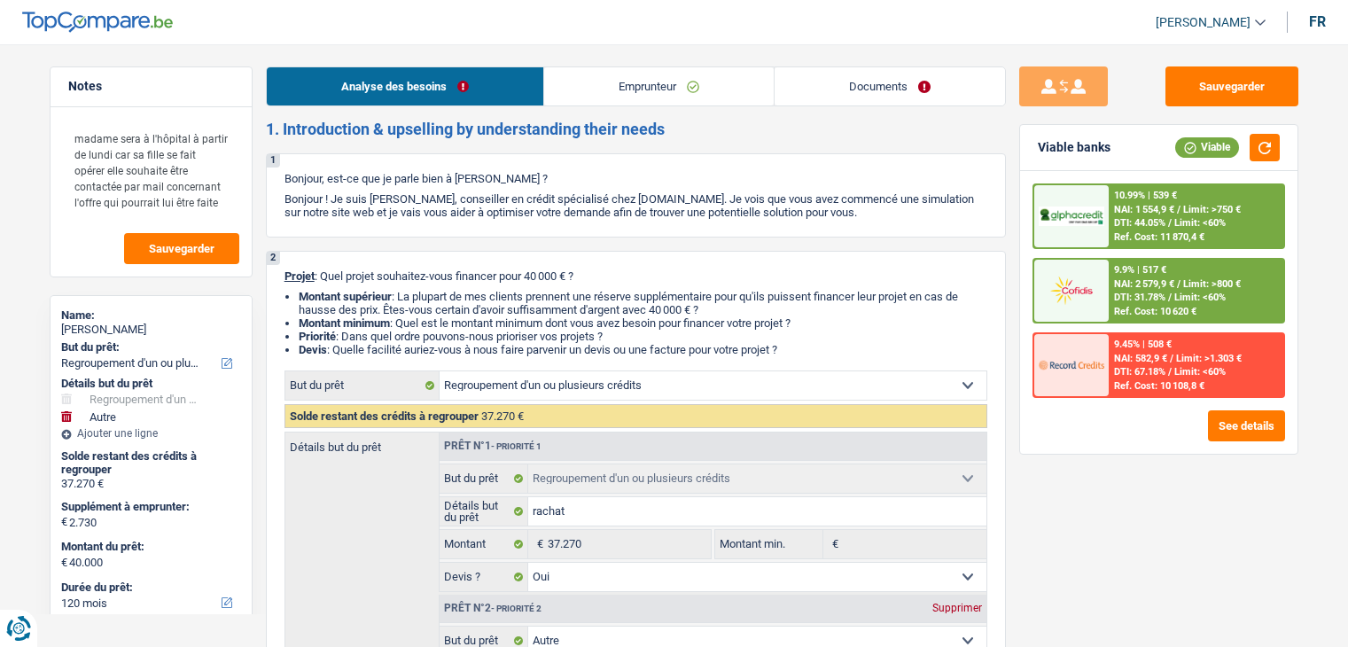
select select "refinancing"
select select "yes"
select select "other"
select select "false"
select select "120"
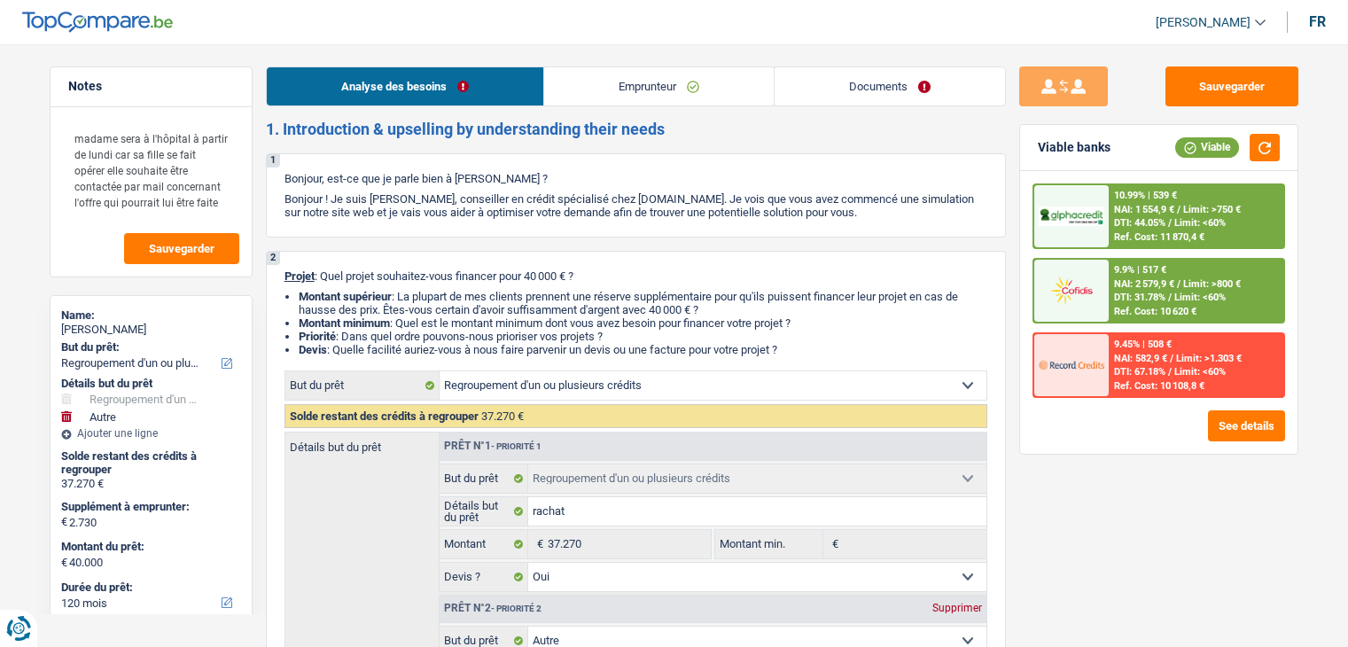
select select "mutuality"
select select "familyAllowances"
select select "mutualityIndemnity"
select select "alimony"
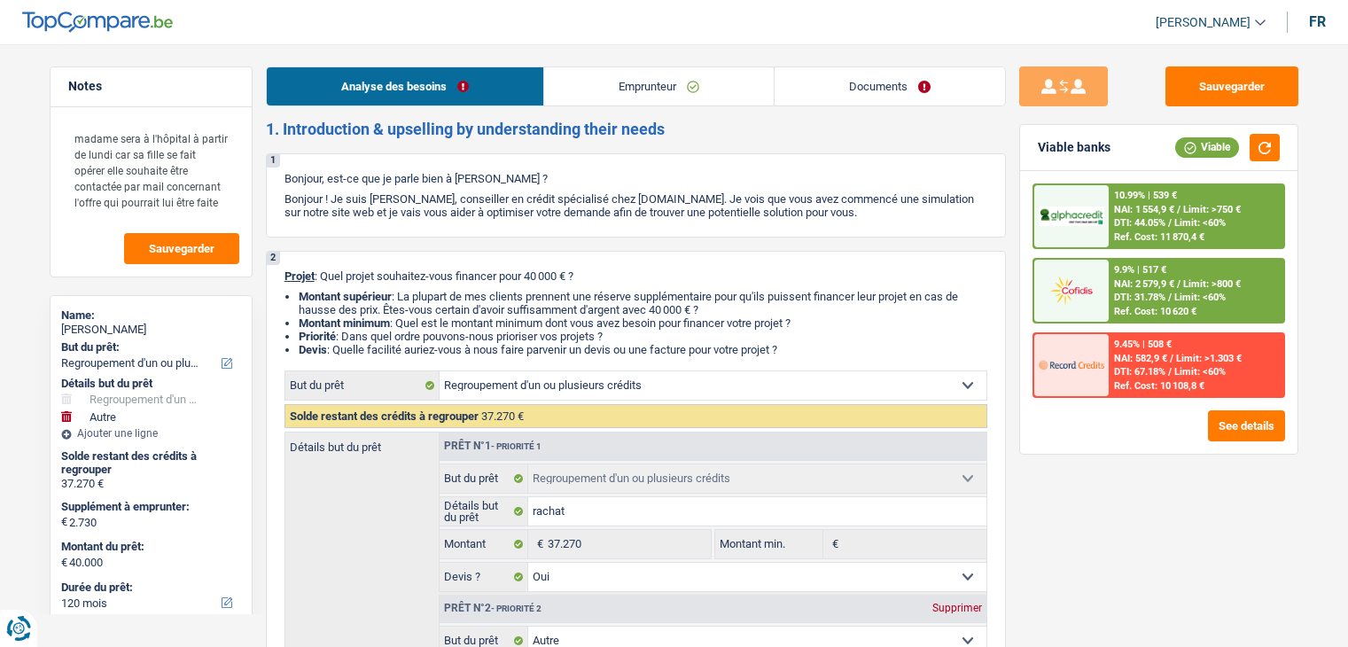
select select "rents"
select select "creditConsolidation"
select select "84"
select select "personalLoan"
select select "other"
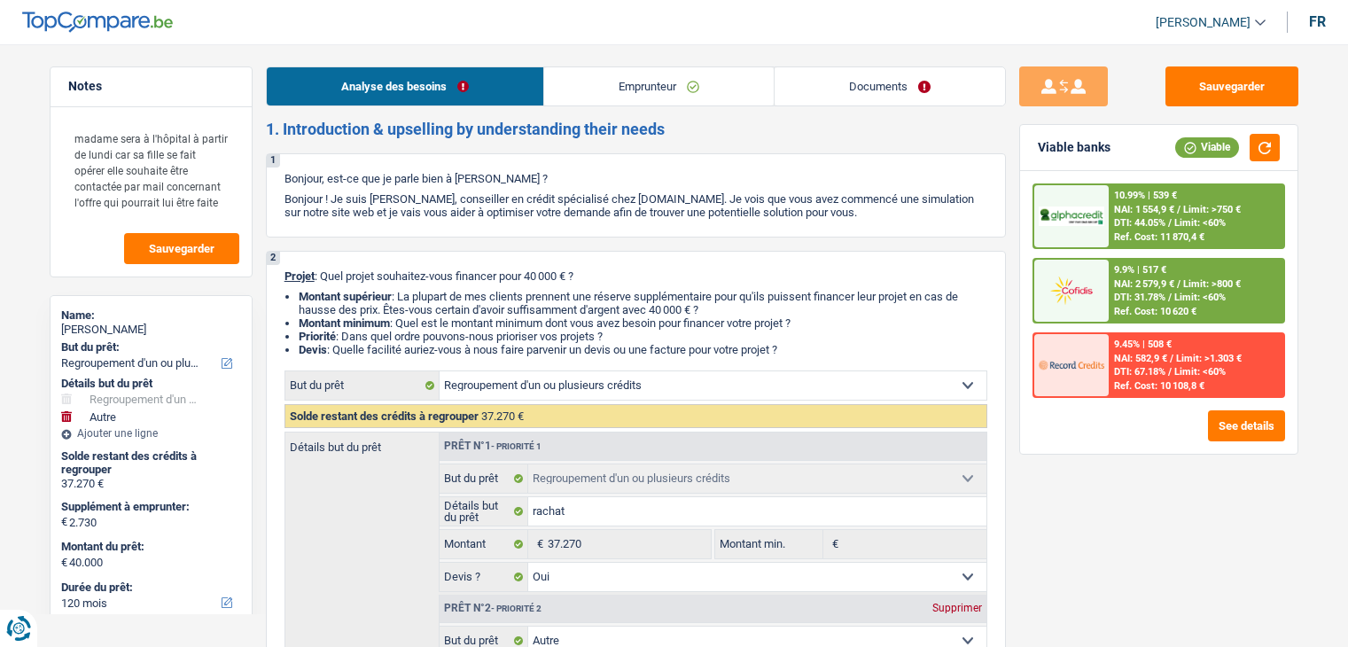
select select "60"
select select "cardOrCredit"
select select "personalLoan"
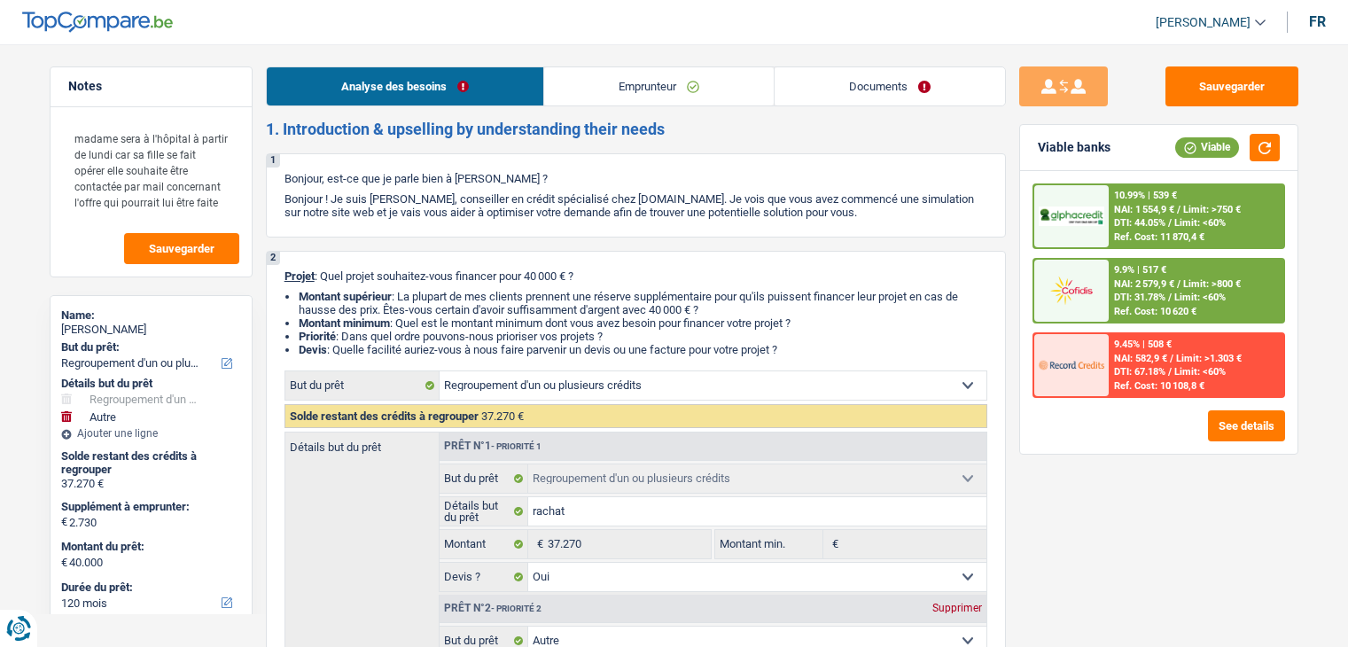
select select "familyEvent"
select select "36"
select select "refinancing"
select select "yes"
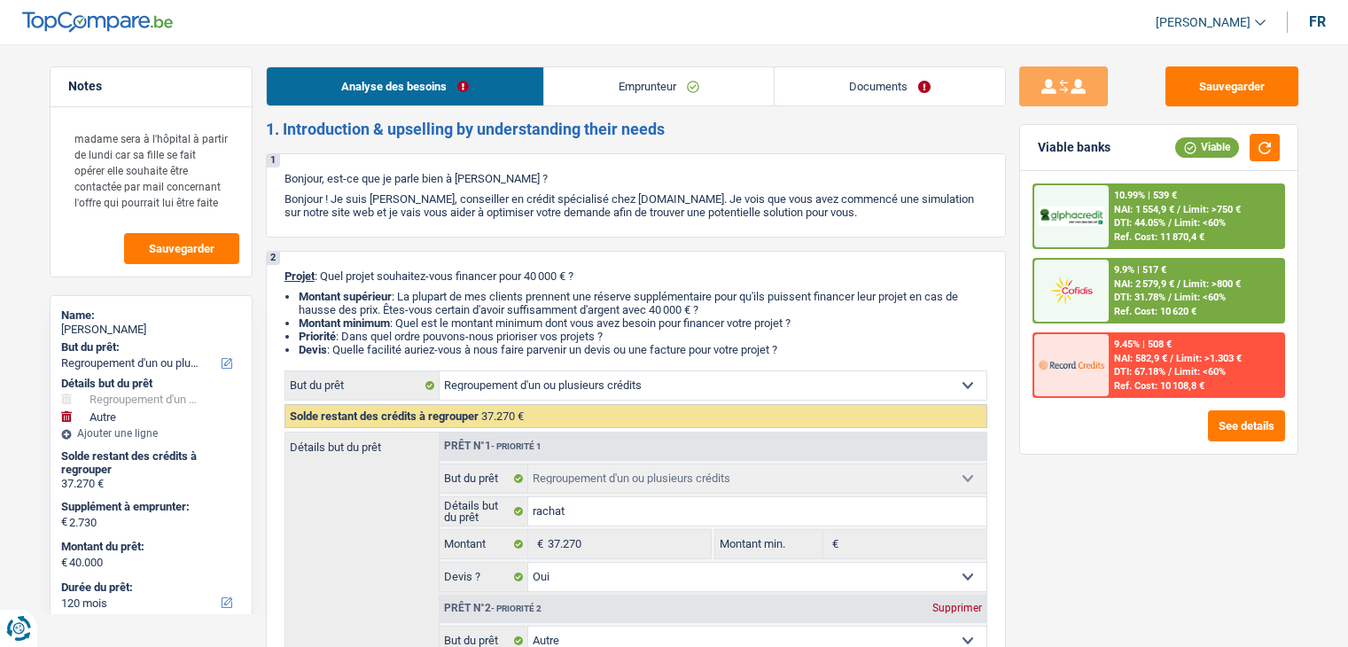
select select "other"
select select "false"
select select "120"
select select "mutuality"
select select "familyAllowances"
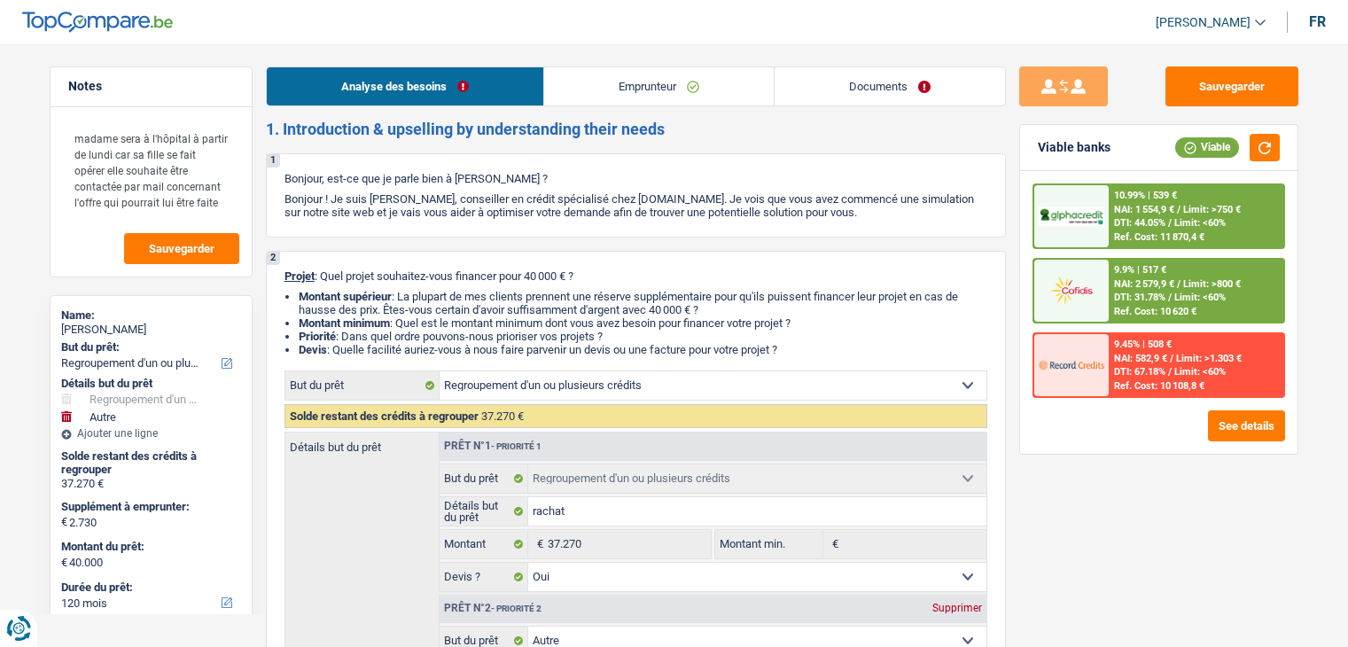
select select "mutualityIndemnity"
select select "alimony"
select select "solidaris"
select select "BE"
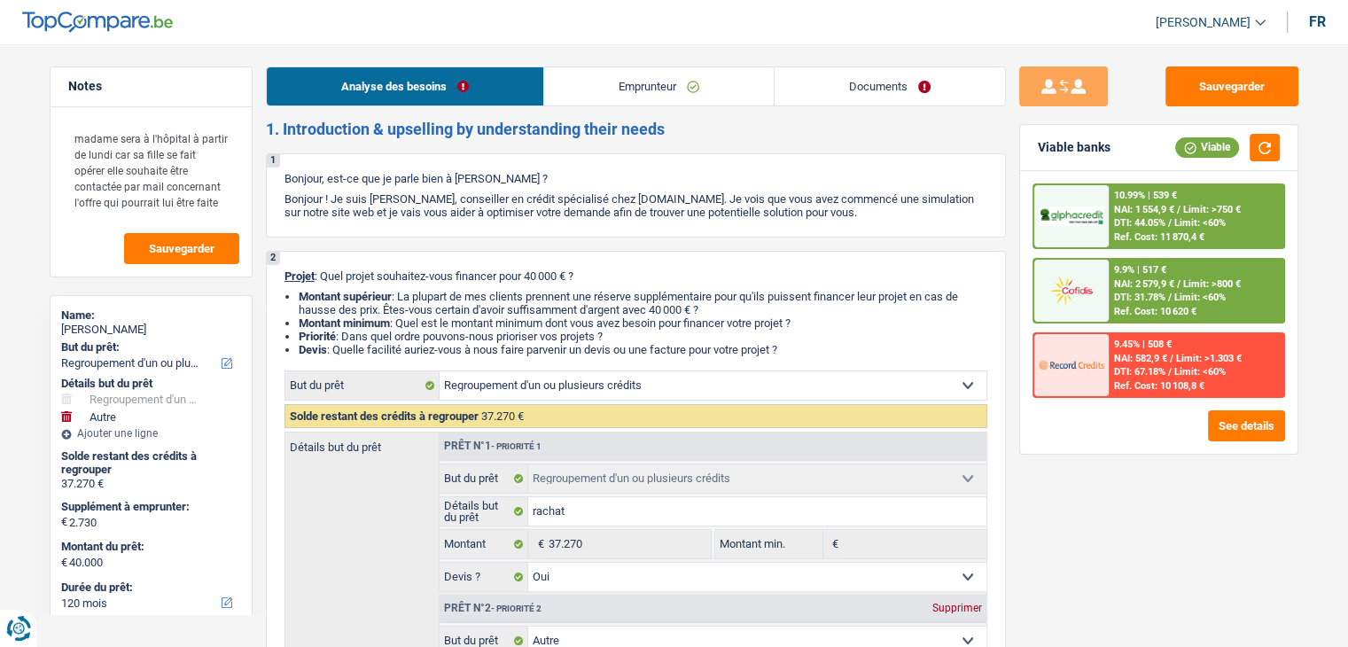
click at [588, 96] on link "Emprunteur" at bounding box center [658, 86] width 229 height 38
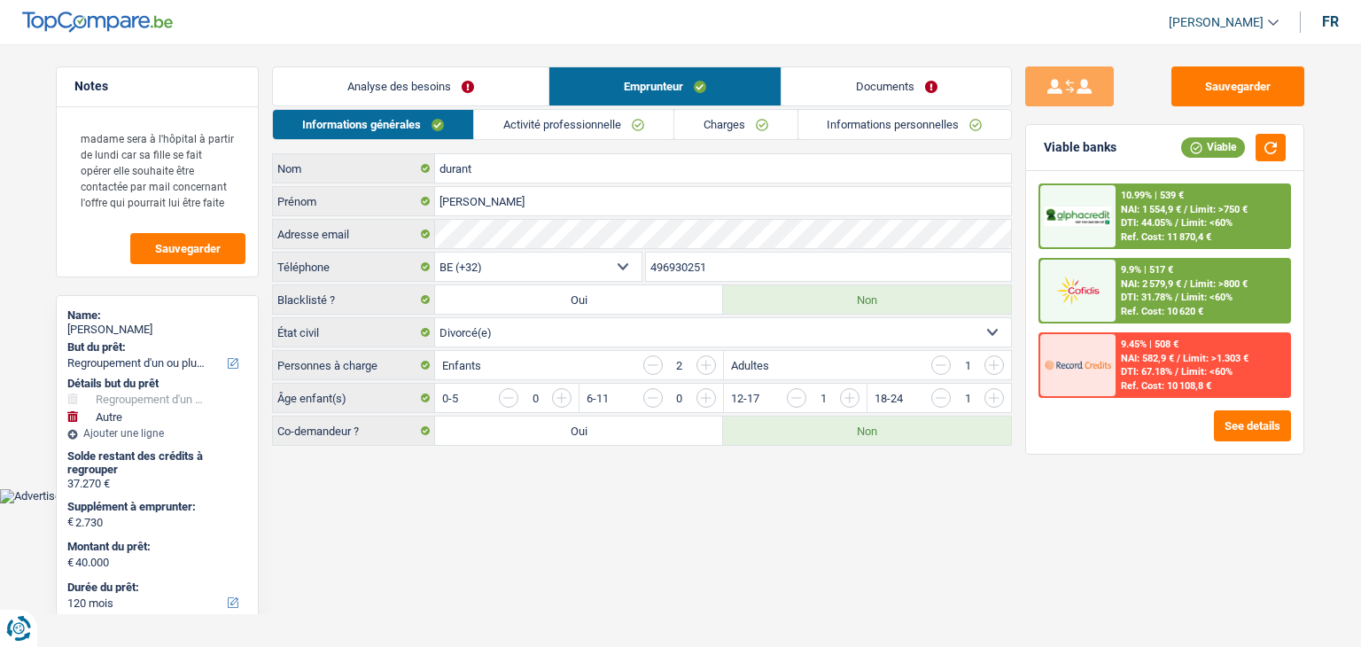
click at [586, 126] on link "Activité professionnelle" at bounding box center [573, 124] width 199 height 29
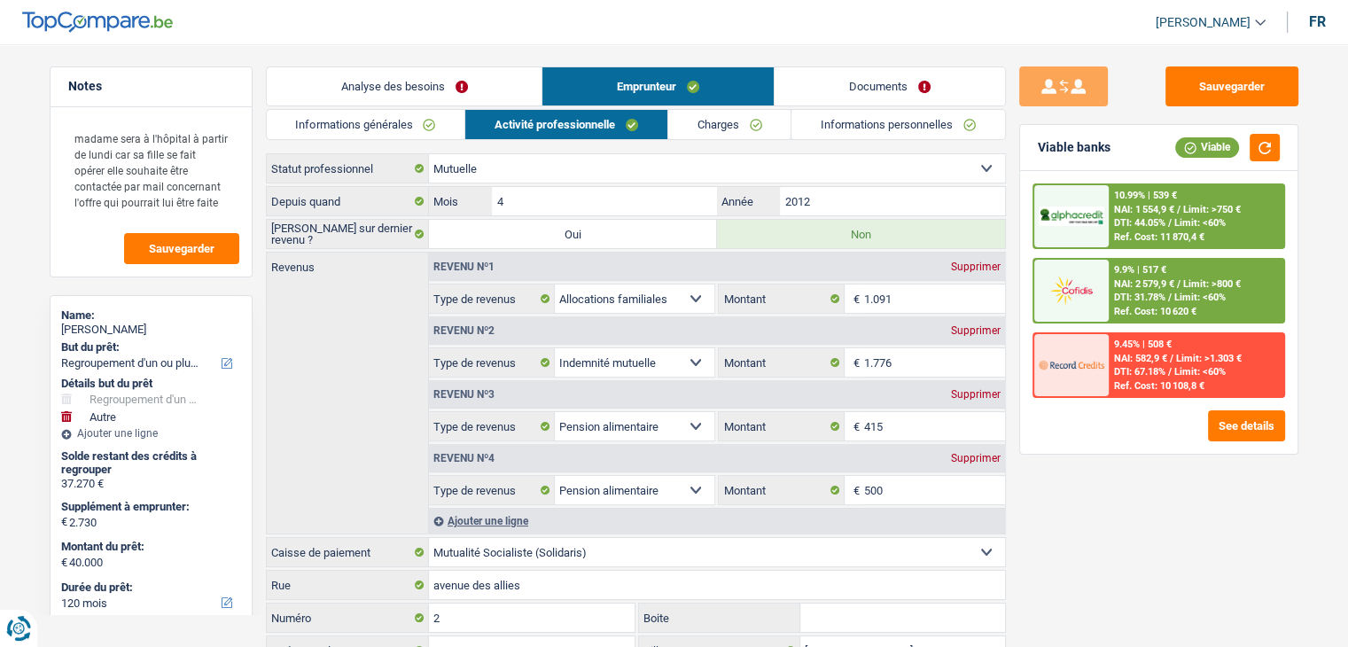
click at [745, 126] on link "Charges" at bounding box center [729, 124] width 123 height 29
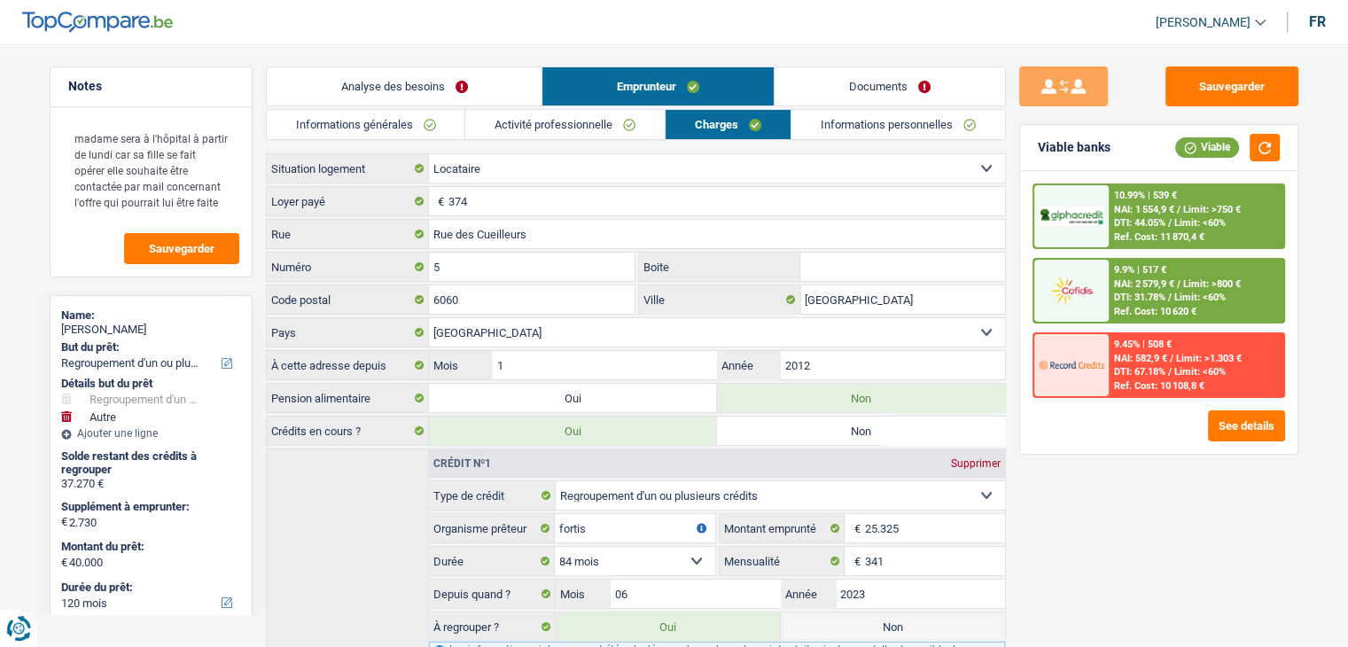
click at [847, 130] on link "Informations personnelles" at bounding box center [898, 124] width 214 height 29
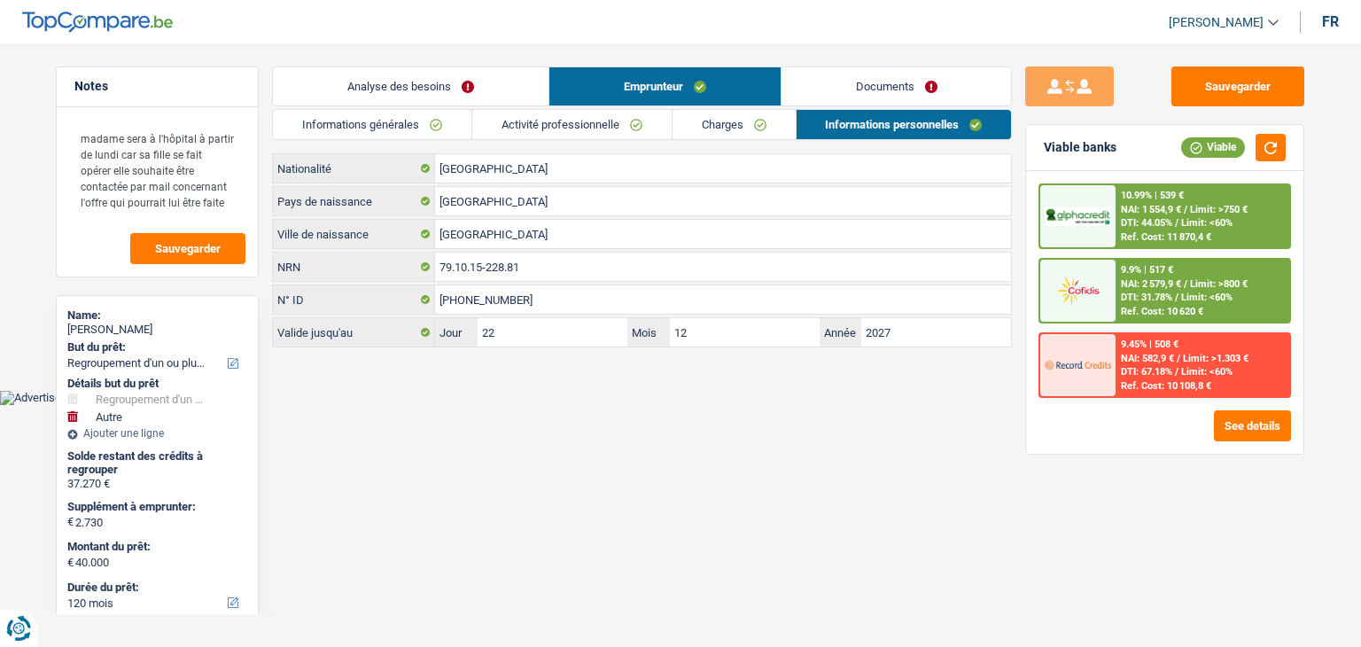
click at [836, 89] on link "Documents" at bounding box center [896, 86] width 230 height 38
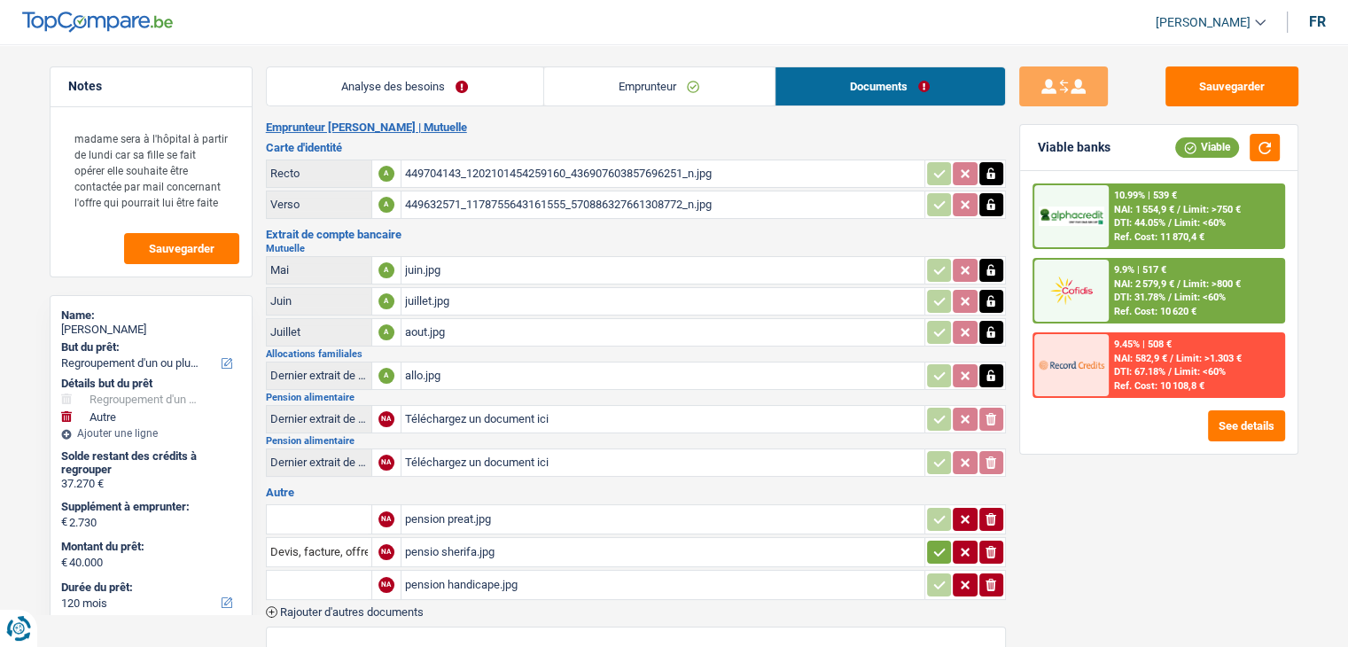
click at [556, 170] on div "449704143_1202101454259160_436907603857696251_n.jpg" at bounding box center [663, 173] width 516 height 27
click at [433, 265] on div "juin.jpg" at bounding box center [663, 270] width 516 height 27
click at [1206, 99] on button "Sauvegarder" at bounding box center [1231, 86] width 133 height 40
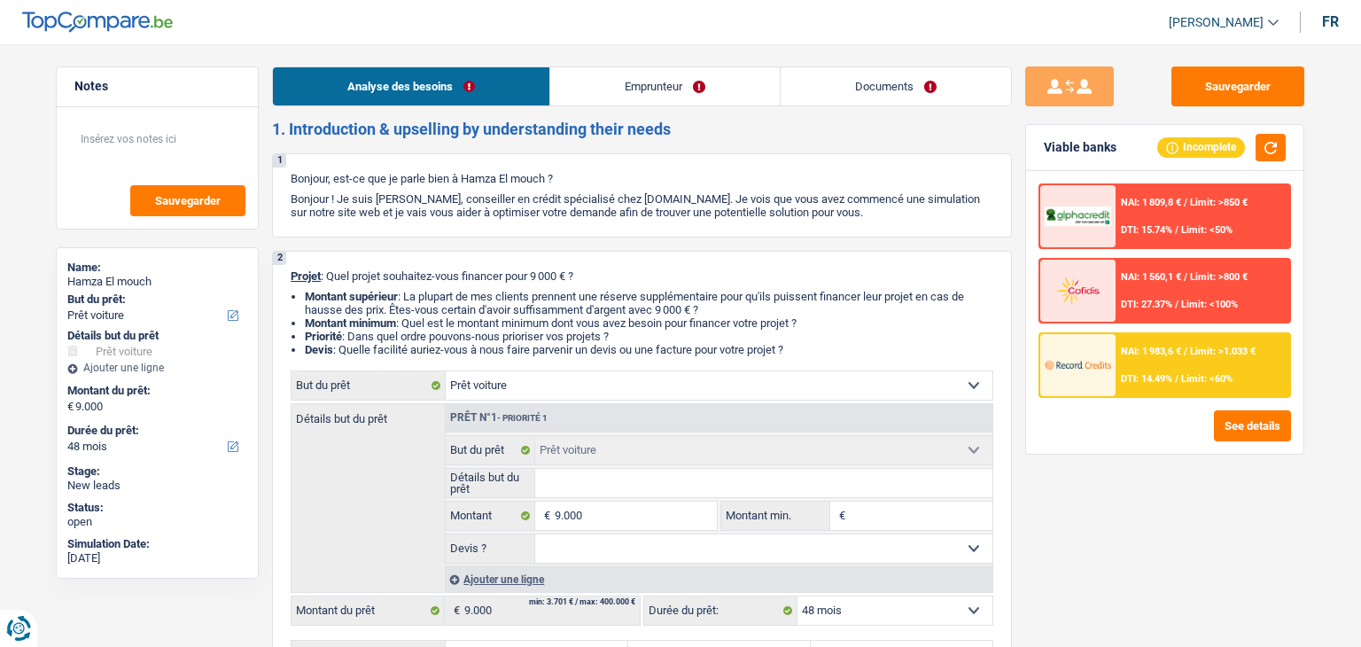
select select "car"
select select "48"
select select "car"
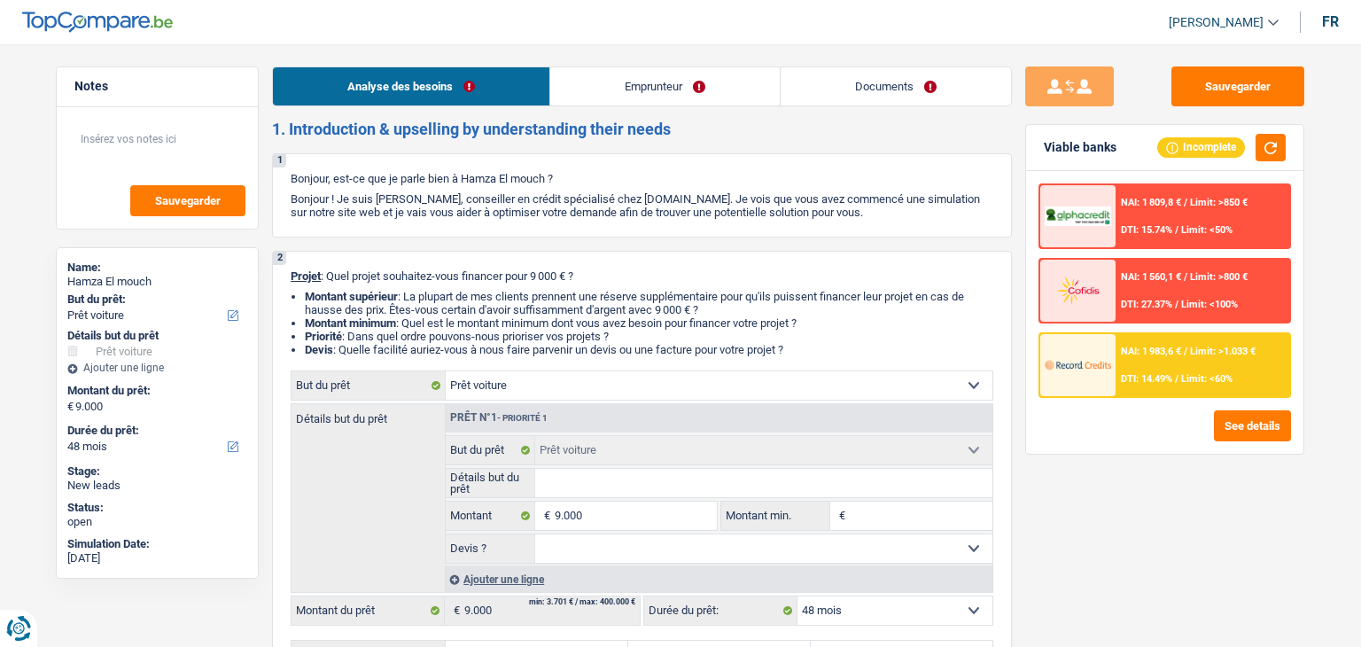
select select "48"
select select "worker"
select select "netSalary"
select select "liveWithParents"
select select "car"
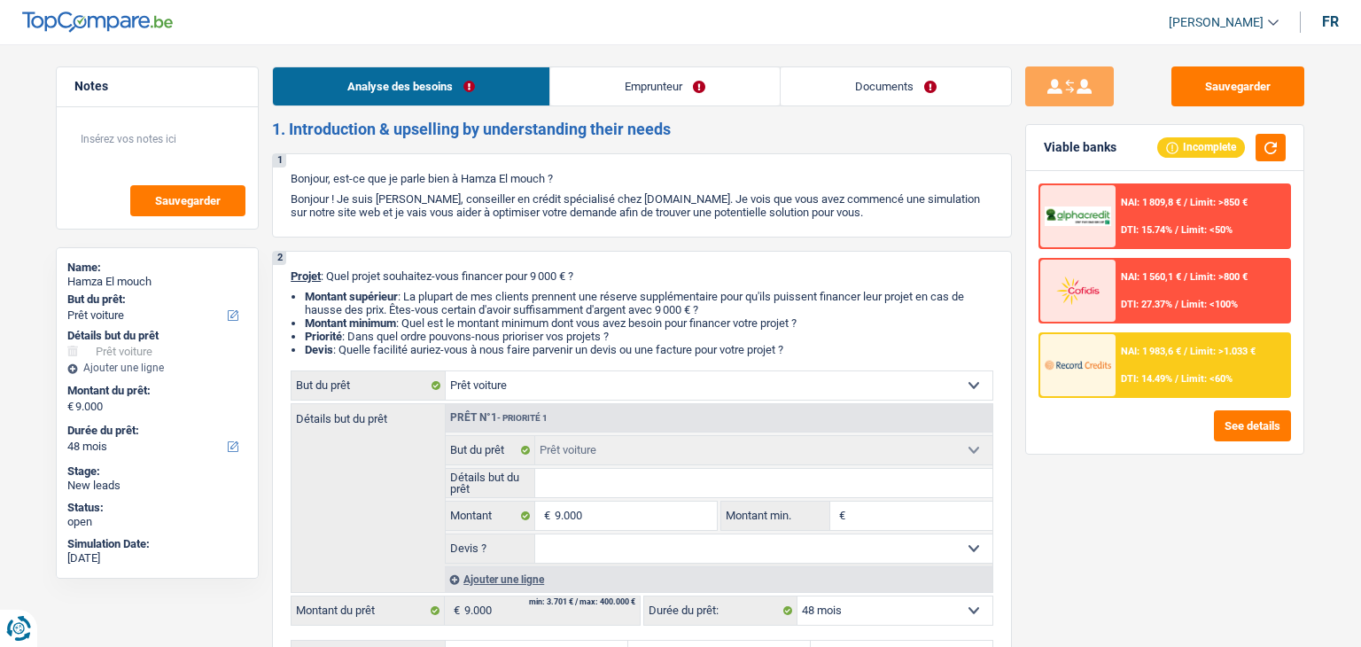
select select "car"
select select "48"
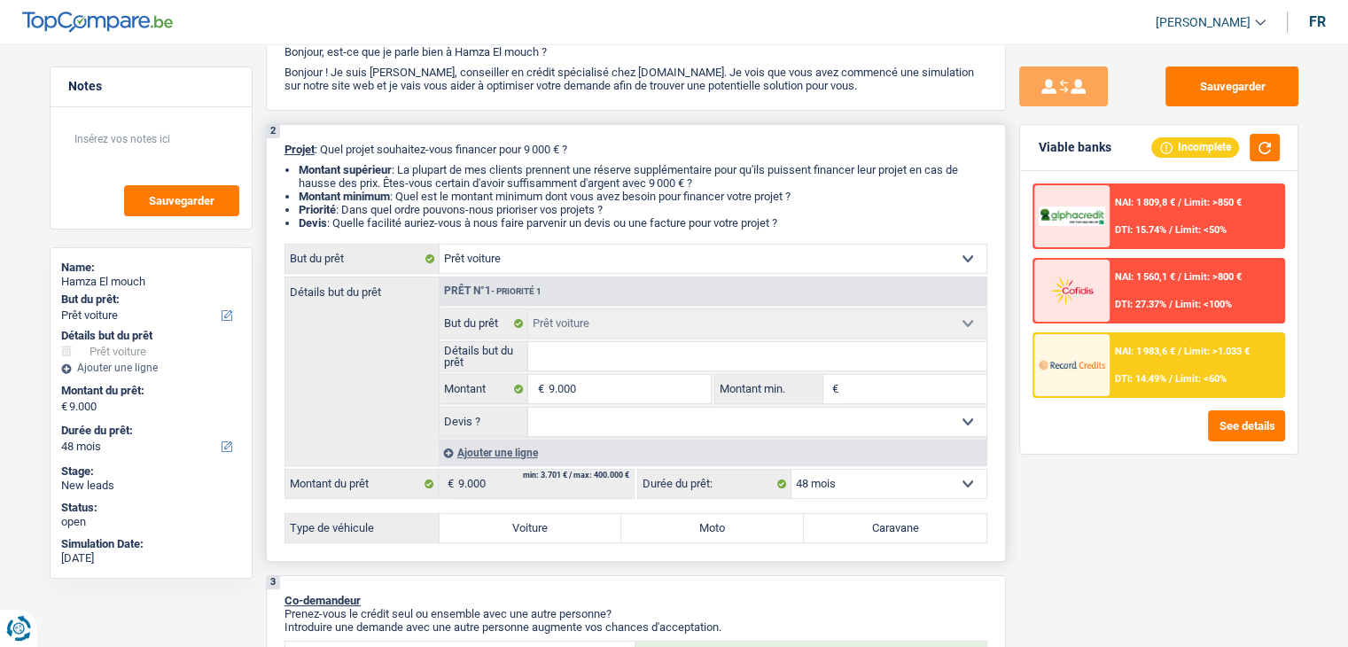
scroll to position [177, 0]
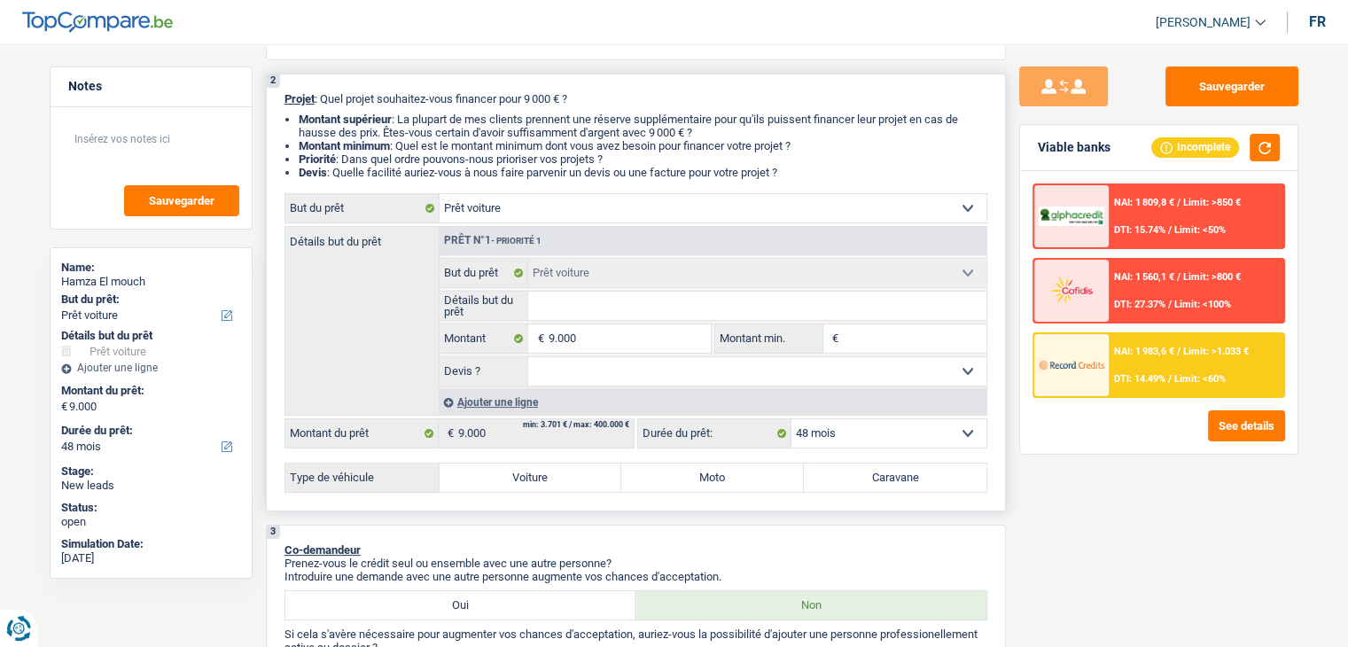
click at [657, 300] on input "Détails but du prêt" at bounding box center [757, 306] width 458 height 28
click at [711, 184] on div "2 Projet : Quel projet souhaitez-vous financer pour 9 000 € ? Montant supérieur…" at bounding box center [636, 293] width 740 height 438
click at [589, 316] on input "Détails but du prêt" at bounding box center [757, 306] width 458 height 28
type input "p"
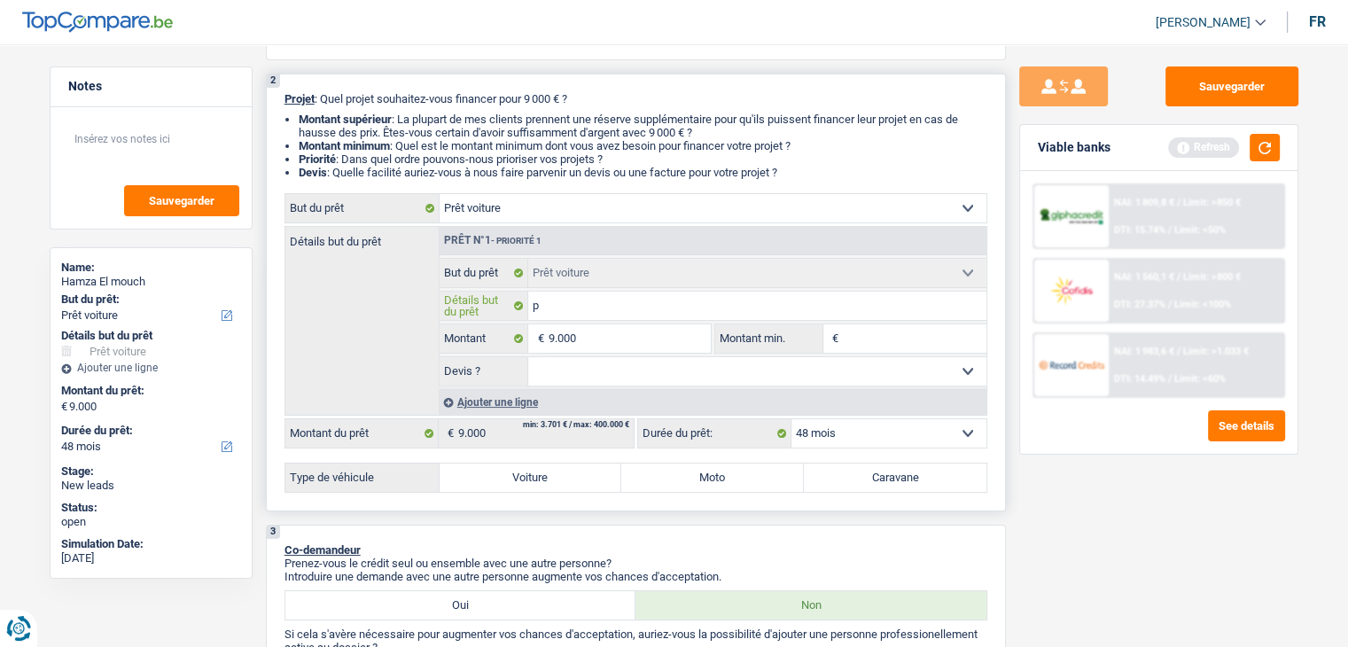
type input "pe"
type input "peu"
type input "peug"
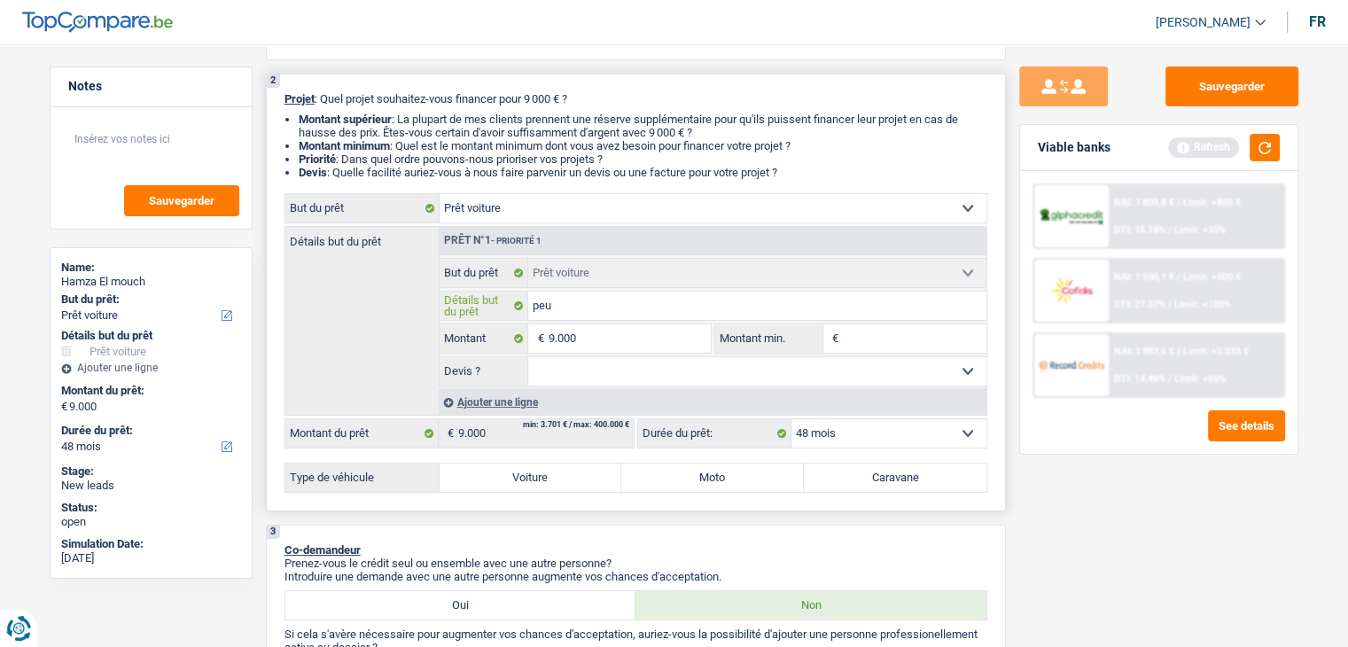
type input "peug"
type input "peugo"
type input "peug"
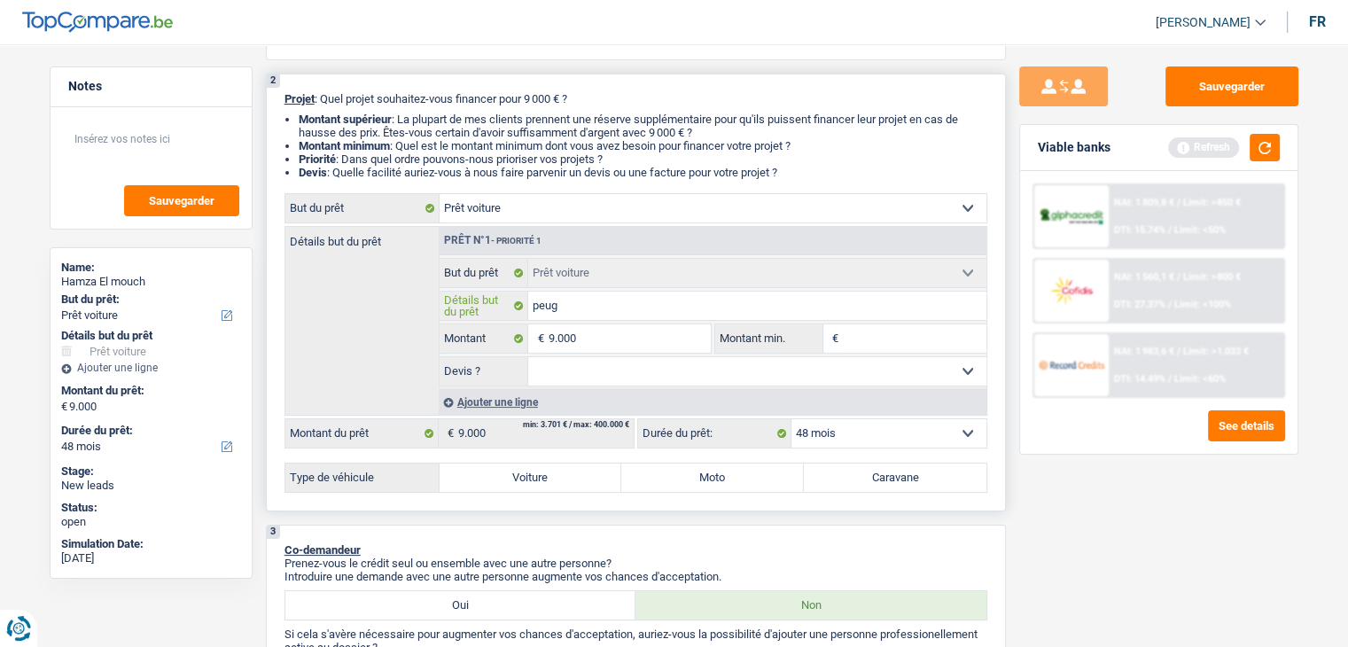
type input "peuge"
type input "peugeo"
type input "peugeot"
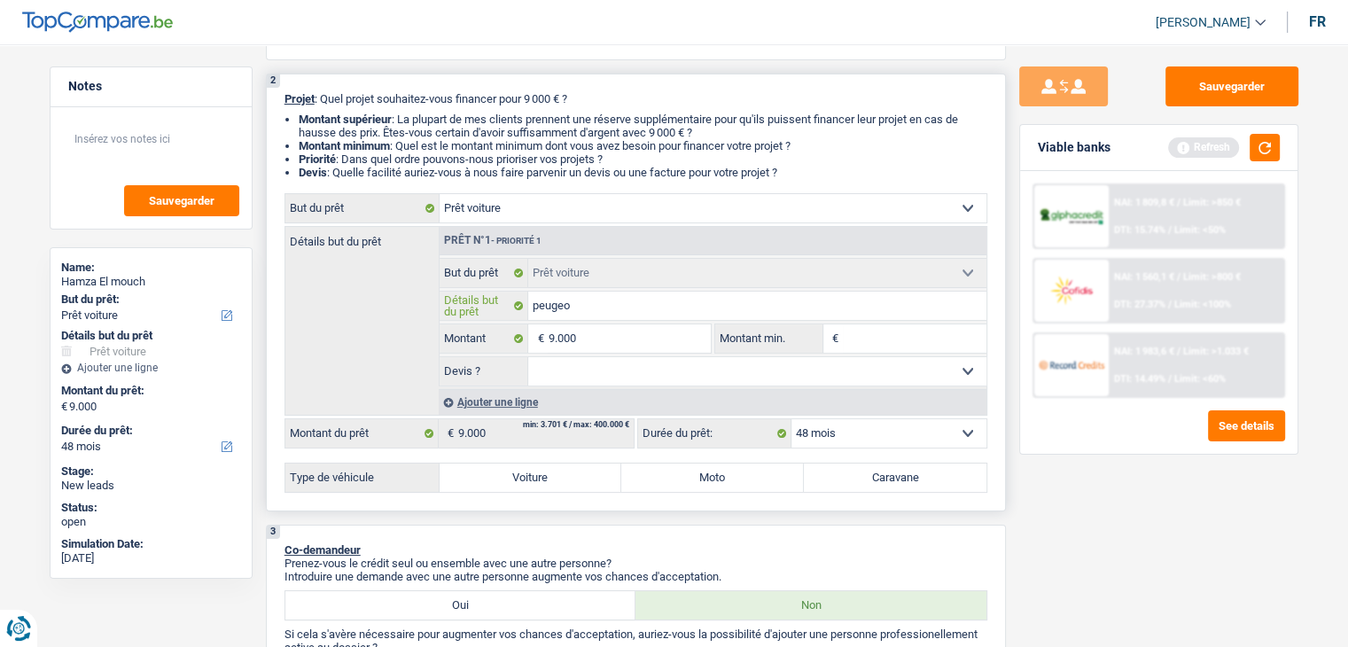
type input "peugeot"
type input "peugeot 3"
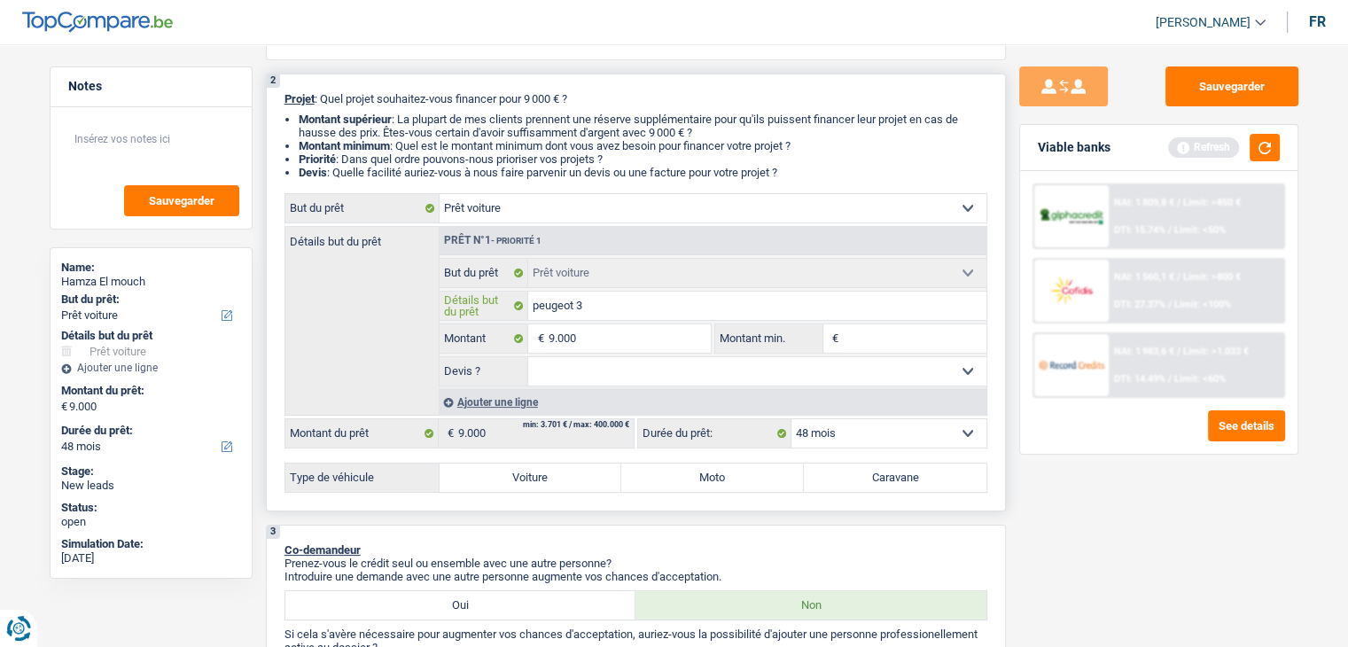
type input "peugeot 30"
type input "peugeot 308"
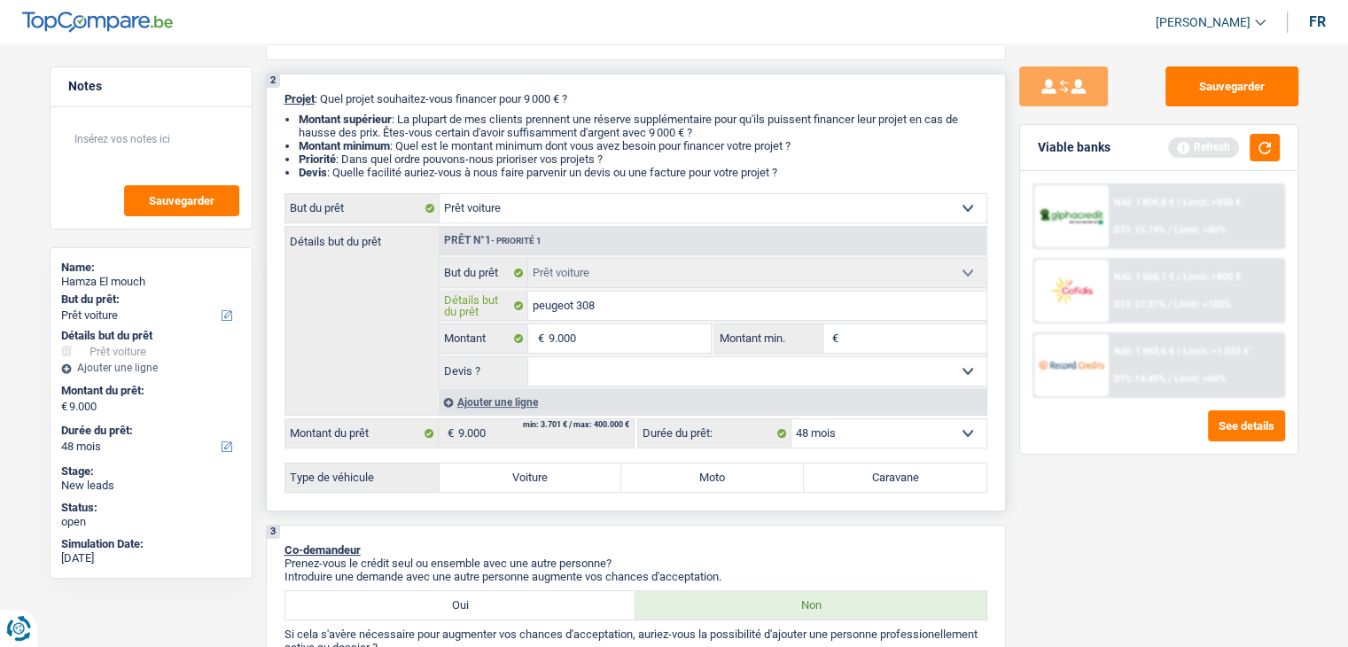
type input "peugeot 308"
type input "peugeot 308 o"
type input "peugeot 308 ou"
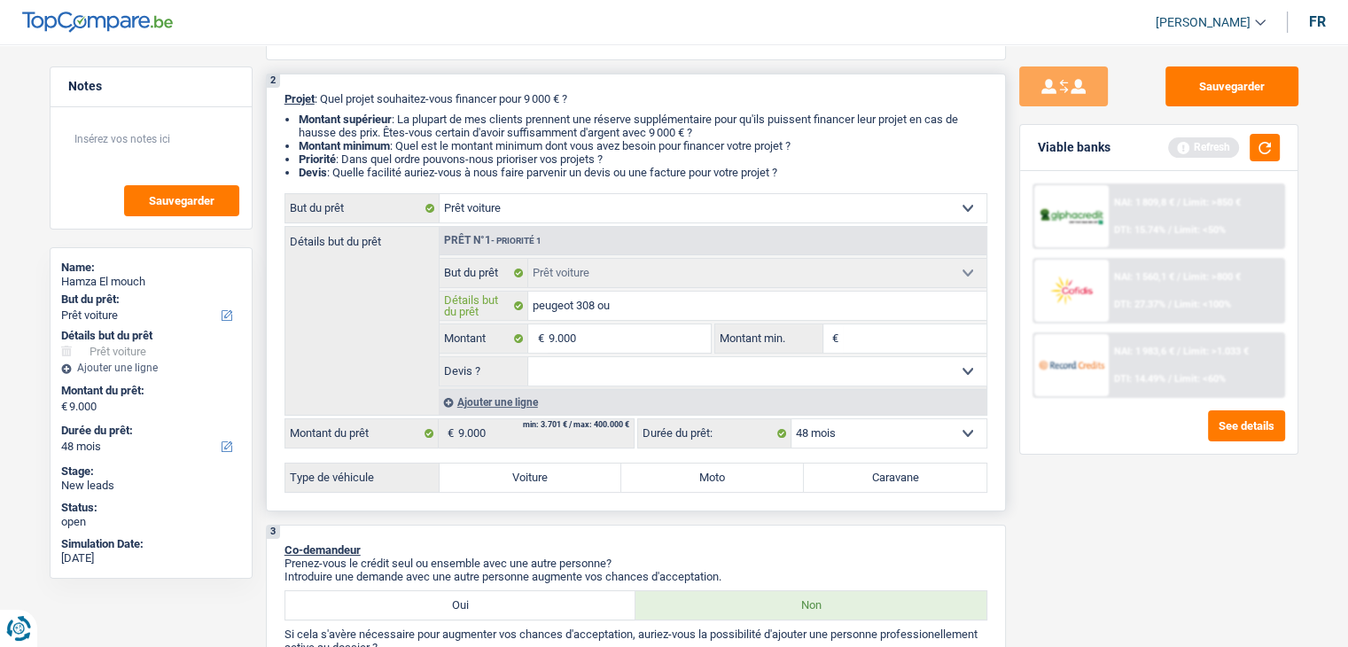
type input "peugeot 308 ou"
type input "peugeot 308 ou g"
type input "peugeot 308 ou go"
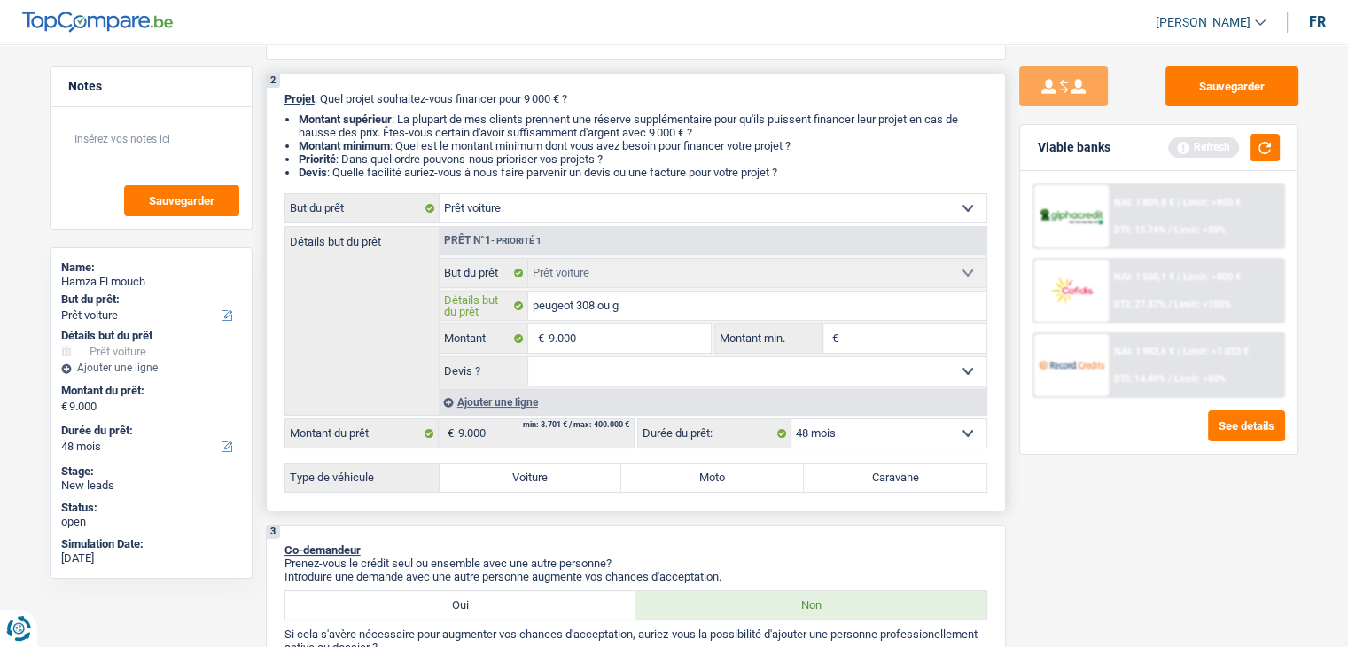
type input "peugeot 308 ou go"
type input "peugeot 308 ou gol"
type input "peugeot 308 ou golf"
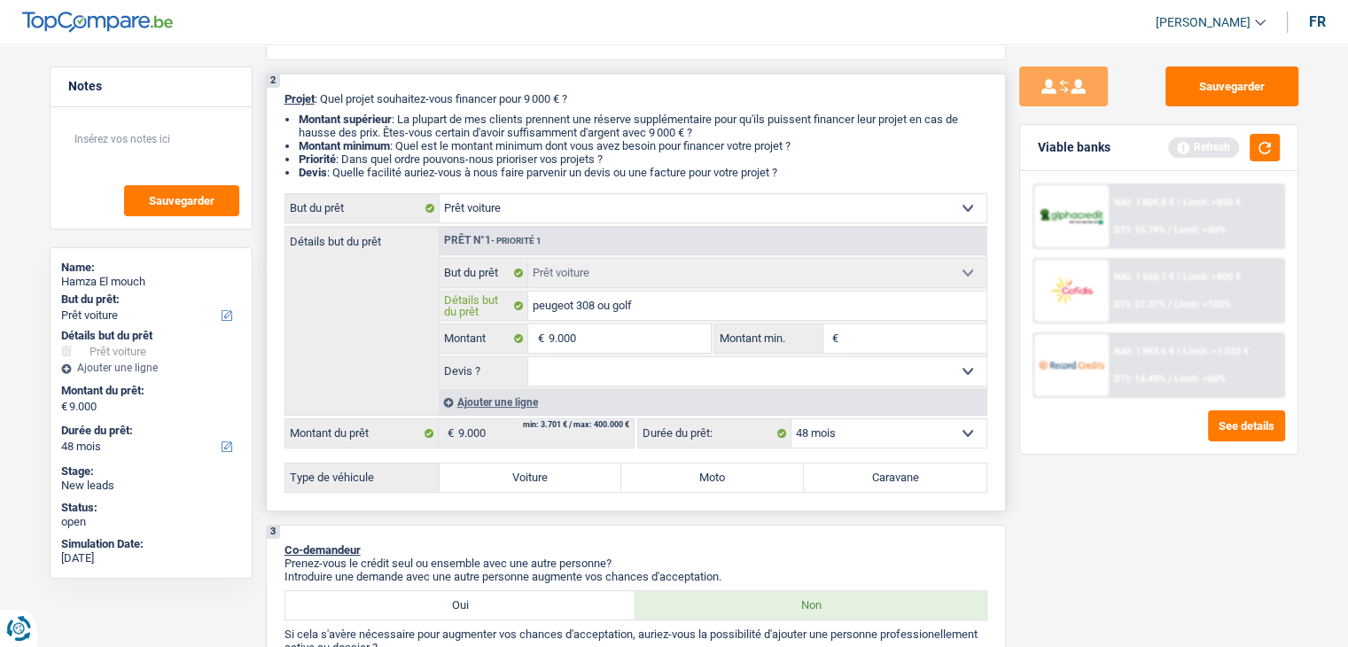
type input "peugeot 308 ou golf"
type input "peugeot 308 ou golf 7"
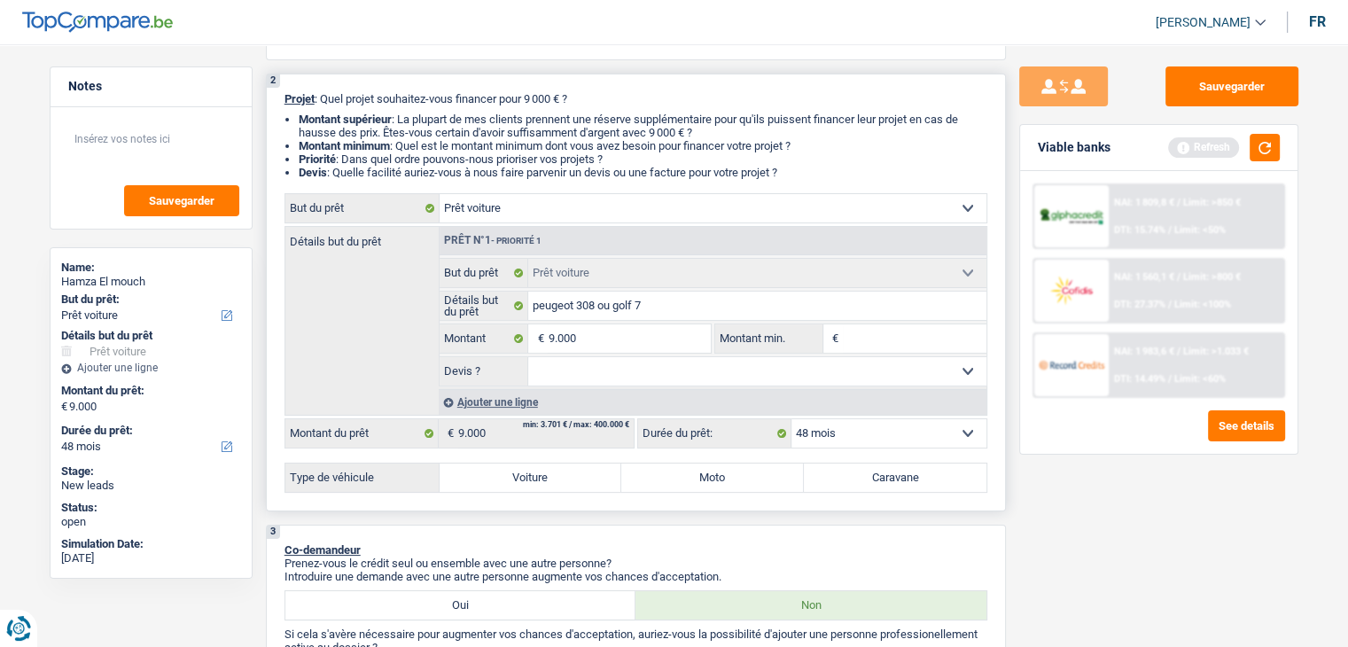
click at [847, 333] on input "Montant min." at bounding box center [915, 338] width 144 height 28
type input "9"
type input "90"
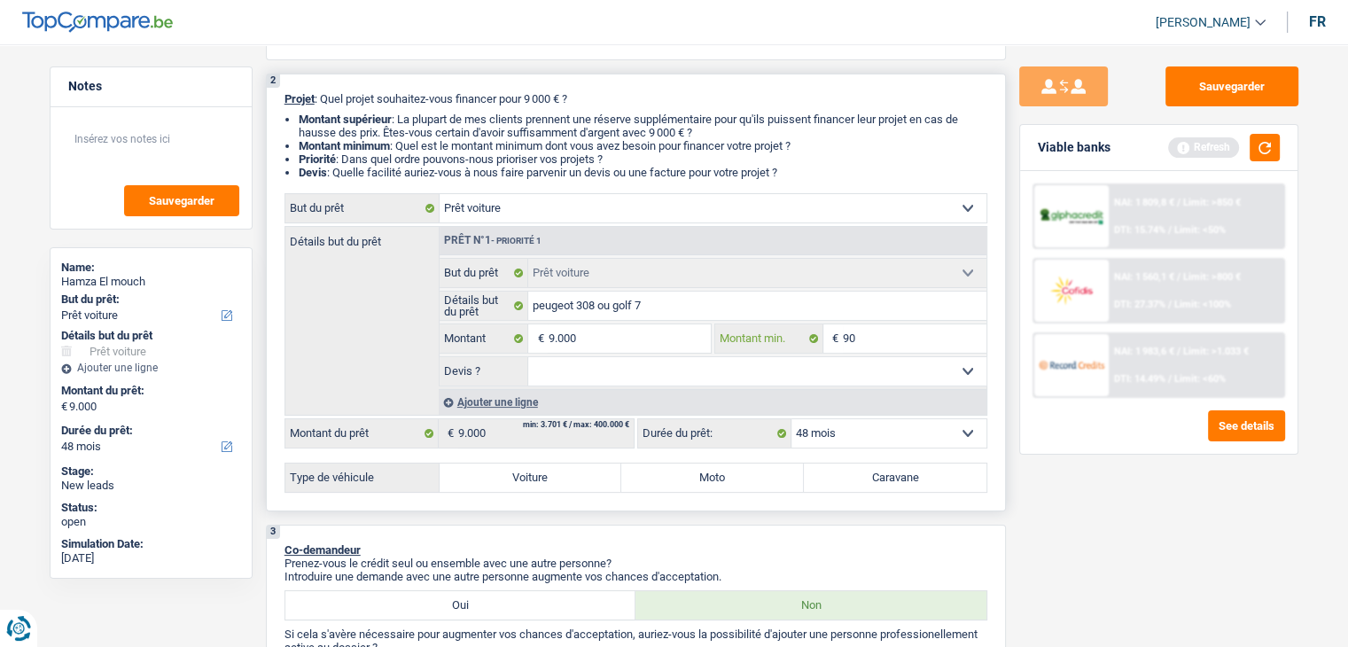
type input "900"
type input "9.000"
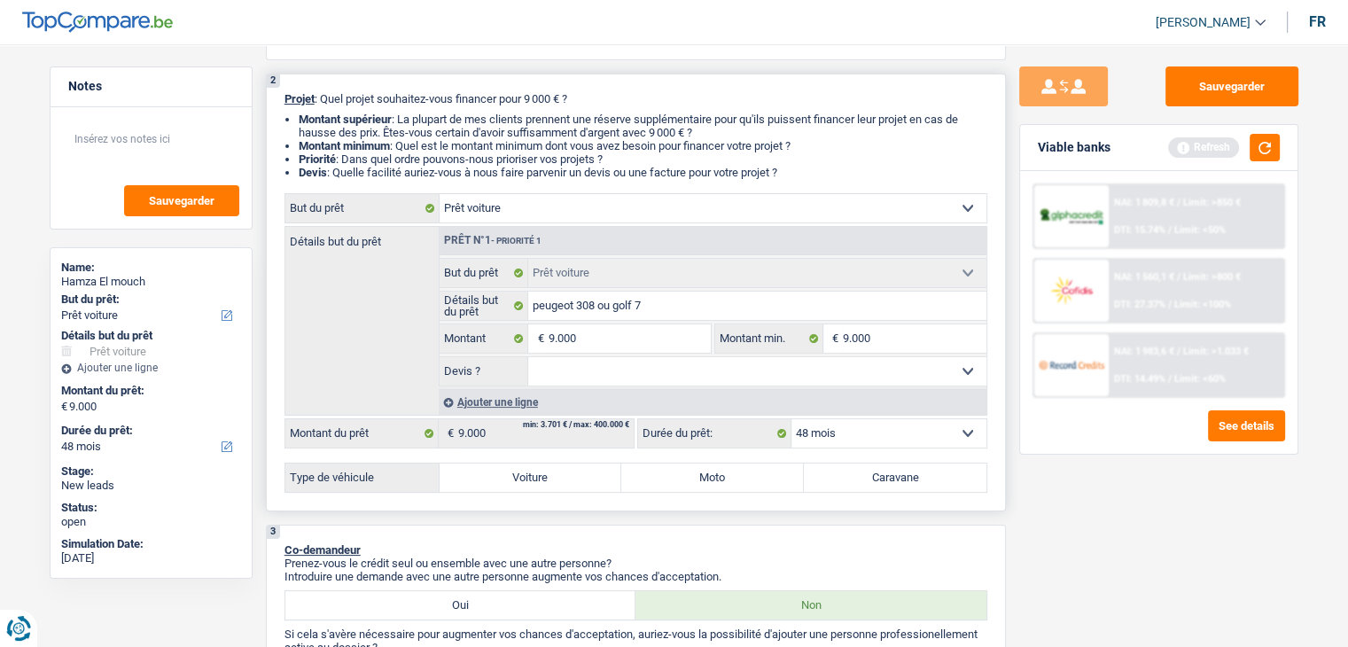
click at [520, 472] on label "Voiture" at bounding box center [530, 477] width 183 height 28
click at [520, 472] on input "Voiture" at bounding box center [530, 477] width 183 height 28
radio input "true"
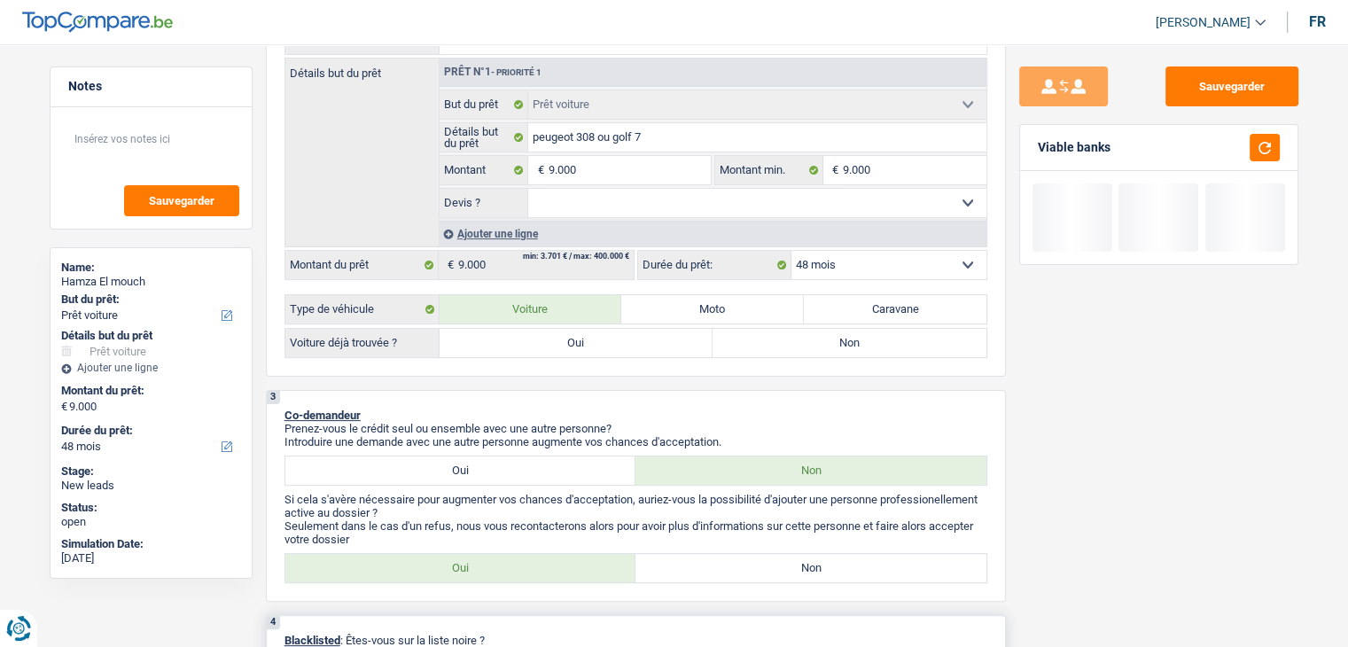
scroll to position [532, 0]
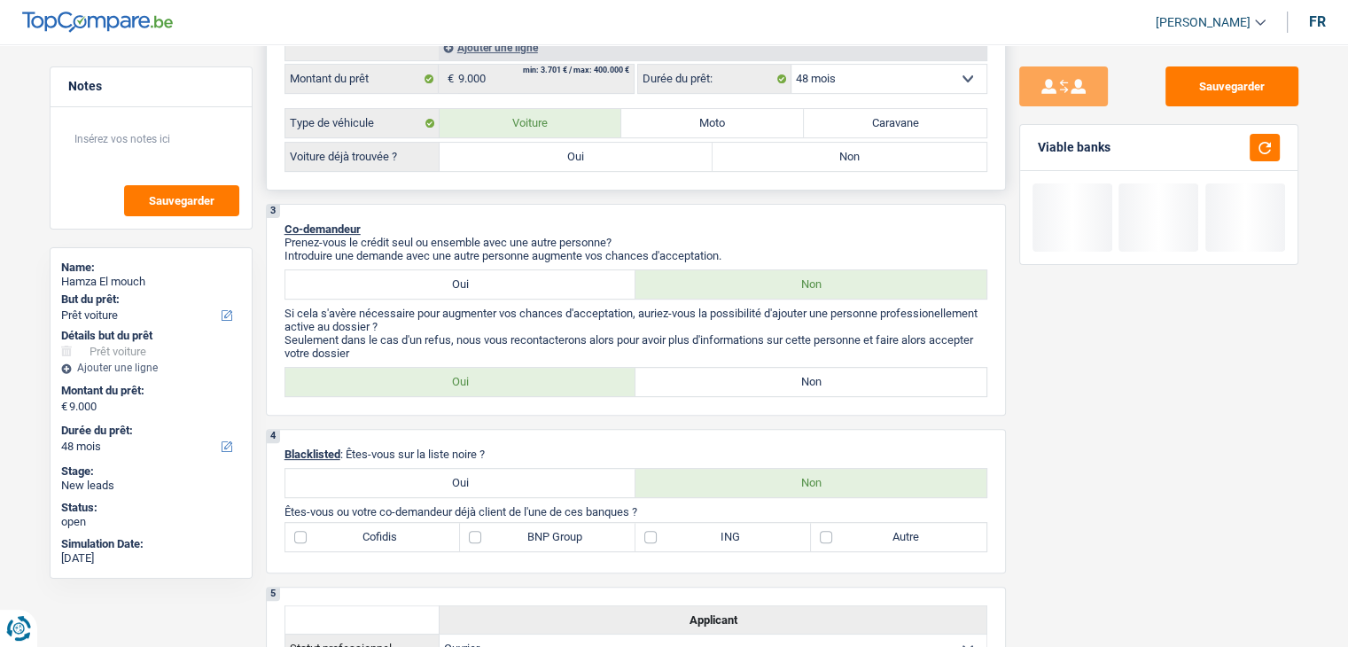
click at [517, 164] on label "Oui" at bounding box center [576, 157] width 274 height 28
click at [517, 164] on input "Oui" at bounding box center [576, 157] width 274 height 28
radio input "true"
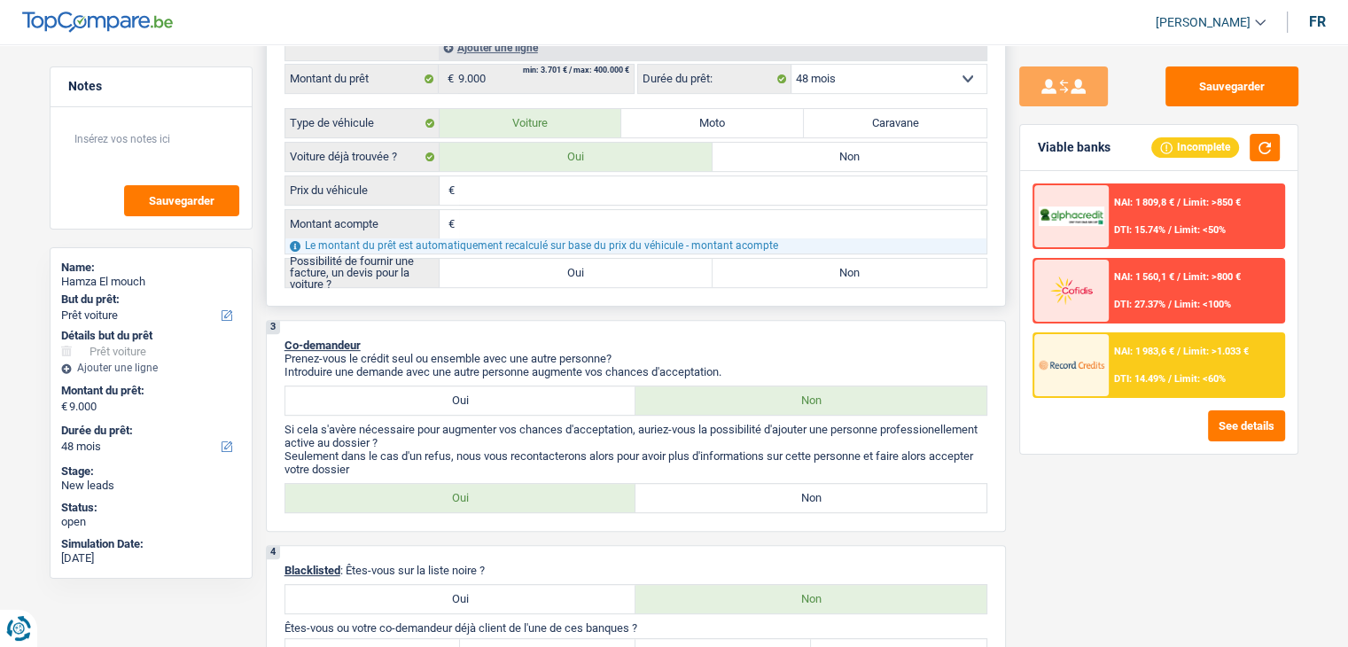
click at [481, 182] on input "Prix du véhicule" at bounding box center [722, 190] width 527 height 28
click at [1008, 215] on div "Sauvegarder Viable banks Incomplete NAI: 1 809,8 € / Limit: >850 € DTI: 15.74% …" at bounding box center [1159, 340] width 306 height 548
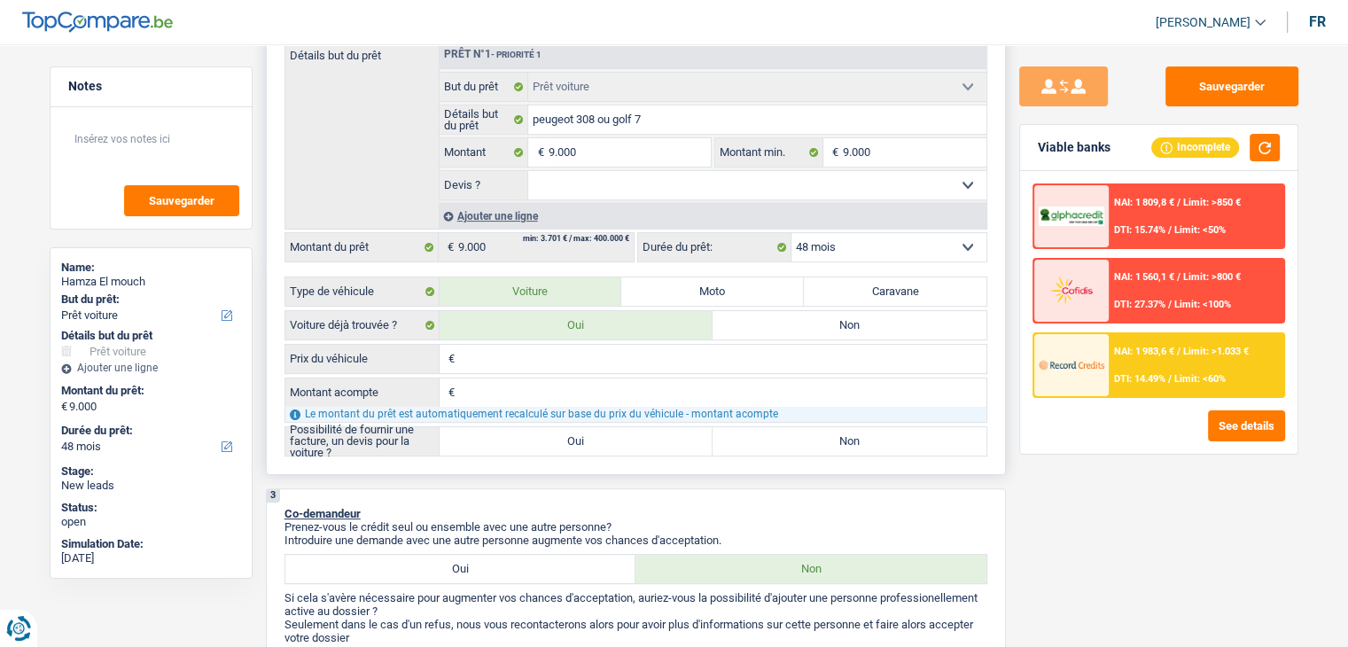
scroll to position [354, 0]
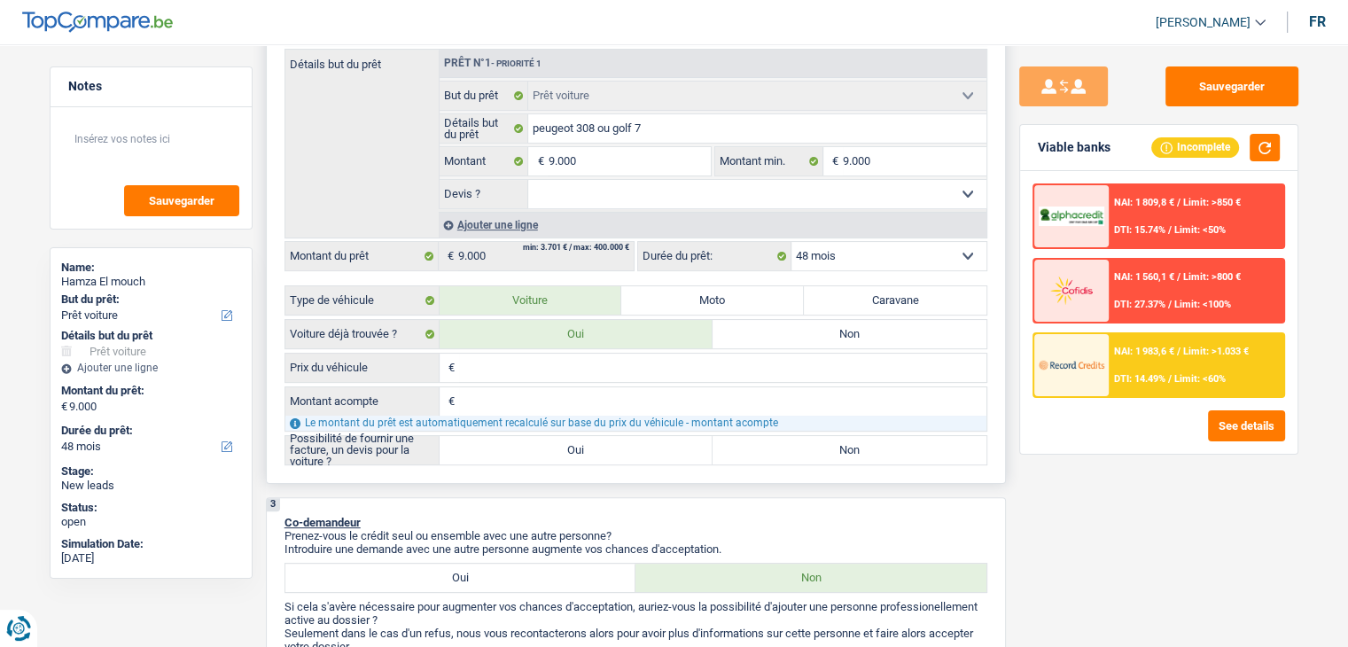
click at [476, 367] on input "Prix du véhicule" at bounding box center [722, 368] width 527 height 28
type input "9"
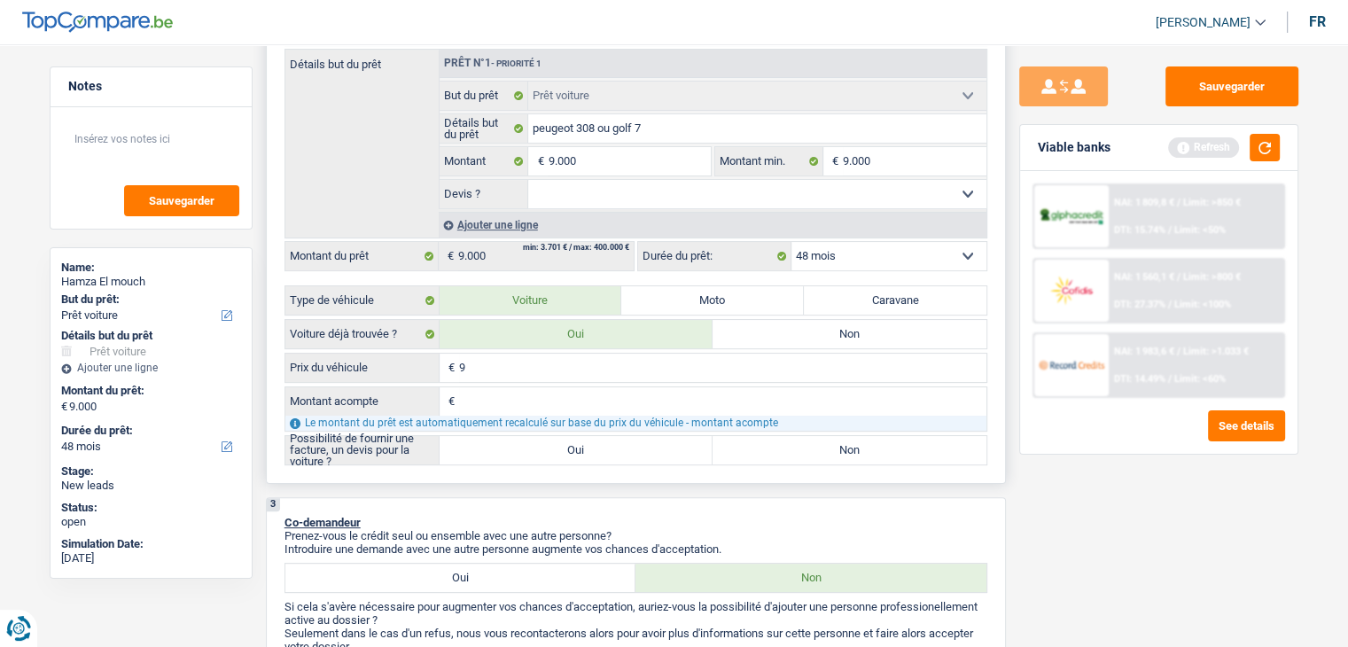
type input "90"
type input "900"
type input "9.000"
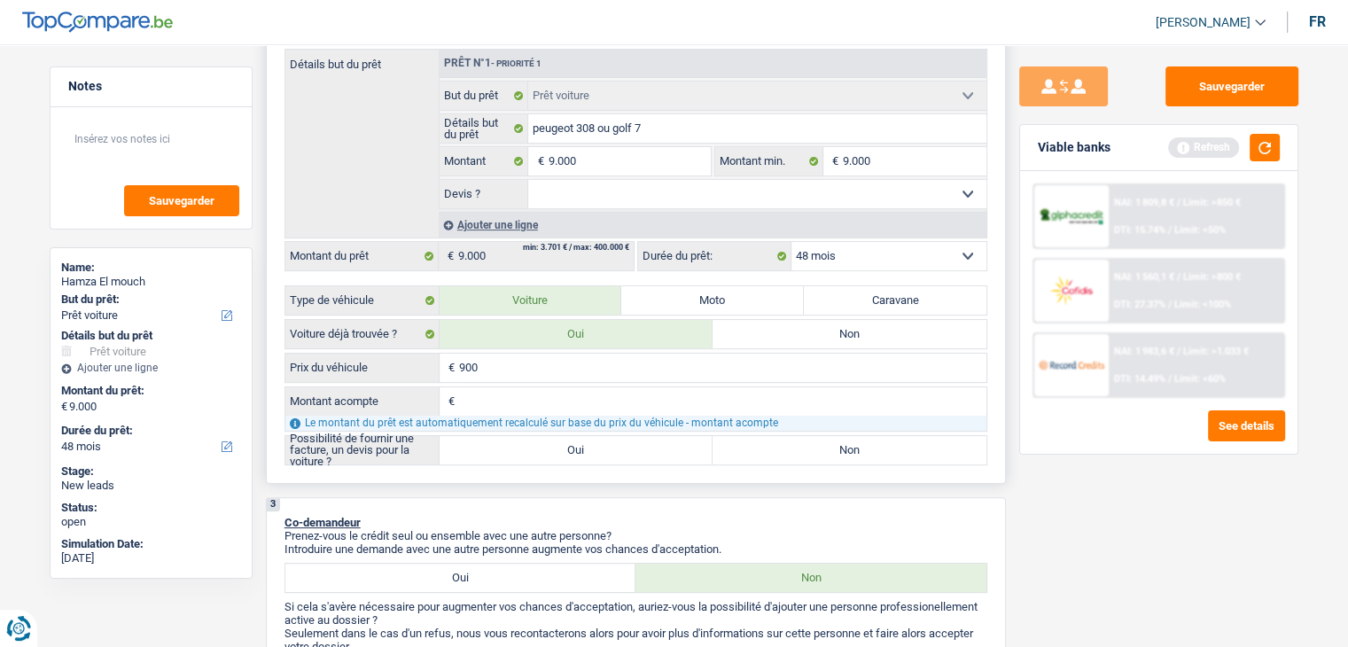
type input "9.000"
click at [482, 404] on input "Montant acompte" at bounding box center [722, 401] width 527 height 28
type input "0"
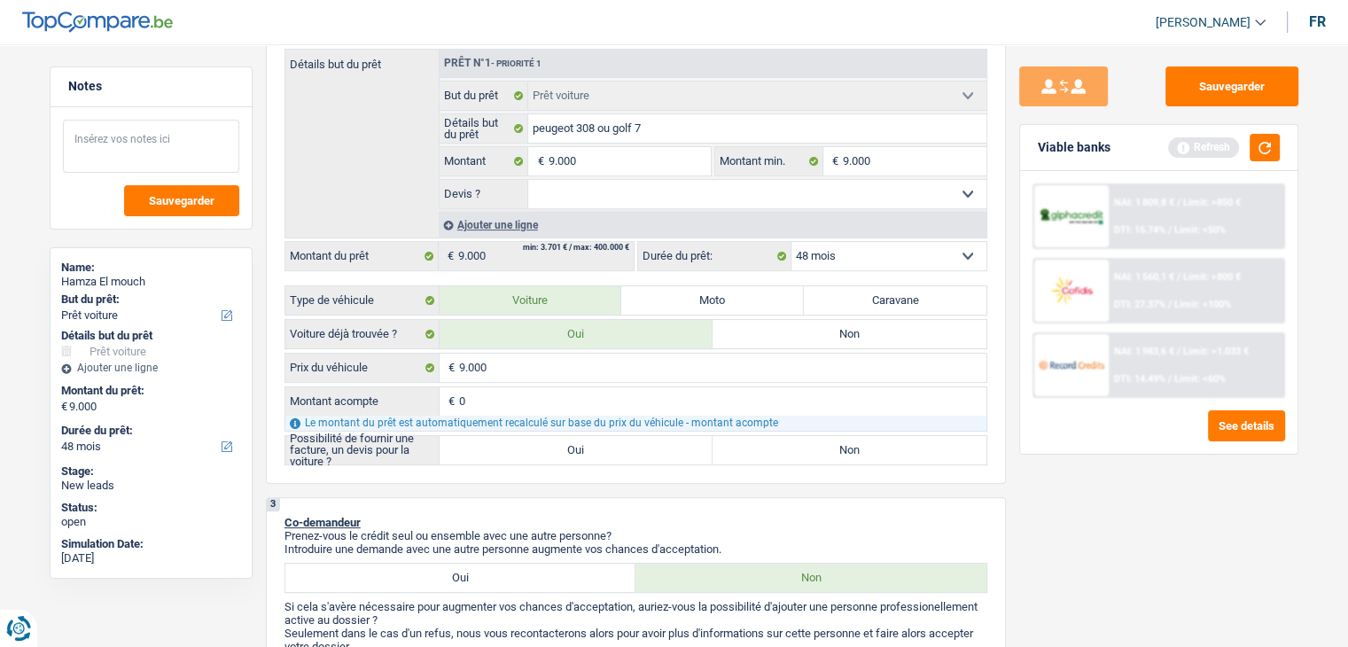
type input "0"
click at [122, 153] on textarea at bounding box center [151, 146] width 176 height 53
type textarea "voiture entre 8000 et 8500"
click at [1273, 160] on button "button" at bounding box center [1264, 147] width 30 height 27
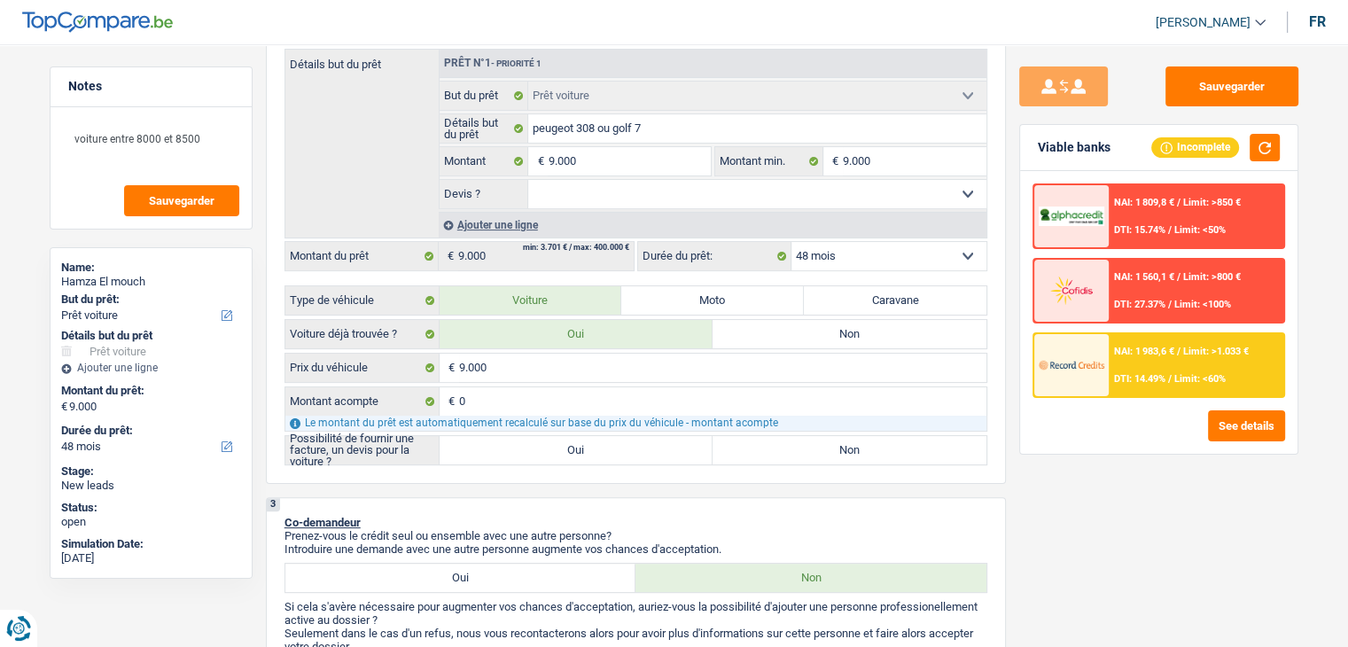
click at [1097, 363] on img at bounding box center [1071, 364] width 66 height 33
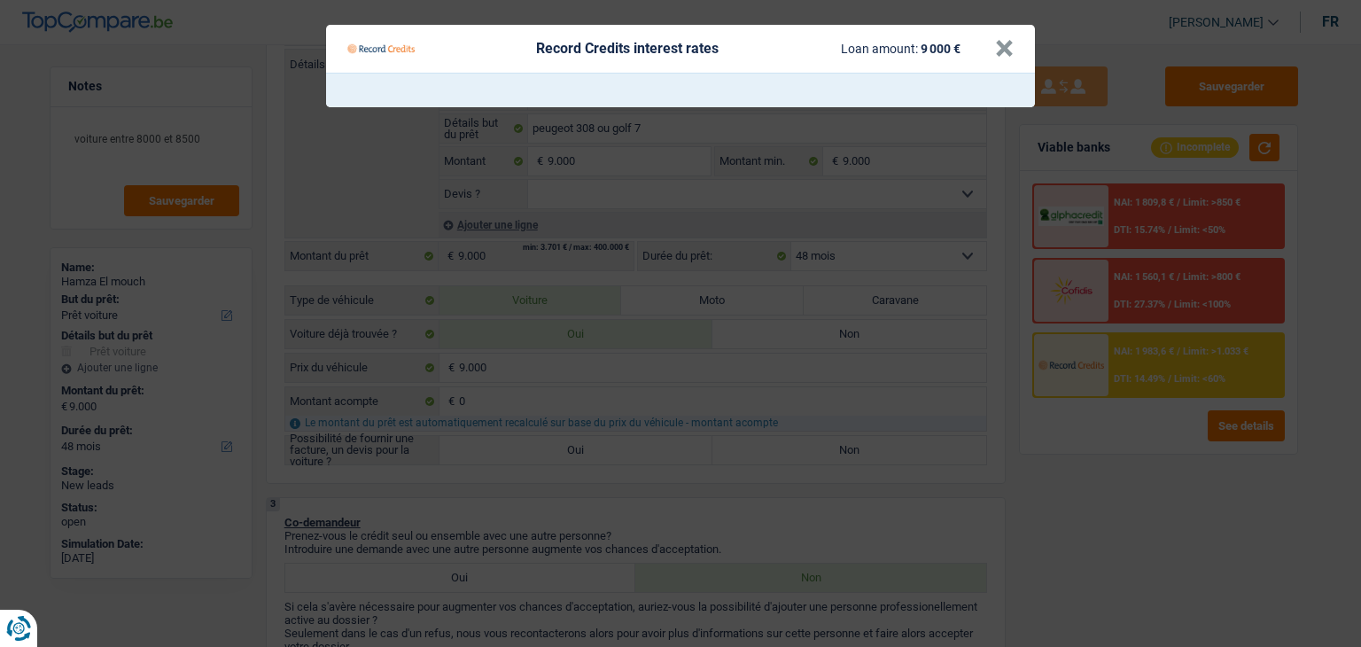
click at [1109, 439] on Credits "Record Credits interest rates Loan amount: 9 000 € ×" at bounding box center [680, 323] width 1361 height 647
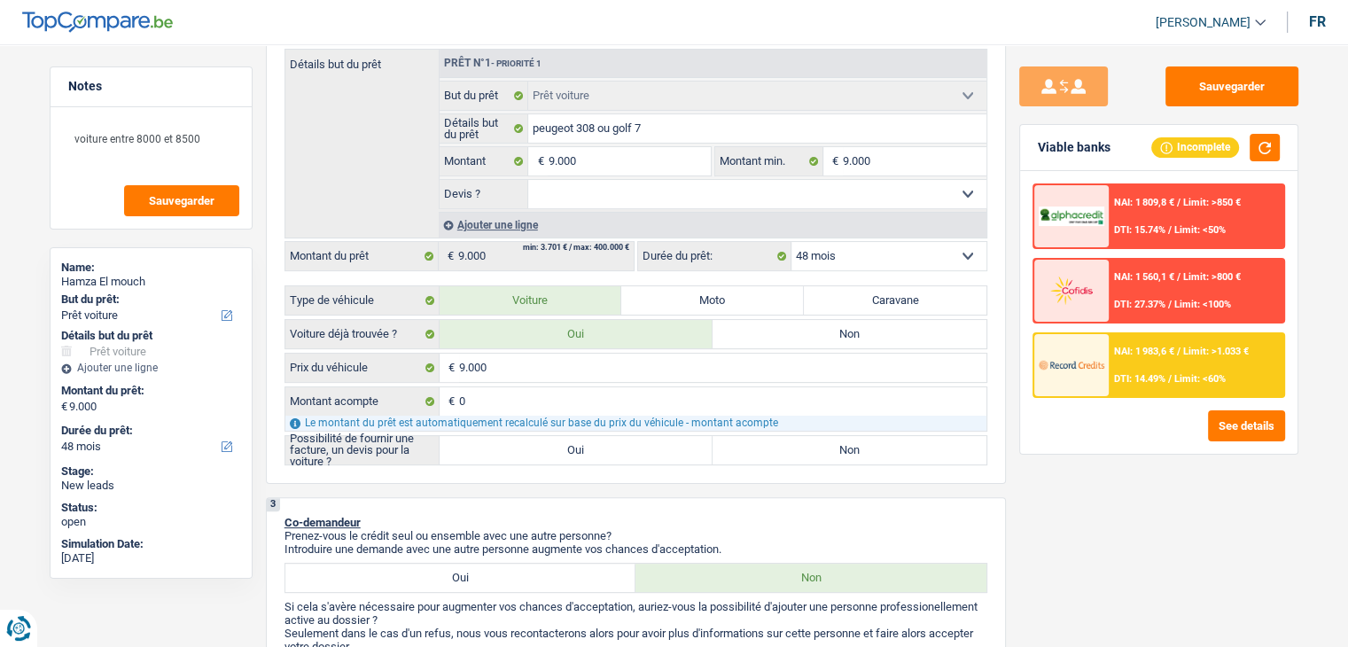
click at [1053, 478] on div "Sauvegarder Viable banks Incomplete NAI: 1 809,8 € / Limit: >850 € DTI: 15.74% …" at bounding box center [1159, 340] width 306 height 548
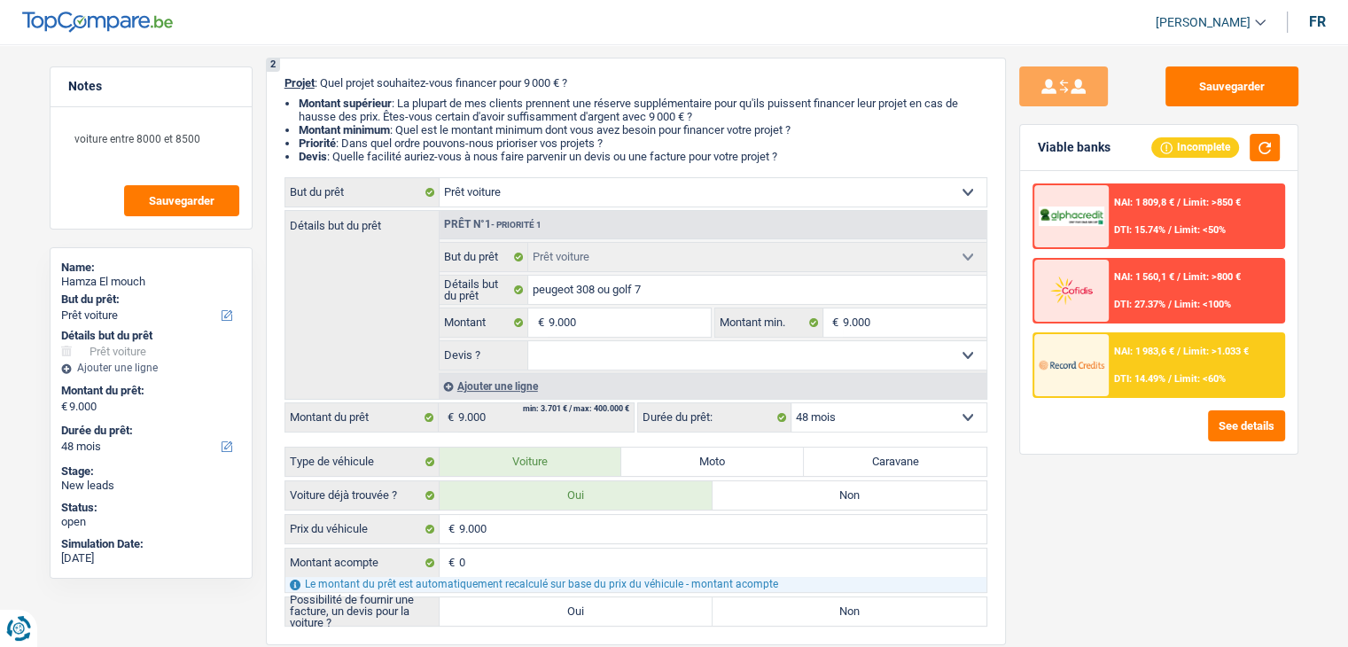
scroll to position [89, 0]
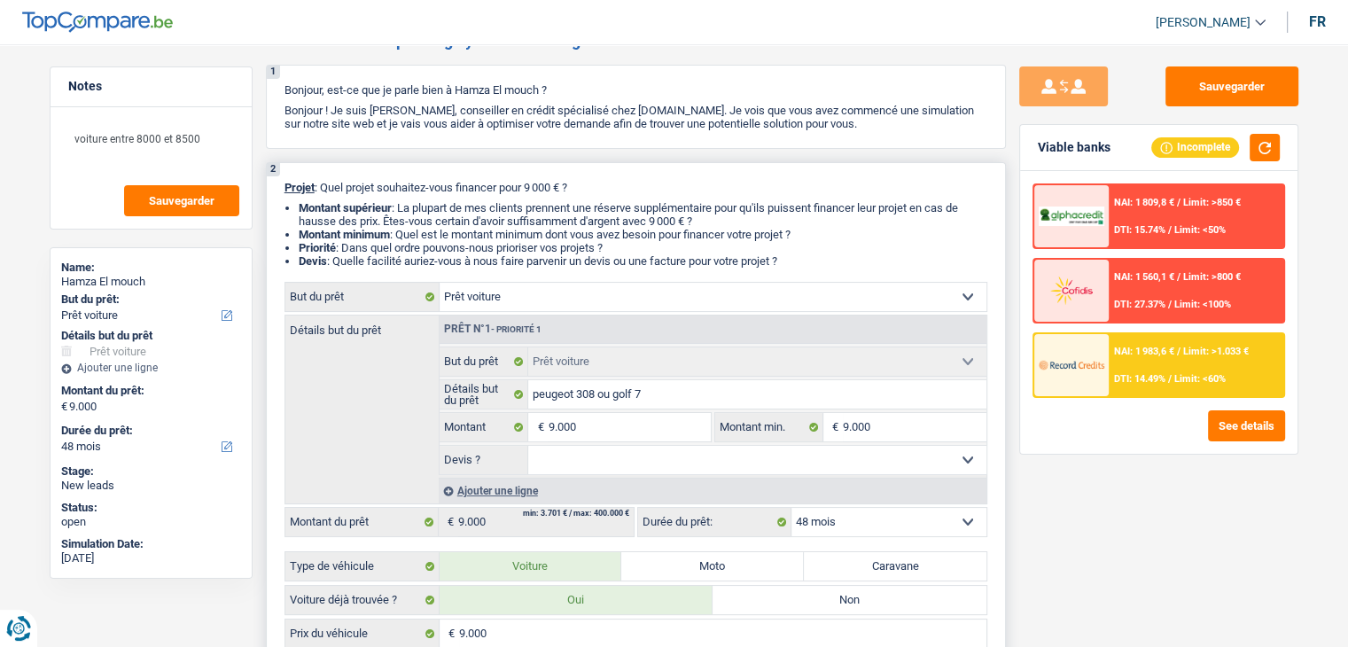
drag, startPoint x: 796, startPoint y: 260, endPoint x: 284, endPoint y: 185, distance: 517.5
click at [284, 185] on div "2 Projet : Quel projet souhaitez-vous financer pour 9 000 € ? Montant supérieur…" at bounding box center [636, 455] width 740 height 587
click at [289, 196] on div "2 Projet : Quel projet souhaitez-vous financer pour 9 000 € ? Montant supérieur…" at bounding box center [636, 455] width 740 height 587
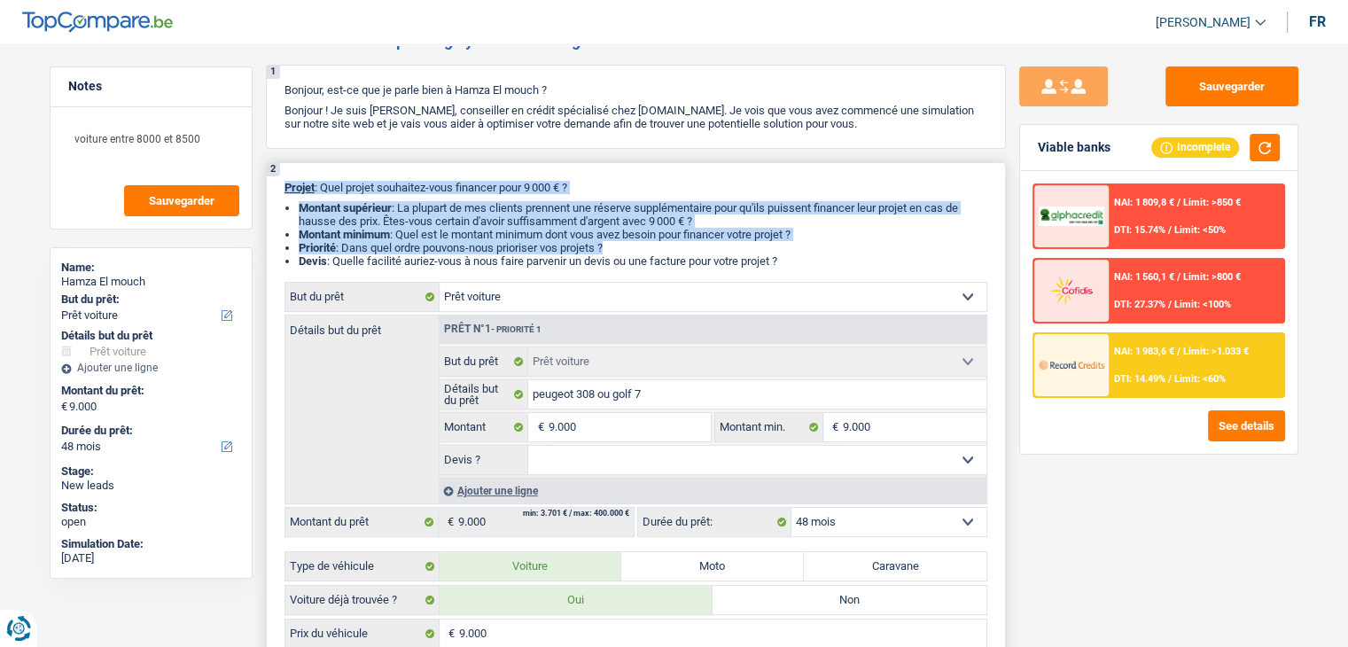
drag, startPoint x: 276, startPoint y: 192, endPoint x: 875, endPoint y: 251, distance: 601.8
click at [901, 249] on div "2 Projet : Quel projet souhaitez-vous financer pour 9 000 € ? Montant supérieur…" at bounding box center [636, 455] width 740 height 587
click at [872, 250] on li "Priorité : Dans quel ordre pouvons-nous prioriser vos projets ?" at bounding box center [643, 247] width 688 height 13
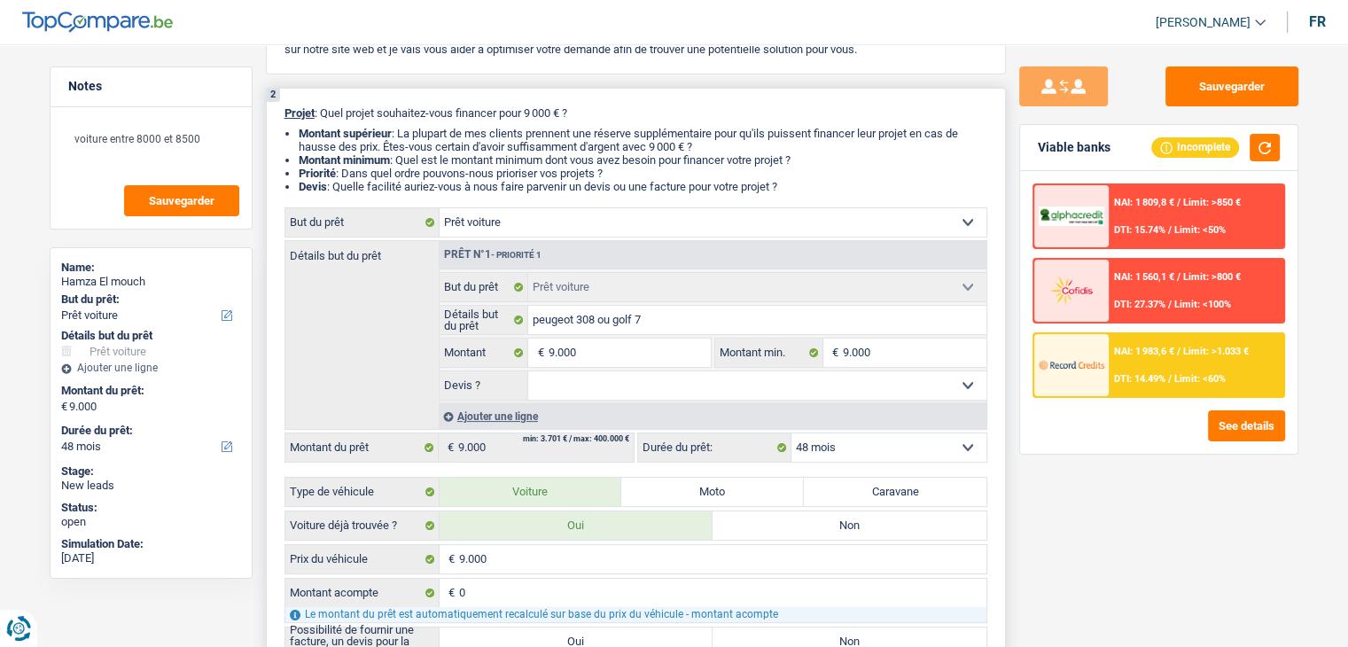
scroll to position [266, 0]
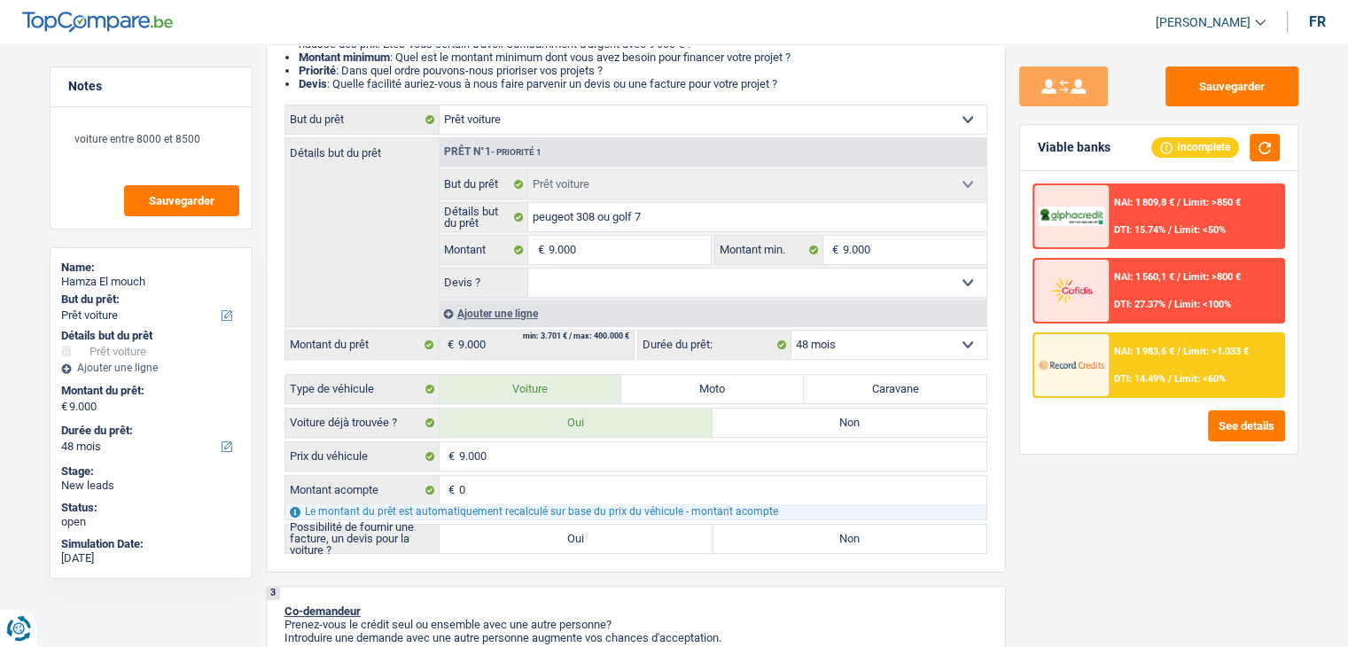
click at [1020, 456] on div "Sauvegarder Viable banks Incomplete NAI: 1 809,8 € / Limit: >850 € DTI: 15.74% …" at bounding box center [1159, 340] width 306 height 548
click at [535, 525] on label "Oui" at bounding box center [576, 539] width 274 height 28
click at [535, 525] on input "Oui" at bounding box center [576, 539] width 274 height 28
radio input "true"
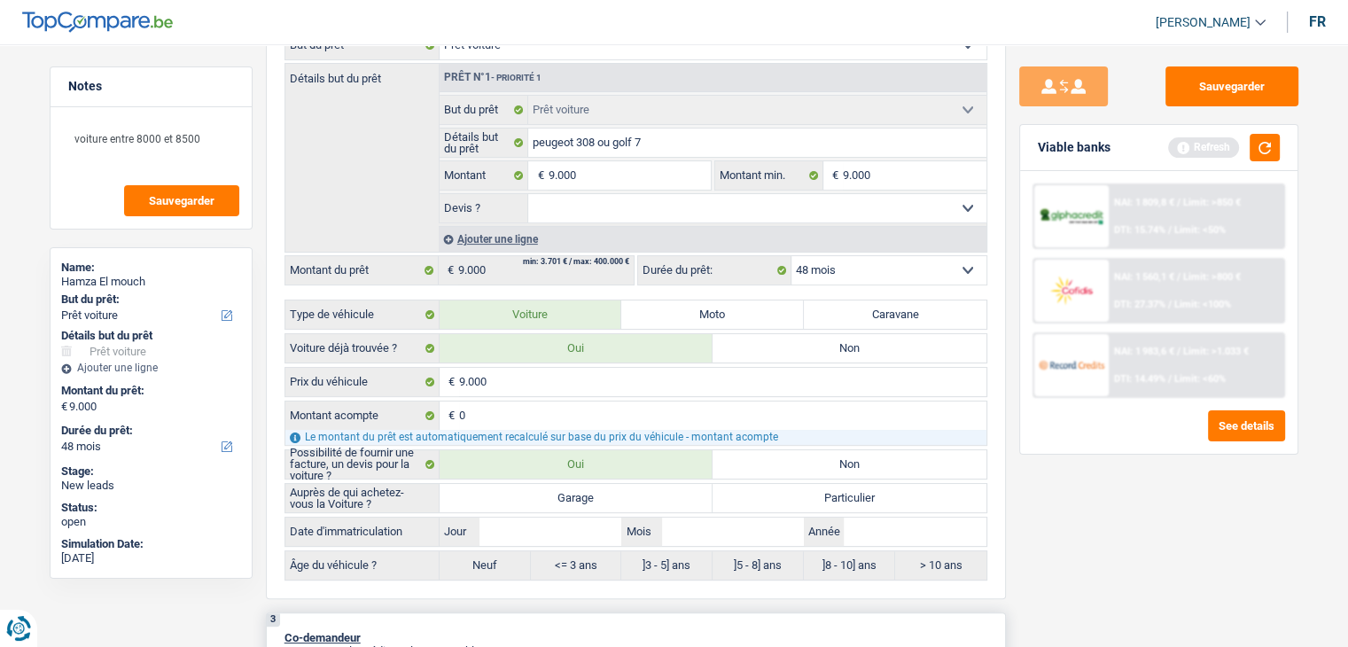
scroll to position [443, 0]
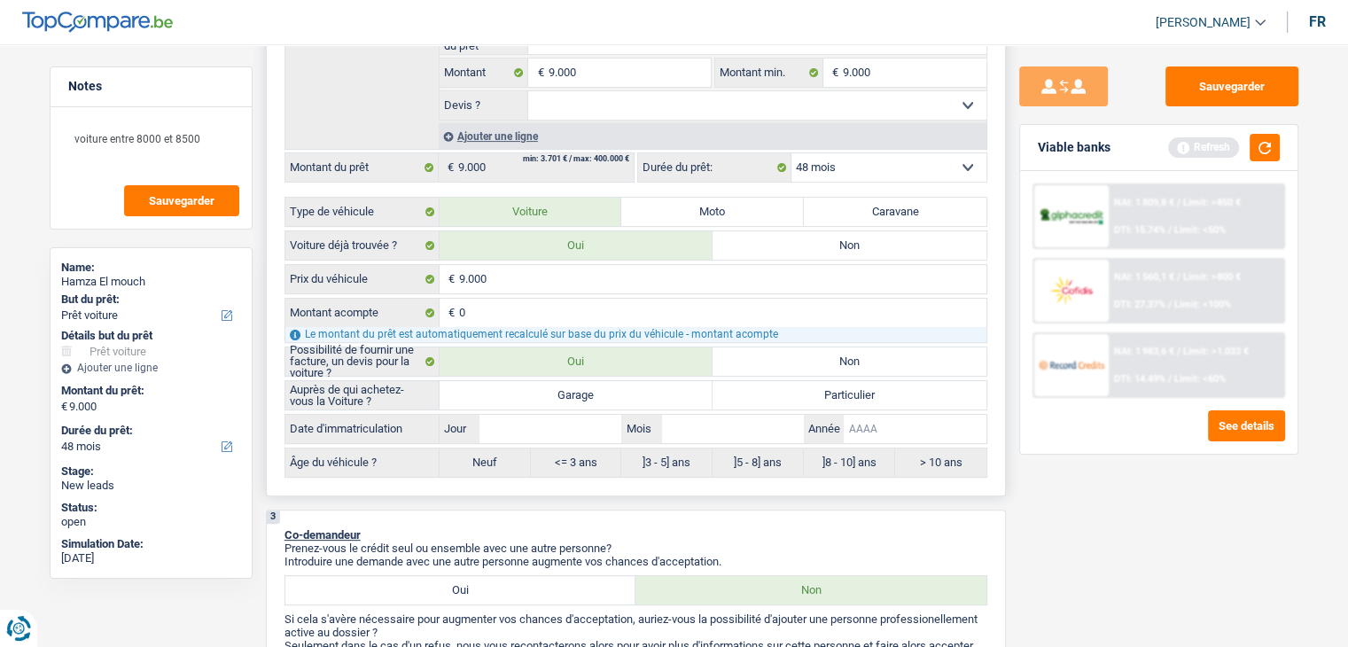
click at [890, 436] on input "Année" at bounding box center [914, 429] width 142 height 28
click at [1275, 153] on button "button" at bounding box center [1264, 147] width 30 height 27
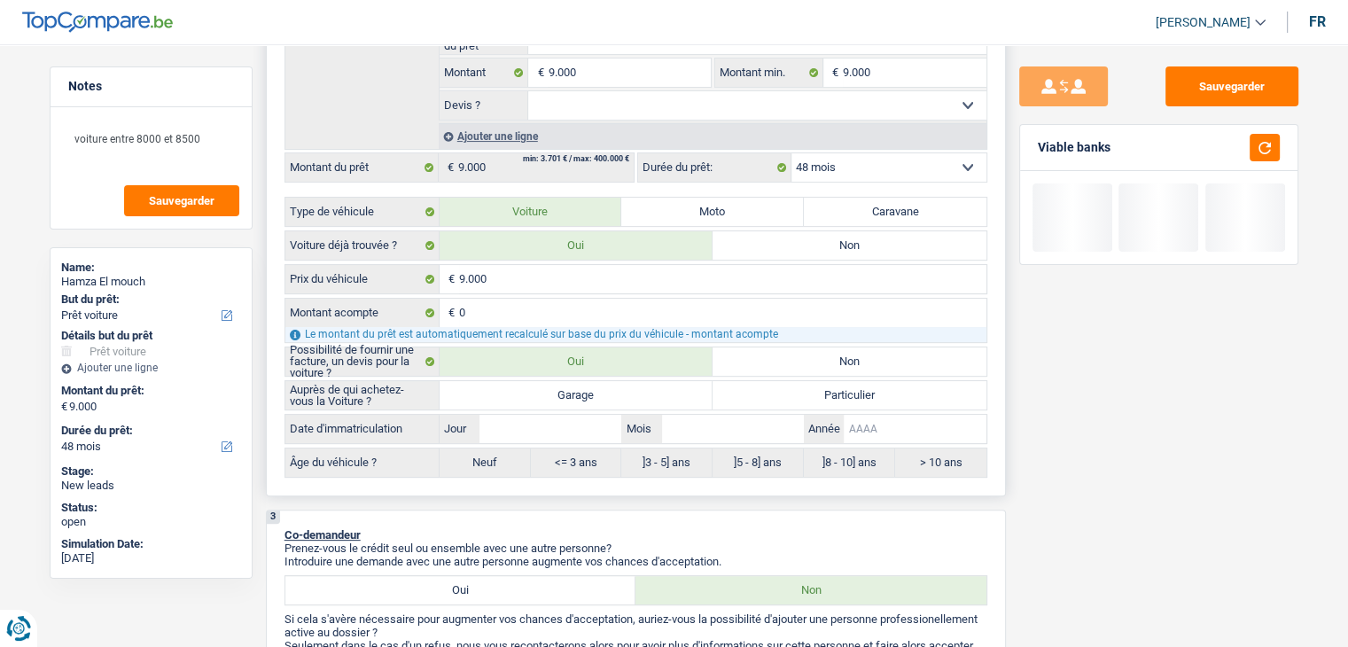
click at [899, 429] on input "Année" at bounding box center [914, 429] width 142 height 28
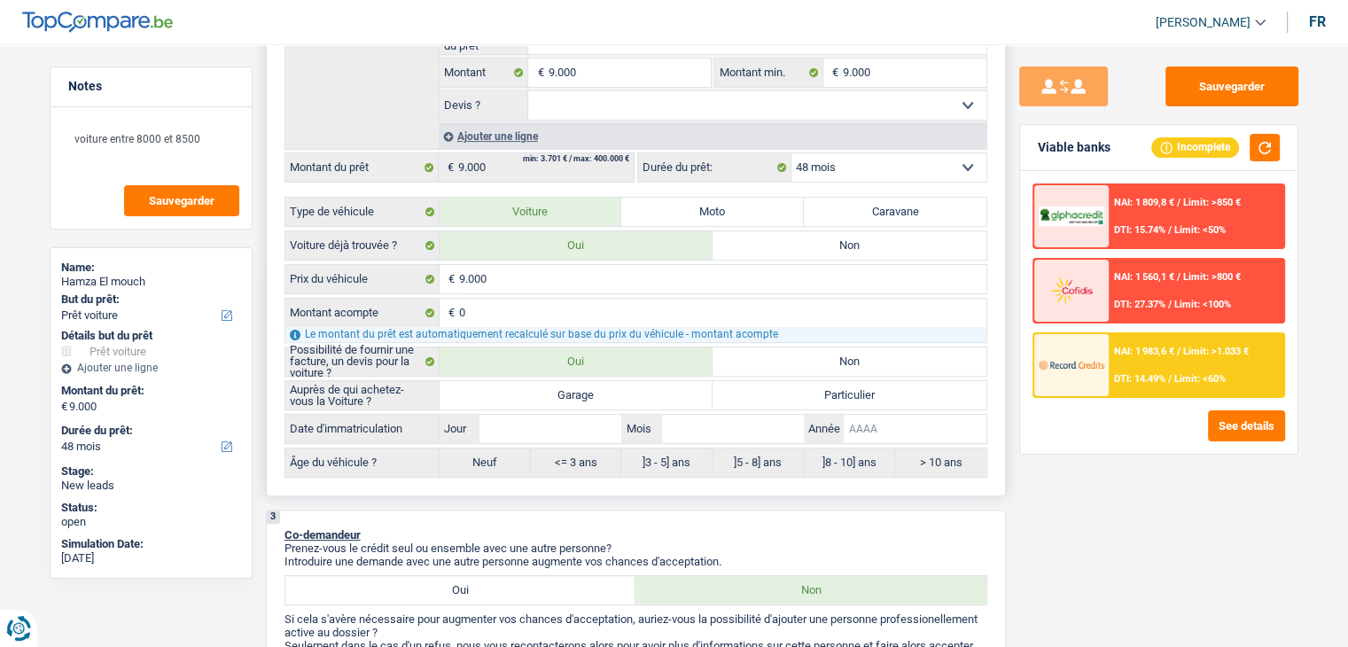
type input "2"
type input "20"
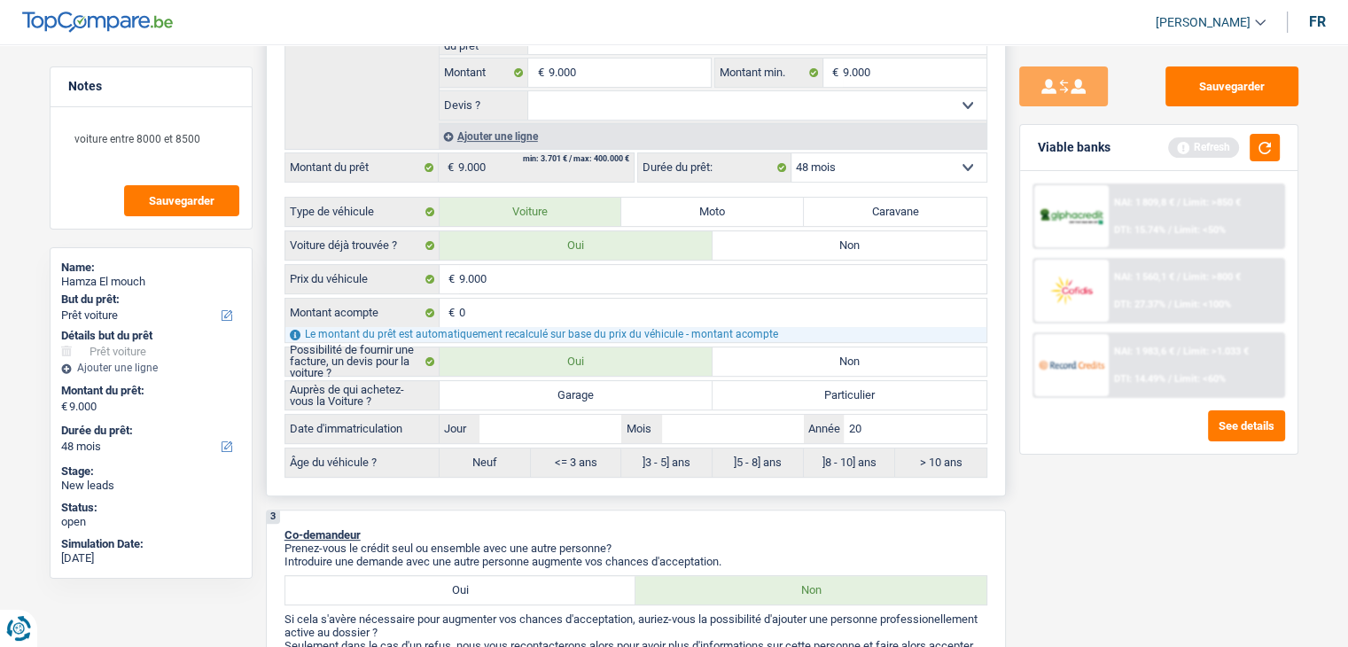
type input "201"
type input "20"
type input "201"
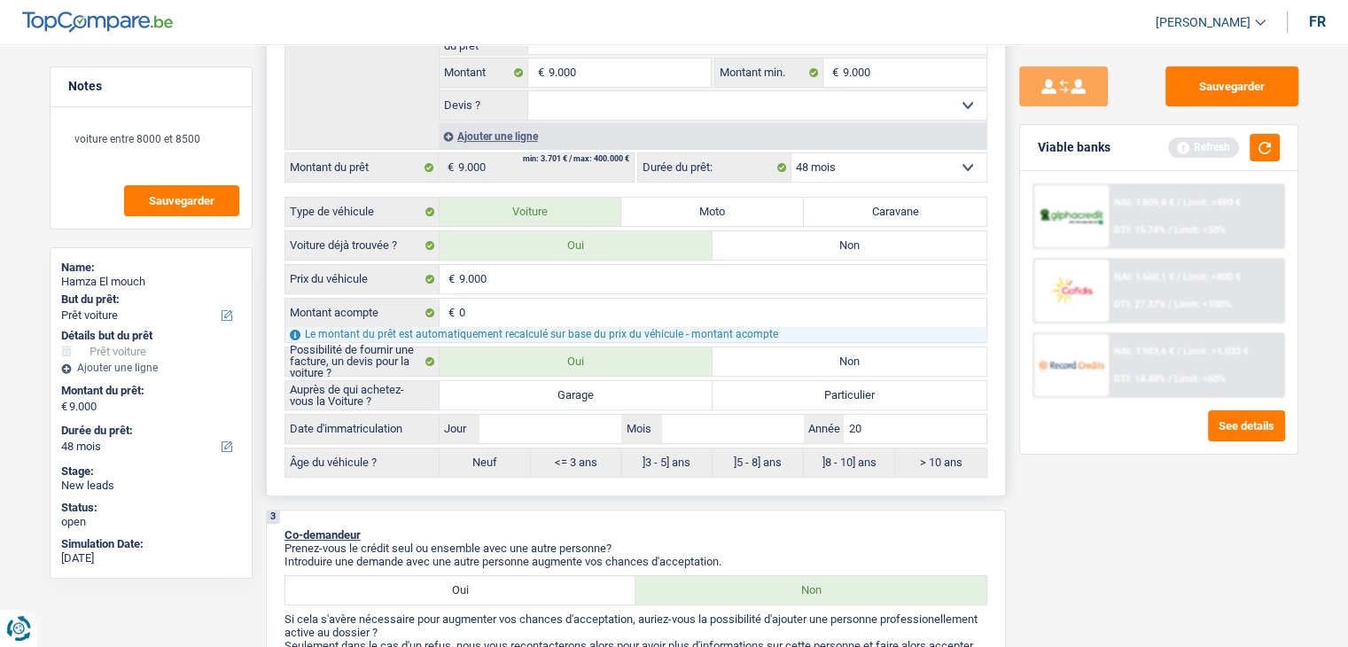
type input "201"
type input "2018"
click at [733, 425] on input "Mois" at bounding box center [733, 429] width 142 height 28
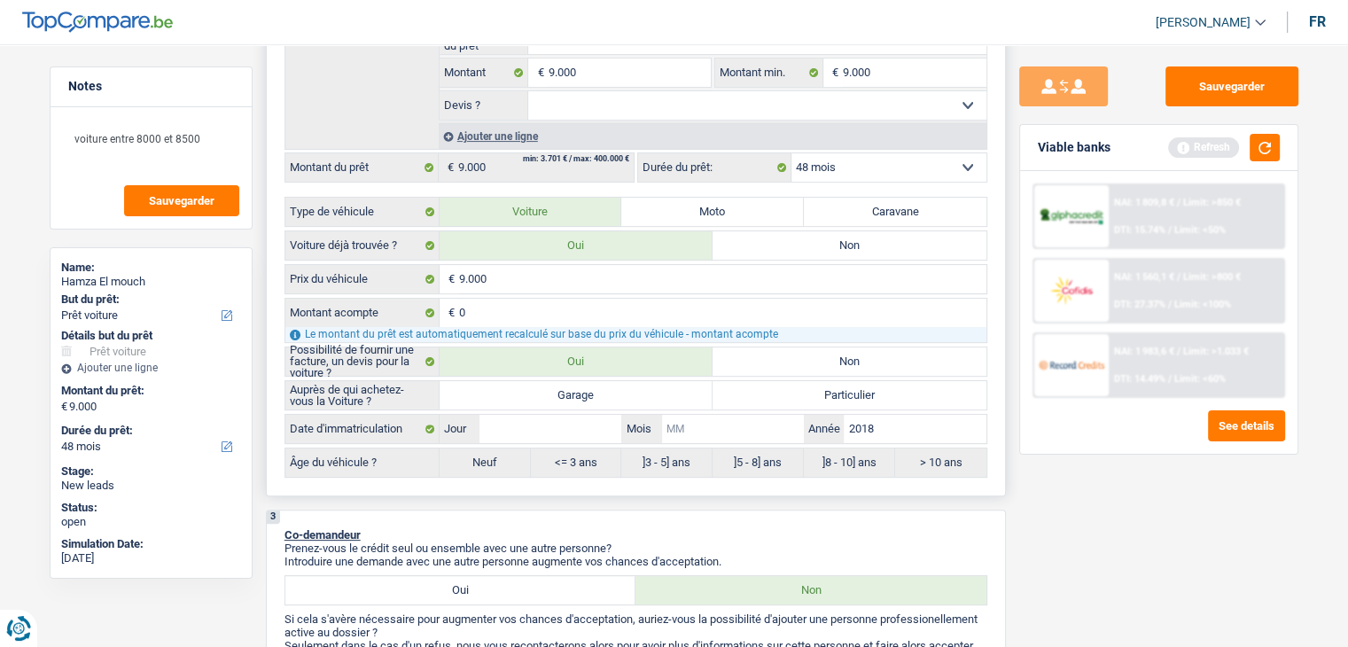
type input "1"
type input "12"
click at [571, 430] on input "Jour" at bounding box center [550, 429] width 142 height 28
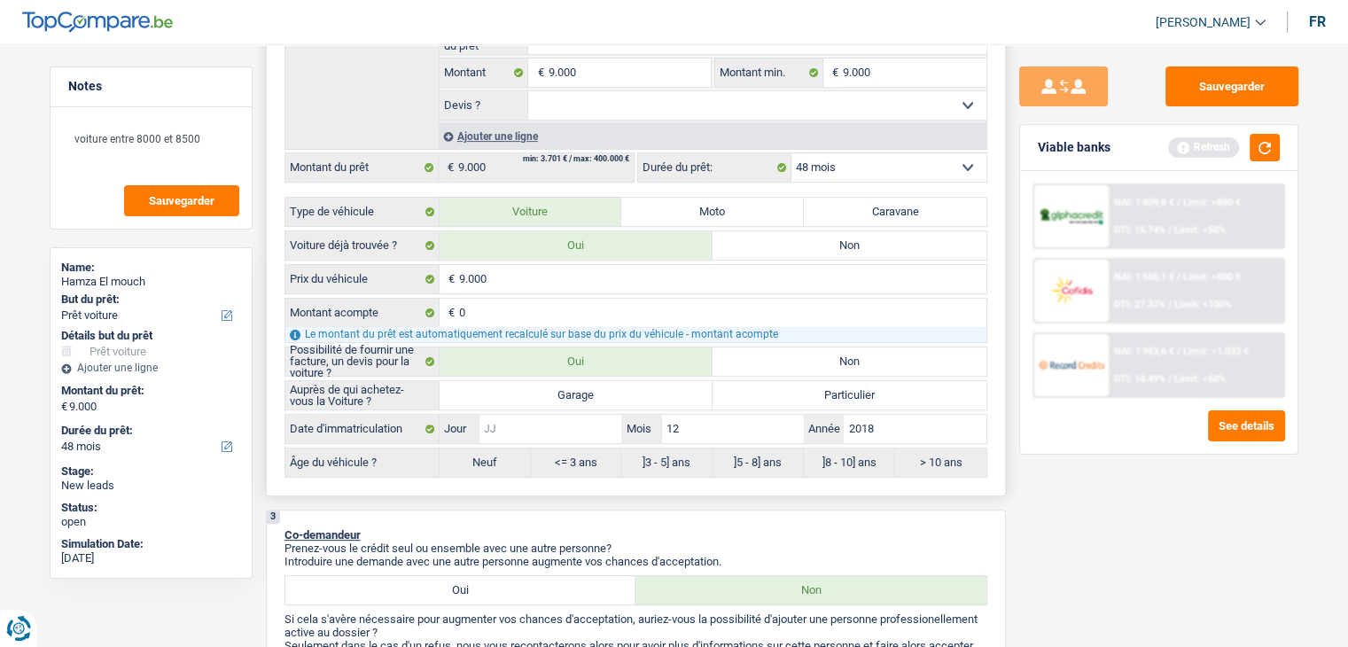
type input "3"
type input "31"
radio input "false"
type input "31"
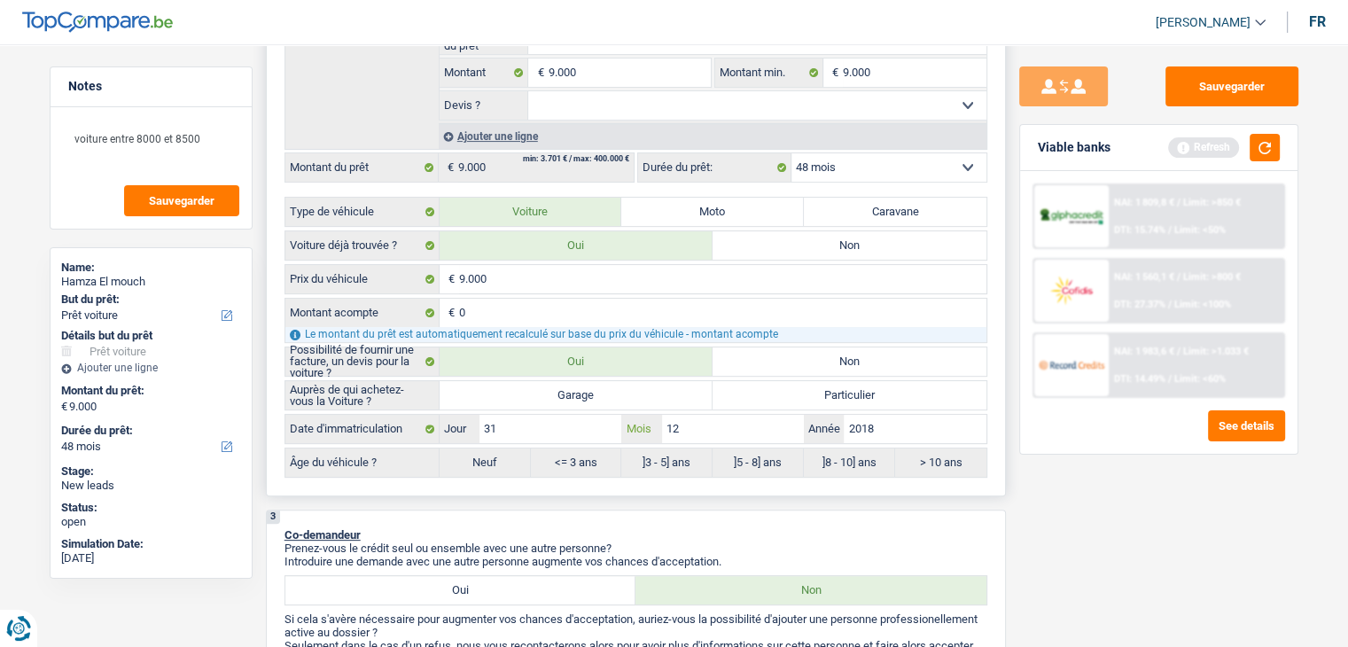
radio input "true"
click at [1263, 147] on button "button" at bounding box center [1264, 147] width 30 height 27
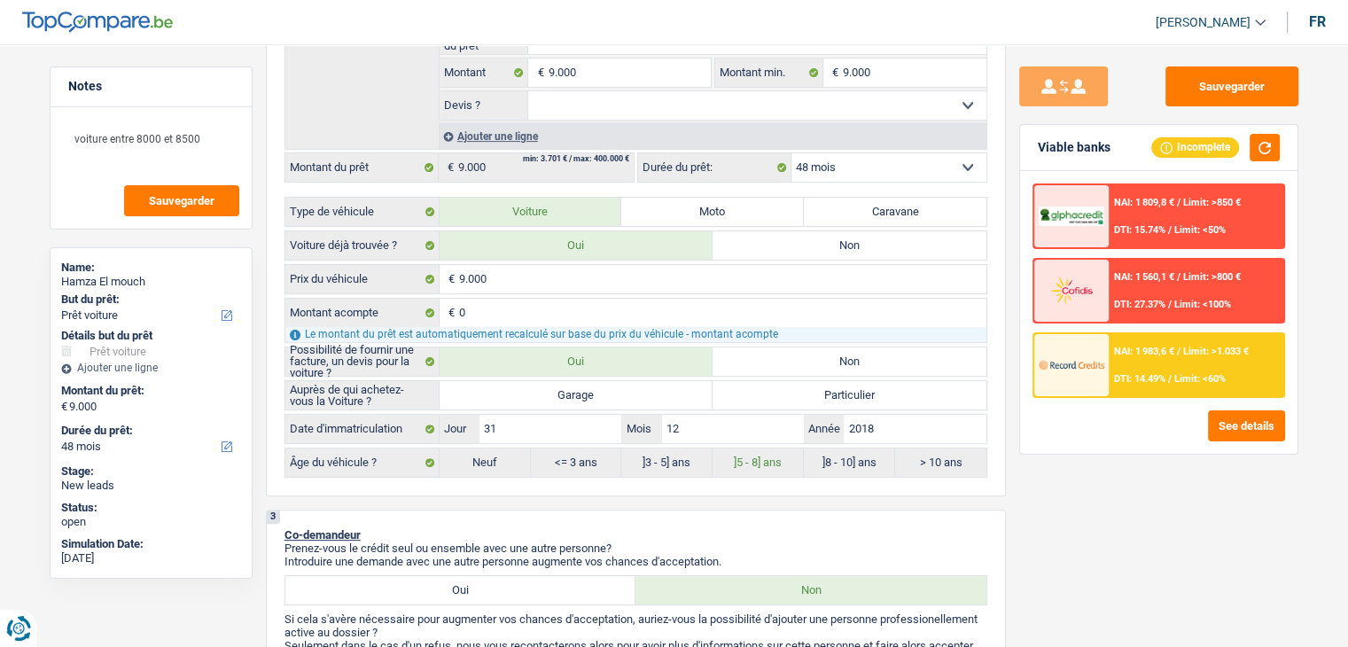
click at [1126, 358] on div "NAI: 1 983,6 € / Limit: >1.033 € DTI: 14.49% / Limit: <60%" at bounding box center [1195, 365] width 175 height 62
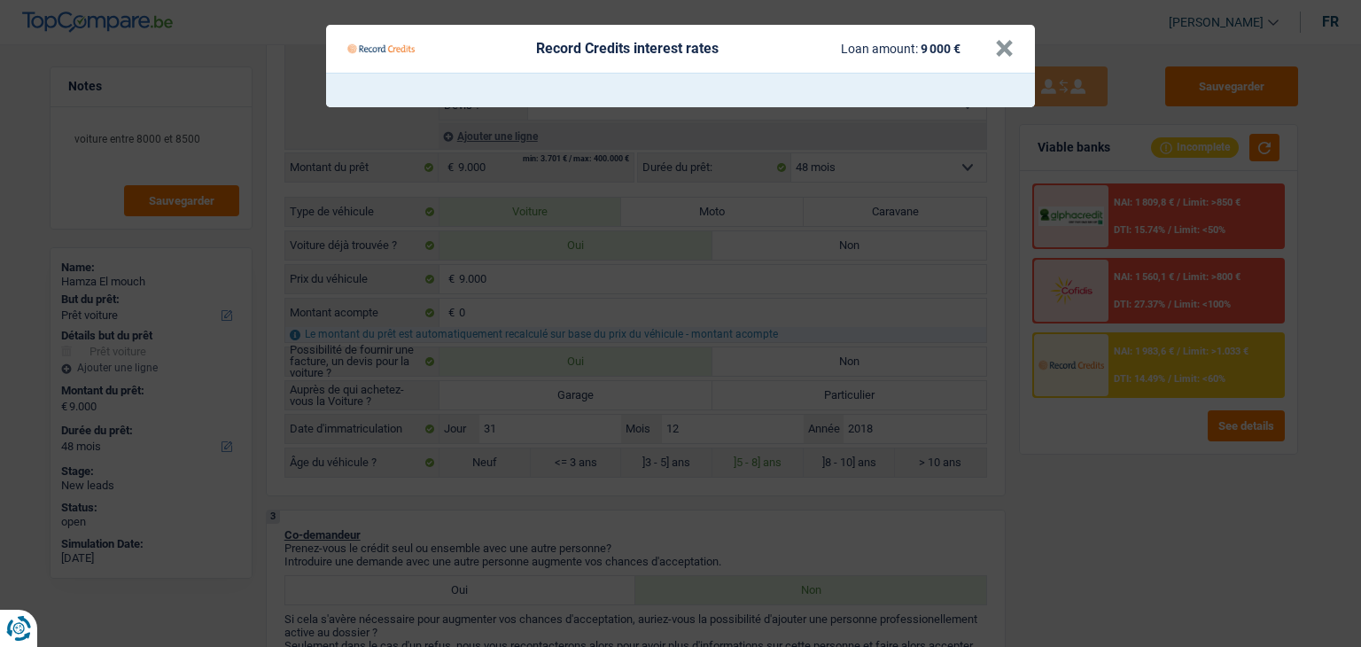
click at [1145, 454] on Credits "Record Credits interest rates Loan amount: 9 000 € ×" at bounding box center [680, 323] width 1361 height 647
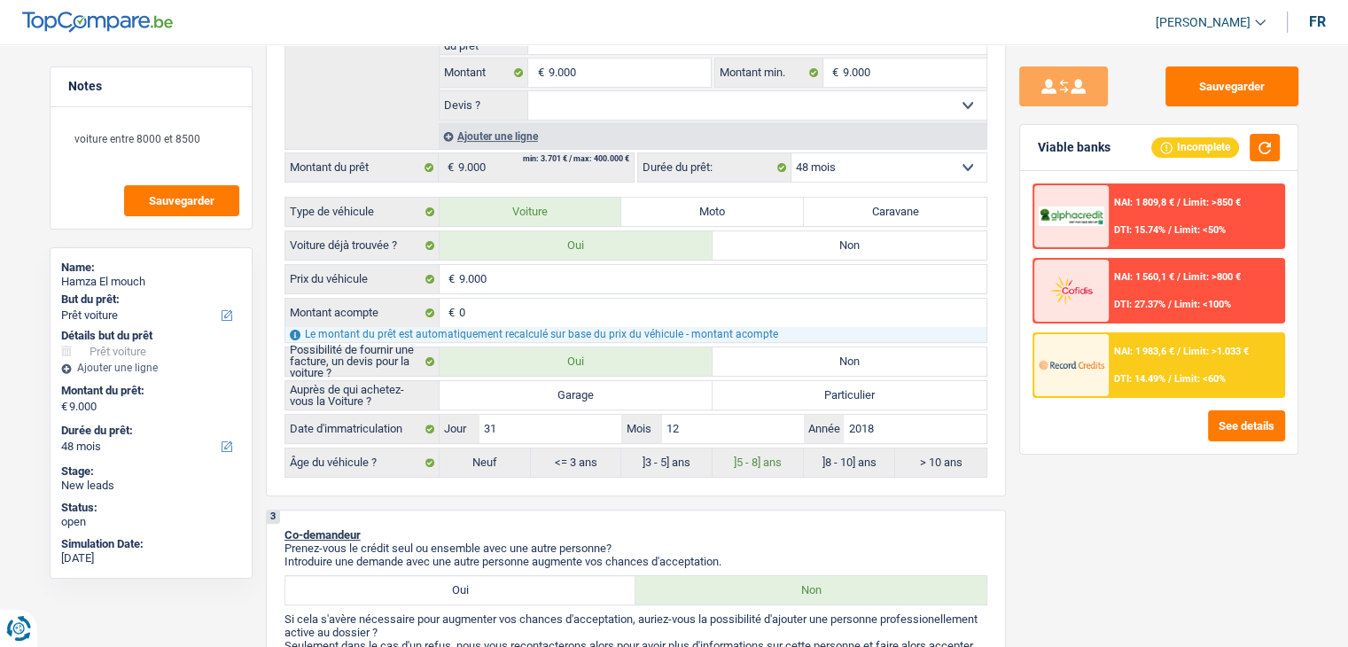
scroll to position [0, 0]
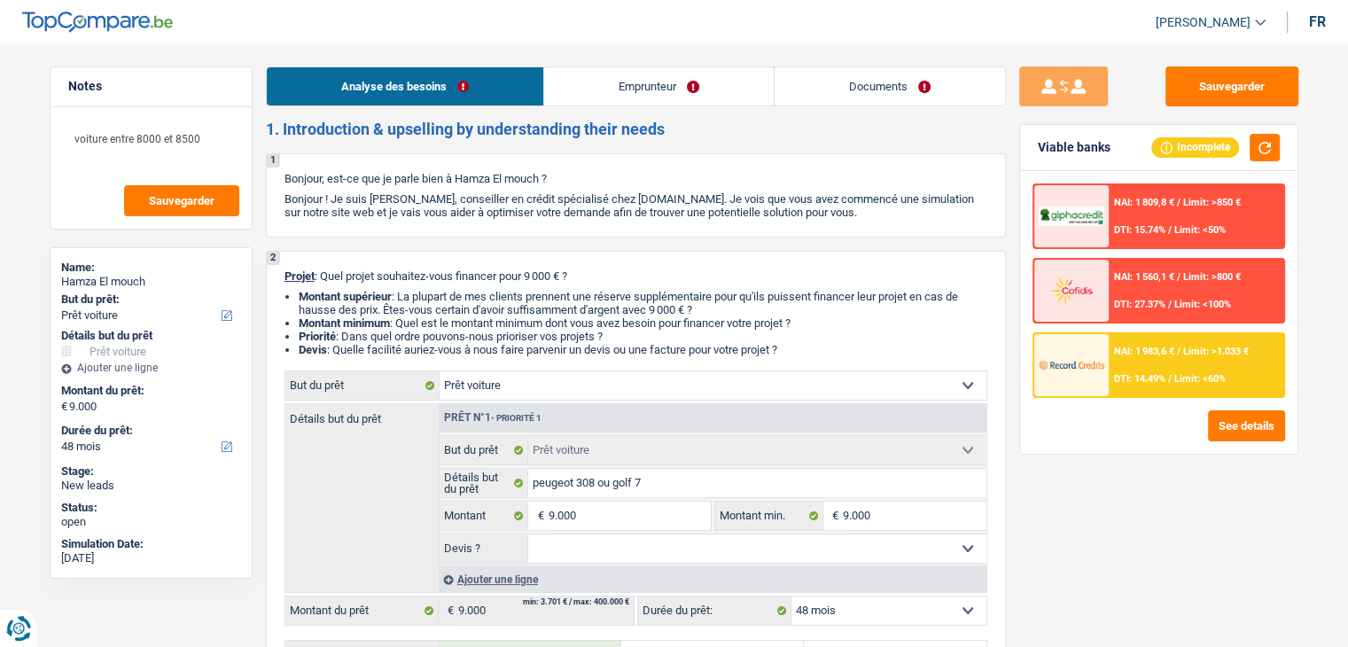
click at [1176, 289] on div "NAI: 1 560,1 € / Limit: >800 € DTI: 27.37% / Limit: <100%" at bounding box center [1195, 291] width 175 height 62
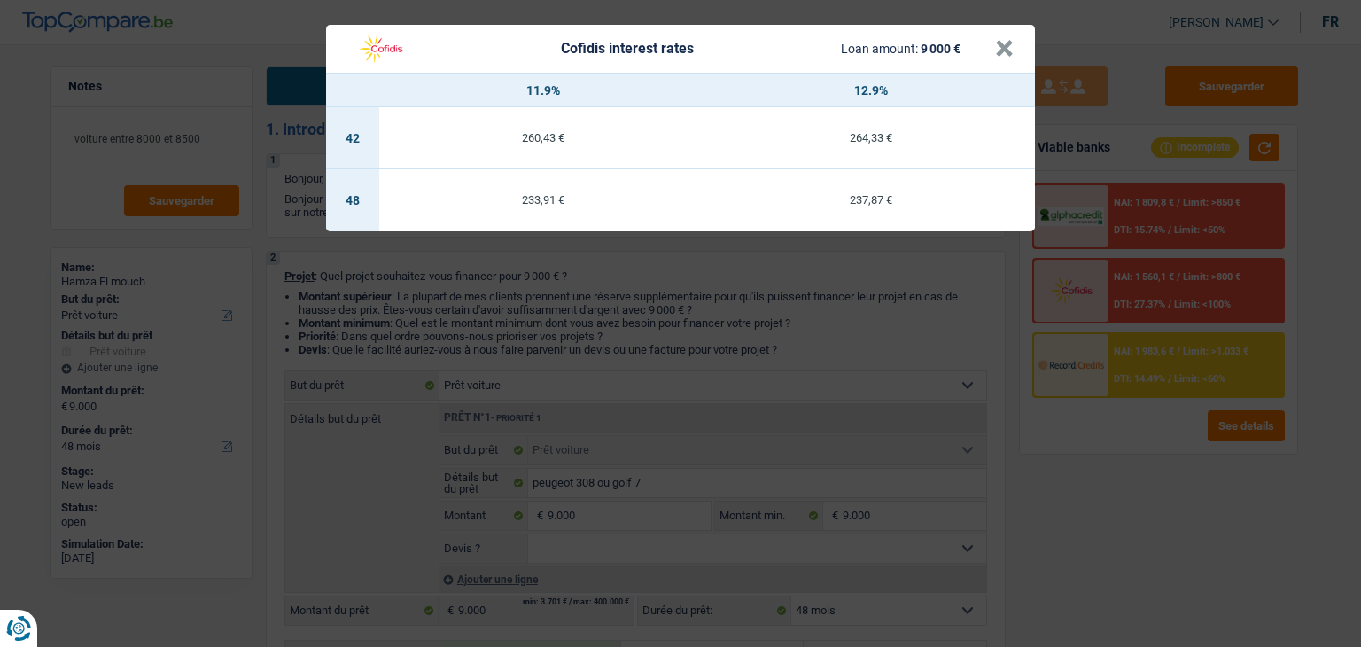
click at [1145, 415] on div "Cofidis interest rates Loan amount: 9 000 € × 11.9% 12.9% 42 260,43 € 264,33 € …" at bounding box center [680, 323] width 1361 height 647
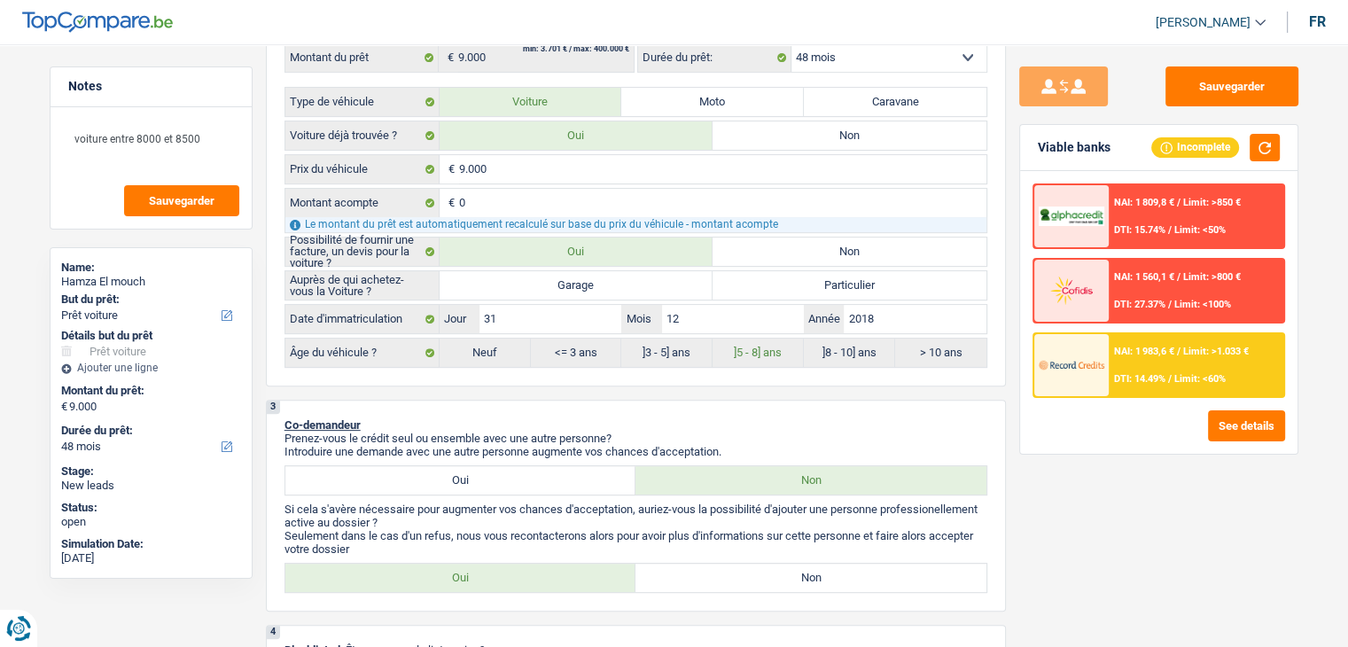
scroll to position [620, 0]
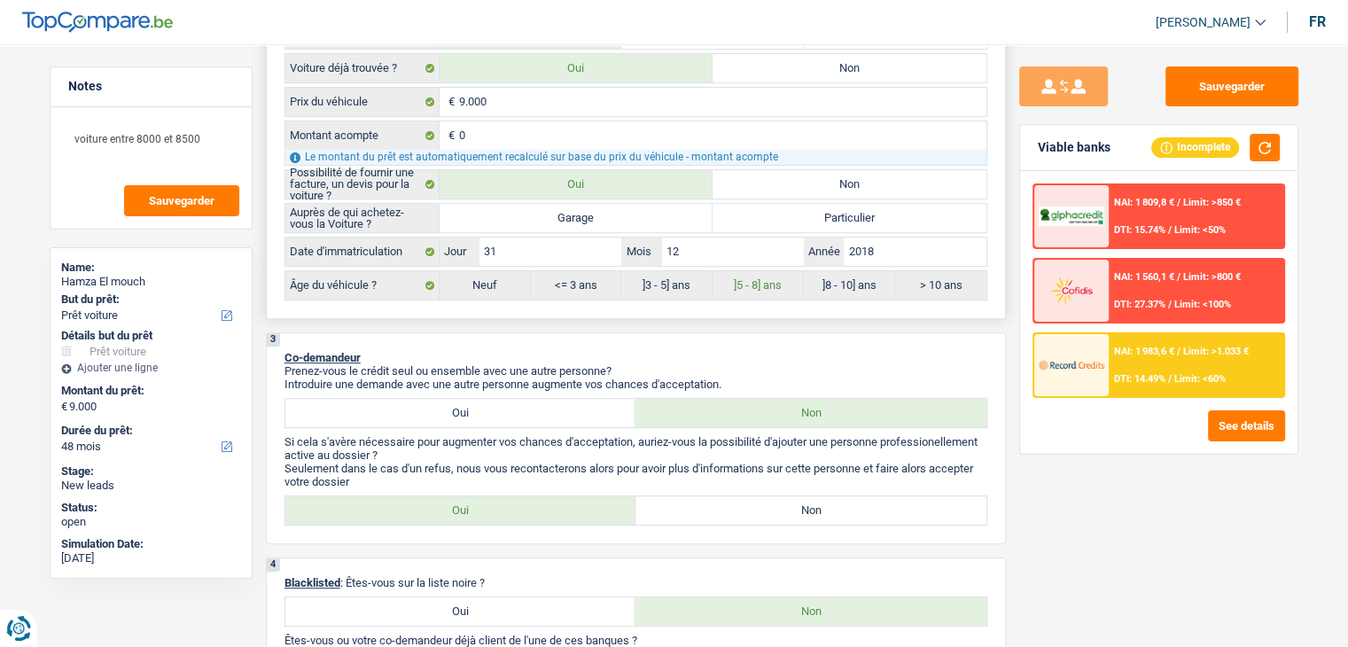
click at [819, 204] on label "Particulier" at bounding box center [849, 218] width 274 height 28
click at [819, 204] on input "Particulier" at bounding box center [849, 218] width 274 height 28
radio input "true"
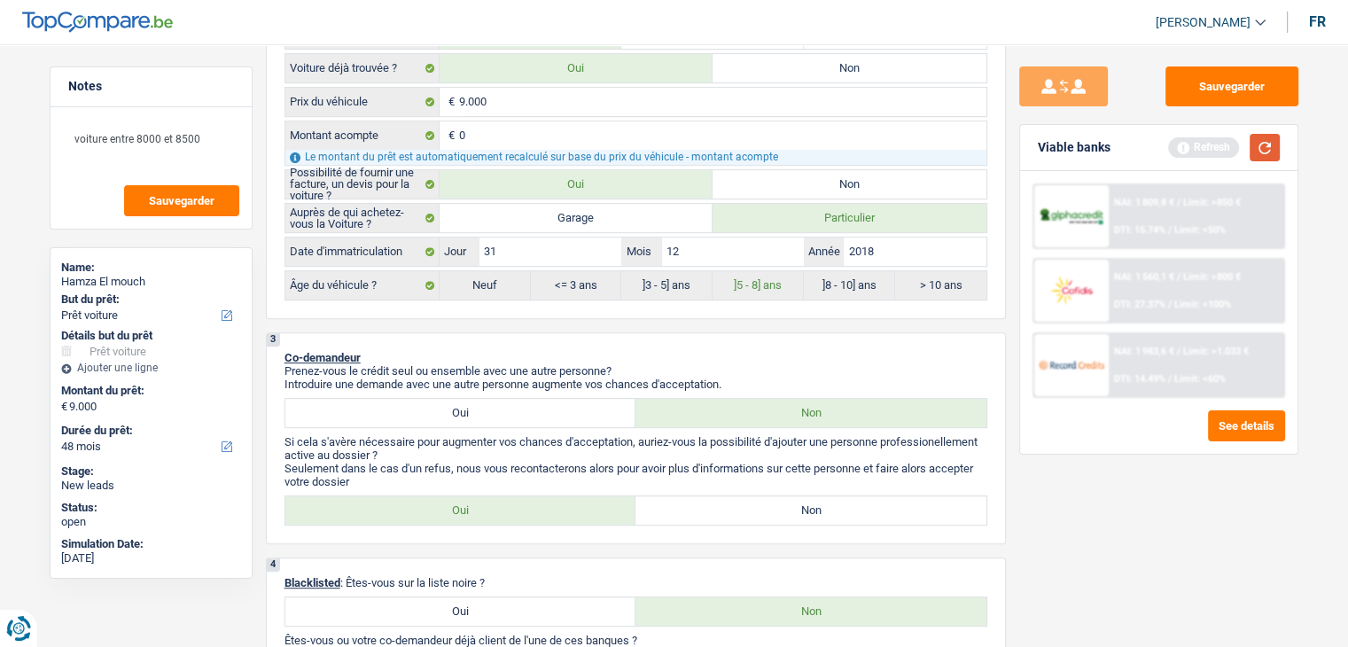
click at [1258, 149] on button "button" at bounding box center [1264, 147] width 30 height 27
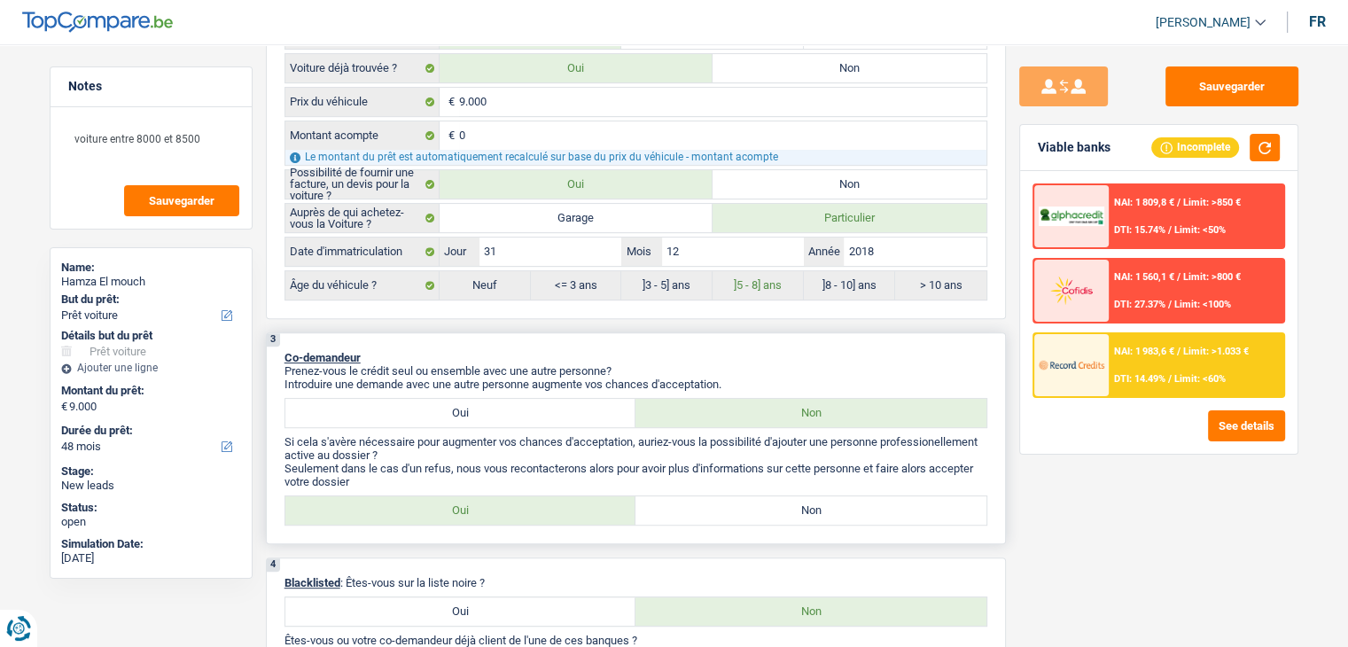
click at [797, 377] on p "Introduire une demande avec une autre personne augmente vos chances d'acceptati…" at bounding box center [635, 383] width 703 height 13
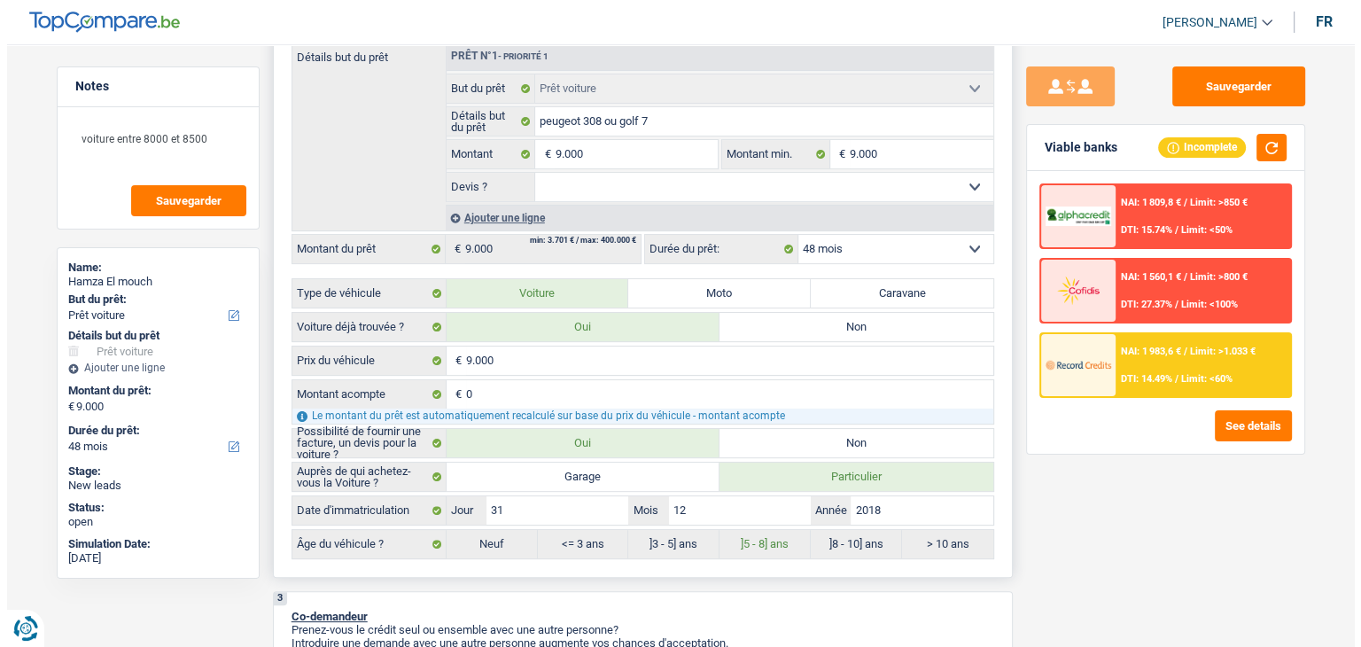
scroll to position [266, 0]
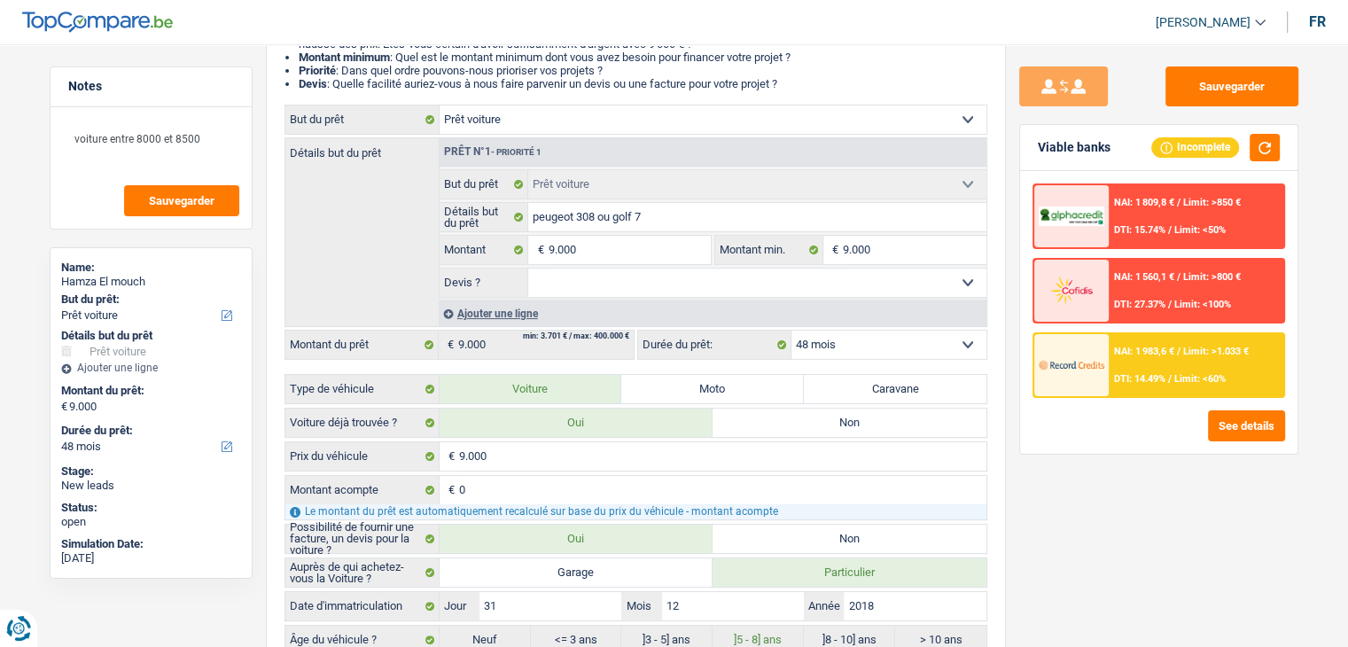
click at [1024, 429] on div "NAI: 1 809,8 € / Limit: >850 € DTI: 15.74% / Limit: <50% NAI: 1 560,1 € / Limit…" at bounding box center [1158, 312] width 277 height 283
click at [710, 281] on select "Oui Non Non répondu Sélectionner une option" at bounding box center [757, 282] width 458 height 28
select select "yes"
click at [528, 268] on select "Oui Non Non répondu Sélectionner une option" at bounding box center [757, 282] width 458 height 28
select select "yes"
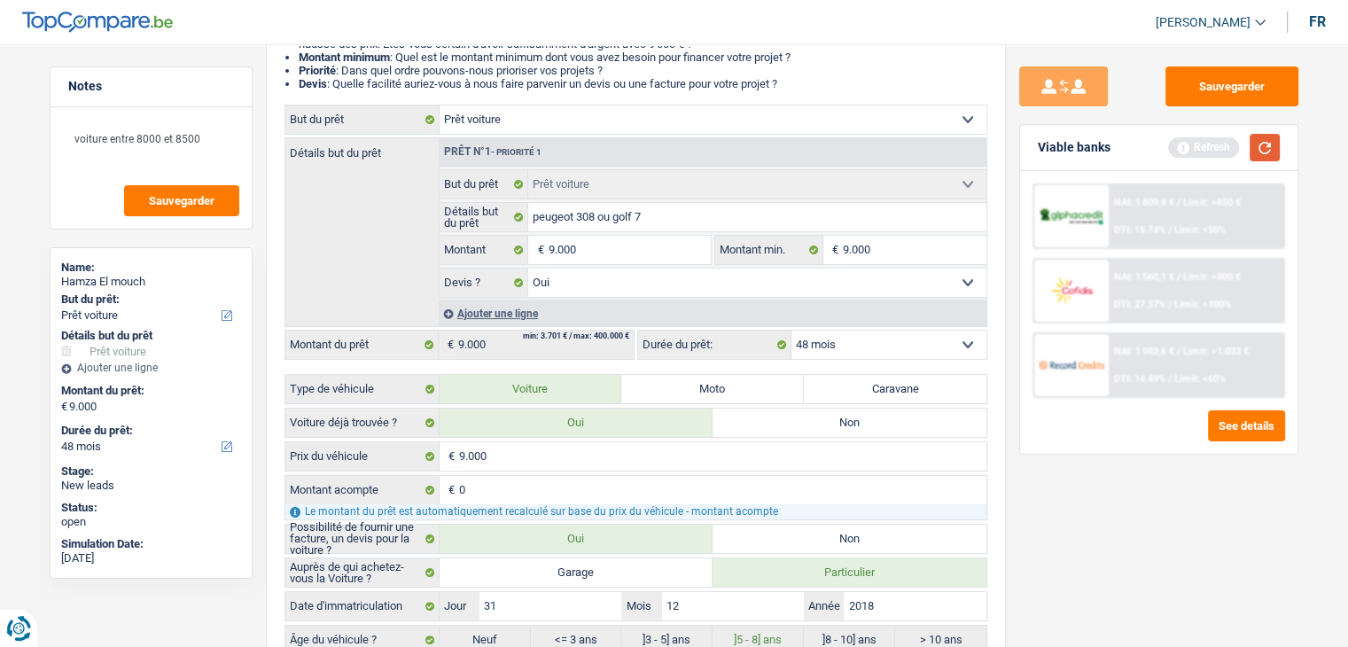
click at [1278, 143] on div "Viable banks Refresh" at bounding box center [1158, 148] width 277 height 46
click at [1274, 145] on button "button" at bounding box center [1264, 147] width 30 height 27
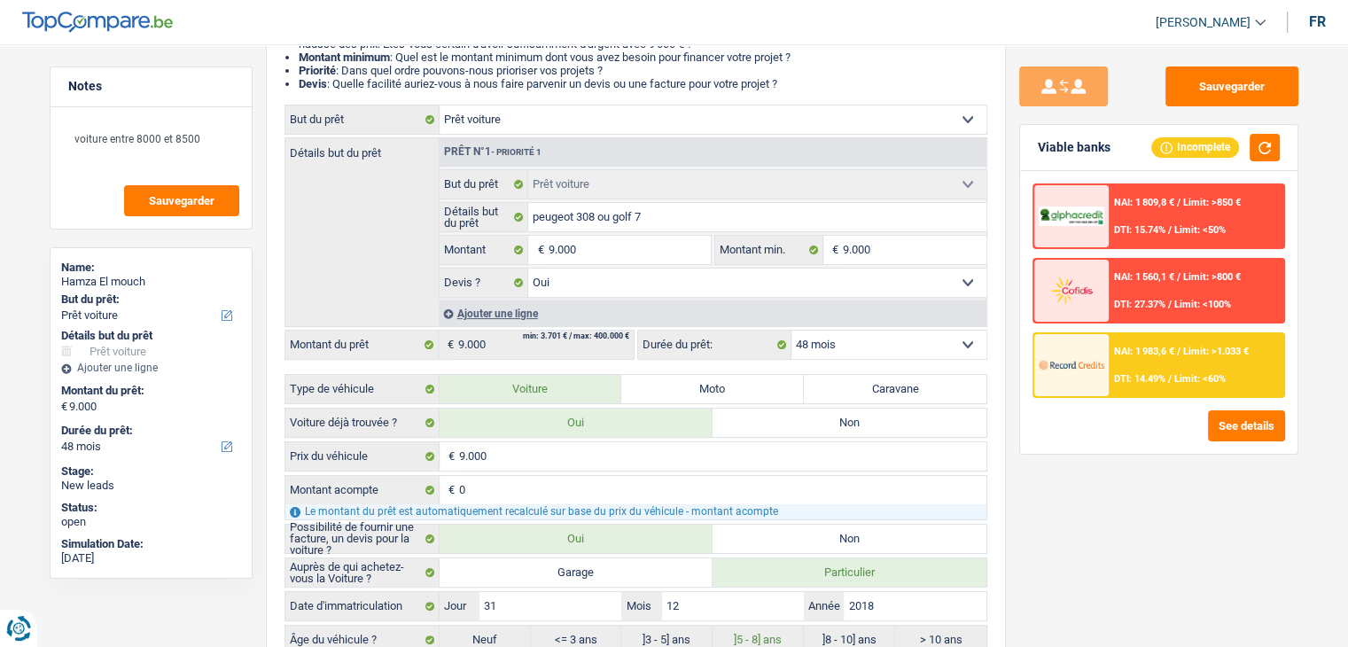
click at [1175, 363] on div "NAI: 1 983,6 € / Limit: >1.033 € DTI: 14.49% / Limit: <60%" at bounding box center [1195, 365] width 175 height 62
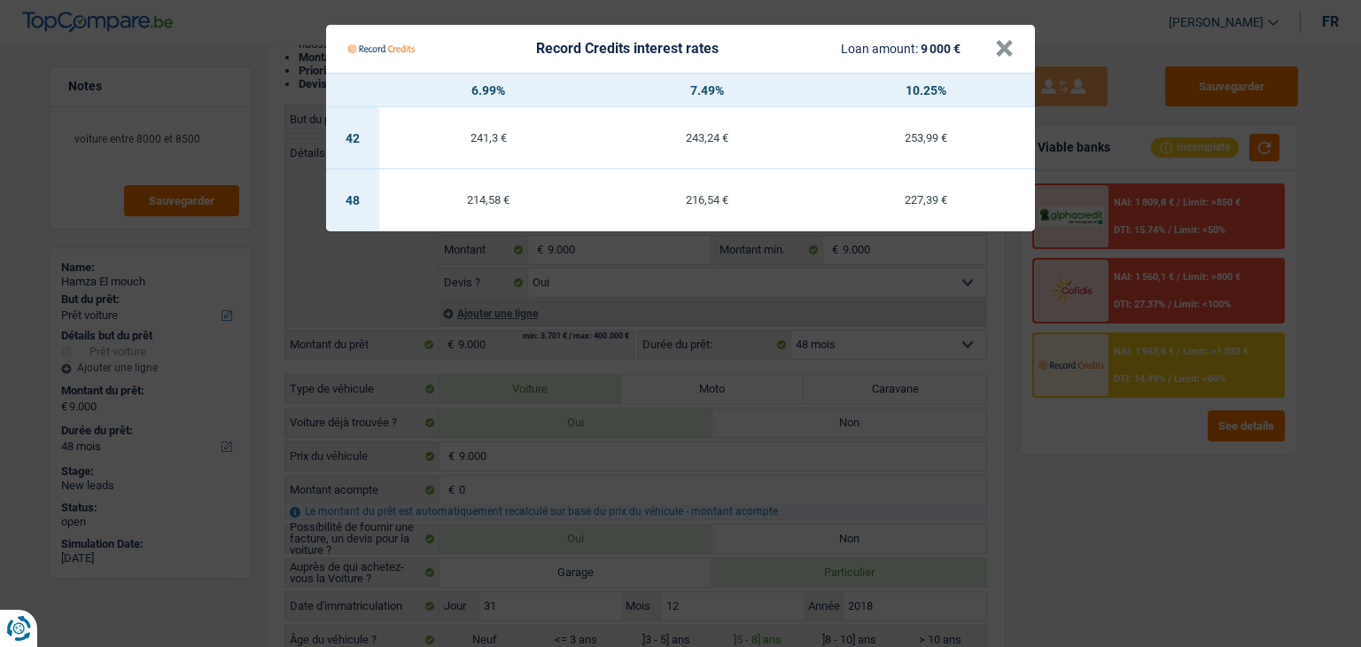
click at [1141, 483] on Credits "Record Credits interest rates Loan amount: 9 000 € × 6.99% 7.49% 10.25% 42 241,…" at bounding box center [680, 323] width 1361 height 647
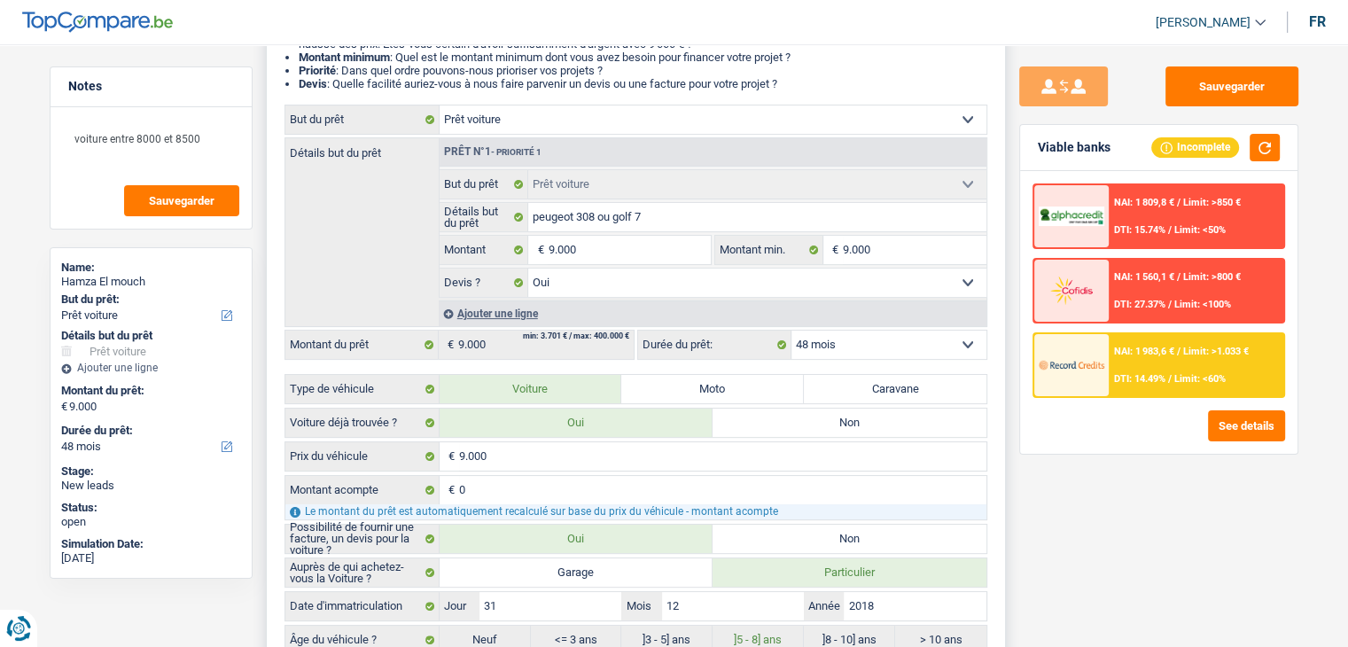
click at [610, 282] on select "Oui Non Non répondu Sélectionner une option" at bounding box center [757, 282] width 458 height 28
select select "false"
click at [528, 268] on select "Oui Non Non répondu Sélectionner une option" at bounding box center [757, 282] width 458 height 28
select select "false"
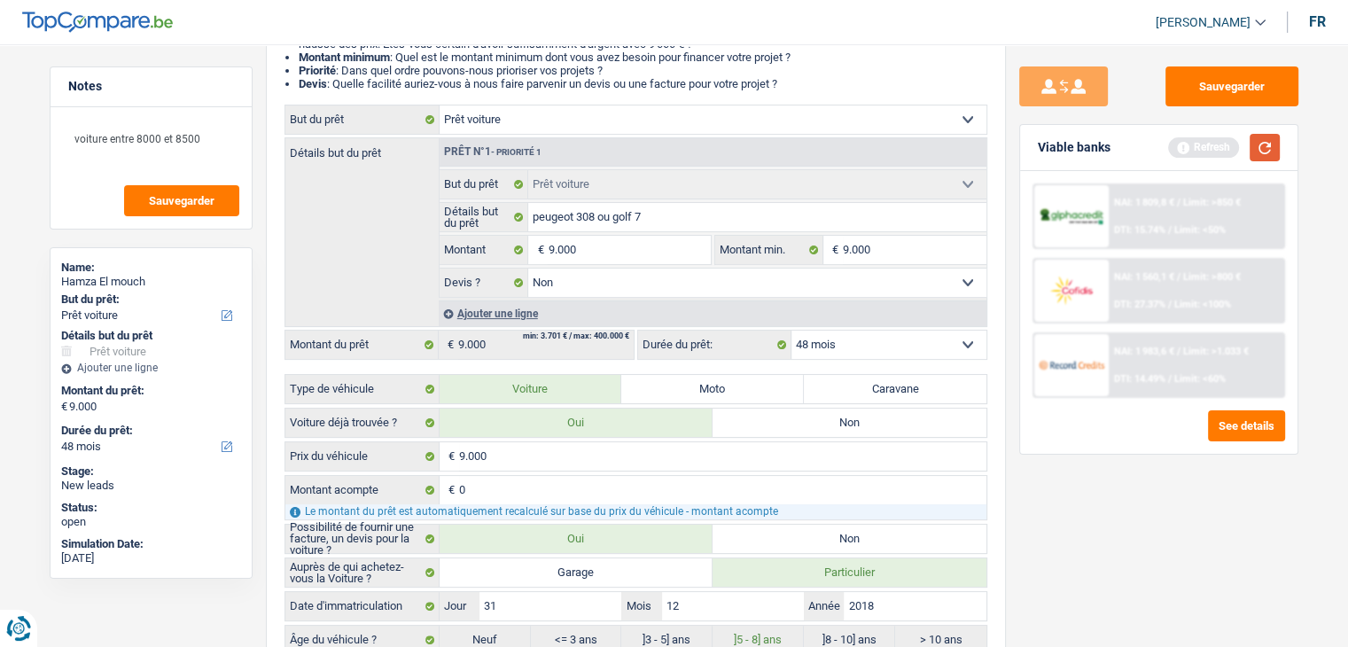
click at [1249, 159] on div "Refresh" at bounding box center [1224, 147] width 112 height 27
click at [1255, 153] on button "button" at bounding box center [1264, 147] width 30 height 27
click at [1255, 152] on button "button" at bounding box center [1264, 147] width 30 height 27
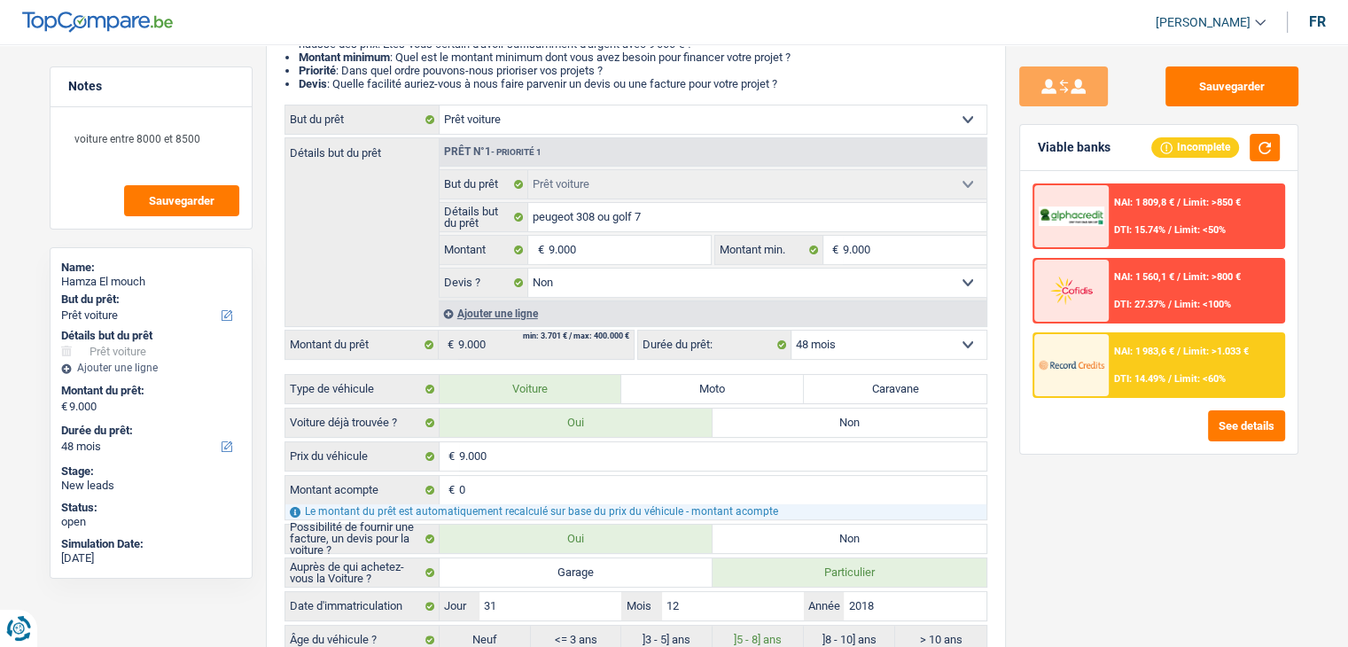
click at [1143, 366] on div "NAI: 1 983,6 € / Limit: >1.033 € DTI: 14.49% / Limit: <60%" at bounding box center [1195, 365] width 175 height 62
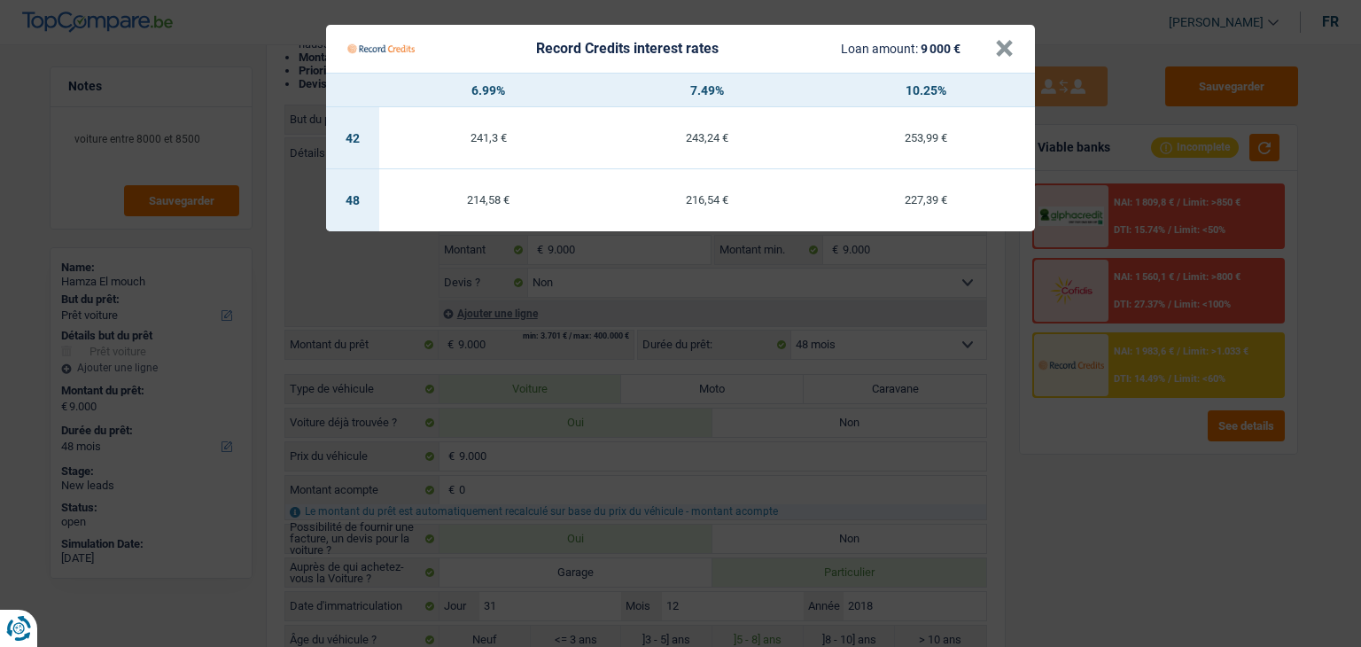
click at [1120, 445] on Credits "Record Credits interest rates Loan amount: 9 000 € × 6.99% 7.49% 10.25% 42 241,…" at bounding box center [680, 323] width 1361 height 647
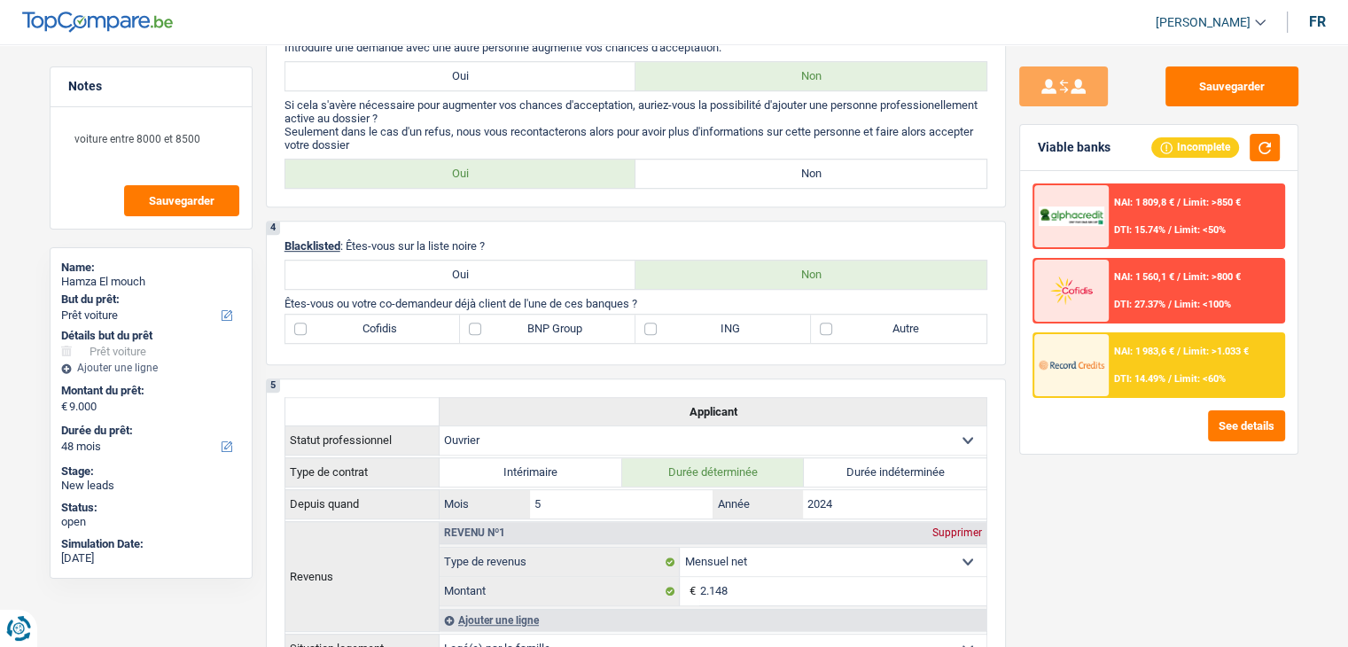
scroll to position [886, 0]
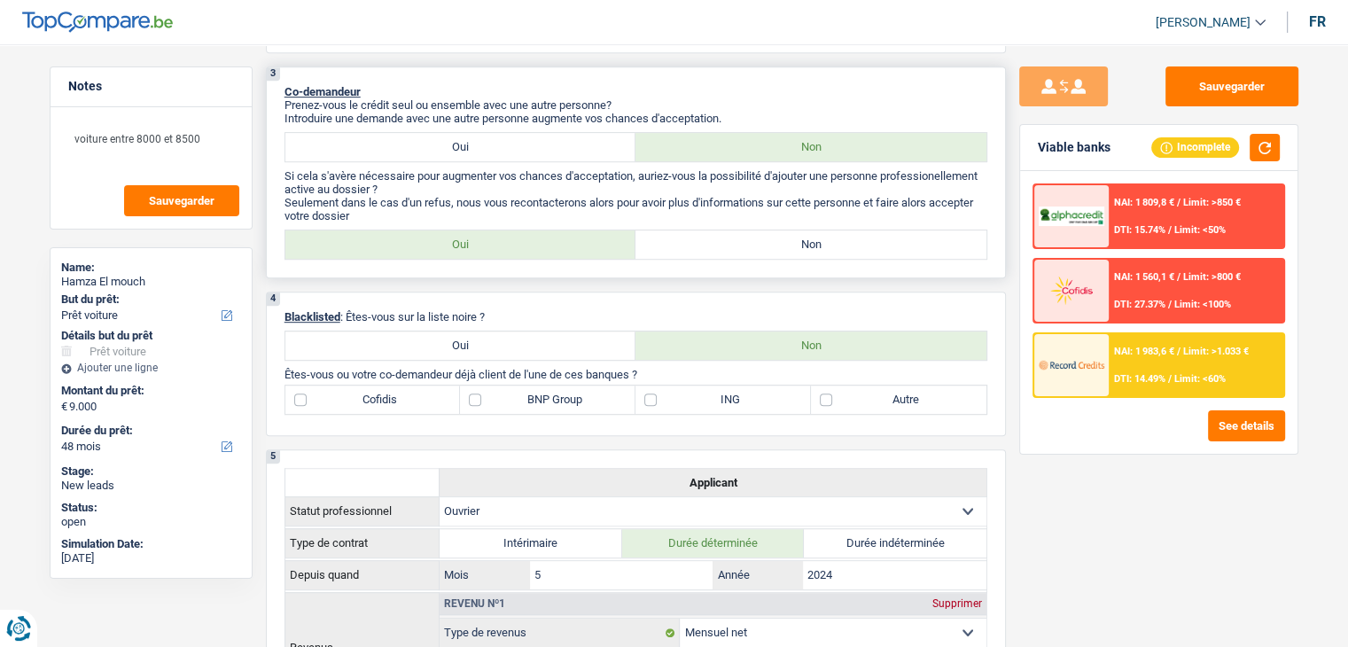
click at [682, 232] on label "Non" at bounding box center [810, 244] width 351 height 28
click at [682, 232] on input "Non" at bounding box center [810, 244] width 351 height 28
radio input "true"
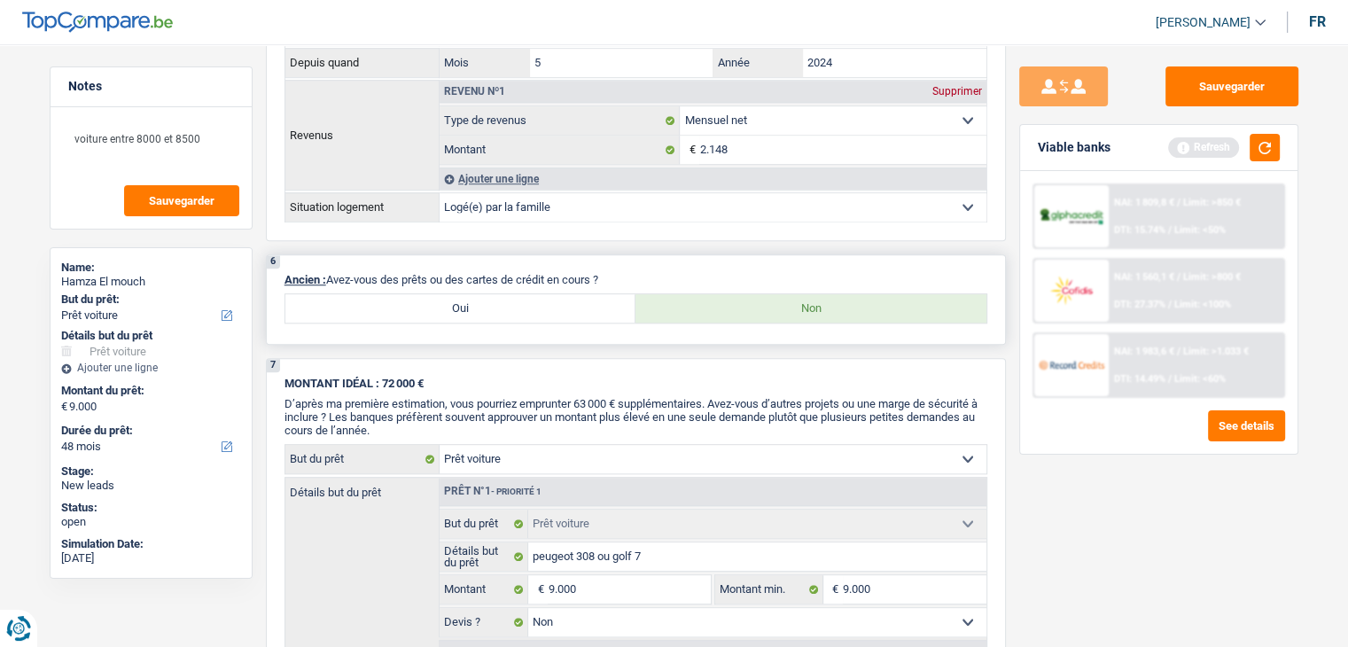
scroll to position [1595, 0]
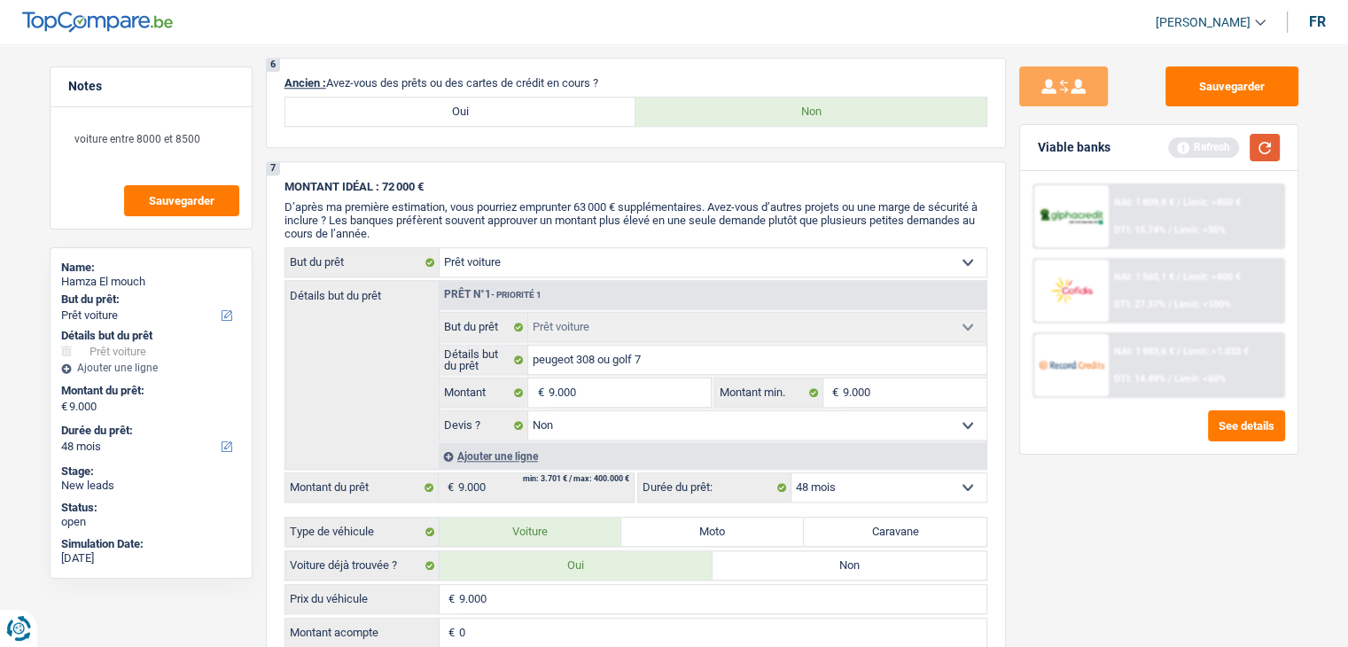
click at [1267, 147] on button "button" at bounding box center [1264, 147] width 30 height 27
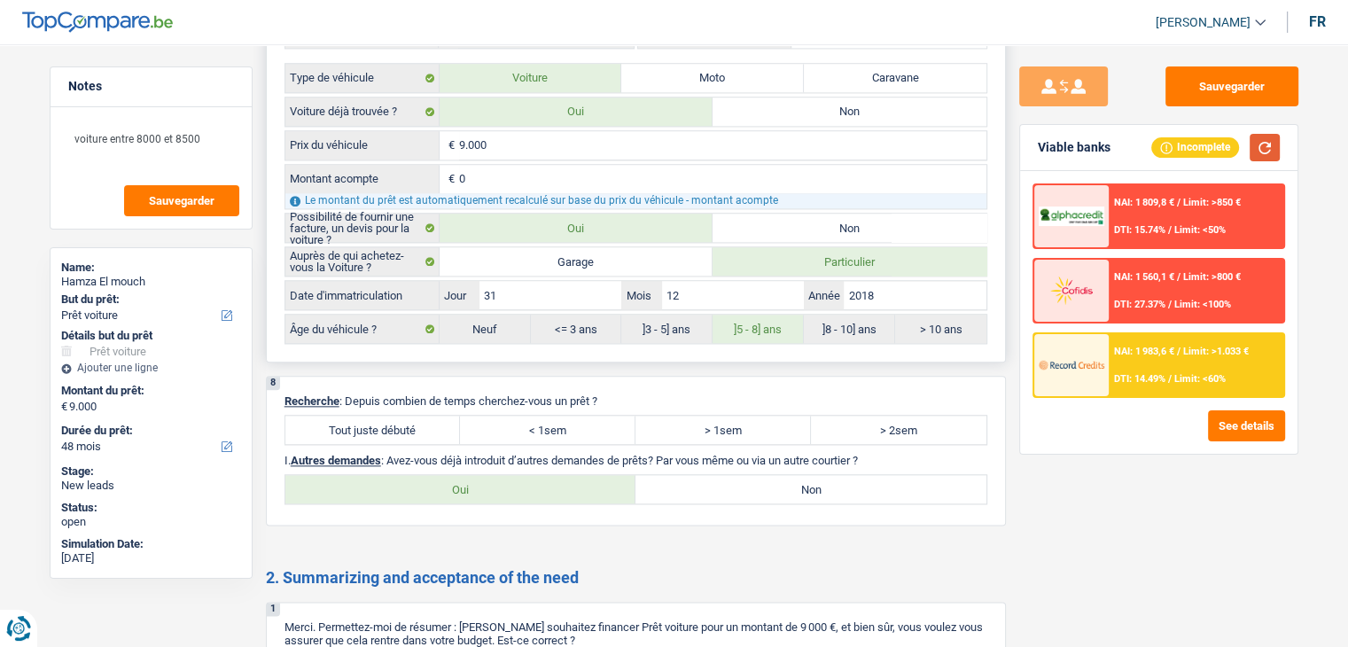
scroll to position [2126, 0]
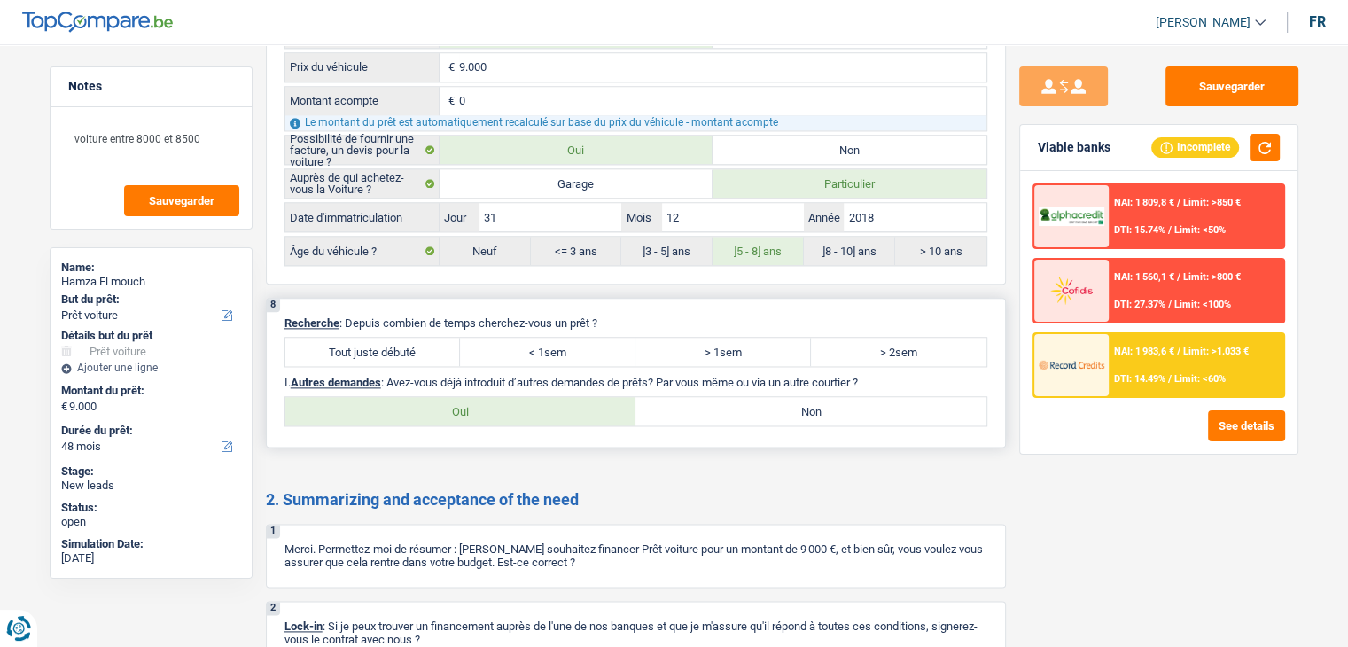
click at [385, 338] on label "Tout juste débuté" at bounding box center [372, 352] width 175 height 28
click at [385, 338] on input "Tout juste débuté" at bounding box center [372, 352] width 175 height 28
radio input "true"
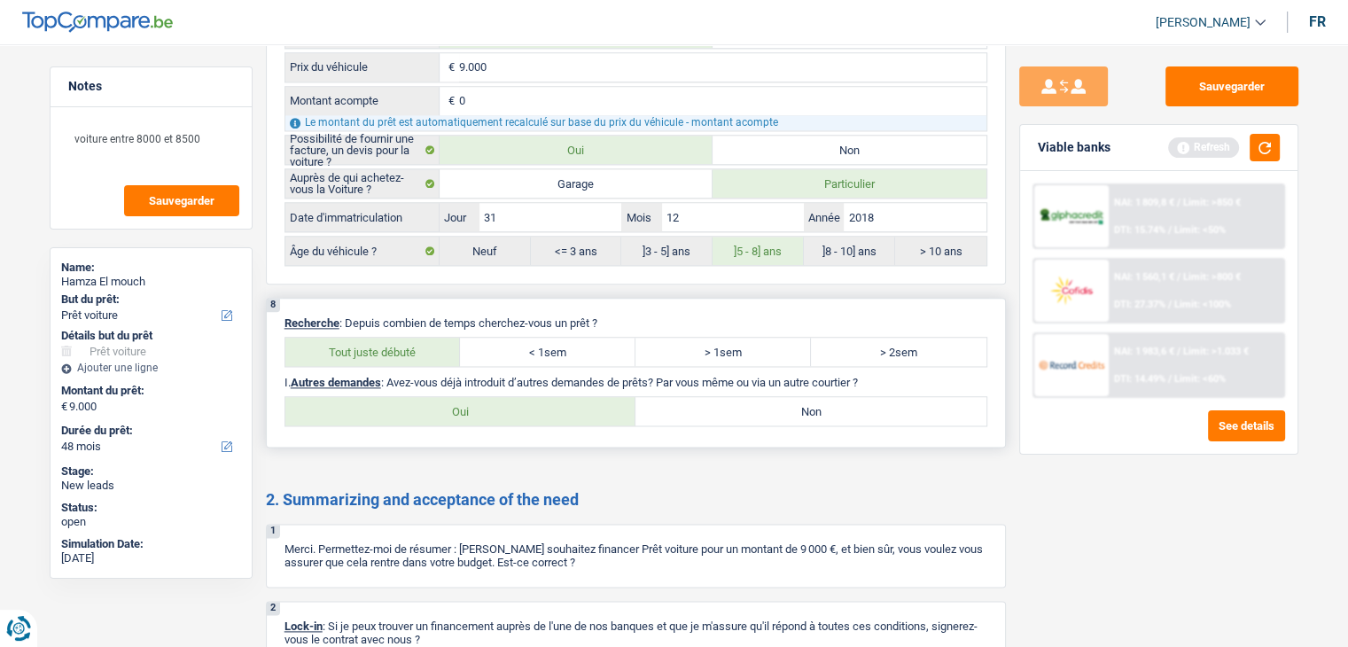
click at [711, 398] on label "Non" at bounding box center [810, 411] width 351 height 28
click at [711, 398] on input "Non" at bounding box center [810, 411] width 351 height 28
radio input "true"
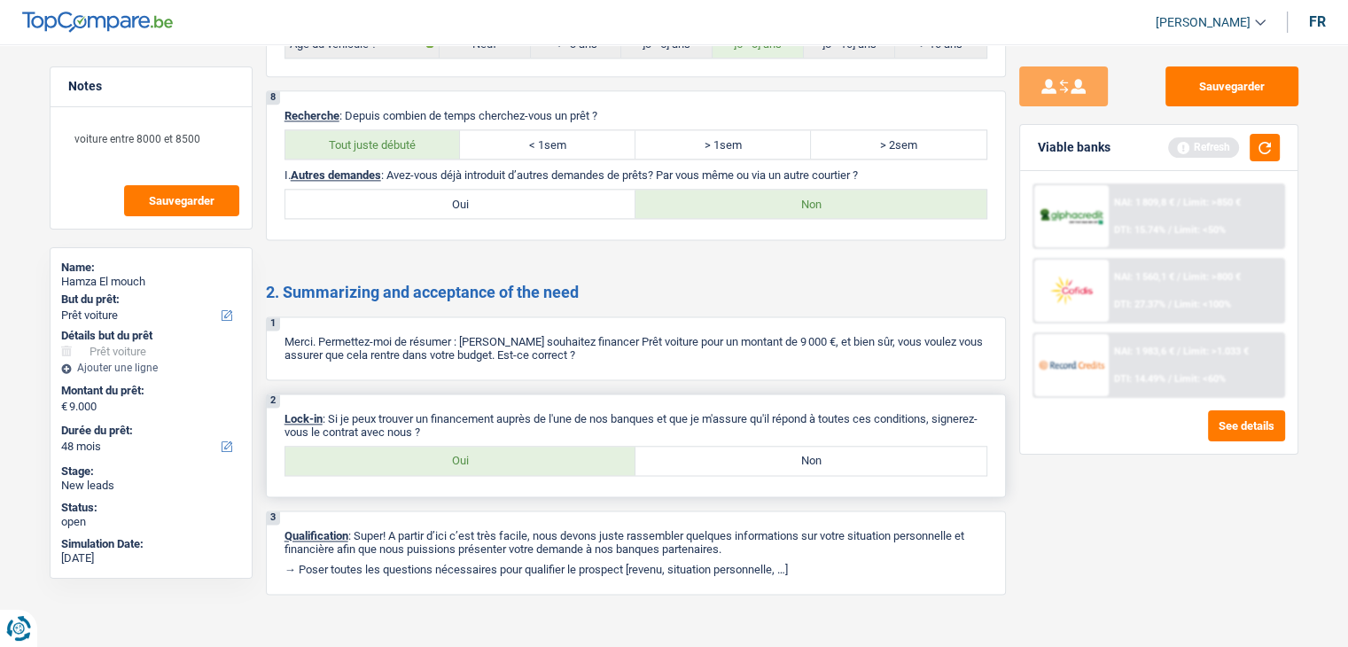
click at [519, 447] on label "Oui" at bounding box center [460, 461] width 351 height 28
click at [519, 447] on input "Oui" at bounding box center [460, 461] width 351 height 28
radio input "true"
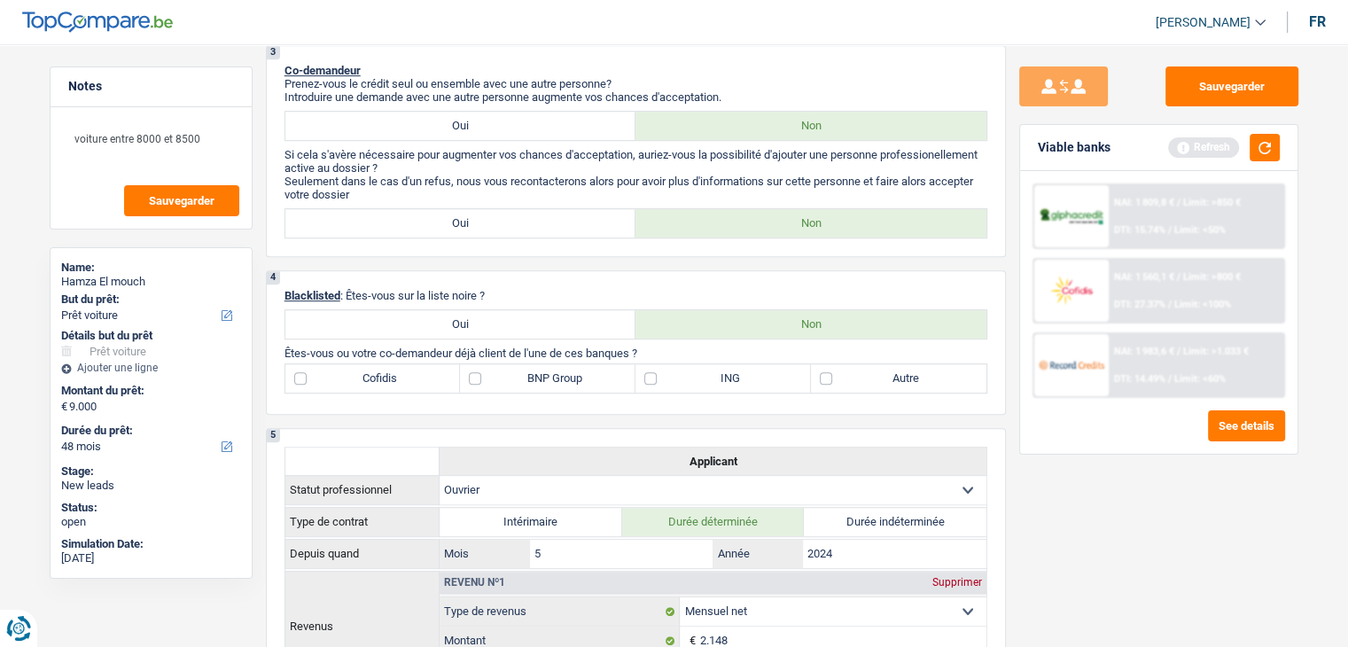
scroll to position [975, 0]
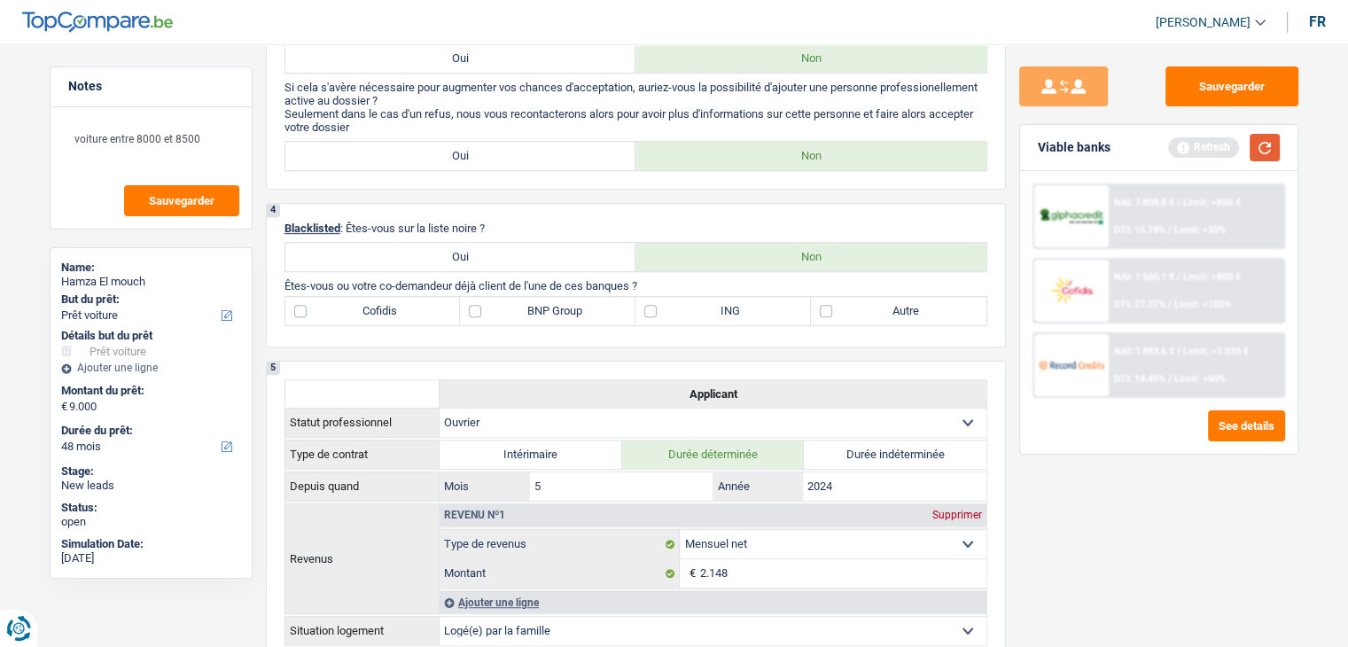
click at [1269, 150] on button "button" at bounding box center [1264, 147] width 30 height 27
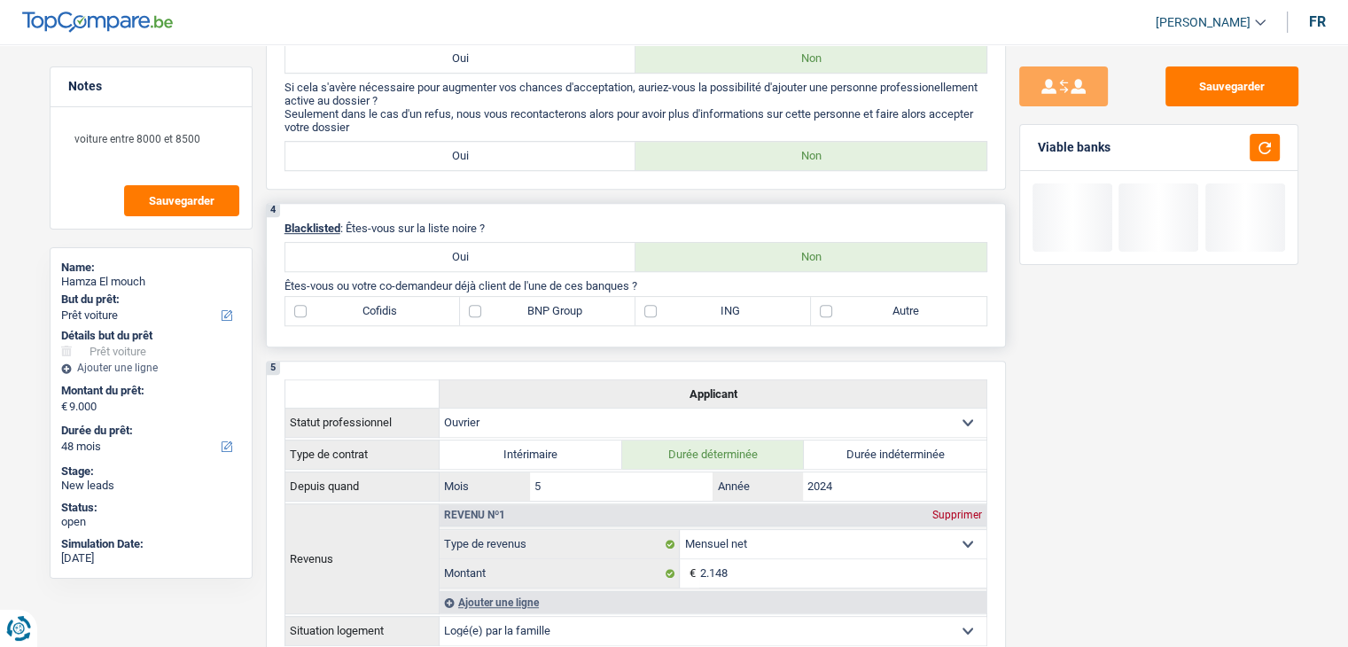
click at [860, 309] on label "Autre" at bounding box center [898, 311] width 175 height 28
click at [860, 309] on input "Autre" at bounding box center [898, 311] width 175 height 28
checkbox input "true"
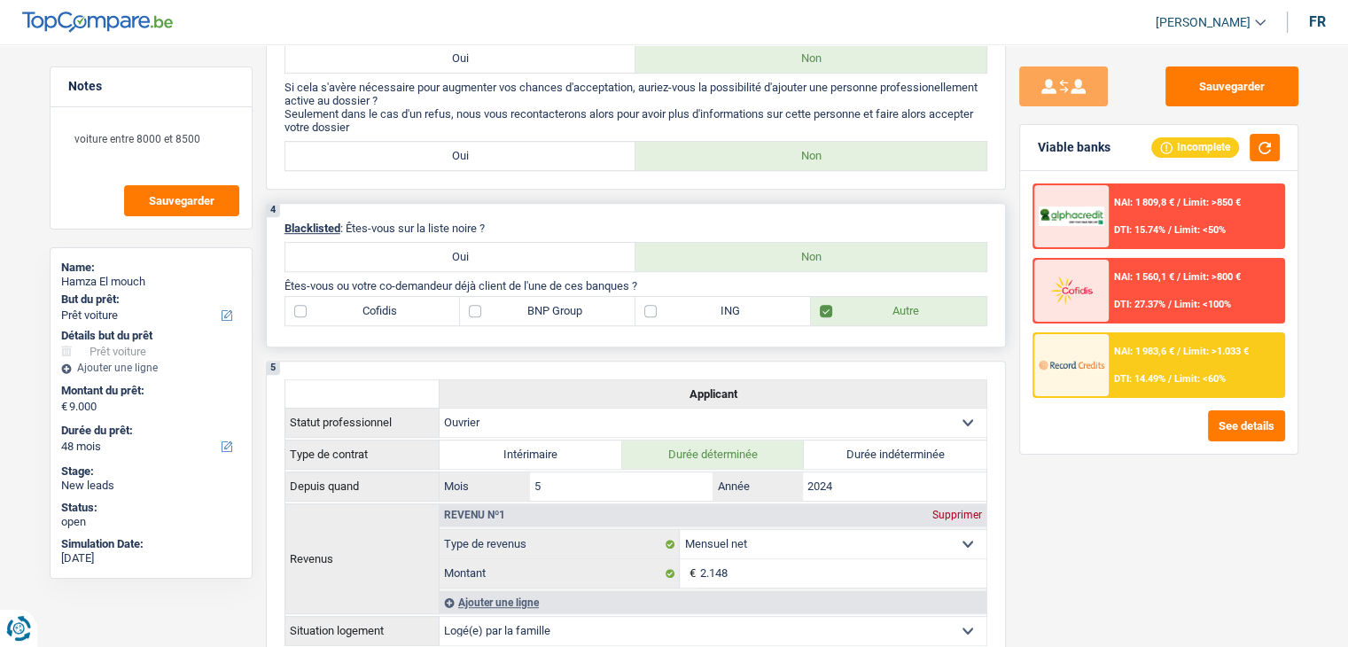
drag, startPoint x: 641, startPoint y: 280, endPoint x: 285, endPoint y: 279, distance: 356.2
click at [259, 284] on div "Notes voiture entre 8000 et 8500 Sauvegarder Name: Hamza El mouch But du prêt: …" at bounding box center [674, 529] width 1276 height 2875
click at [550, 210] on div "4 Blacklisted : Êtes-vous sur la liste noire ? Oui Non Êtes-vous ou votre co-de…" at bounding box center [636, 275] width 740 height 144
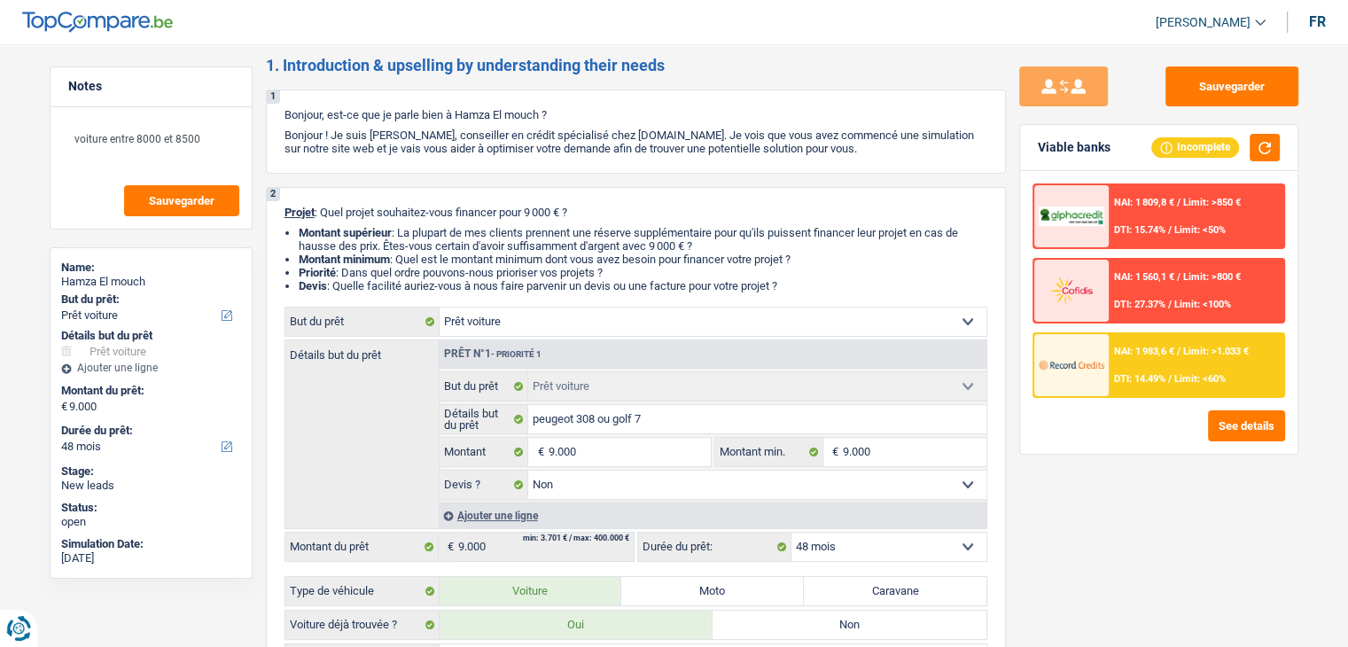
scroll to position [0, 0]
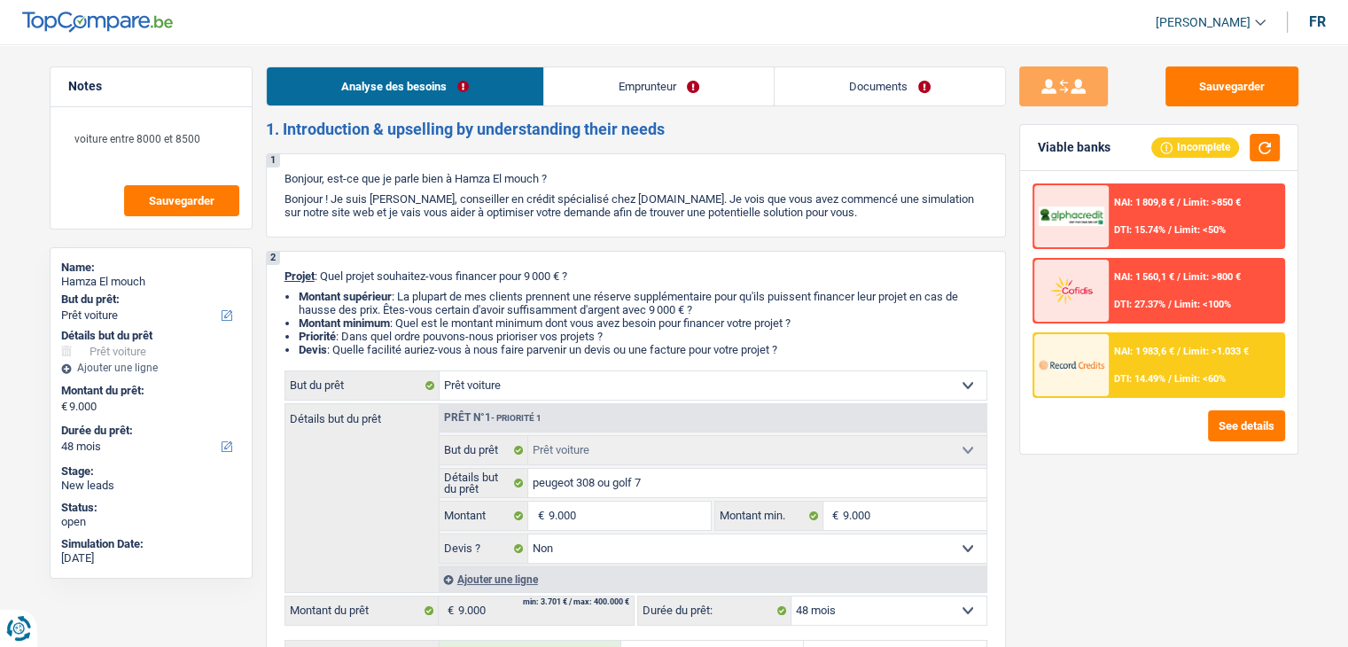
click at [607, 73] on link "Emprunteur" at bounding box center [658, 86] width 229 height 38
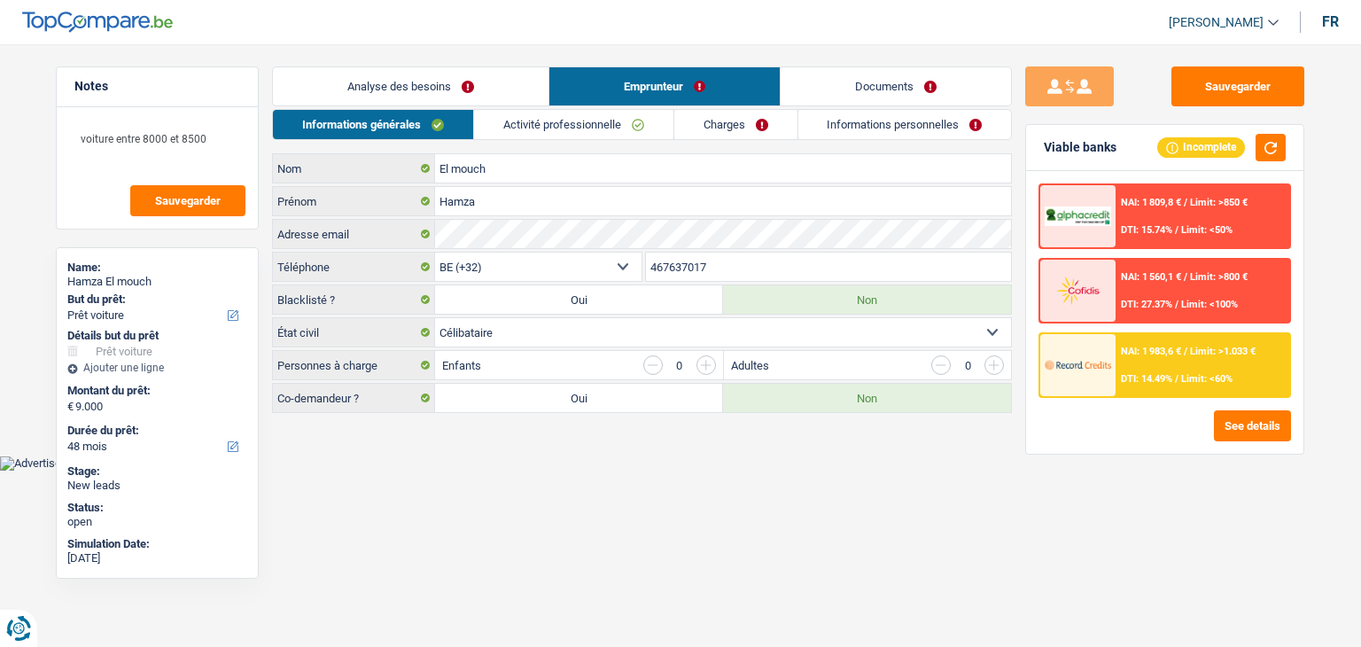
click at [548, 470] on html "Vous avez le contrôle de vos données Nous utilisons des cookies, tout comme nos…" at bounding box center [680, 235] width 1361 height 470
click at [558, 126] on link "Activité professionnelle" at bounding box center [573, 124] width 199 height 29
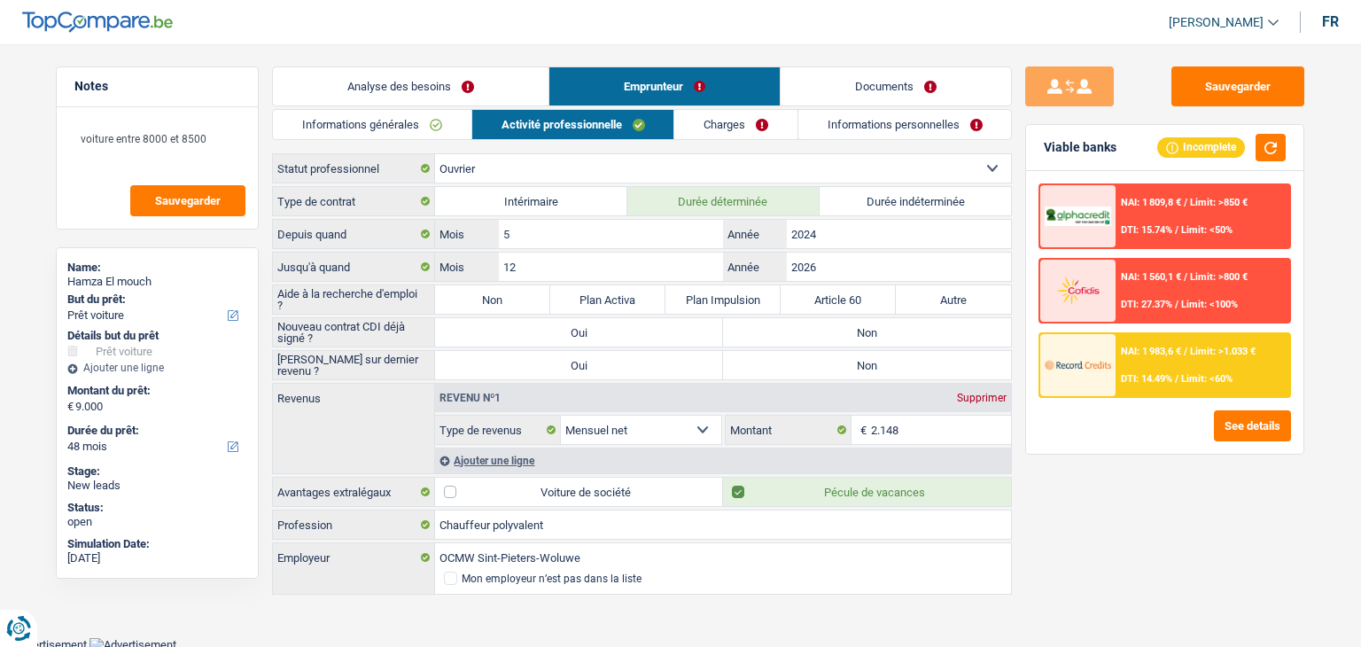
click at [1063, 485] on div "Sauvegarder Viable banks Incomplete NAI: 1 809,8 € / Limit: >850 € DTI: 15.74% …" at bounding box center [1165, 340] width 306 height 548
click at [501, 298] on label "Non" at bounding box center [492, 299] width 115 height 28
click at [501, 298] on input "Non" at bounding box center [492, 299] width 115 height 28
radio input "true"
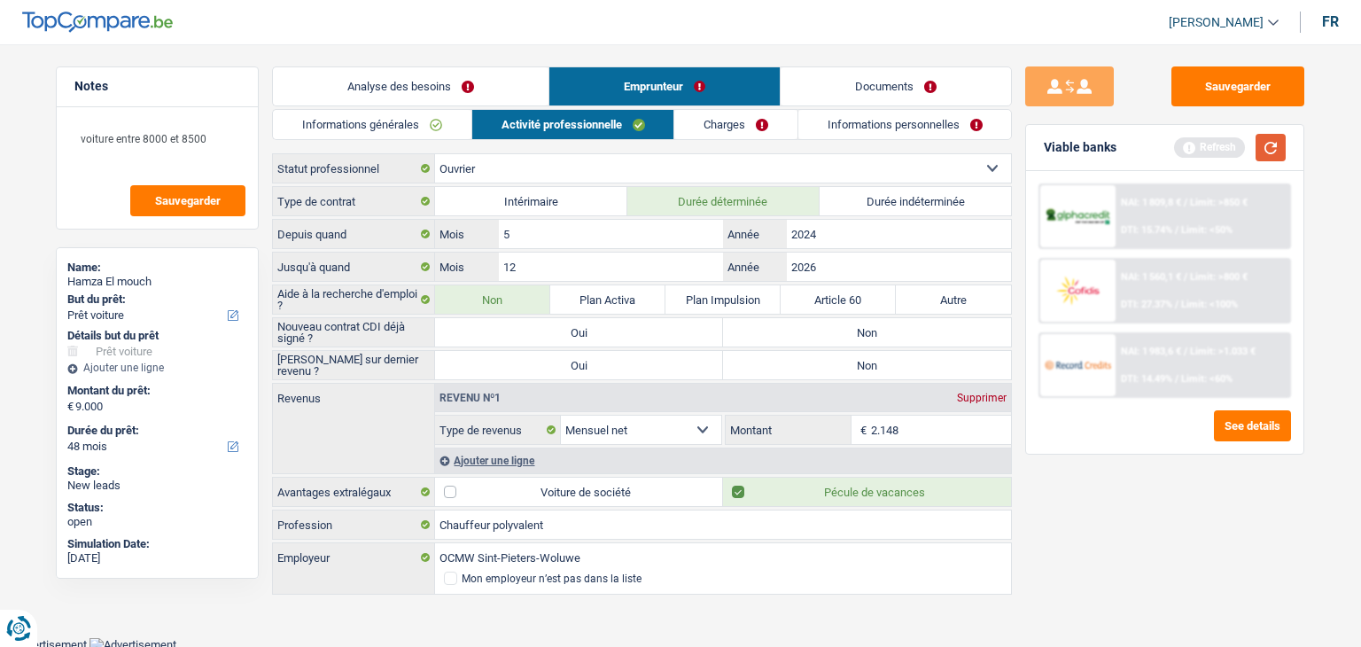
click at [1265, 145] on button "button" at bounding box center [1270, 147] width 30 height 27
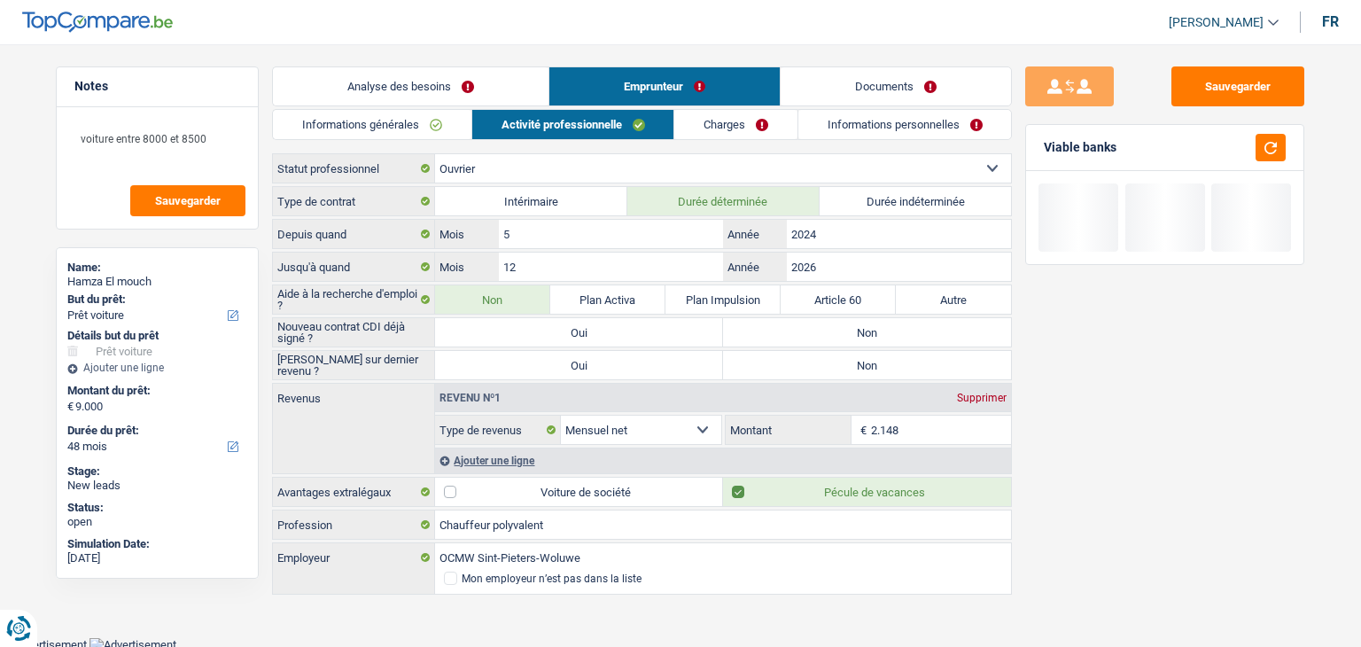
click at [1014, 299] on div "Sauvegarder Viable banks" at bounding box center [1165, 340] width 306 height 548
click at [909, 329] on label "Non" at bounding box center [867, 332] width 288 height 28
click at [909, 329] on input "Non" at bounding box center [867, 332] width 288 height 28
radio input "true"
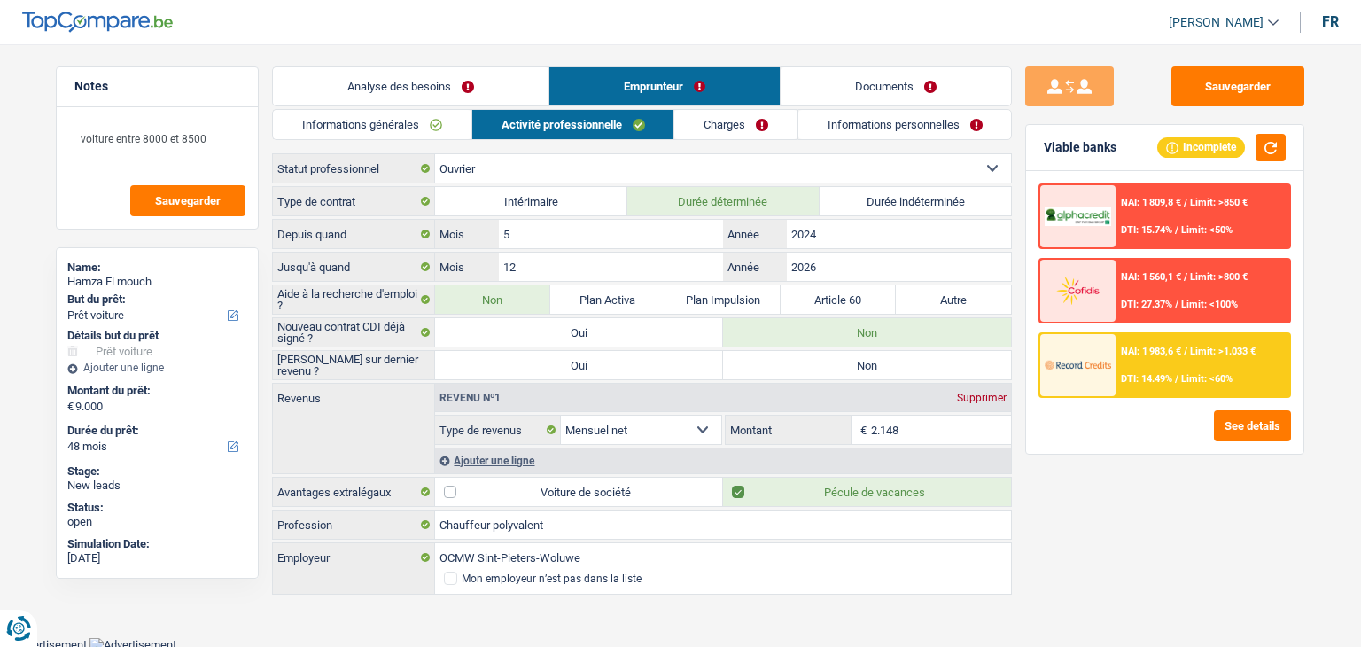
click at [1065, 508] on div "Sauvegarder Viable banks Incomplete NAI: 1 809,8 € / Limit: >850 € DTI: 15.74% …" at bounding box center [1165, 340] width 306 height 548
click at [1106, 511] on div "Sauvegarder Viable banks Incomplete NAI: 1 809,8 € / Limit: >850 € DTI: 15.74% …" at bounding box center [1165, 340] width 306 height 548
click at [851, 358] on label "Non" at bounding box center [867, 365] width 288 height 28
click at [851, 358] on input "Non" at bounding box center [867, 365] width 288 height 28
radio input "true"
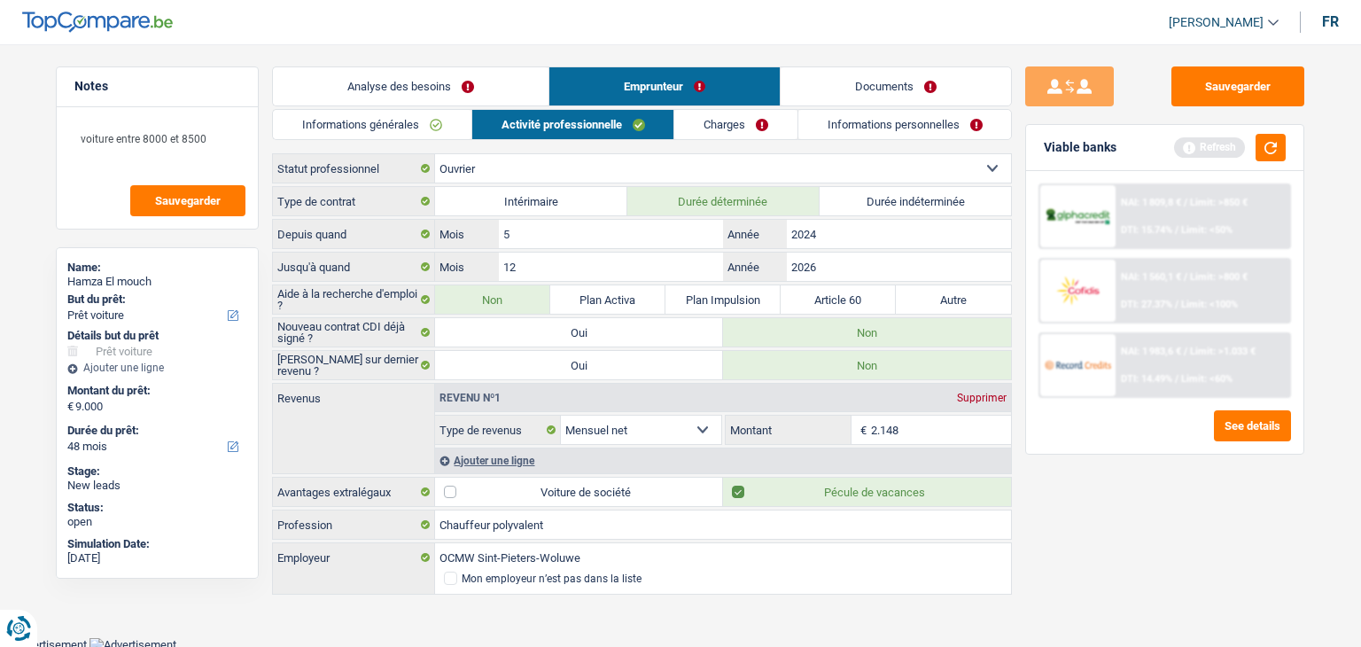
click at [711, 107] on div "Analyse des besoins Emprunteur Documents 1. Introduction & upselling by underst…" at bounding box center [642, 331] width 740 height 531
click at [712, 129] on link "Charges" at bounding box center [735, 124] width 123 height 29
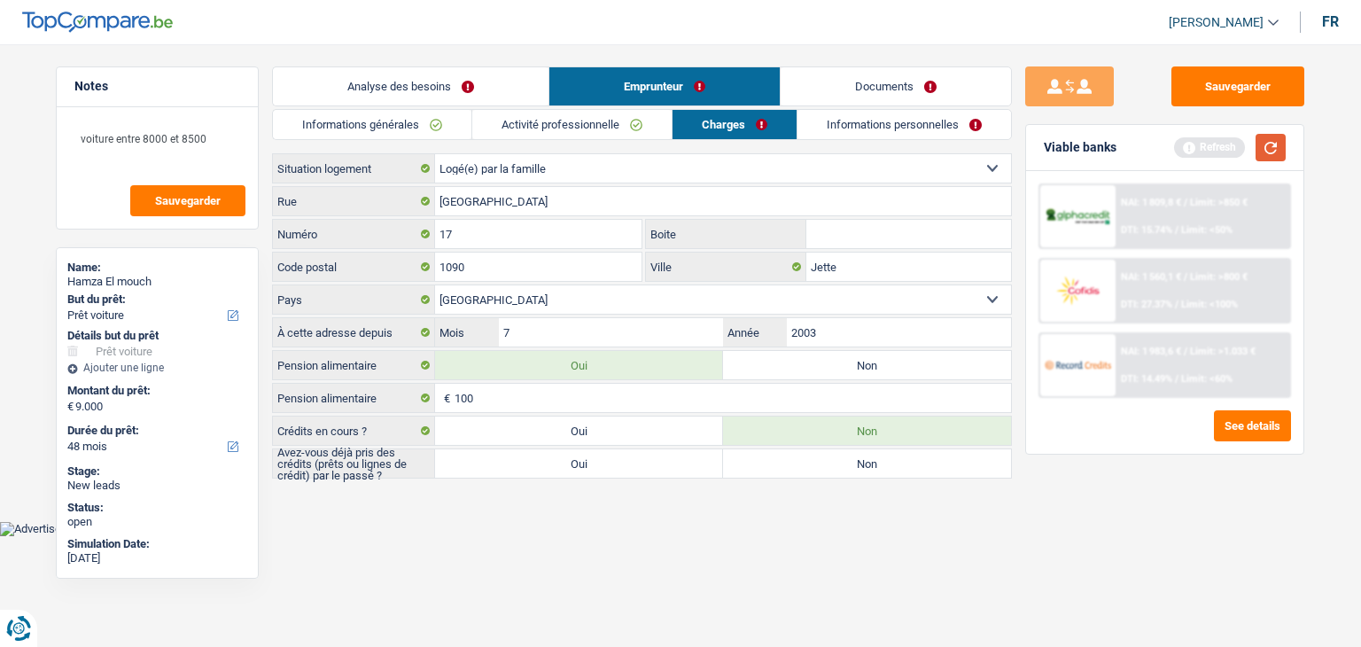
drag, startPoint x: 1261, startPoint y: 151, endPoint x: 1215, endPoint y: 159, distance: 46.9
click at [1261, 151] on button "button" at bounding box center [1270, 147] width 30 height 27
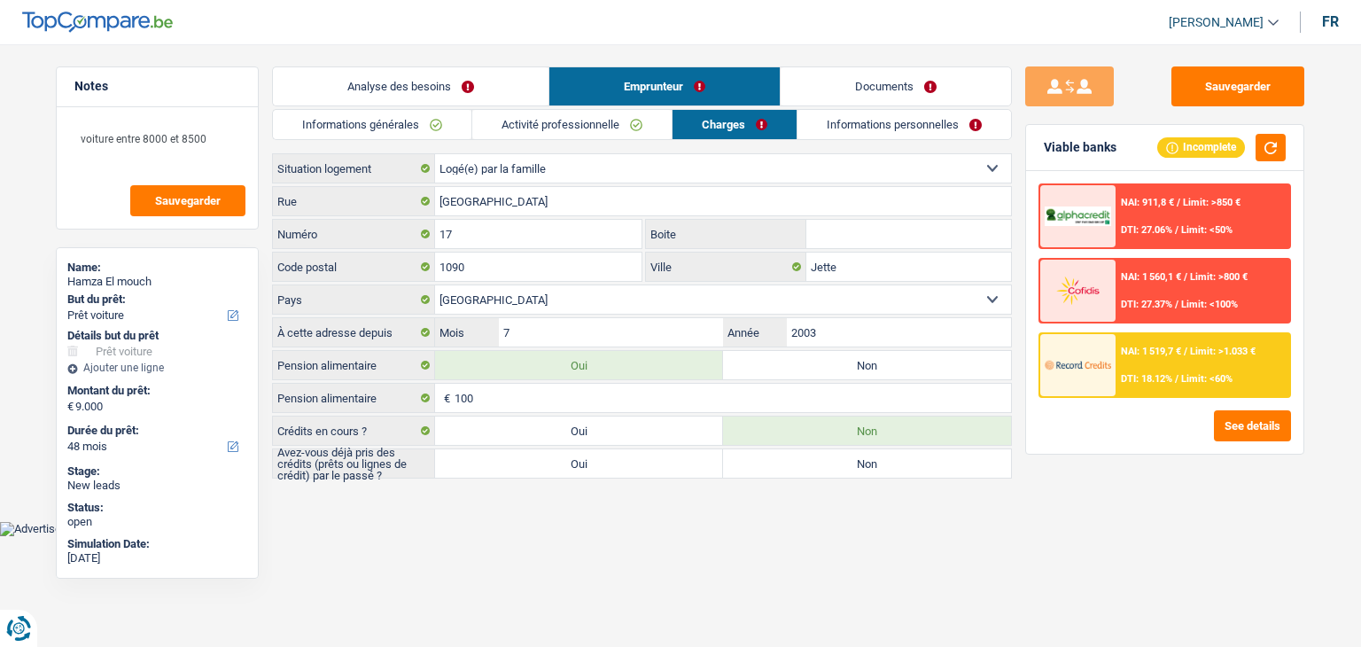
click at [1084, 486] on div "Sauvegarder Viable banks Incomplete NAI: 911,8 € / Limit: >850 € DTI: 27.06% / …" at bounding box center [1165, 340] width 306 height 548
click at [484, 517] on body "Vous avez le contrôle de vos données Nous utilisons des cookies, tout comme nos…" at bounding box center [680, 281] width 1361 height 509
click at [338, 536] on html "Vous avez le contrôle de vos données Nous utilisons des cookies, tout comme nos…" at bounding box center [680, 268] width 1361 height 536
drag, startPoint x: 673, startPoint y: 548, endPoint x: 688, endPoint y: 549, distance: 15.1
click at [674, 536] on html "Vous avez le contrôle de vos données Nous utilisons des cookies, tout comme nos…" at bounding box center [680, 268] width 1361 height 536
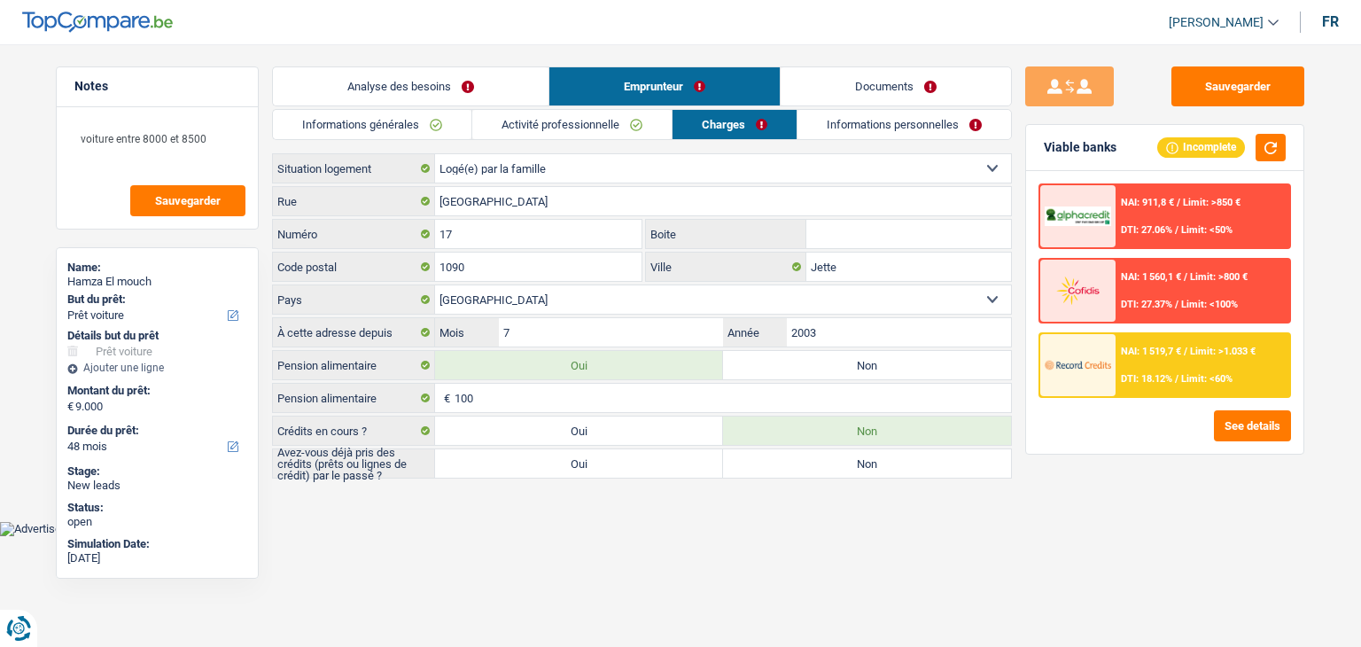
click at [573, 459] on label "Oui" at bounding box center [579, 463] width 288 height 28
click at [573, 459] on input "Oui" at bounding box center [579, 463] width 288 height 28
radio input "true"
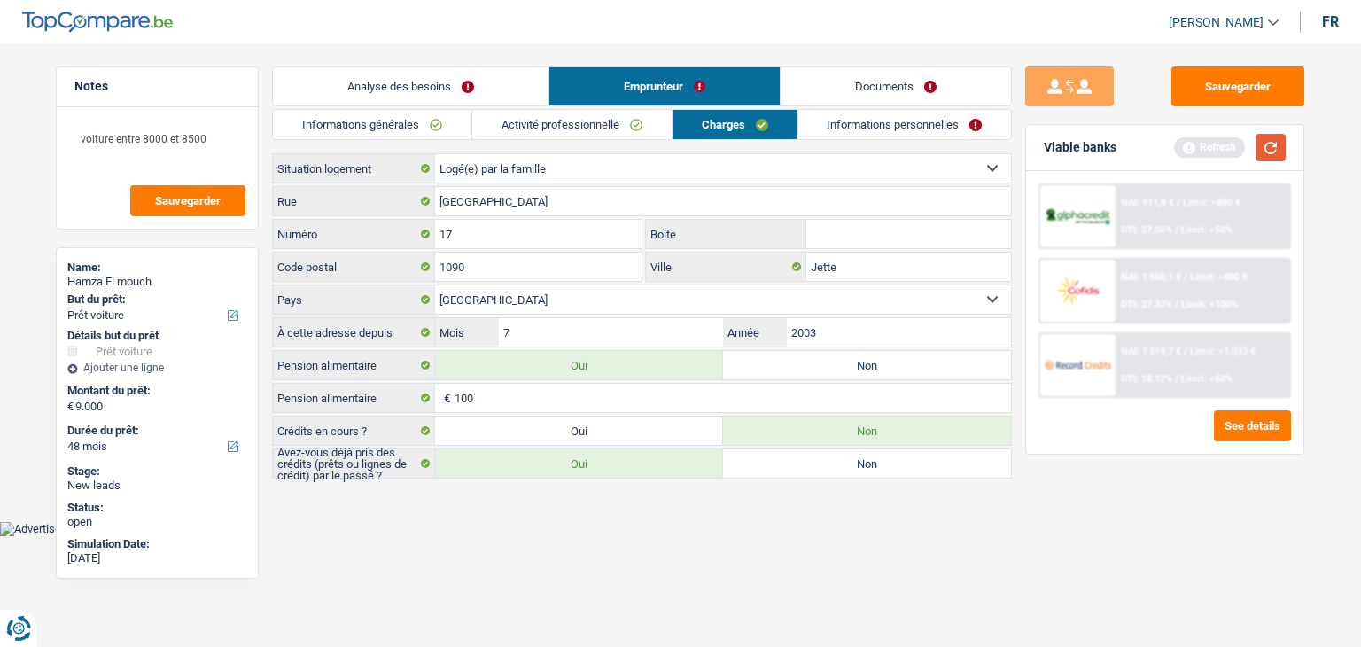
click at [1270, 148] on button "button" at bounding box center [1270, 147] width 30 height 27
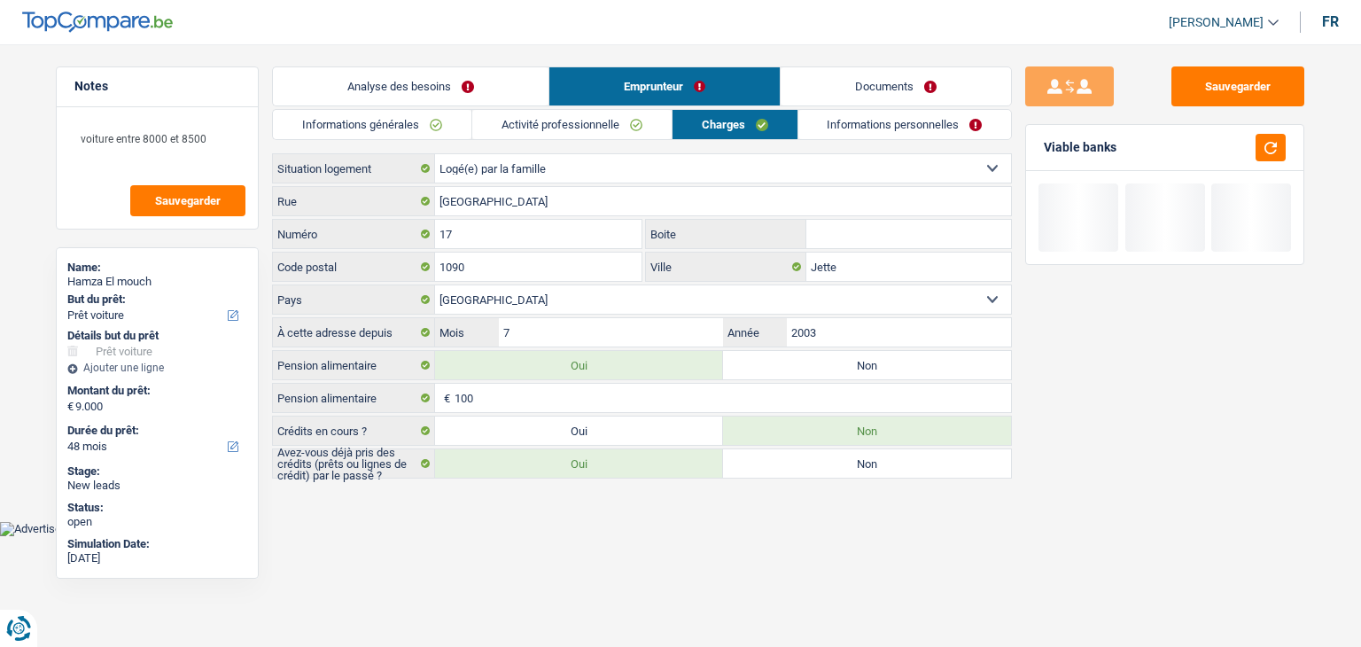
click at [841, 127] on link "Informations personnelles" at bounding box center [905, 124] width 214 height 29
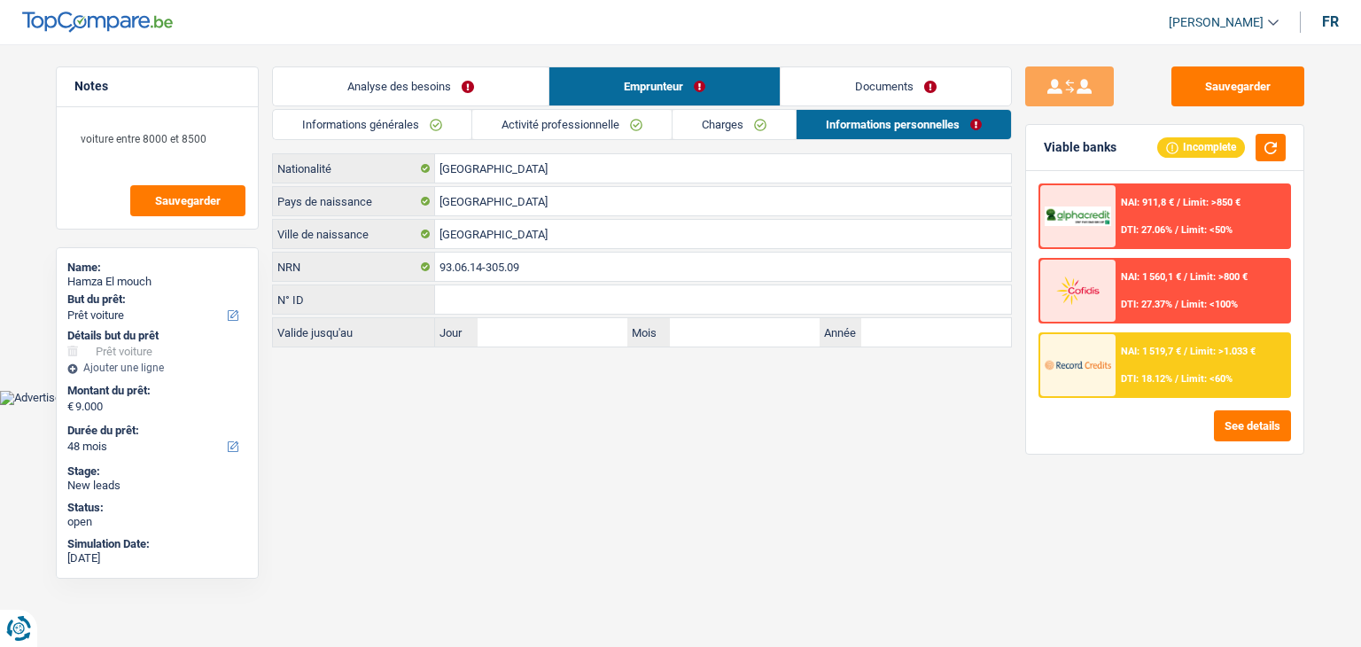
click at [704, 405] on html "Vous avez le contrôle de vos données Nous utilisons des cookies, tout comme nos…" at bounding box center [680, 202] width 1361 height 405
click at [1276, 146] on button "button" at bounding box center [1270, 147] width 30 height 27
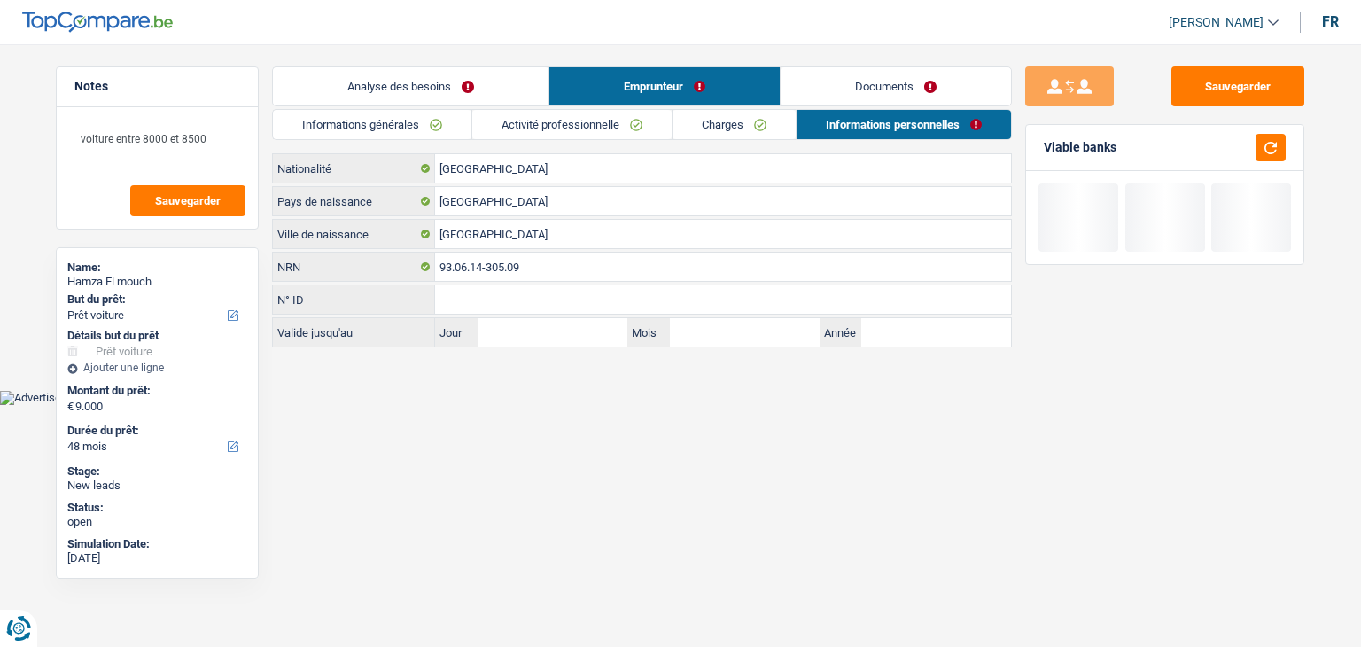
click at [896, 82] on link "Documents" at bounding box center [896, 86] width 230 height 38
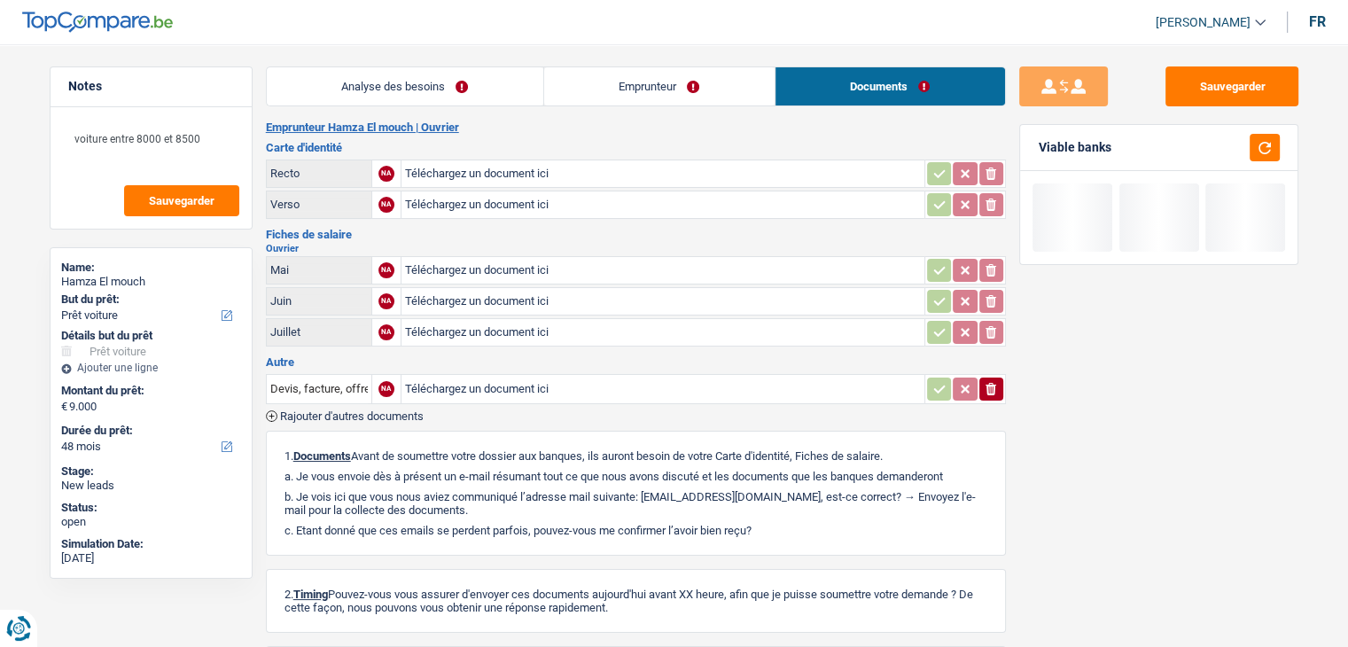
click at [691, 75] on link "Emprunteur" at bounding box center [659, 86] width 230 height 38
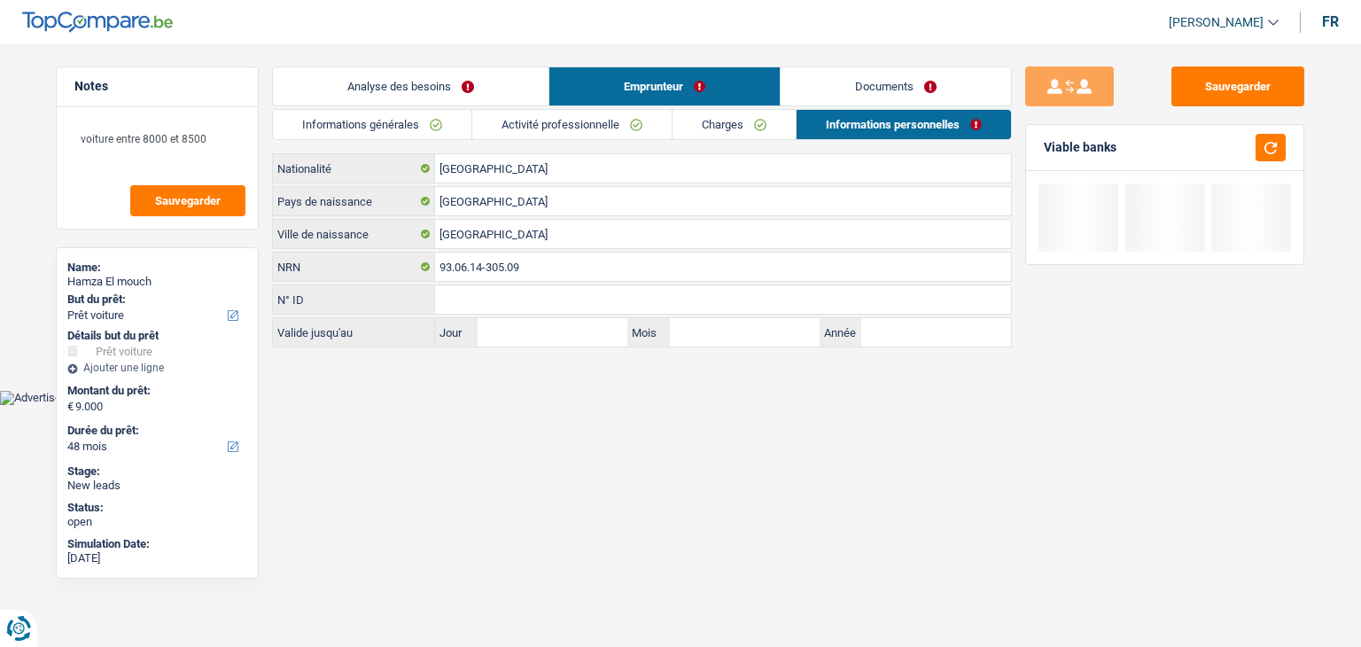
click at [731, 126] on link "Charges" at bounding box center [733, 124] width 123 height 29
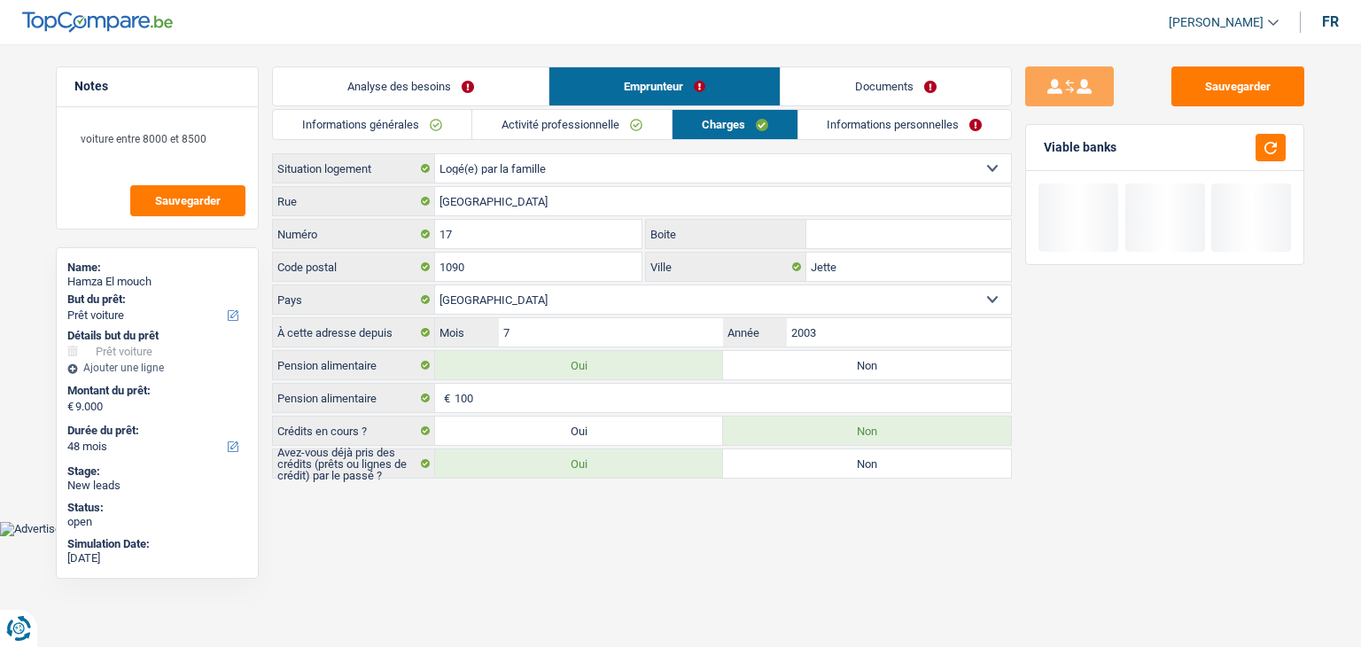
click at [607, 127] on link "Activité professionnelle" at bounding box center [571, 124] width 199 height 29
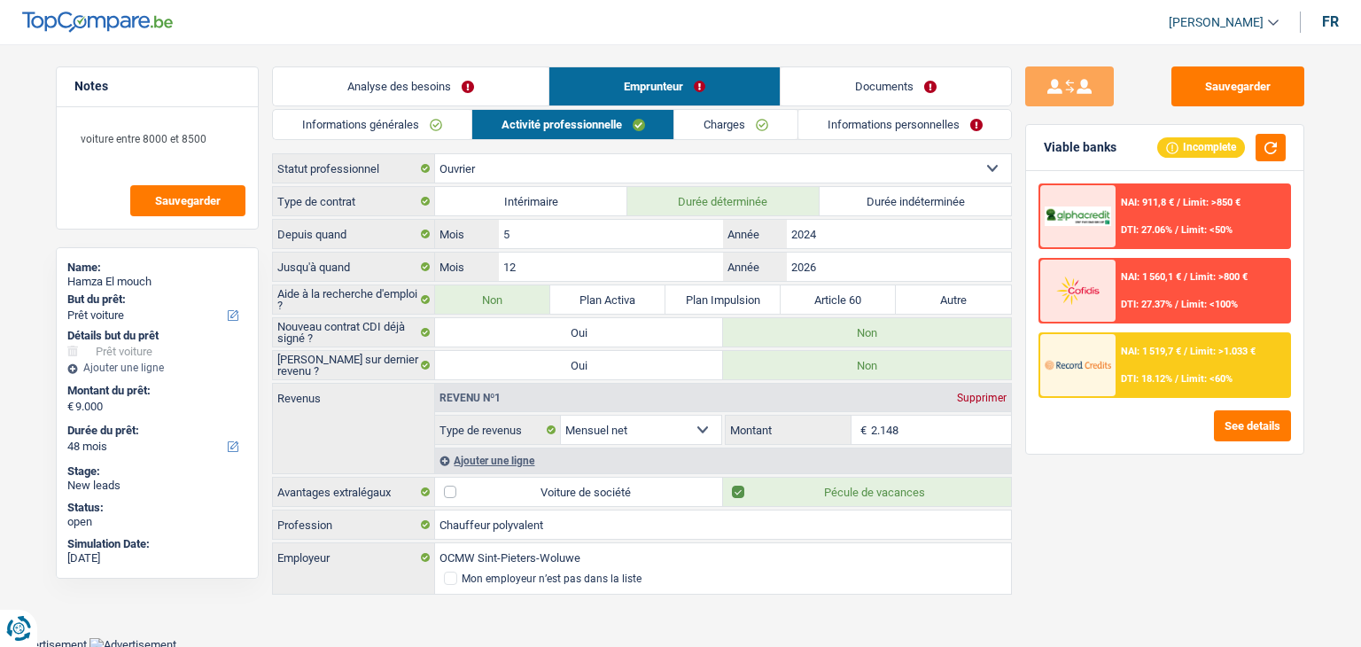
click at [347, 128] on link "Informations générales" at bounding box center [372, 124] width 198 height 29
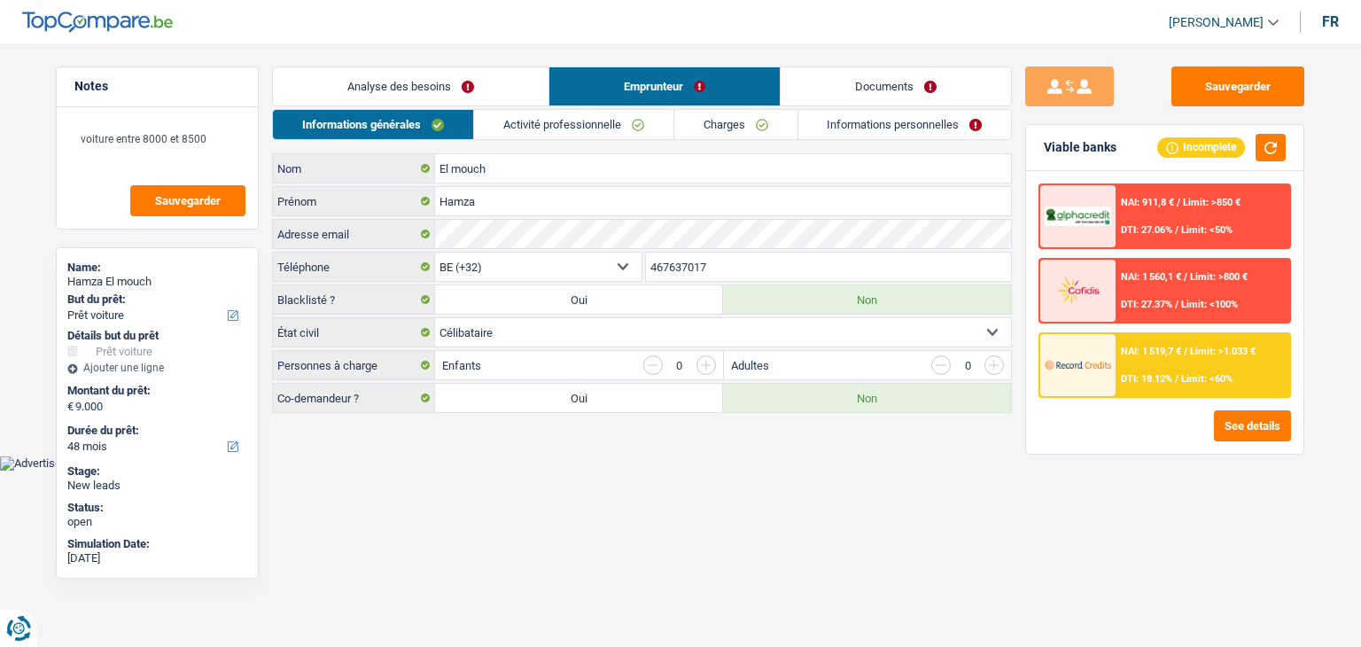
click at [498, 94] on link "Analyse des besoins" at bounding box center [411, 86] width 276 height 38
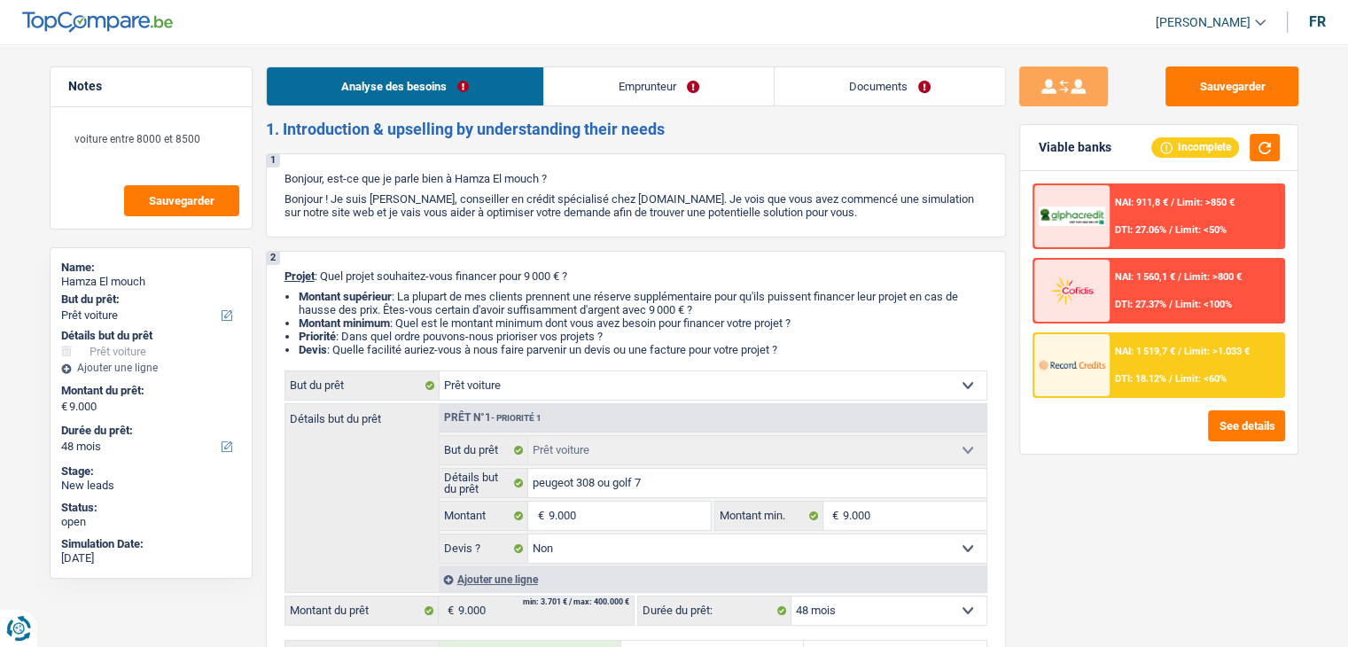
click at [602, 86] on link "Emprunteur" at bounding box center [658, 86] width 229 height 38
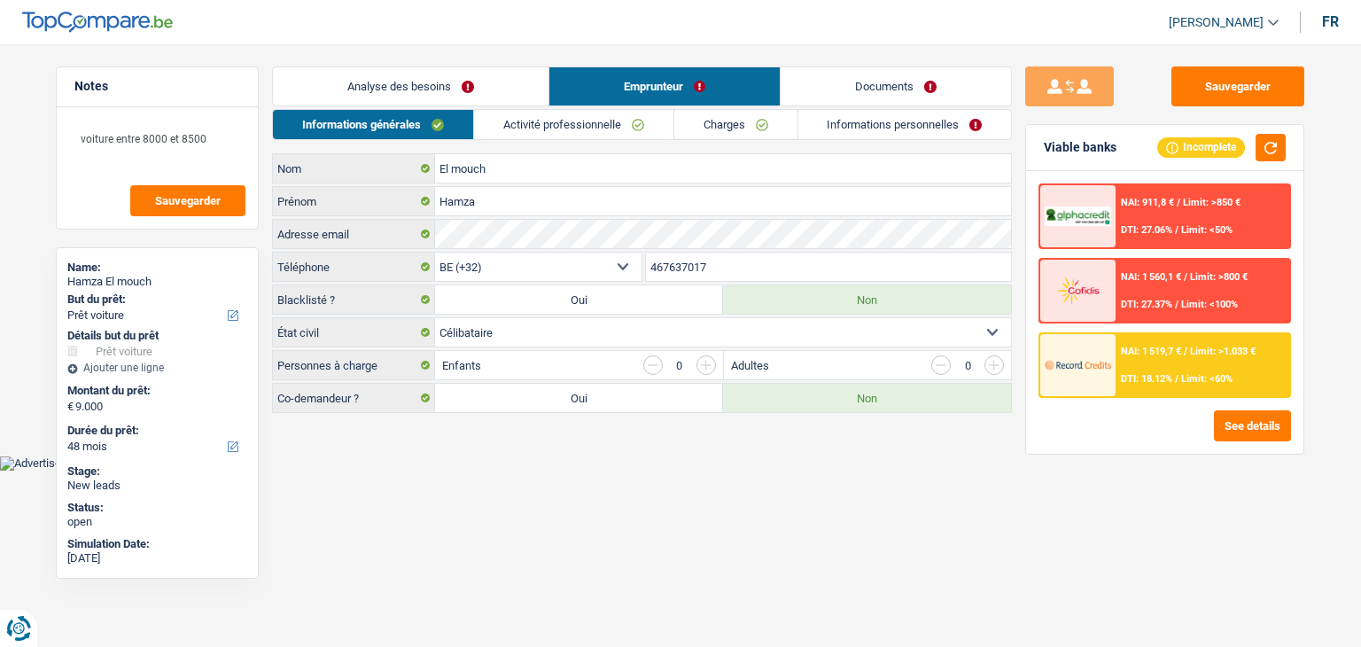
click at [553, 121] on link "Activité professionnelle" at bounding box center [573, 124] width 199 height 29
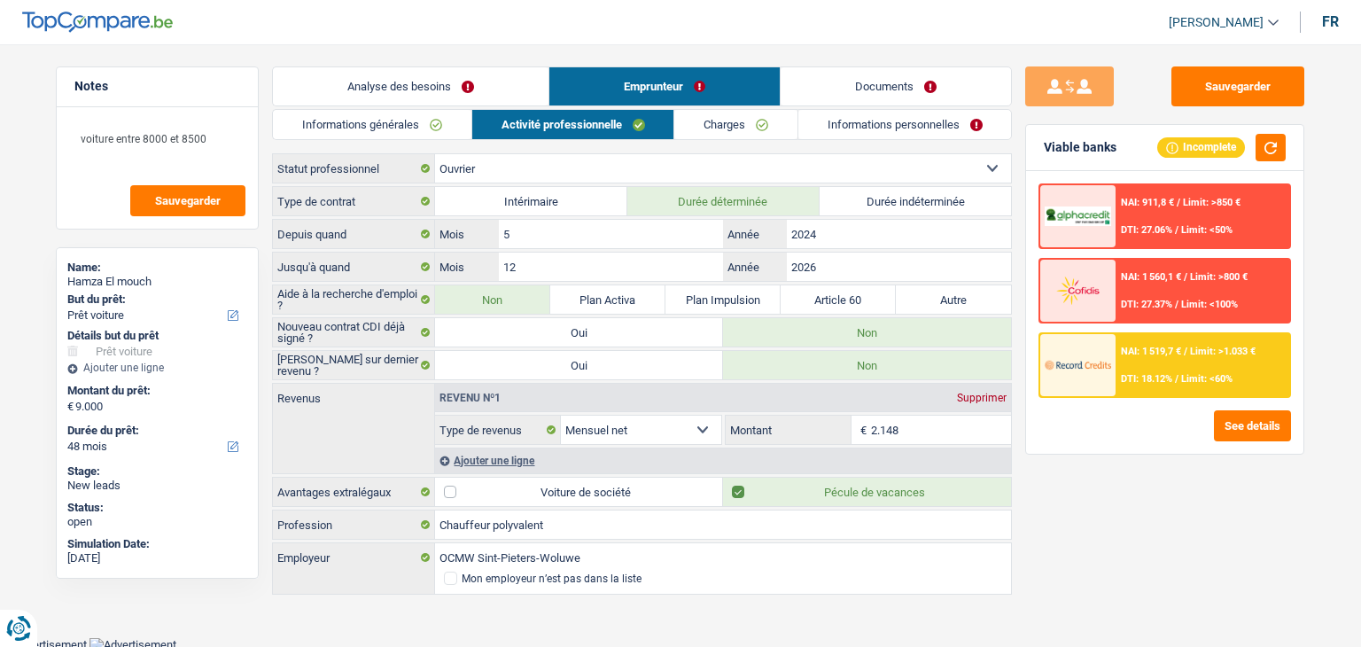
drag, startPoint x: 716, startPoint y: 126, endPoint x: 840, endPoint y: 131, distance: 124.2
click at [717, 126] on link "Charges" at bounding box center [735, 124] width 123 height 29
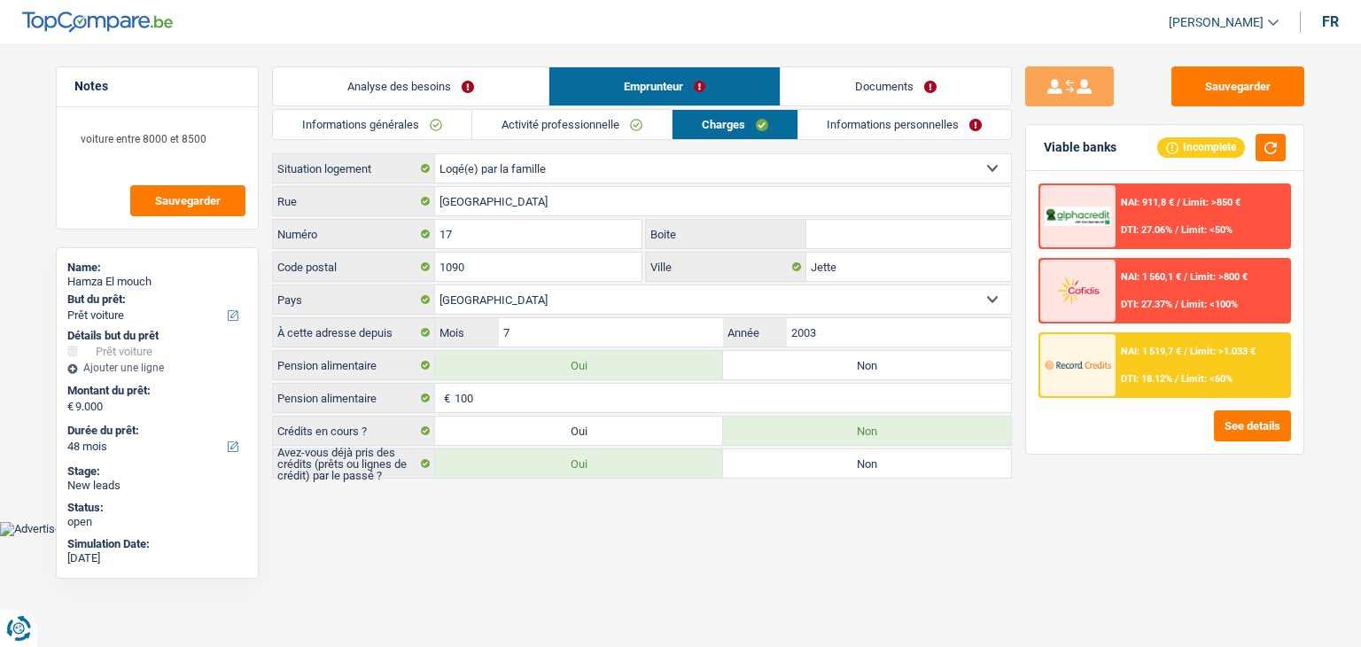
click at [843, 131] on link "Informations personnelles" at bounding box center [905, 124] width 214 height 29
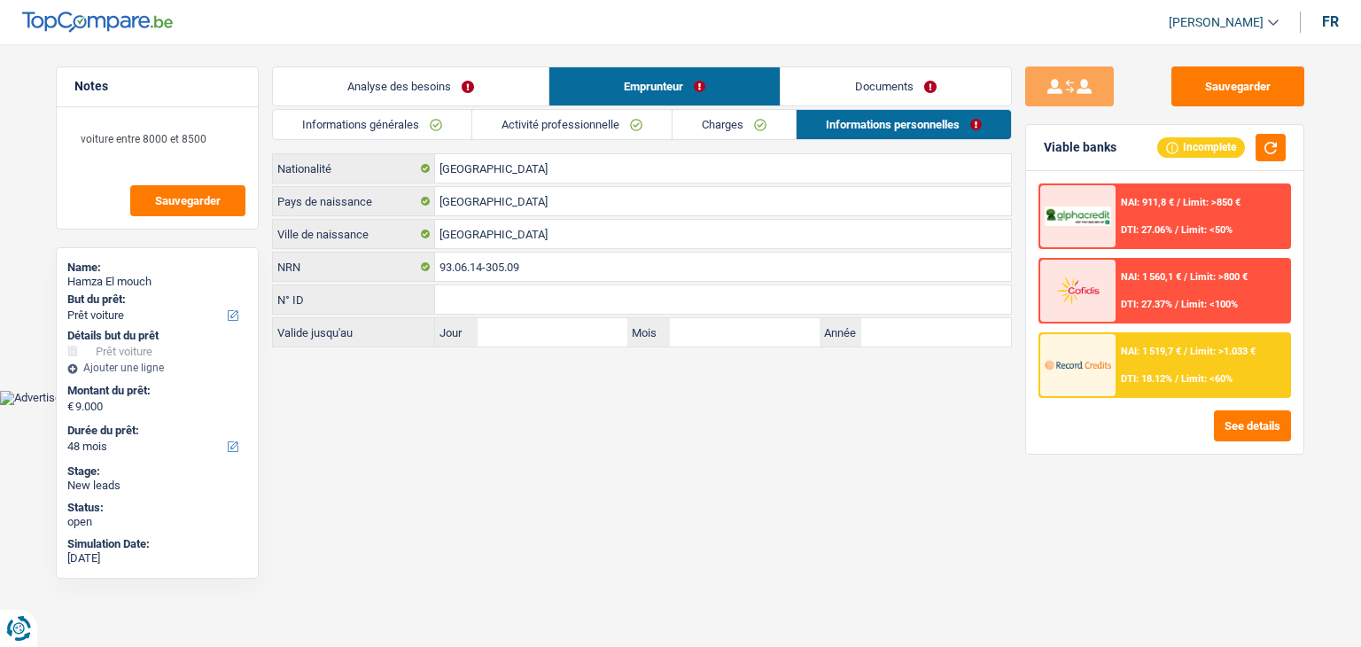
click at [494, 97] on link "Analyse des besoins" at bounding box center [411, 86] width 276 height 38
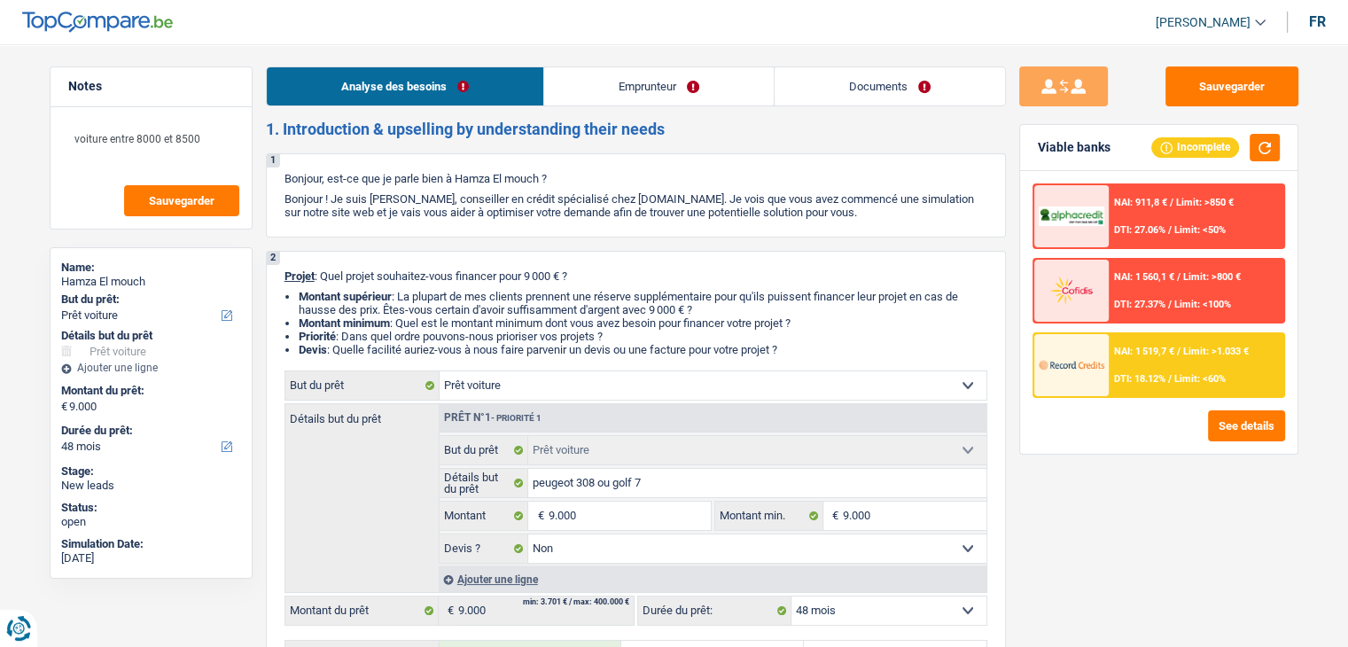
click at [823, 84] on link "Documents" at bounding box center [889, 86] width 230 height 38
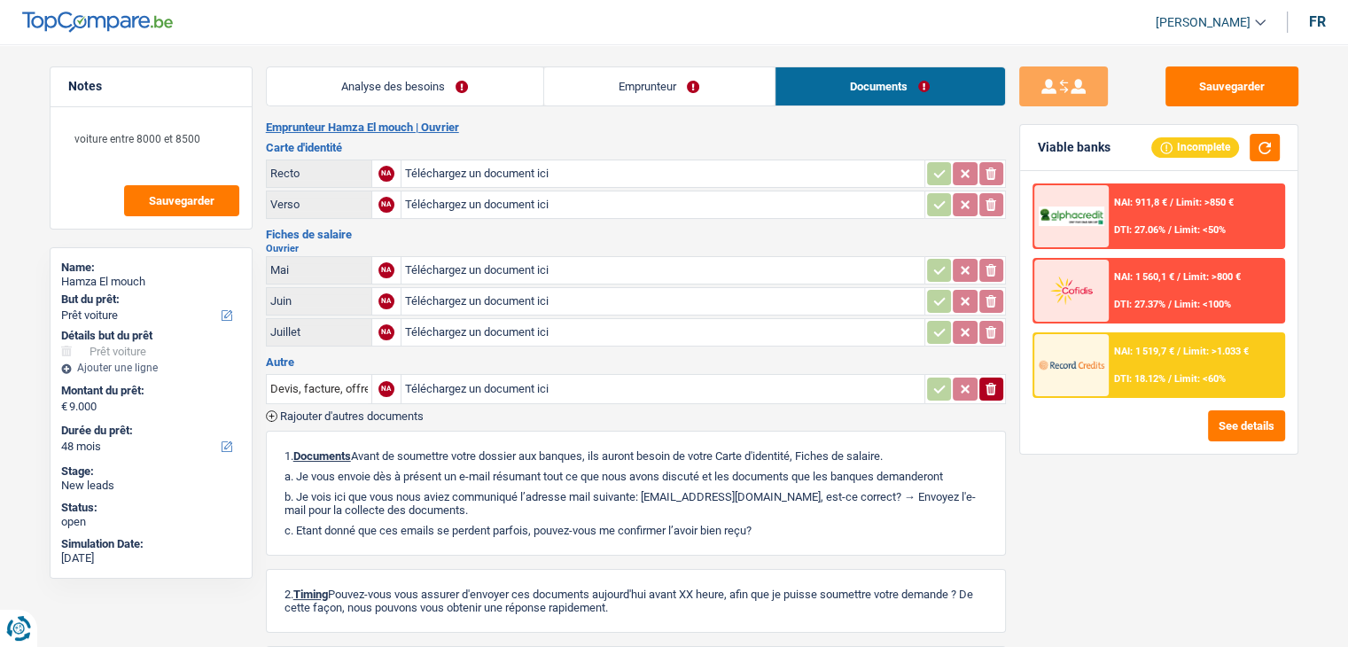
click at [884, 229] on h3 "Fiches de salaire" at bounding box center [636, 235] width 740 height 12
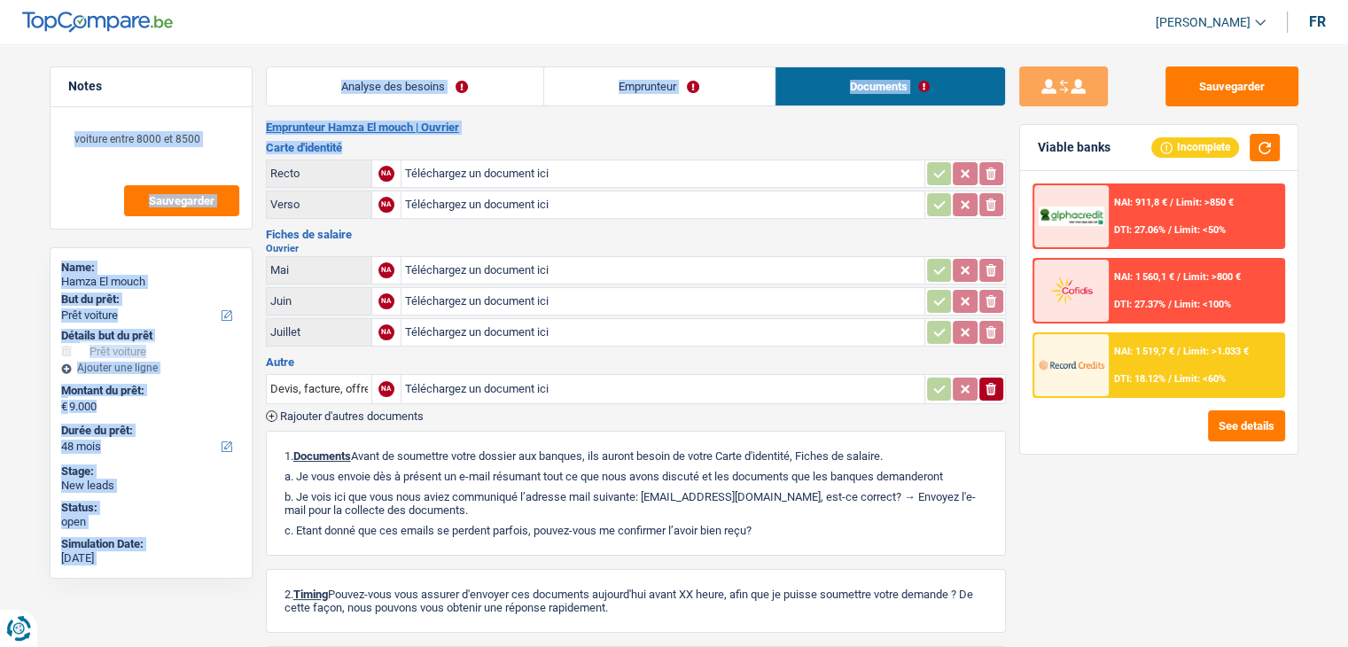
drag, startPoint x: 346, startPoint y: 143, endPoint x: 259, endPoint y: 123, distance: 89.9
click at [259, 123] on div "Notes voiture entre 8000 et 8500 Sauvegarder Name: Hamza El mouch But du prêt: …" at bounding box center [674, 410] width 1276 height 688
click at [358, 138] on div "Emprunteur Hamza El mouch | Ouvrier Carte d'identité Recto NA Téléchargez un do…" at bounding box center [636, 437] width 740 height 634
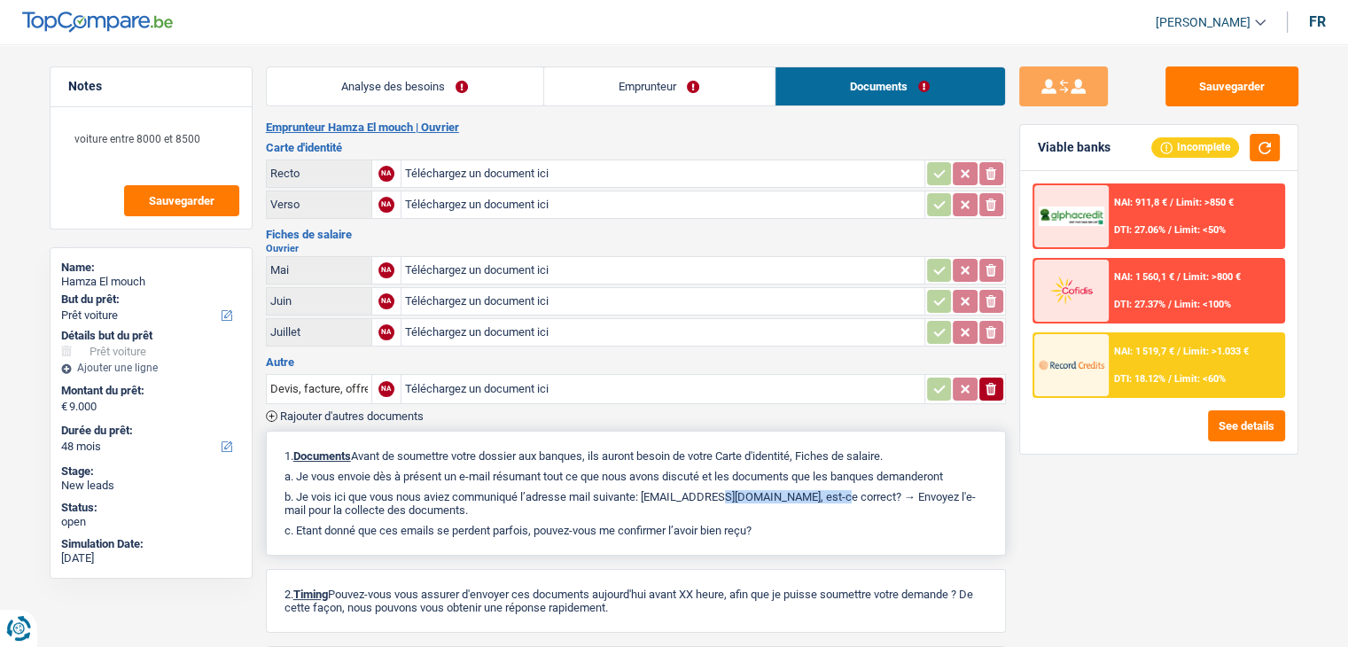
drag, startPoint x: 787, startPoint y: 490, endPoint x: 645, endPoint y: 472, distance: 142.9
click at [647, 479] on div "1. Documents Avant de soumettre votre dossier aux banques, ils auront besoin de…" at bounding box center [636, 493] width 740 height 125
click at [1212, 79] on button "Sauvegarder" at bounding box center [1231, 86] width 133 height 40
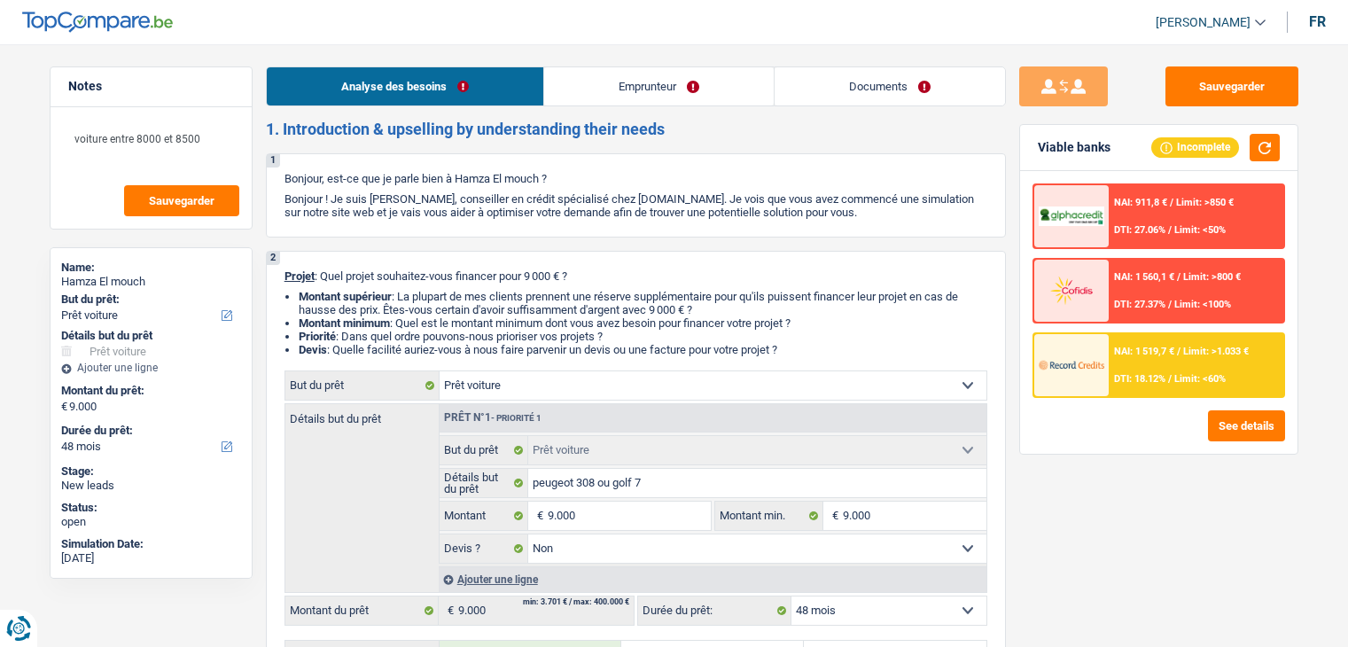
select select "car"
select select "48"
select select "car"
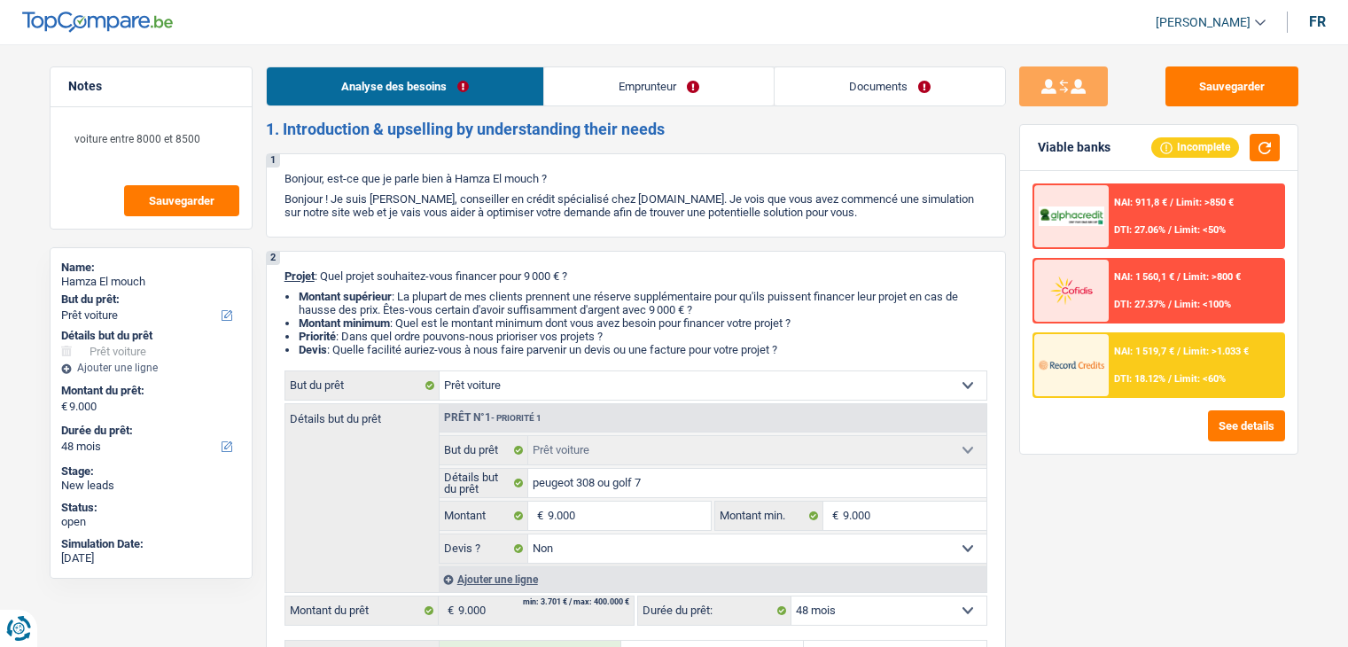
select select "false"
select select "48"
select select "worker"
select select "netSalary"
select select "liveWithParents"
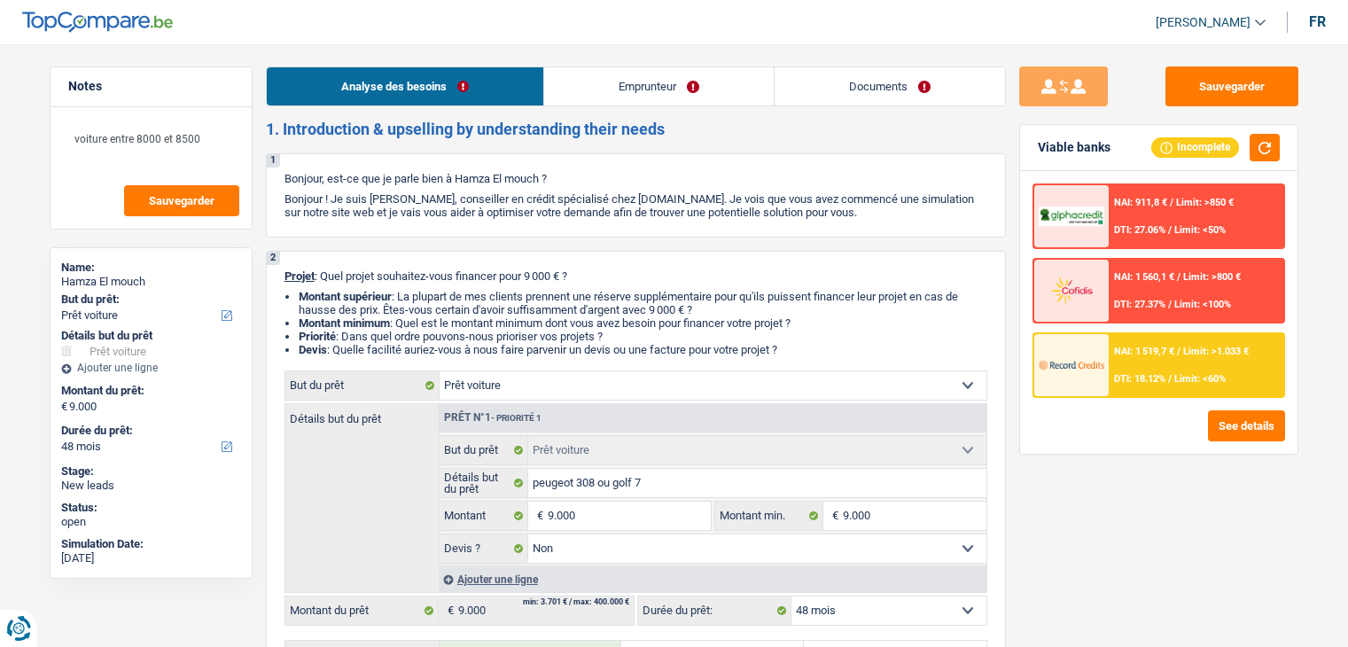
select select "car"
select select "false"
select select "48"
select select "worker"
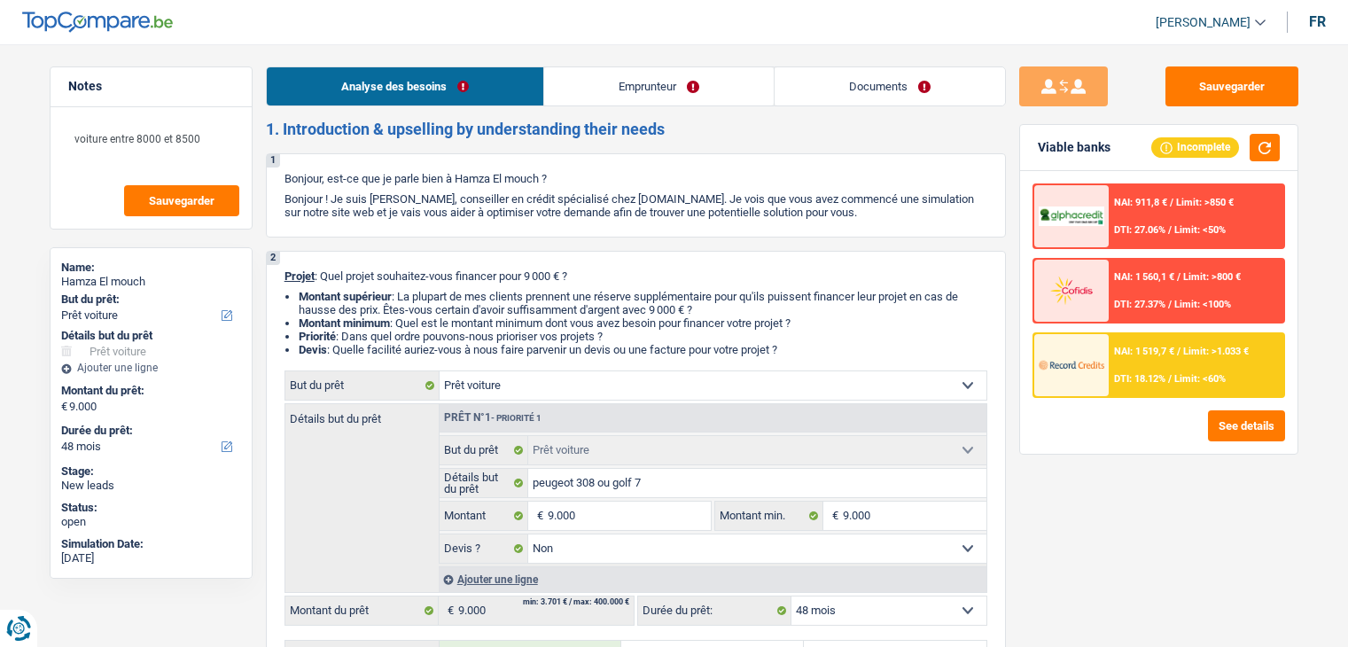
select select "netSalary"
click at [702, 92] on link "Emprunteur" at bounding box center [658, 86] width 229 height 38
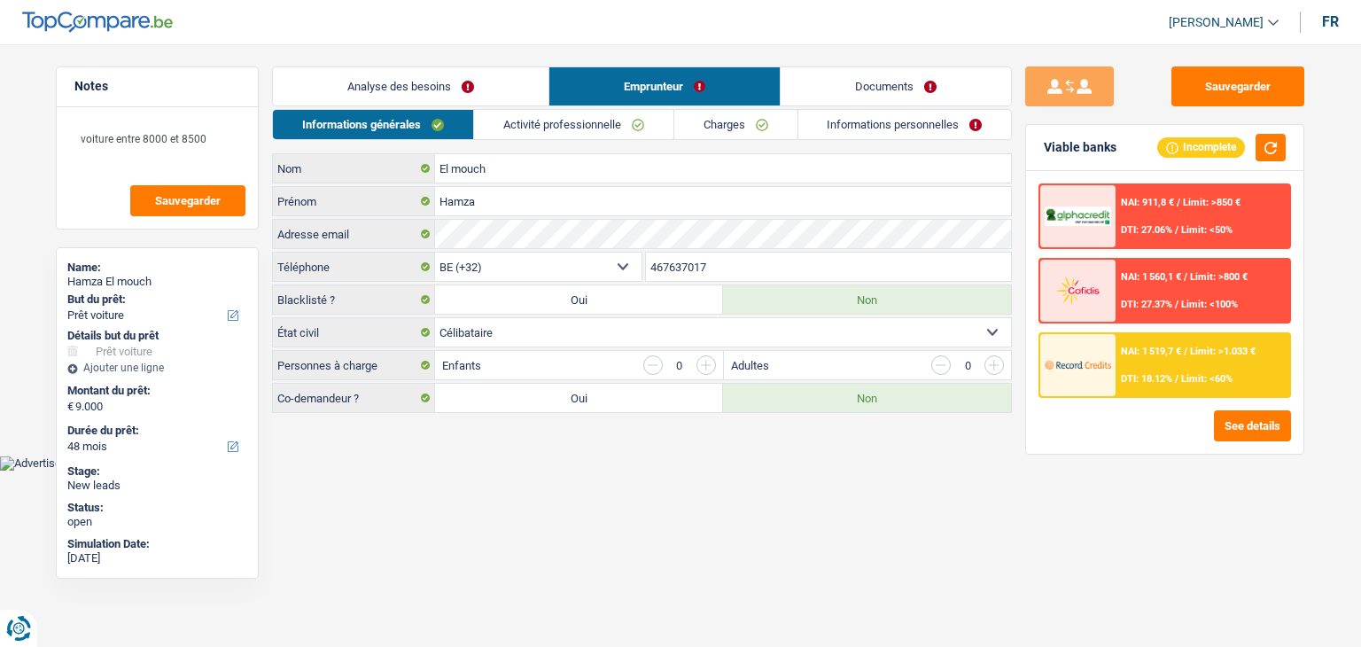
click at [624, 120] on link "Activité professionnelle" at bounding box center [573, 124] width 199 height 29
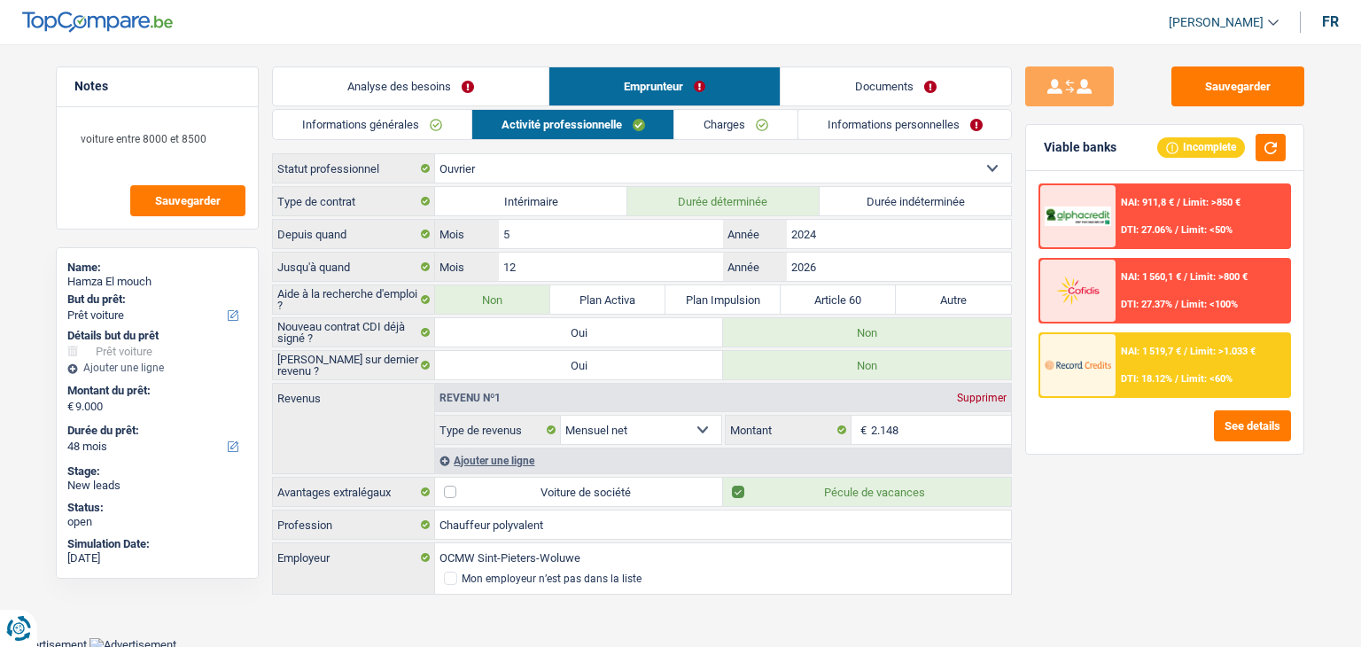
click at [829, 298] on label "Article 60" at bounding box center [838, 299] width 115 height 28
click at [829, 298] on input "Article 60" at bounding box center [838, 299] width 115 height 28
radio input "true"
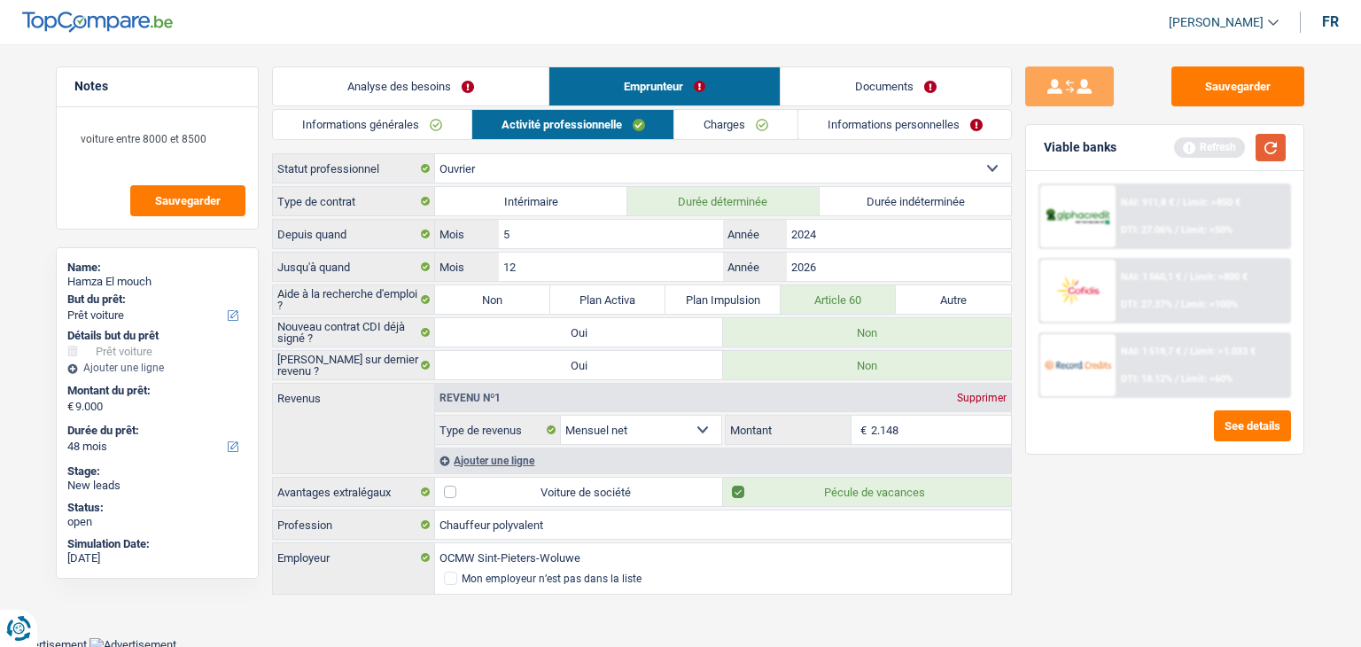
click at [1274, 144] on button "button" at bounding box center [1270, 147] width 30 height 27
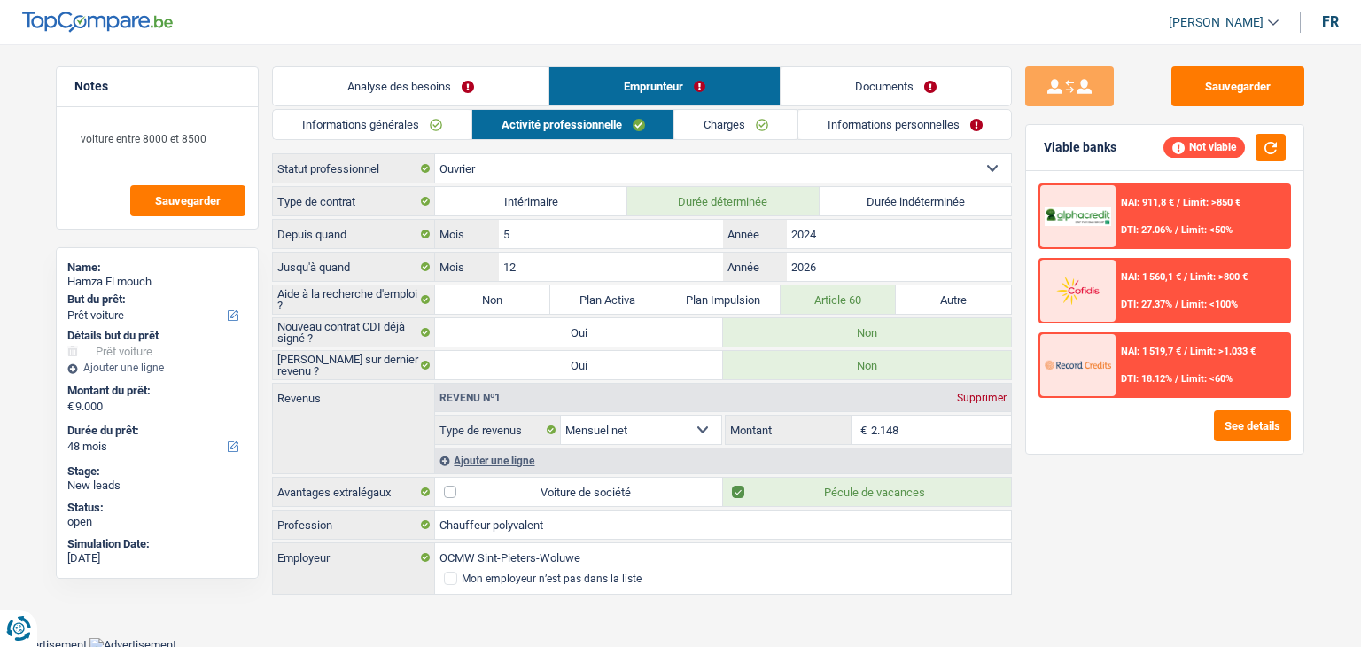
click at [1048, 447] on div "NAI: 911,8 € / Limit: >850 € DTI: 27.06% / Limit: <50% NAI: 1 560,1 € / Limit: …" at bounding box center [1164, 312] width 277 height 283
click at [1251, 82] on button "Sauvegarder" at bounding box center [1237, 86] width 133 height 40
